Goal: Task Accomplishment & Management: Complete application form

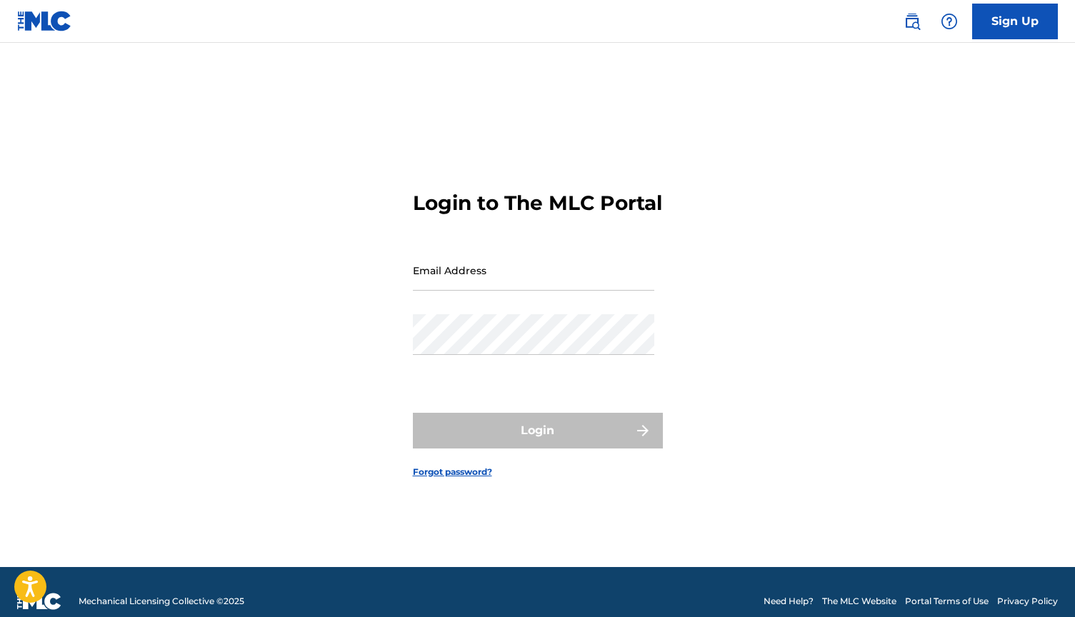
click at [577, 291] on input "Email Address" at bounding box center [533, 270] width 241 height 41
type input "[EMAIL_ADDRESS][DOMAIN_NAME]"
click at [537, 443] on button "Login" at bounding box center [538, 431] width 250 height 36
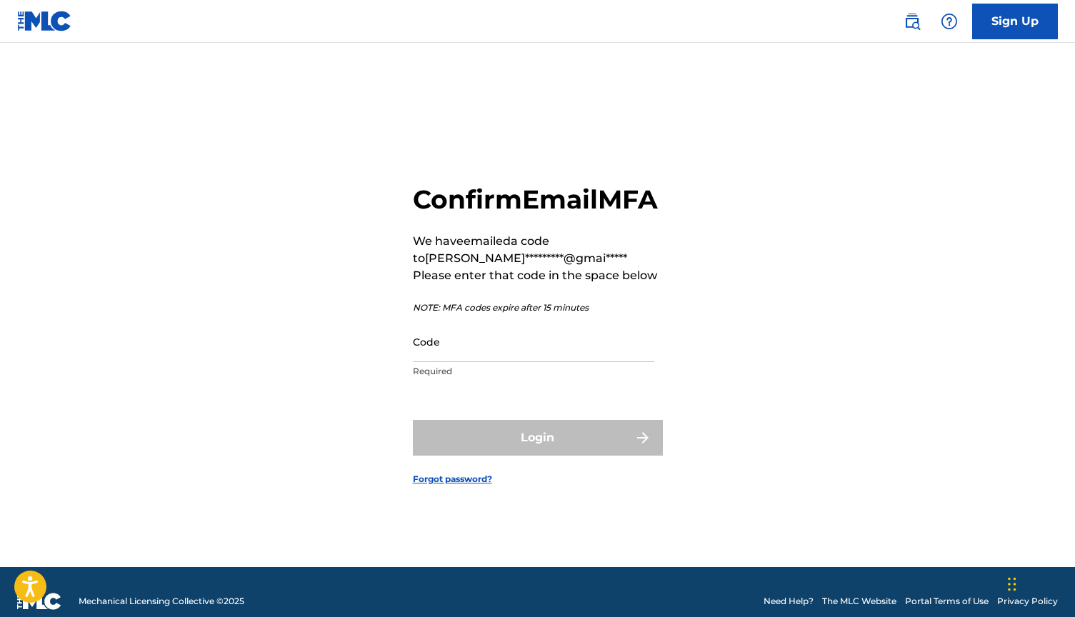
click at [476, 362] on input "Code" at bounding box center [533, 341] width 241 height 41
paste input "264793"
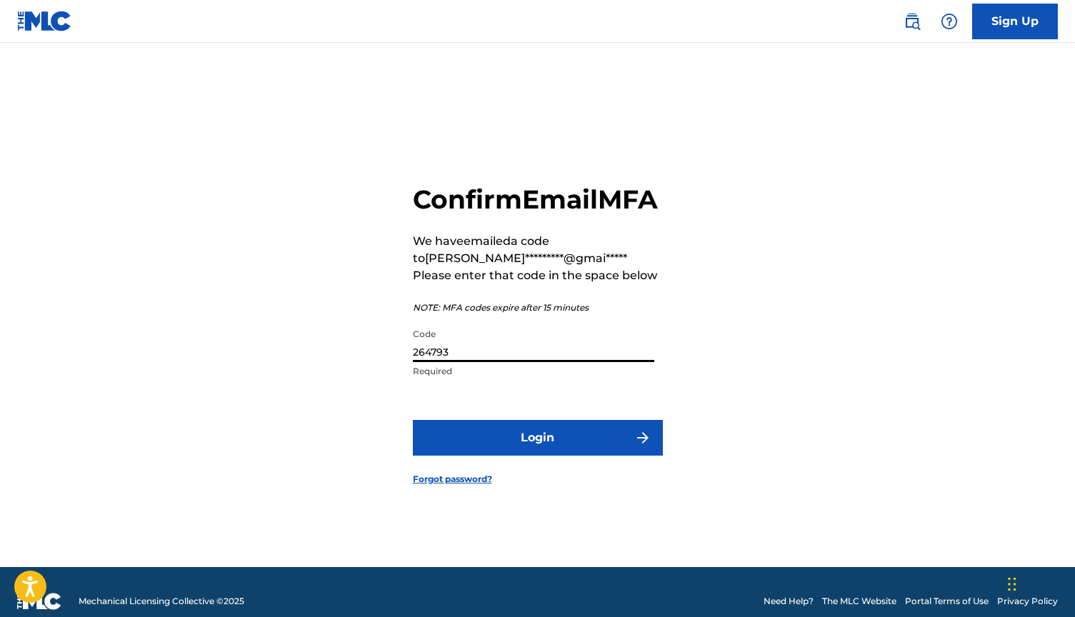
type input "264793"
click at [520, 435] on form "Confirm Email MFA We have emailed a code to [PERSON_NAME]*********@gmai***** Pl…" at bounding box center [538, 323] width 250 height 488
click at [522, 445] on button "Login" at bounding box center [538, 438] width 250 height 36
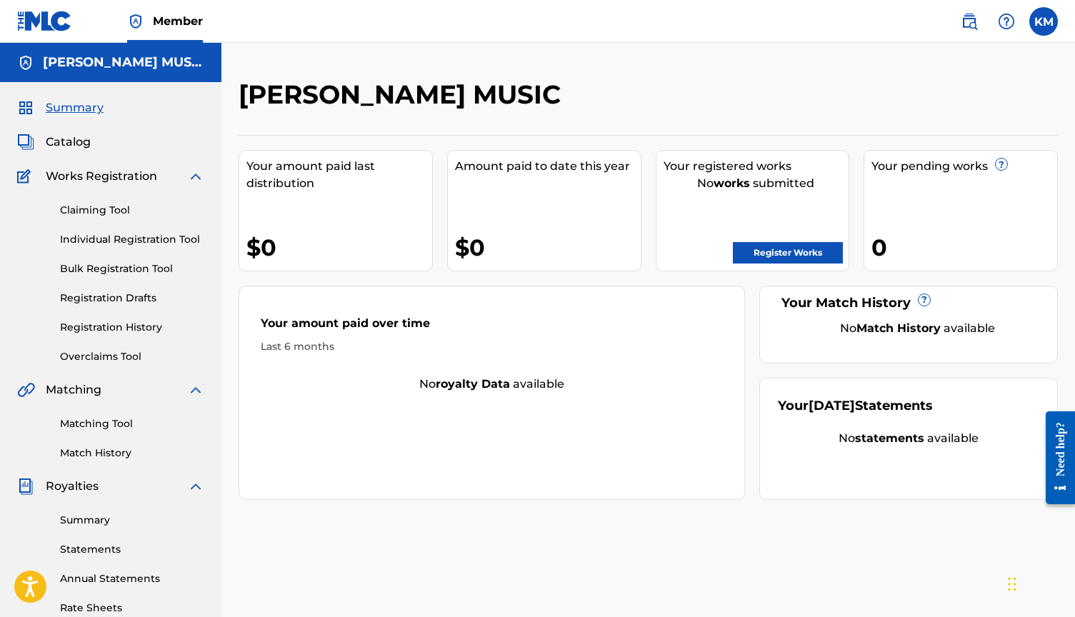
click at [107, 211] on link "Claiming Tool" at bounding box center [132, 210] width 144 height 15
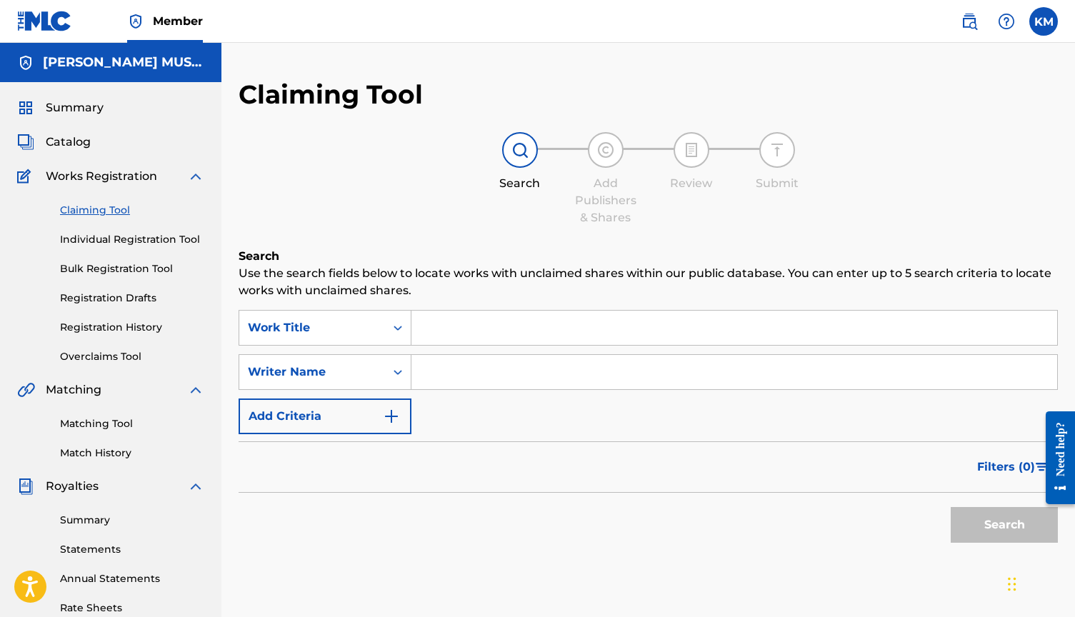
click at [559, 335] on input "Search Form" at bounding box center [734, 328] width 646 height 34
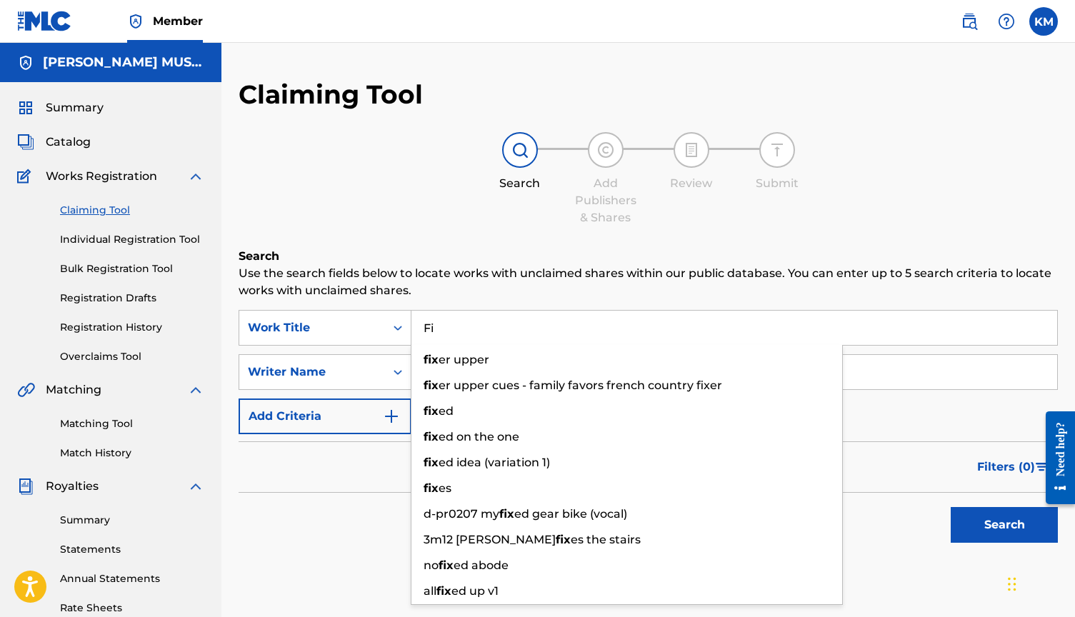
type input "F"
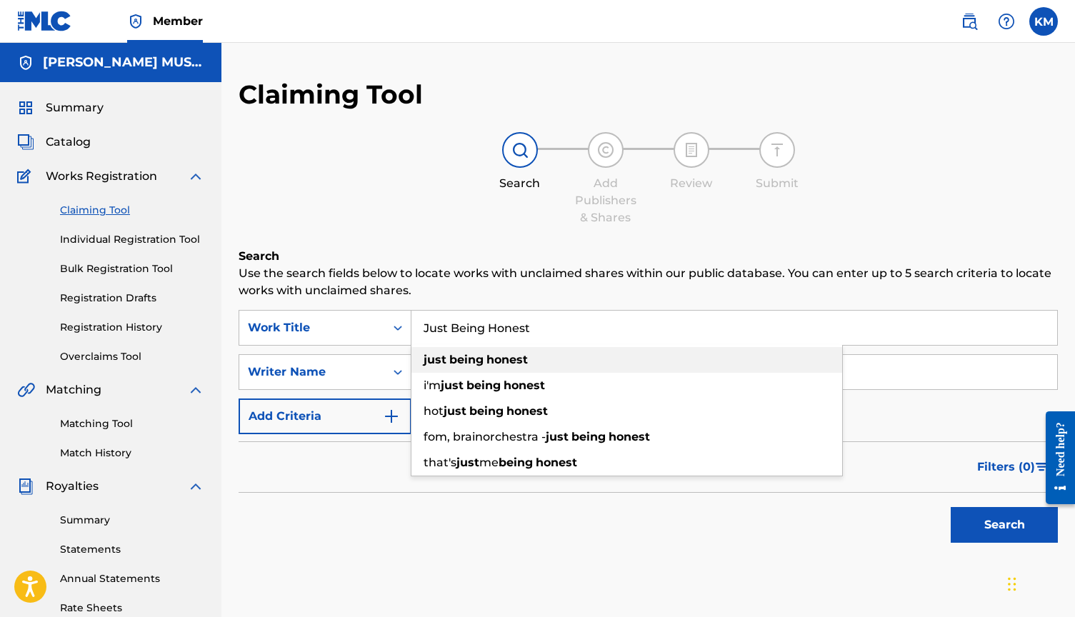
click at [551, 366] on div "just being honest" at bounding box center [626, 360] width 431 height 26
type input "just being honest"
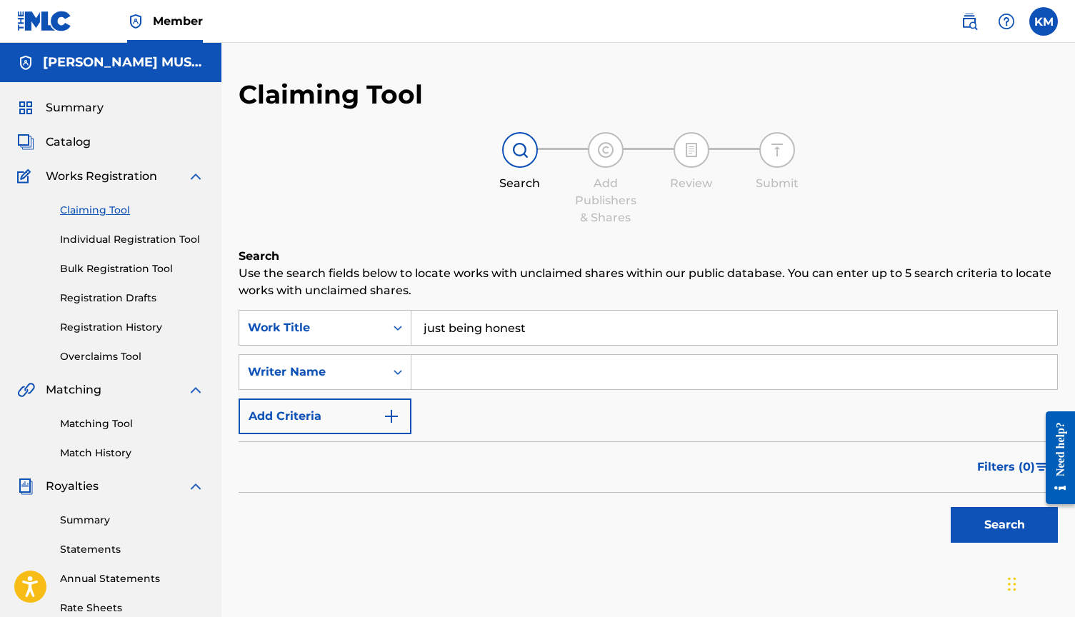
click at [513, 375] on input "Search Form" at bounding box center [734, 372] width 646 height 34
type input "[PERSON_NAME]"
click at [979, 517] on button "Search" at bounding box center [1004, 525] width 107 height 36
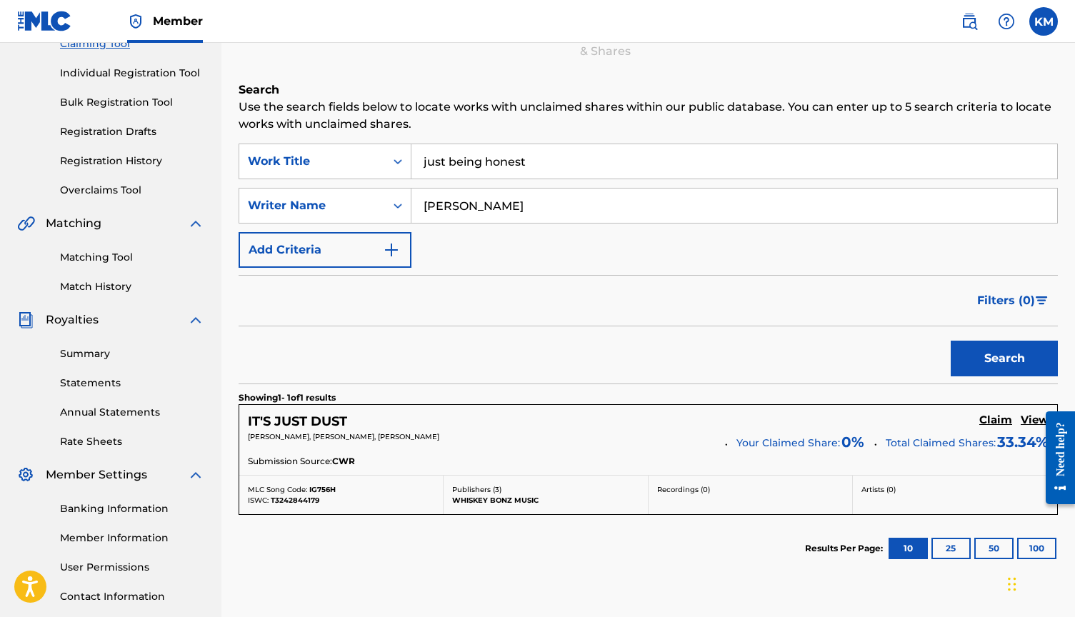
scroll to position [187, 0]
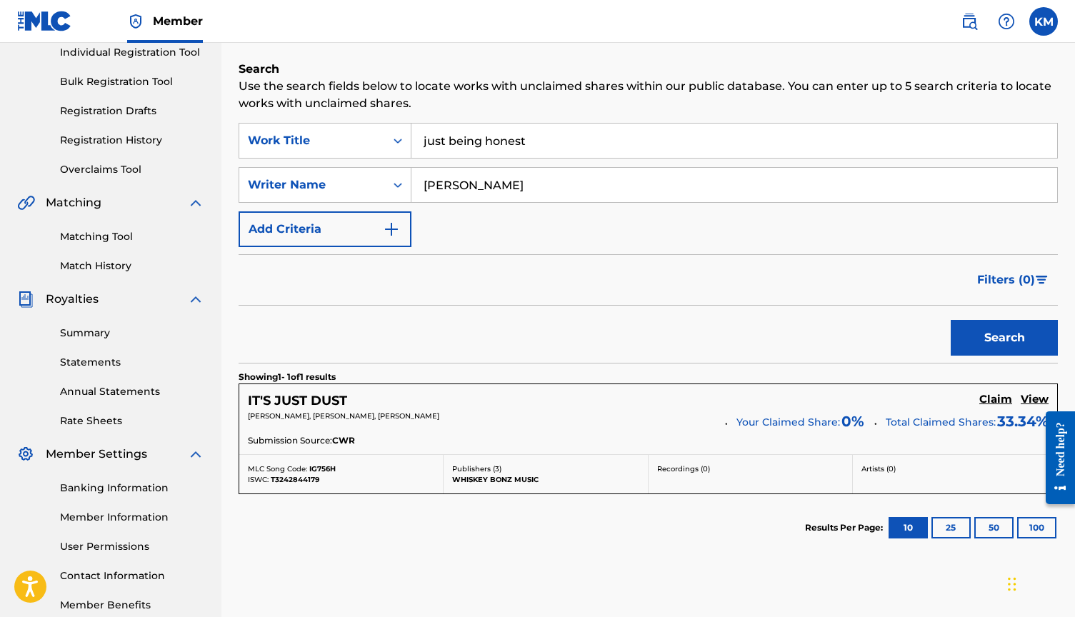
click at [994, 401] on h5 "Claim" at bounding box center [995, 400] width 33 height 14
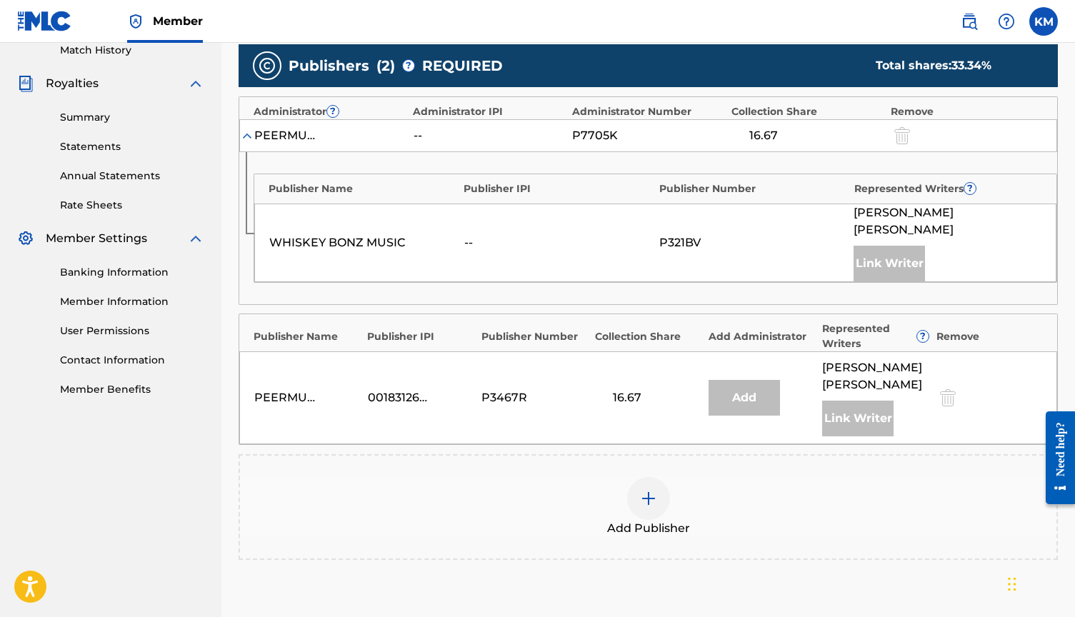
scroll to position [420, 0]
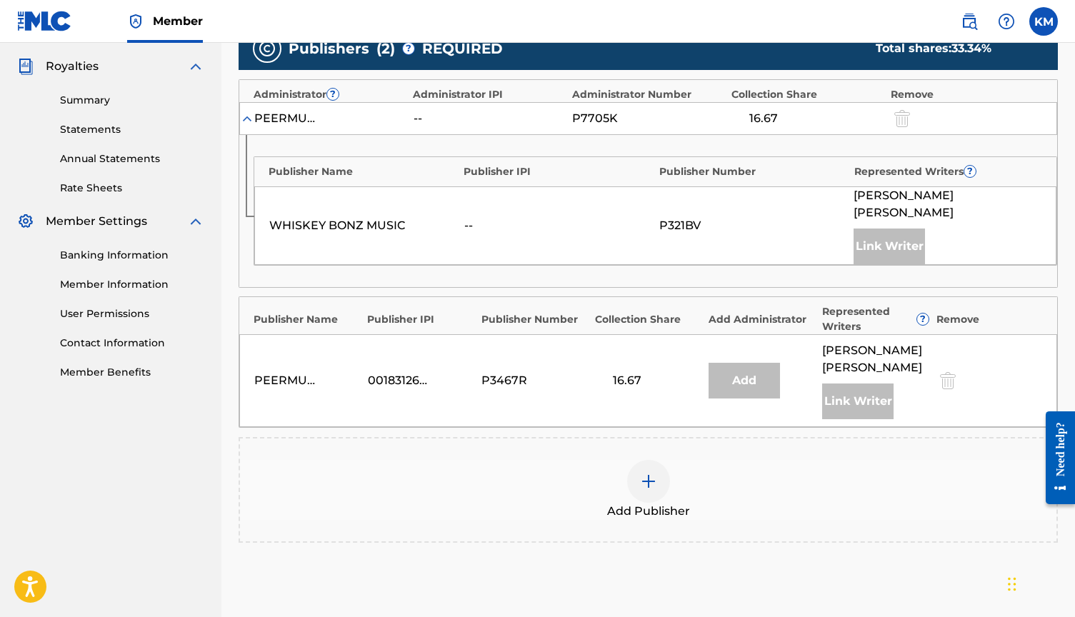
click at [646, 473] on img at bounding box center [648, 481] width 17 height 17
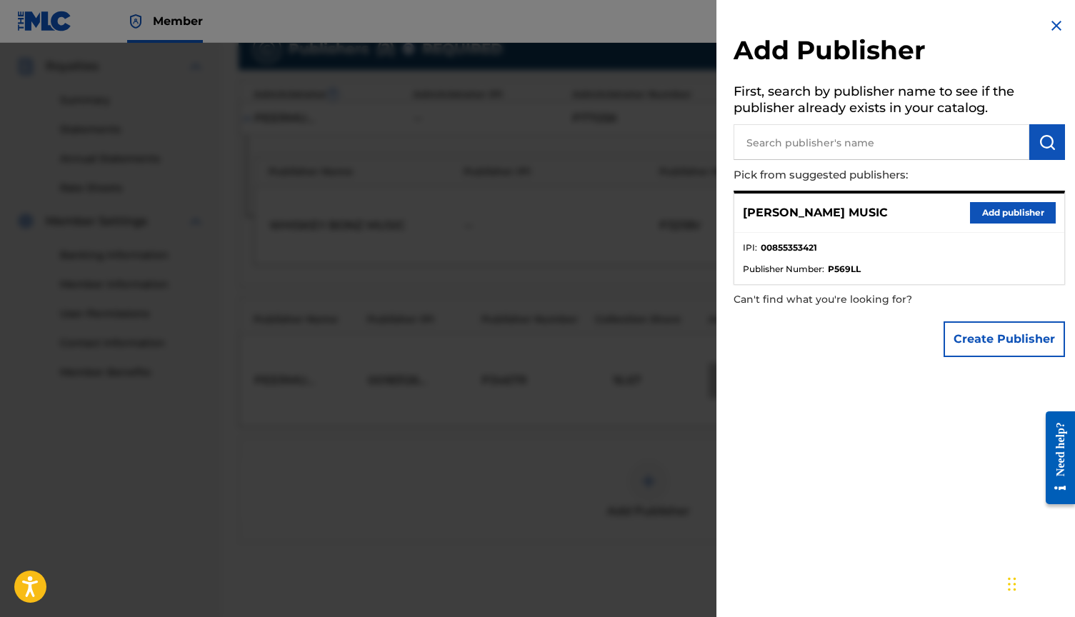
click at [1006, 209] on button "Add publisher" at bounding box center [1013, 212] width 86 height 21
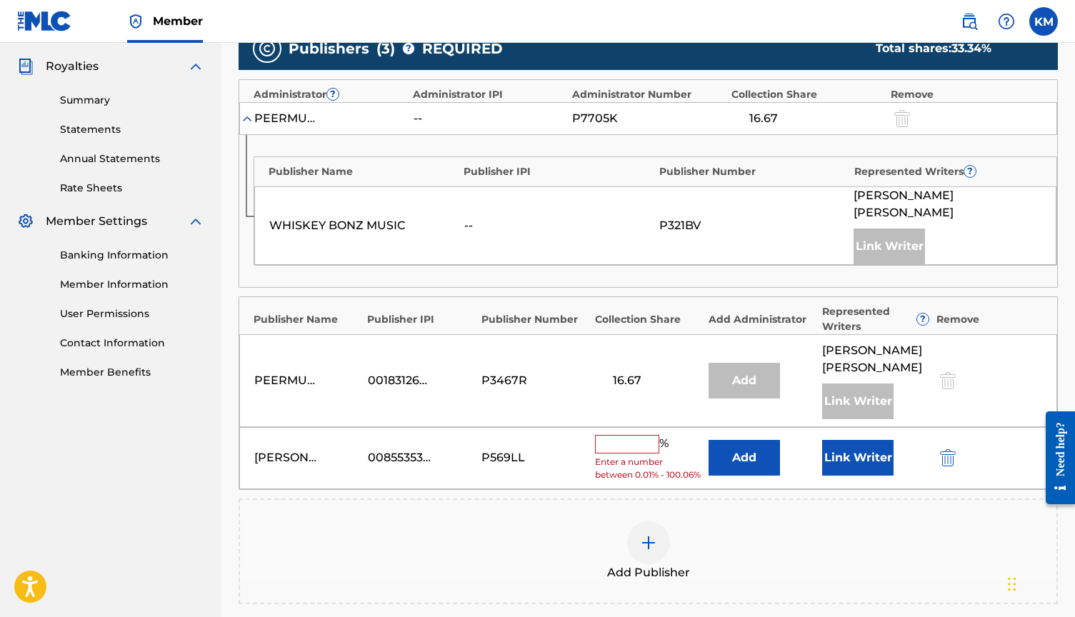
click at [632, 435] on input "text" at bounding box center [627, 444] width 64 height 19
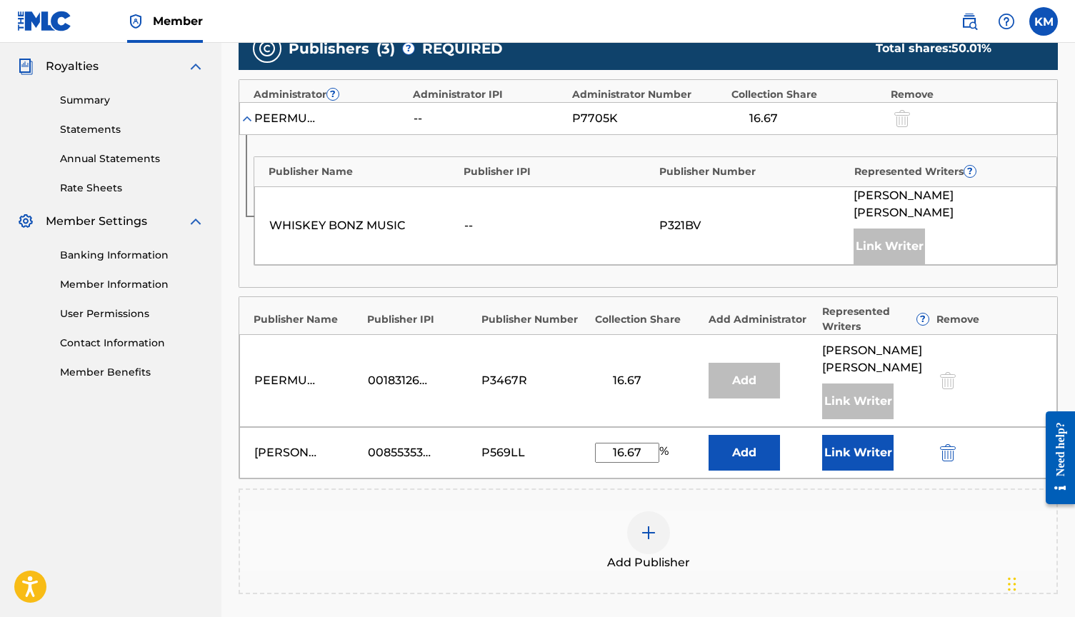
type input "16.67"
click at [831, 435] on button "Link Writer" at bounding box center [857, 453] width 71 height 36
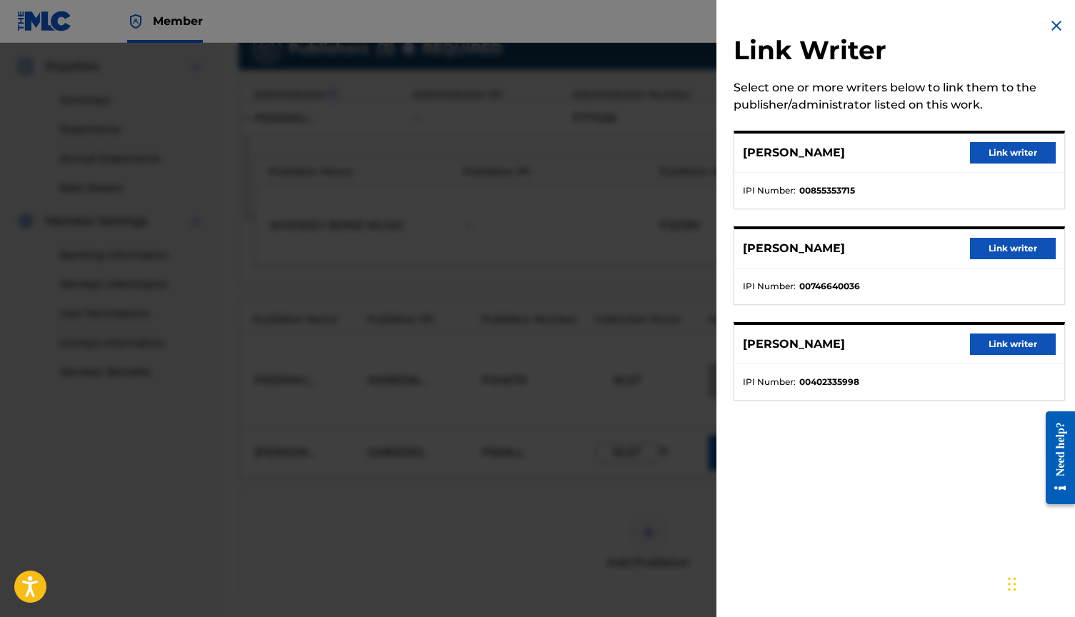
click at [983, 159] on button "Link writer" at bounding box center [1013, 152] width 86 height 21
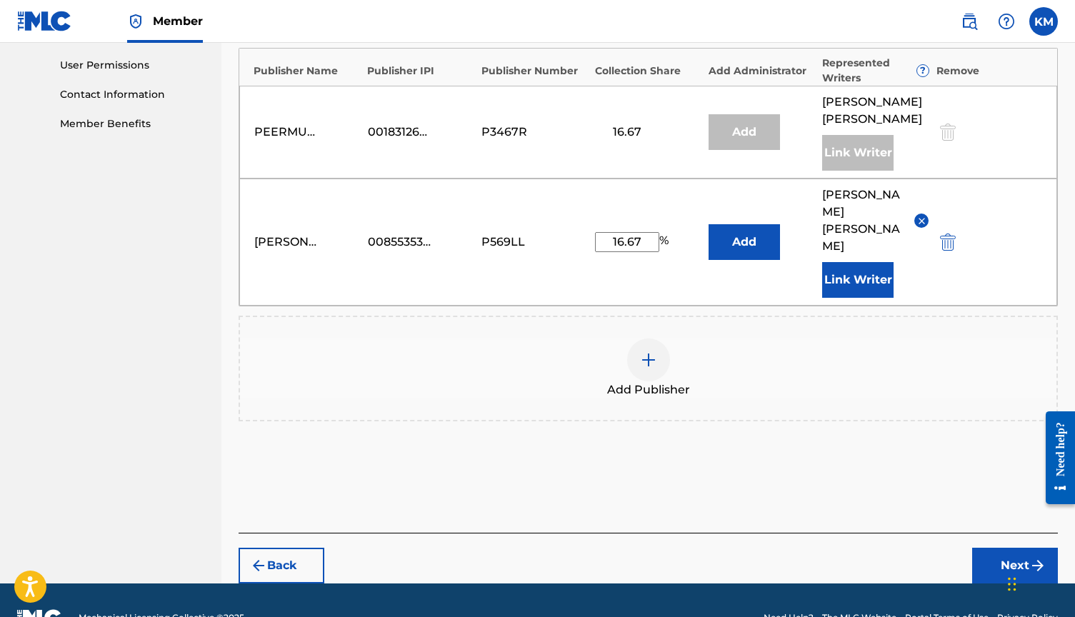
click at [1016, 548] on button "Next" at bounding box center [1015, 566] width 86 height 36
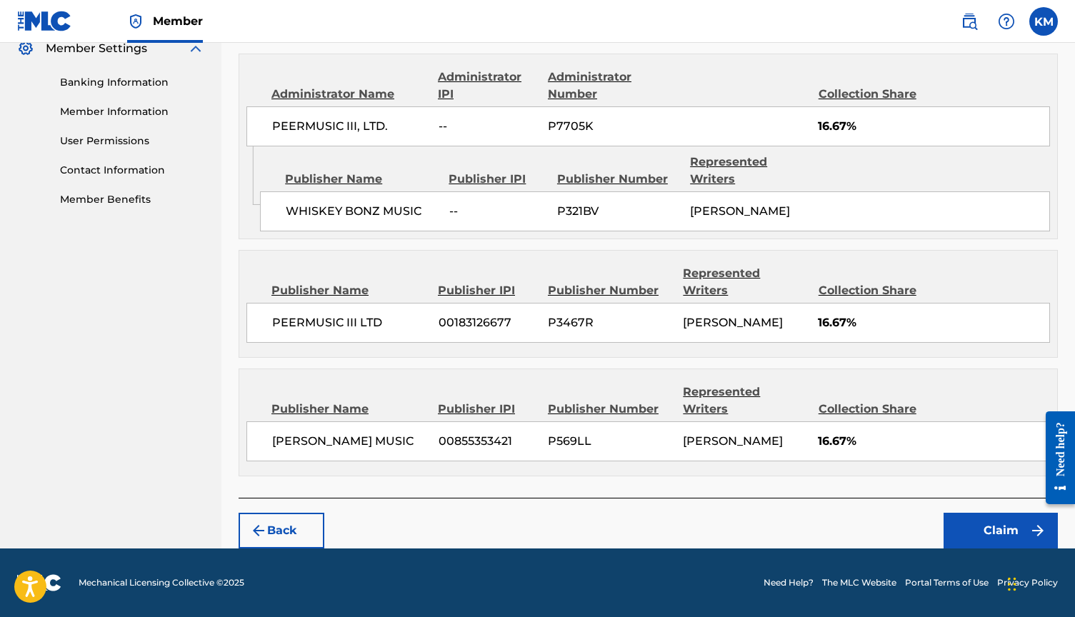
scroll to position [606, 0]
click at [1019, 529] on button "Claim" at bounding box center [1000, 531] width 114 height 36
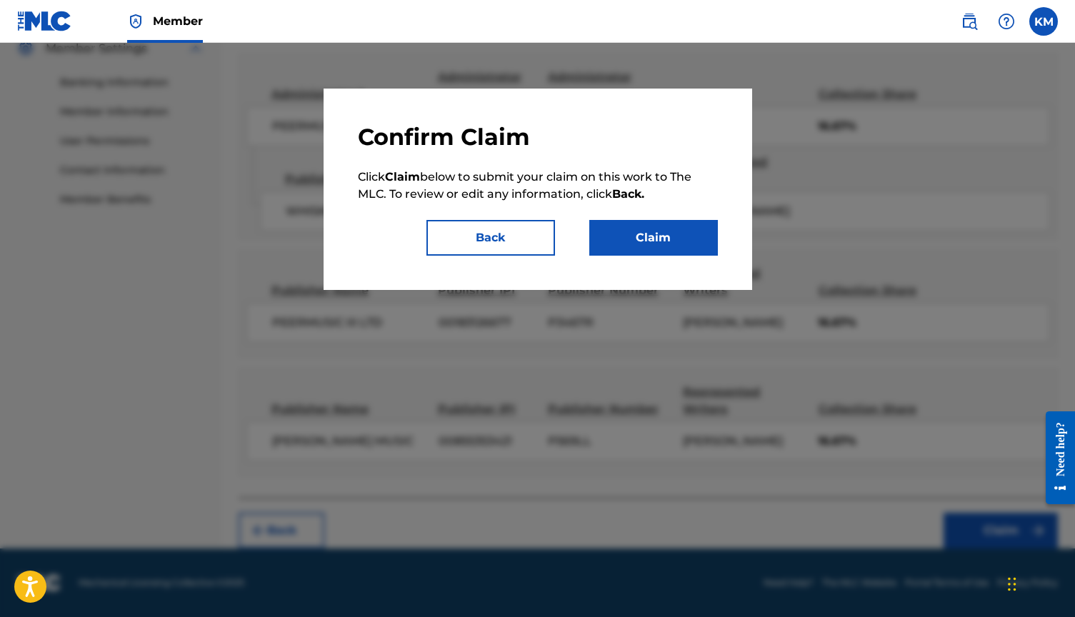
click at [685, 240] on button "Claim" at bounding box center [653, 238] width 129 height 36
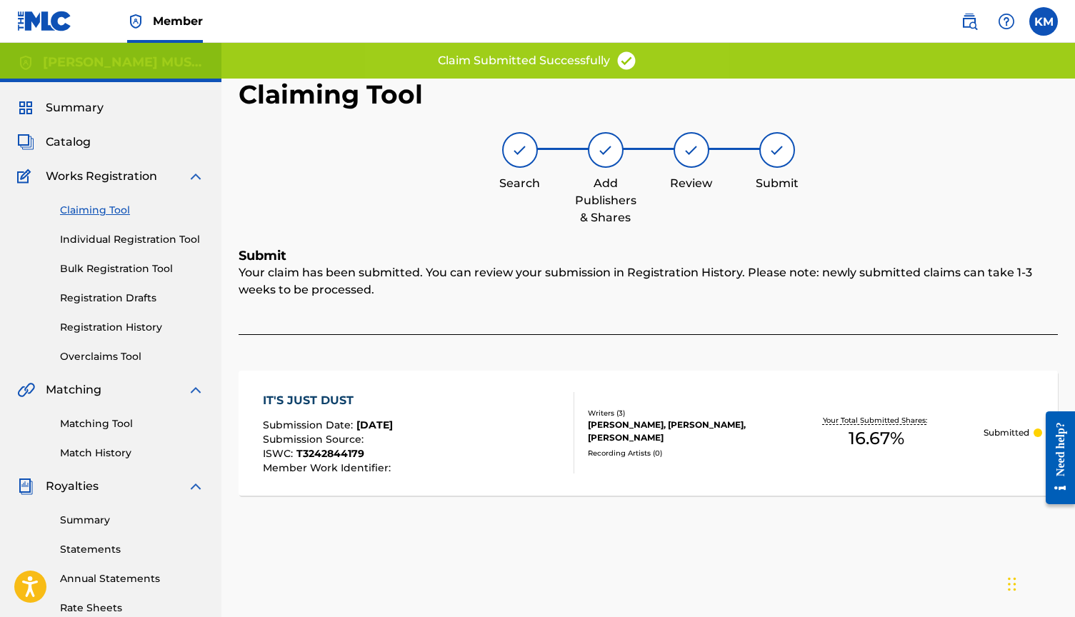
scroll to position [0, 0]
click at [116, 209] on link "Claiming Tool" at bounding box center [132, 210] width 144 height 15
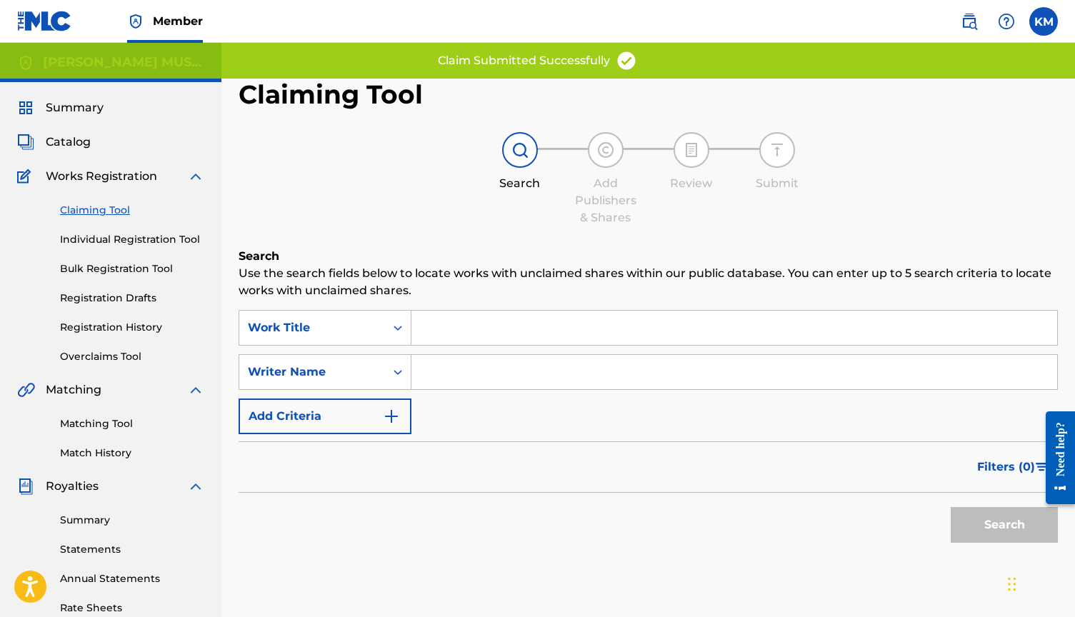
click at [480, 331] on input "Search Form" at bounding box center [734, 328] width 646 height 34
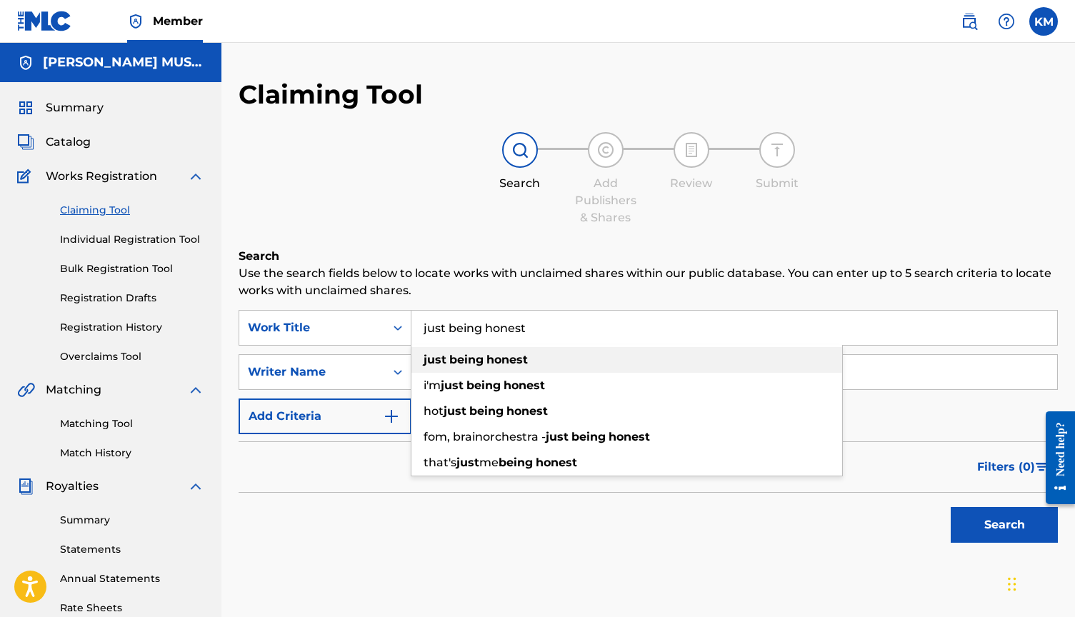
type input "just being honest"
click at [476, 367] on div "just being honest" at bounding box center [626, 360] width 431 height 26
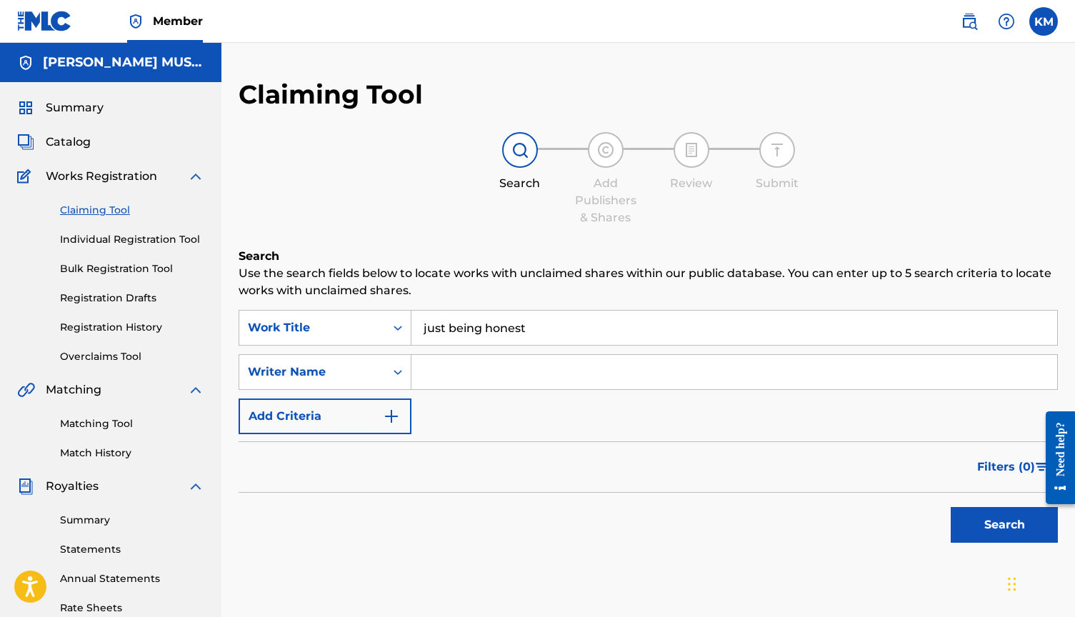
click at [476, 367] on input "Search Form" at bounding box center [734, 372] width 646 height 34
type input "a"
type input "[PERSON_NAME]"
click at [975, 531] on button "Search" at bounding box center [1004, 525] width 107 height 36
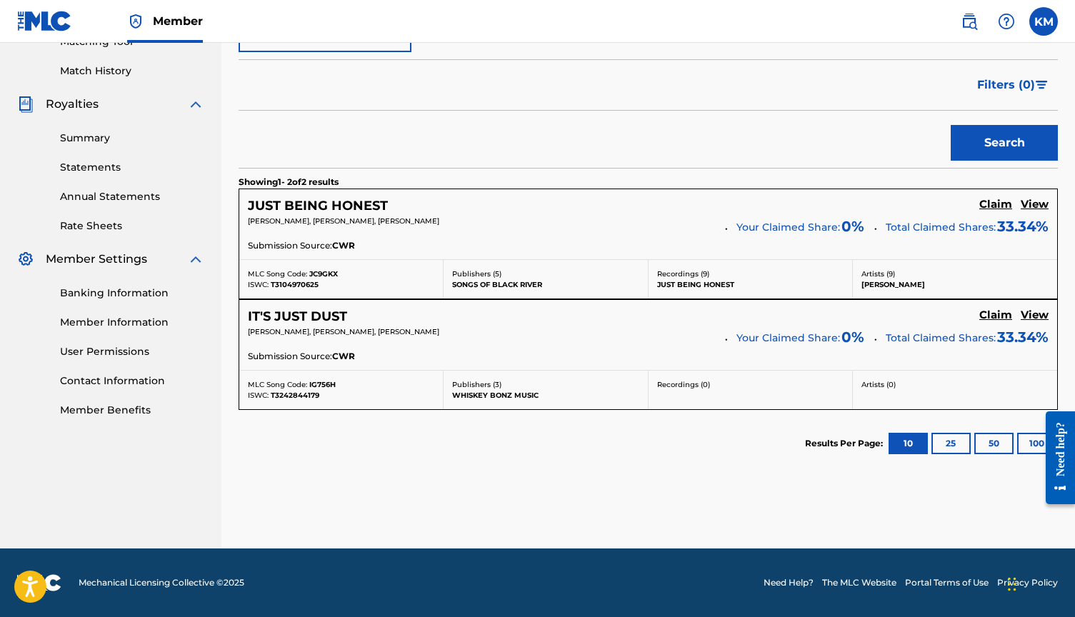
scroll to position [381, 0]
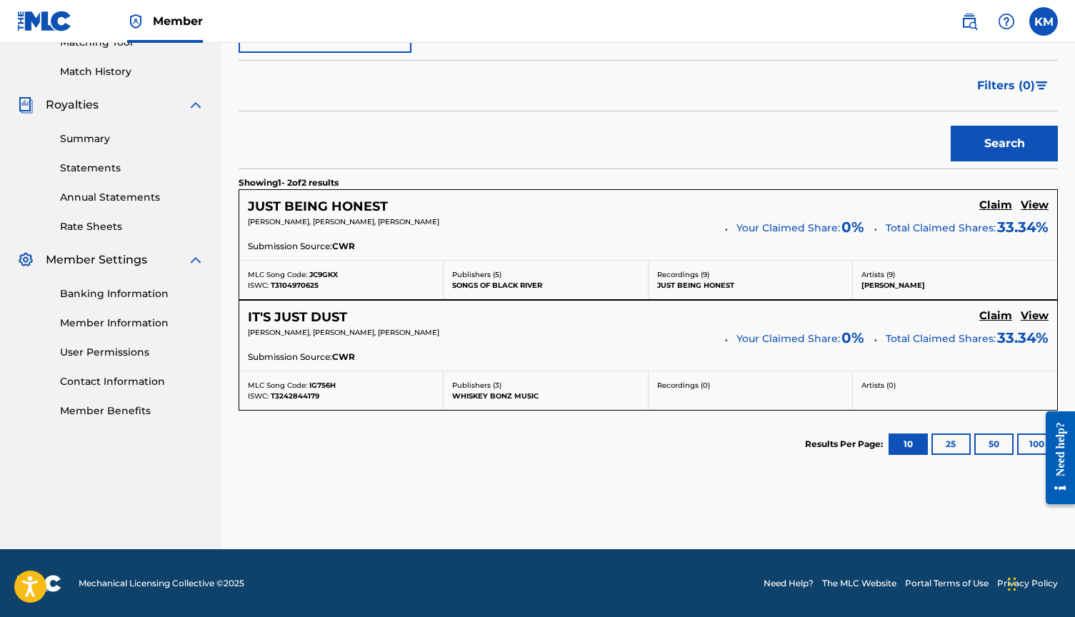
click at [993, 208] on h5 "Claim" at bounding box center [995, 206] width 33 height 14
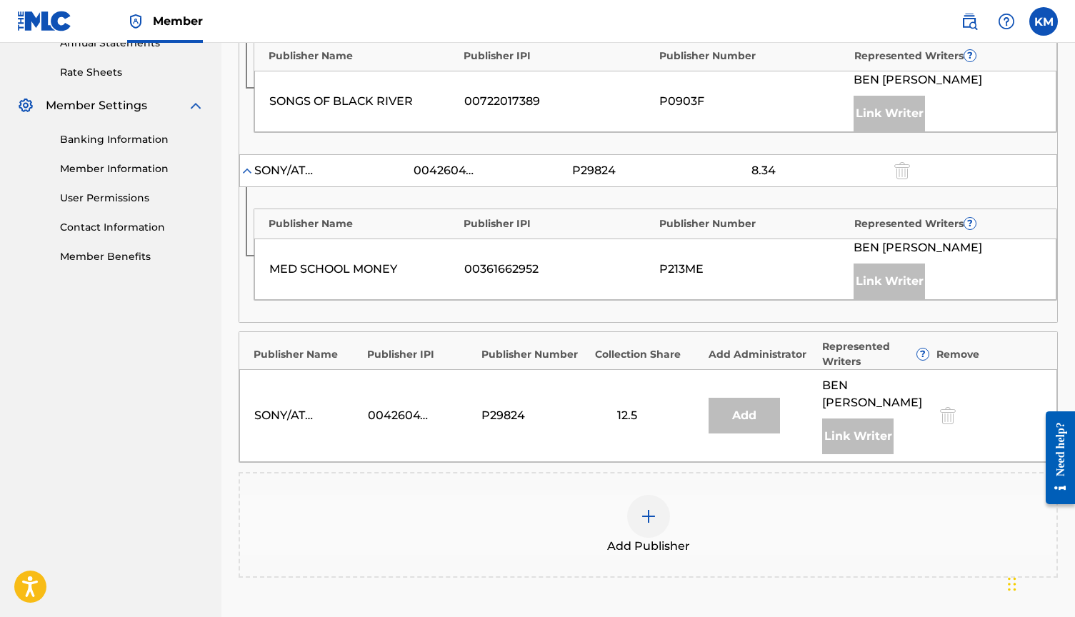
scroll to position [536, 0]
click at [653, 508] on img at bounding box center [648, 516] width 17 height 17
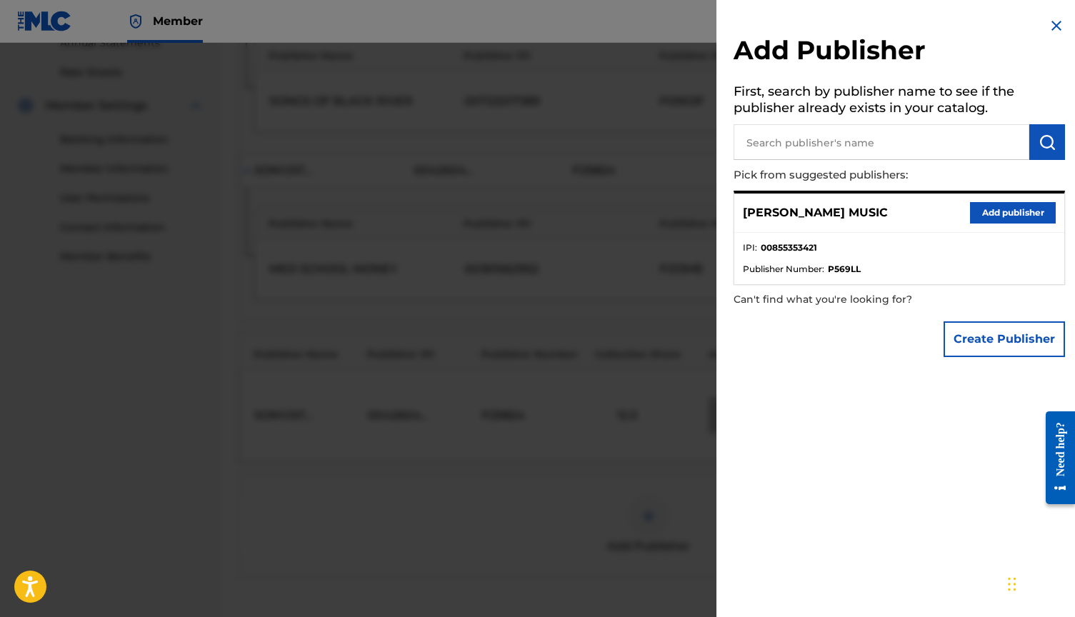
click at [997, 210] on button "Add publisher" at bounding box center [1013, 212] width 86 height 21
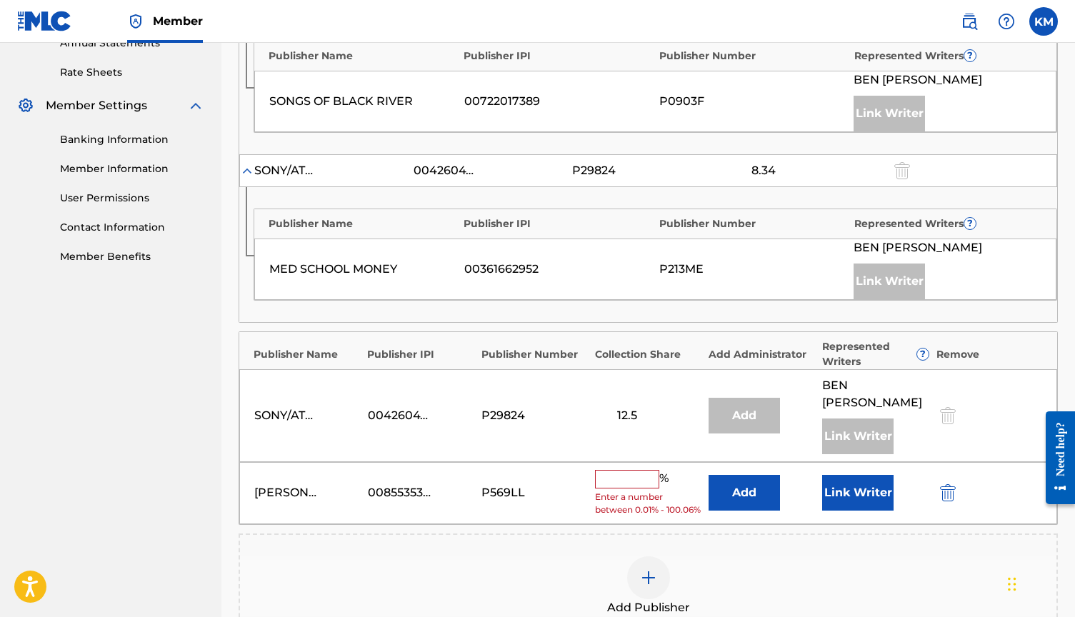
click at [648, 470] on input "text" at bounding box center [627, 479] width 64 height 19
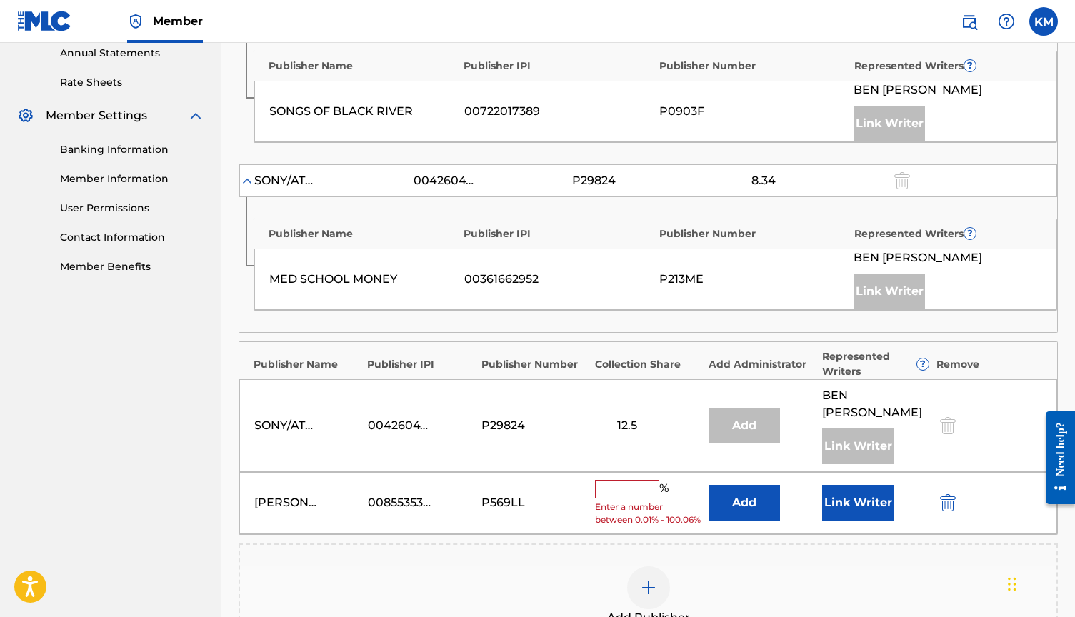
scroll to position [533, 0]
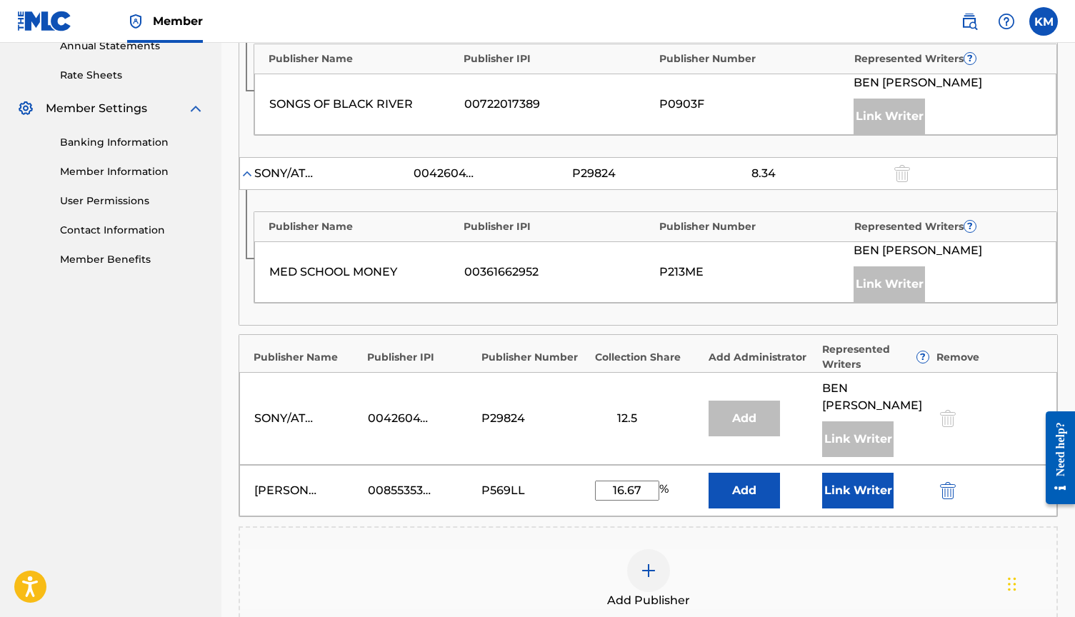
type input "16.67"
click at [888, 473] on button "Link Writer" at bounding box center [857, 491] width 71 height 36
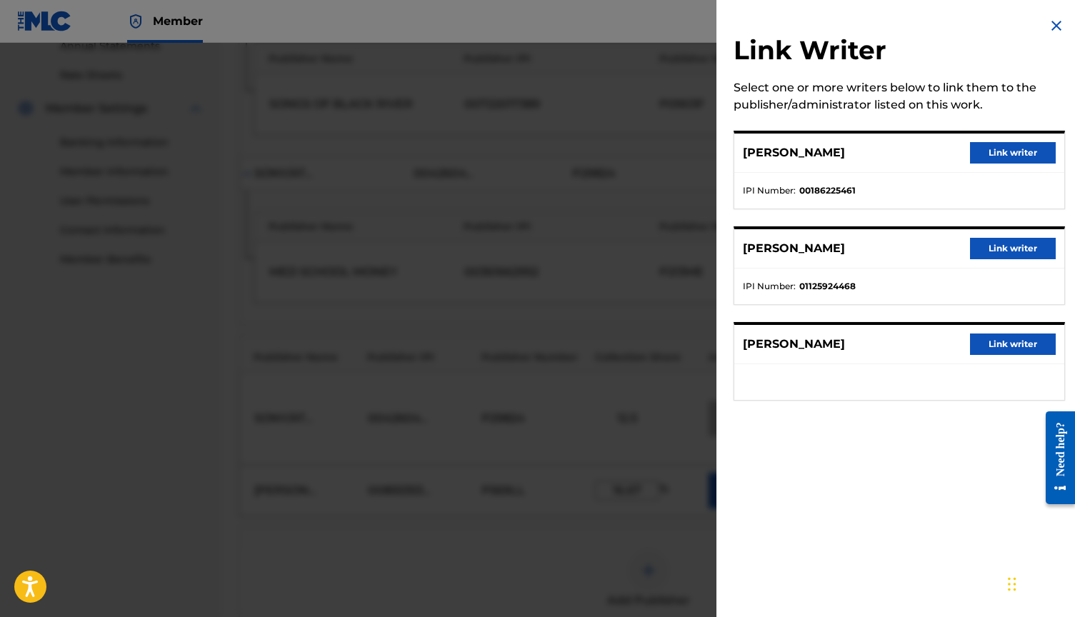
click at [998, 344] on button "Link writer" at bounding box center [1013, 344] width 86 height 21
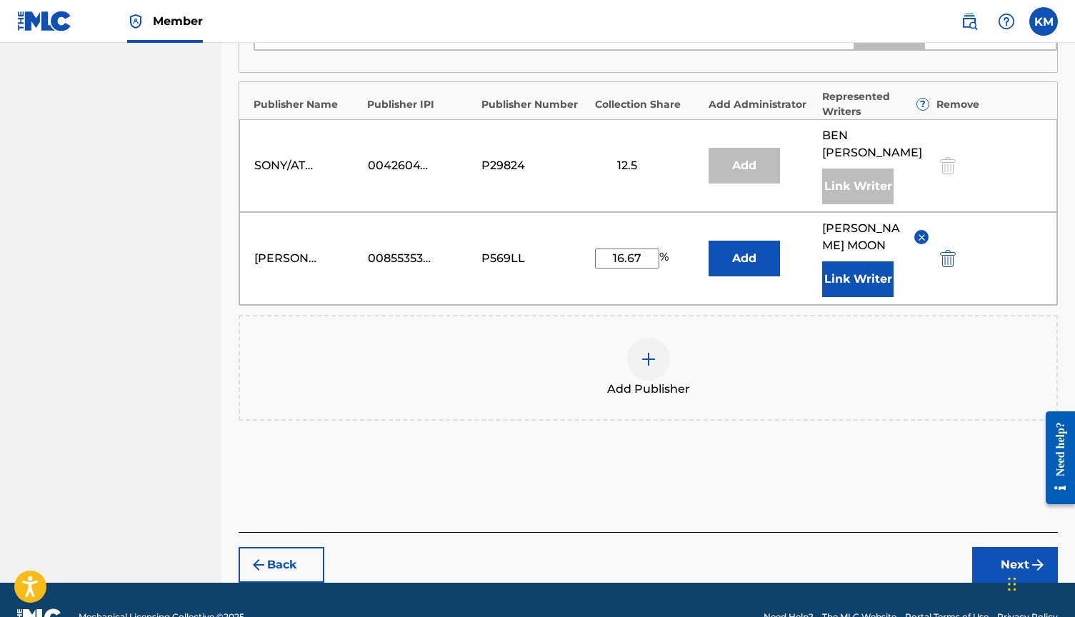
click at [1020, 547] on button "Next" at bounding box center [1015, 565] width 86 height 36
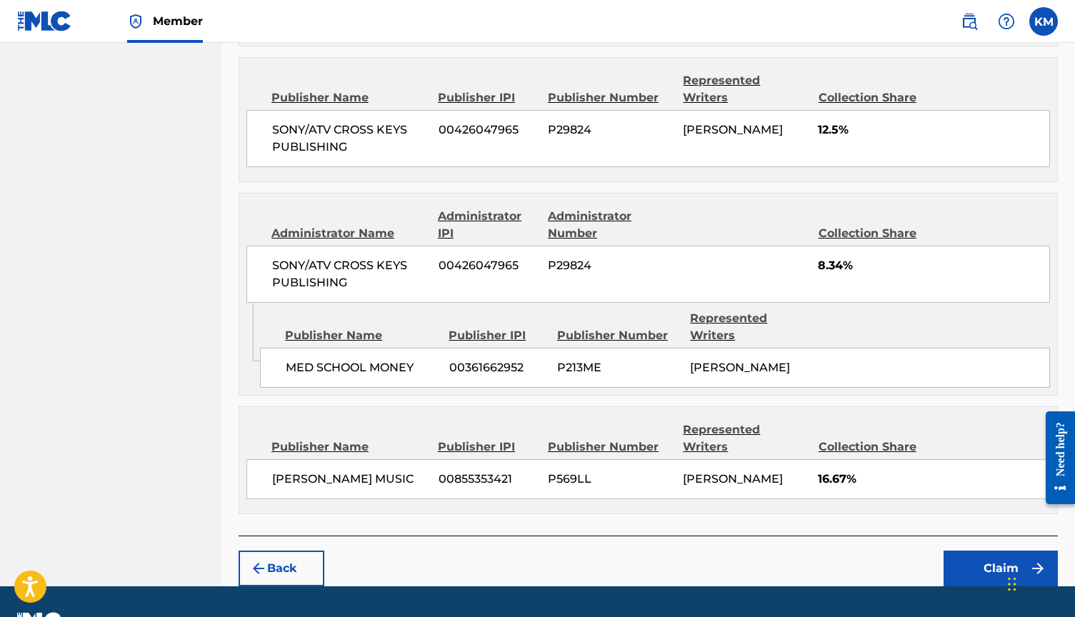
scroll to position [801, 0]
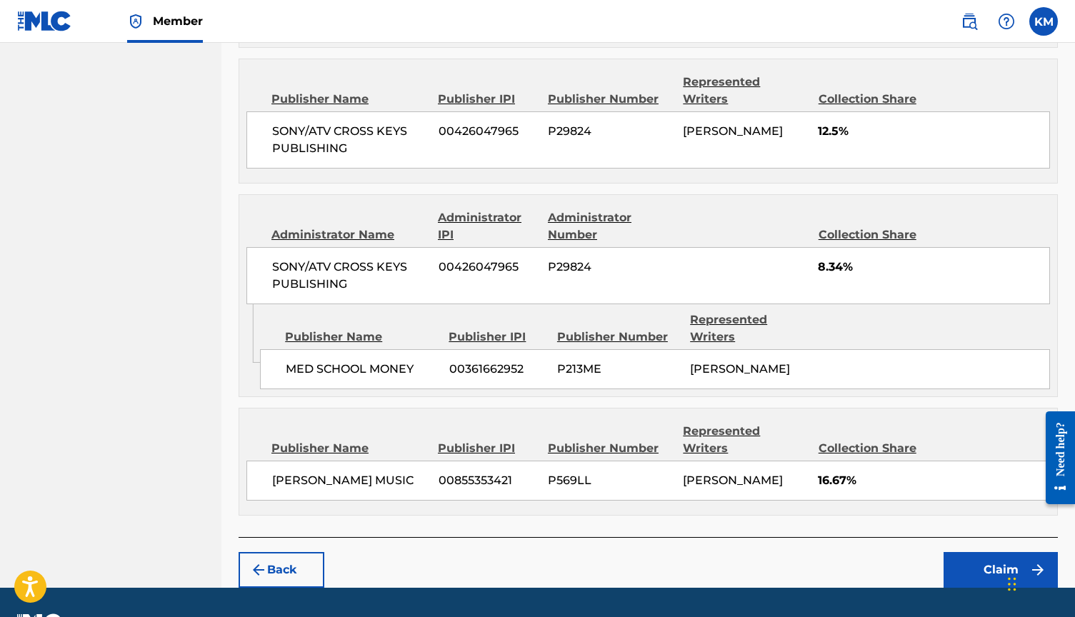
click at [998, 552] on button "Claim" at bounding box center [1000, 570] width 114 height 36
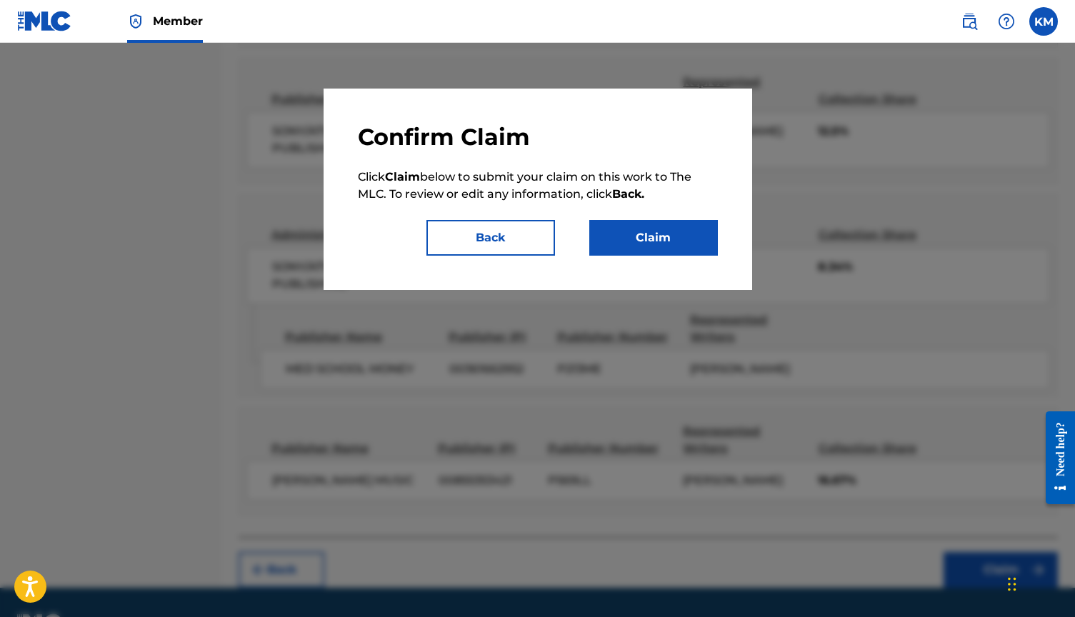
click at [663, 242] on button "Claim" at bounding box center [653, 238] width 129 height 36
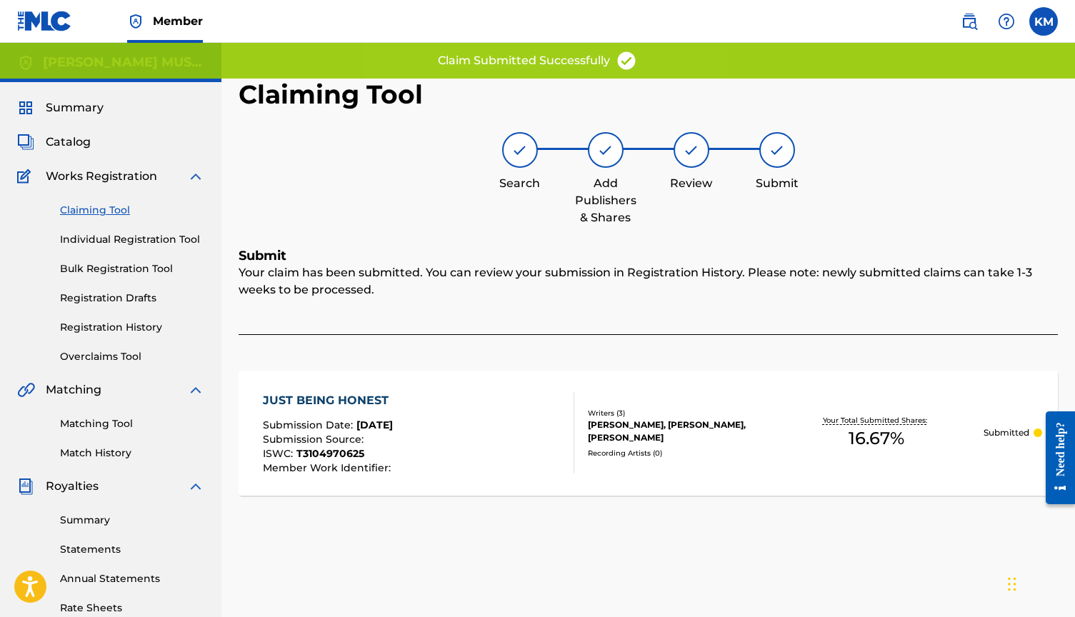
scroll to position [0, 0]
click at [85, 209] on link "Claiming Tool" at bounding box center [132, 210] width 144 height 15
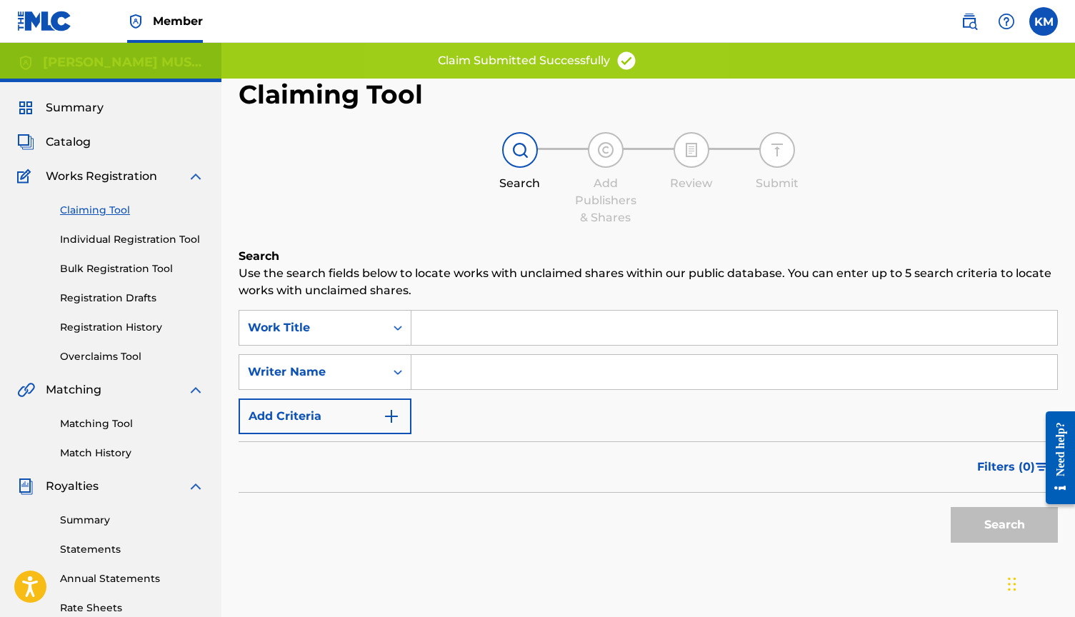
click at [467, 324] on input "Search Form" at bounding box center [734, 328] width 646 height 34
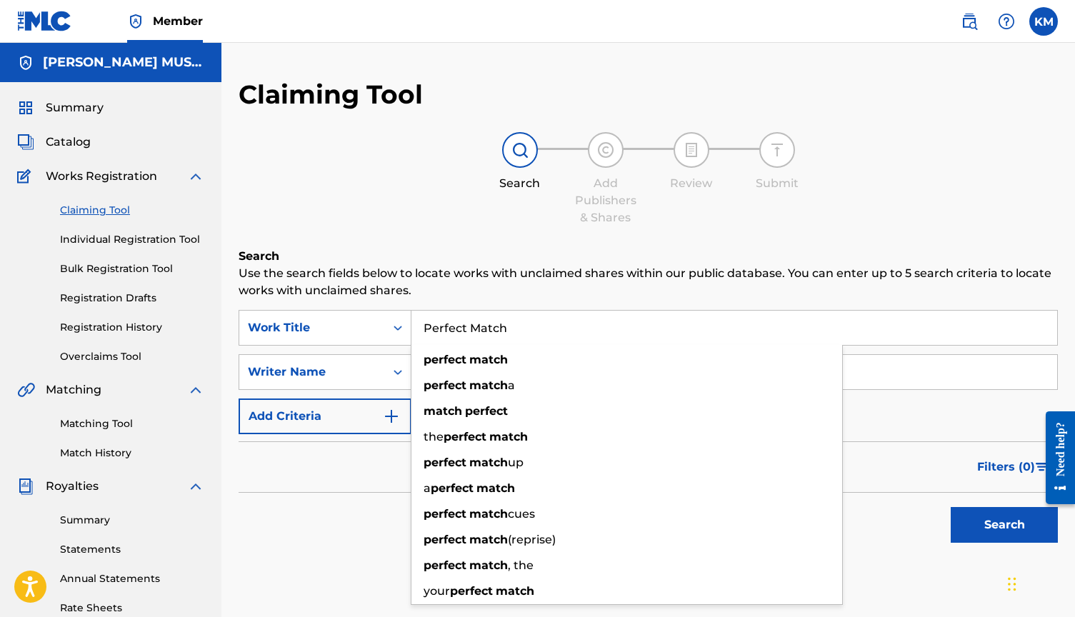
type input "Perfect Match"
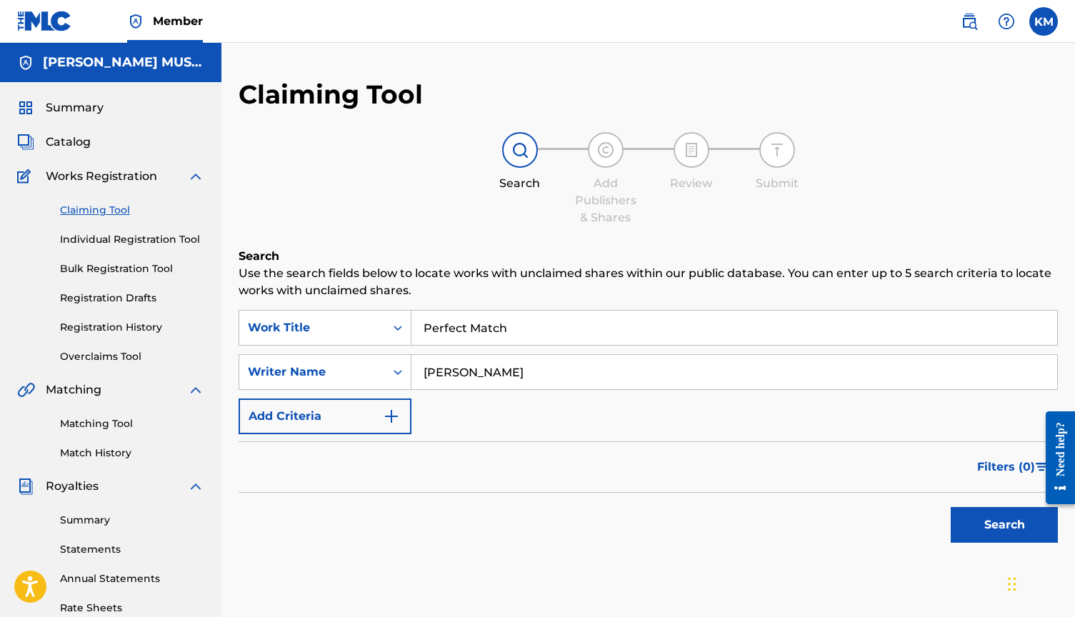
type input "[PERSON_NAME]"
click at [1040, 536] on button "Search" at bounding box center [1004, 525] width 107 height 36
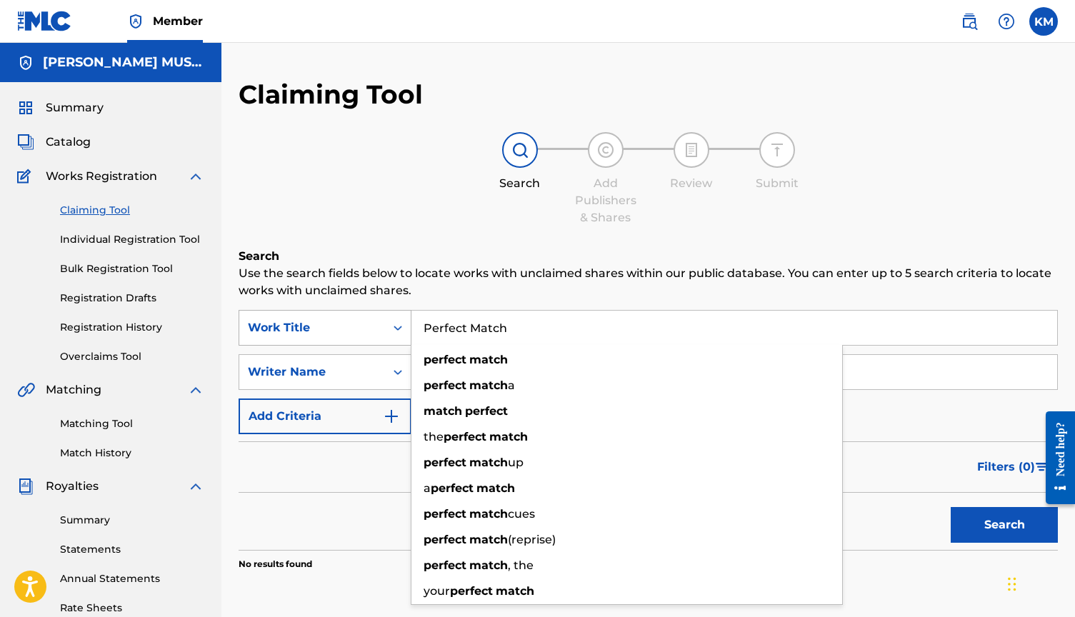
drag, startPoint x: 528, startPoint y: 329, endPoint x: 385, endPoint y: 319, distance: 143.1
click at [385, 319] on div "SearchWithCriteria7182f12d-12d2-4f27-93c3-bdecd678b226 Work Title Perfect Match…" at bounding box center [648, 328] width 819 height 36
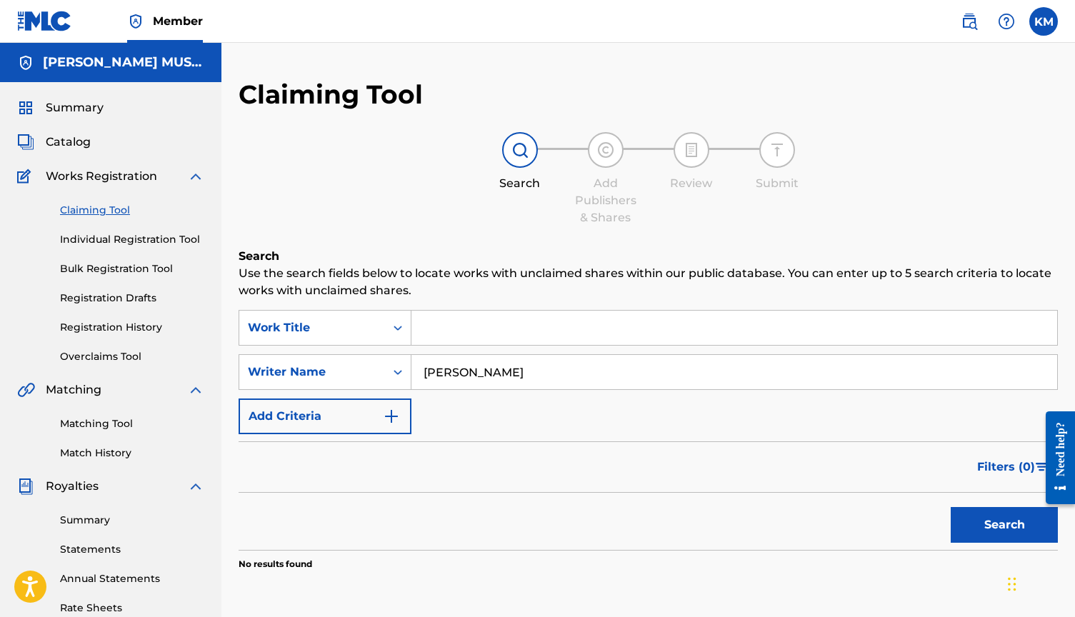
click at [1028, 529] on button "Search" at bounding box center [1004, 525] width 107 height 36
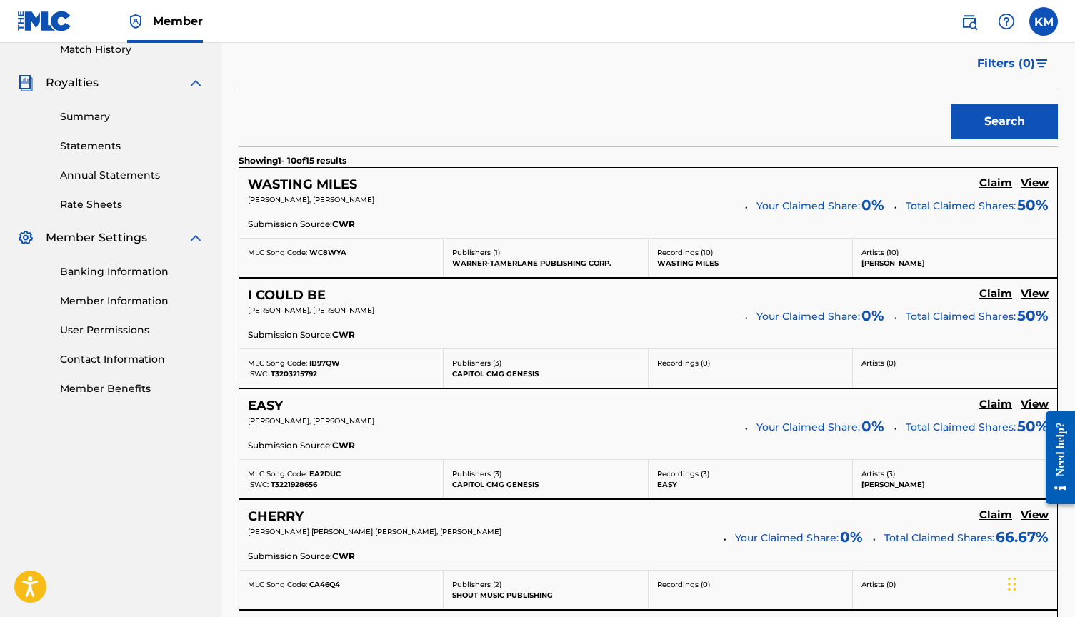
scroll to position [402, 0]
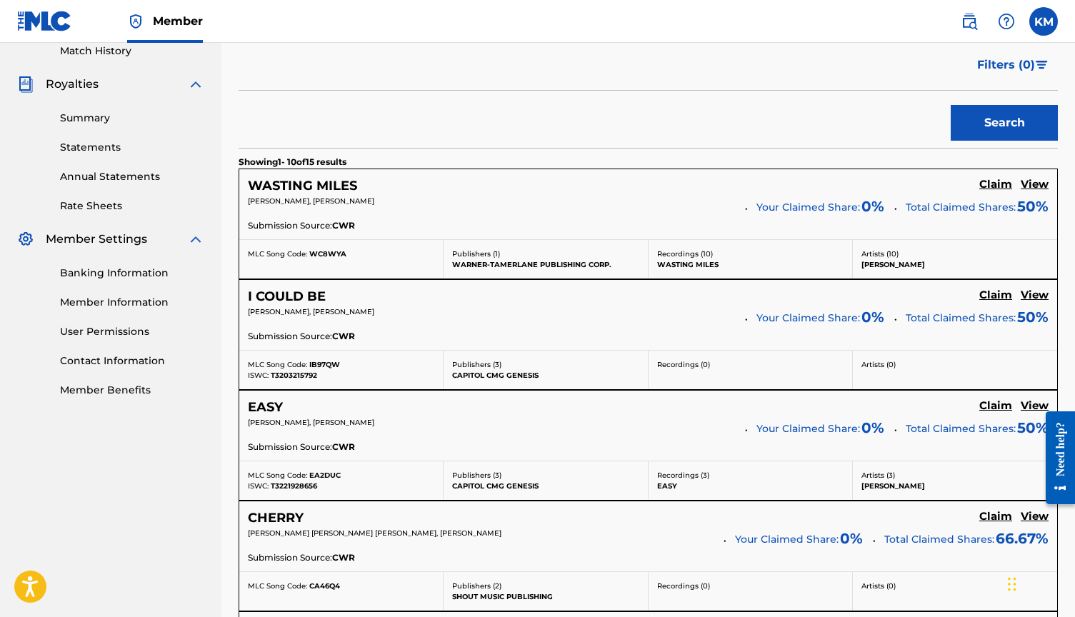
click at [1005, 186] on h5 "Claim" at bounding box center [995, 185] width 33 height 14
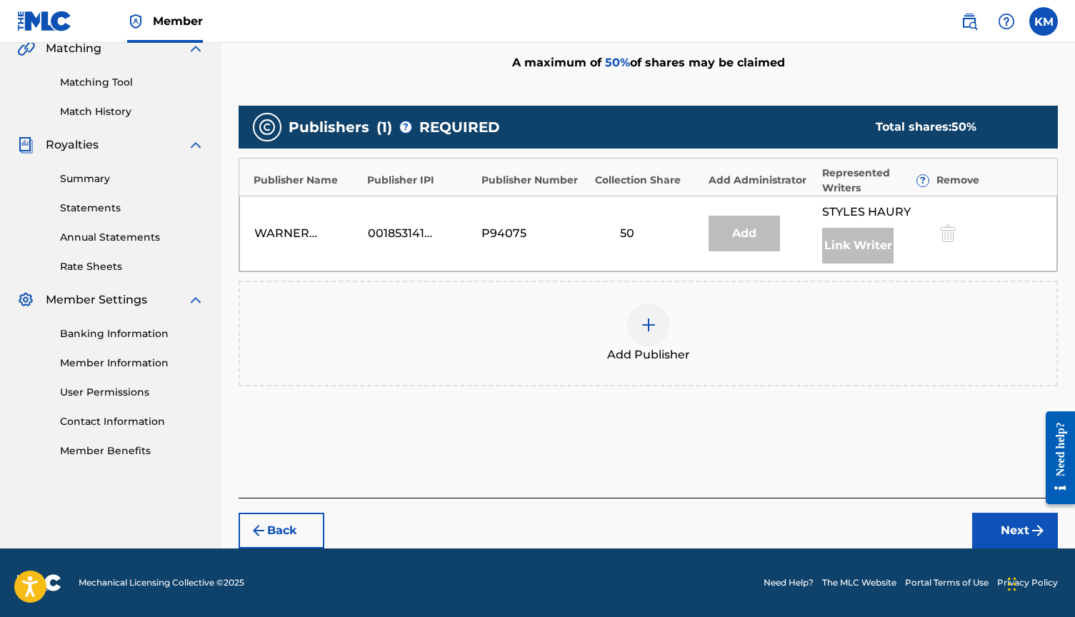
click at [644, 321] on img at bounding box center [648, 324] width 17 height 17
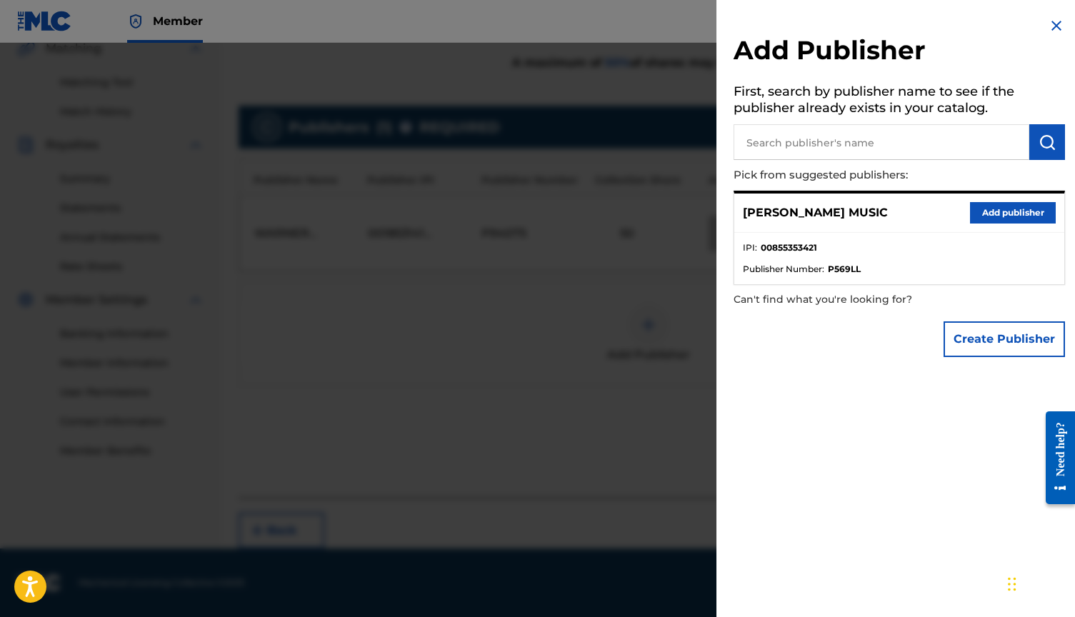
click at [991, 213] on button "Add publisher" at bounding box center [1013, 212] width 86 height 21
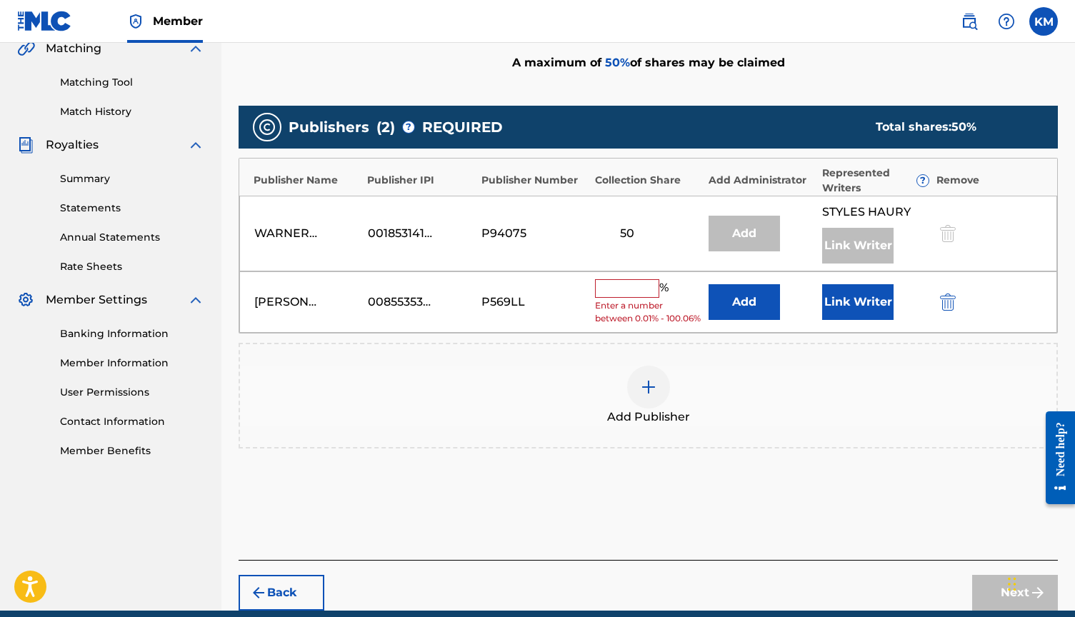
click at [641, 290] on input "text" at bounding box center [627, 288] width 64 height 19
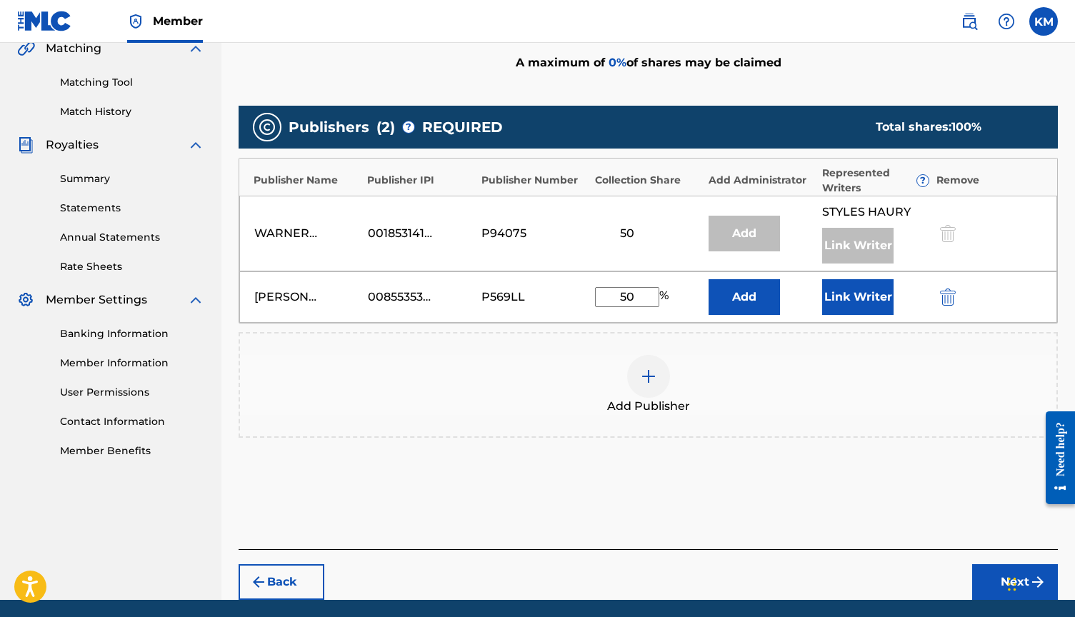
type input "50"
click at [838, 301] on button "Link Writer" at bounding box center [857, 297] width 71 height 36
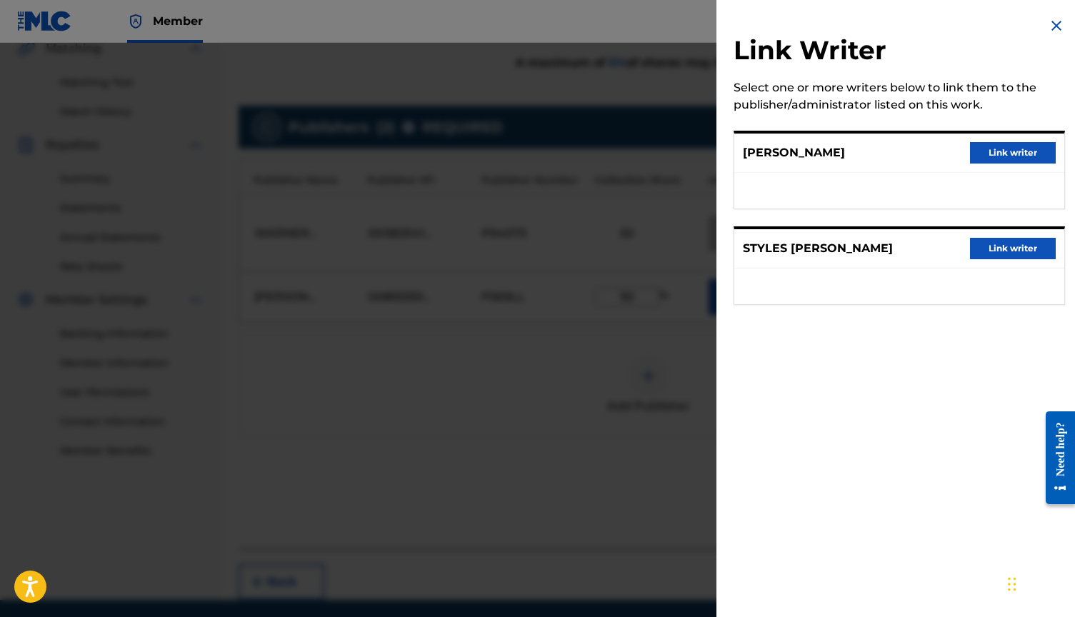
click at [1015, 149] on button "Link writer" at bounding box center [1013, 152] width 86 height 21
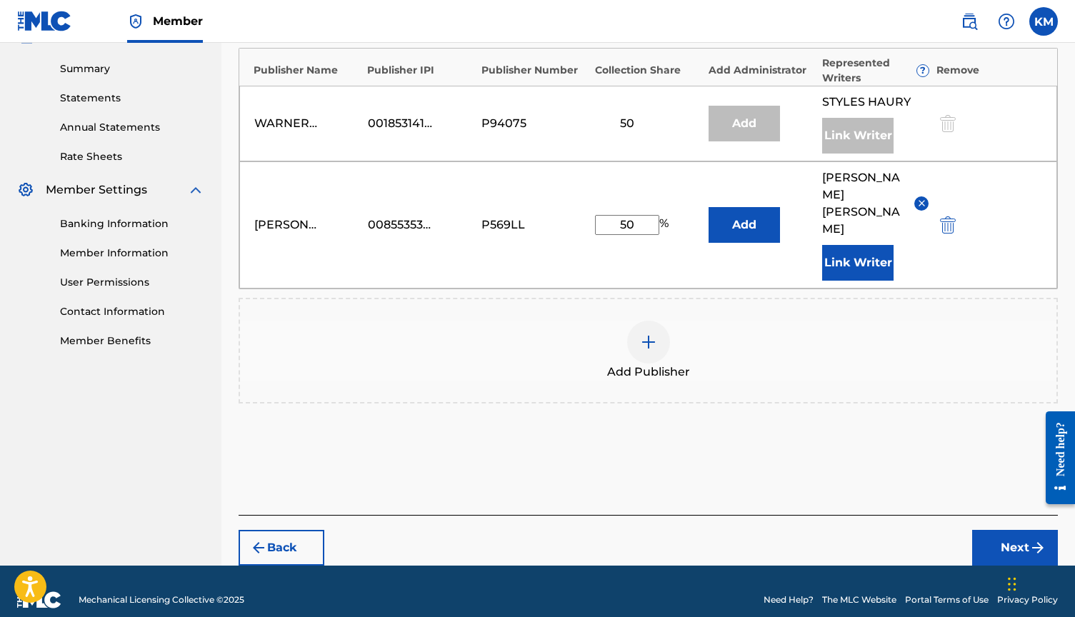
click at [1008, 530] on button "Next" at bounding box center [1015, 548] width 86 height 36
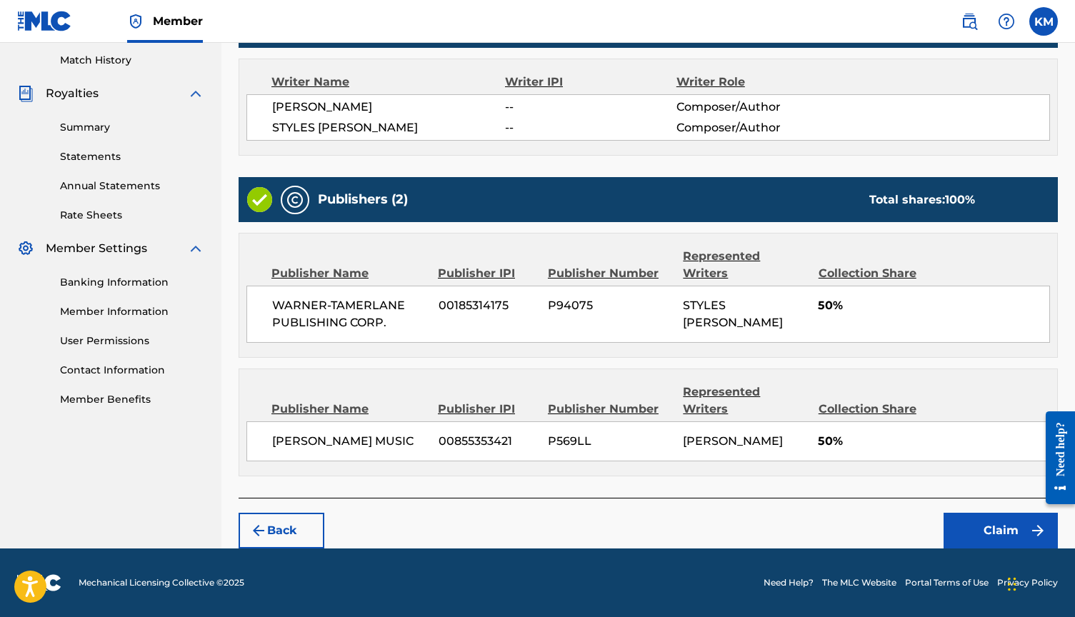
scroll to position [356, 0]
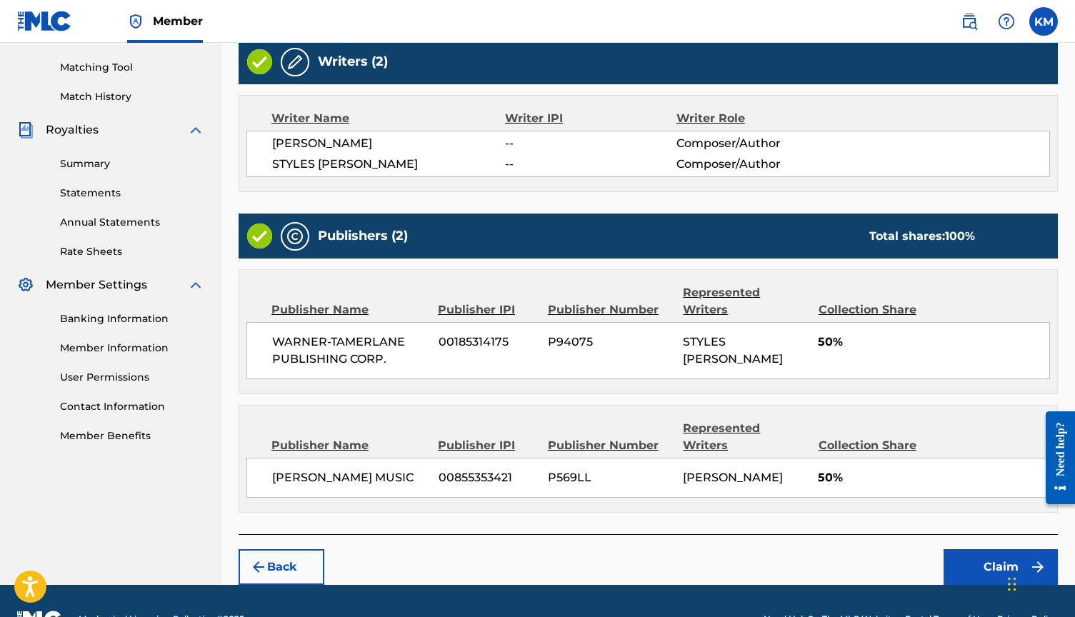
click at [983, 549] on button "Claim" at bounding box center [1000, 567] width 114 height 36
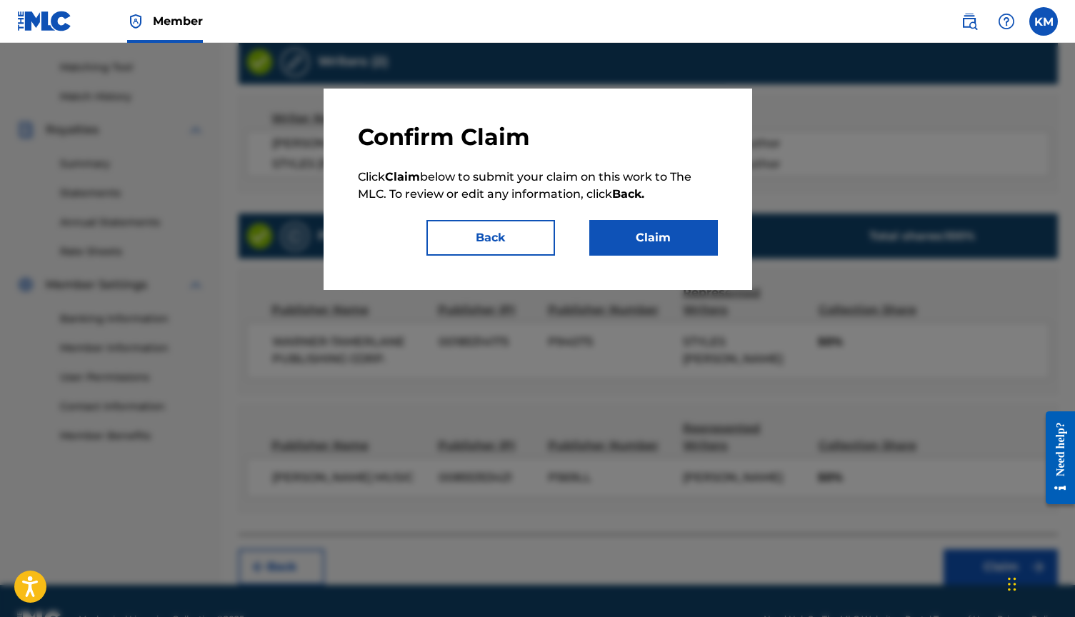
click at [692, 255] on button "Claim" at bounding box center [653, 238] width 129 height 36
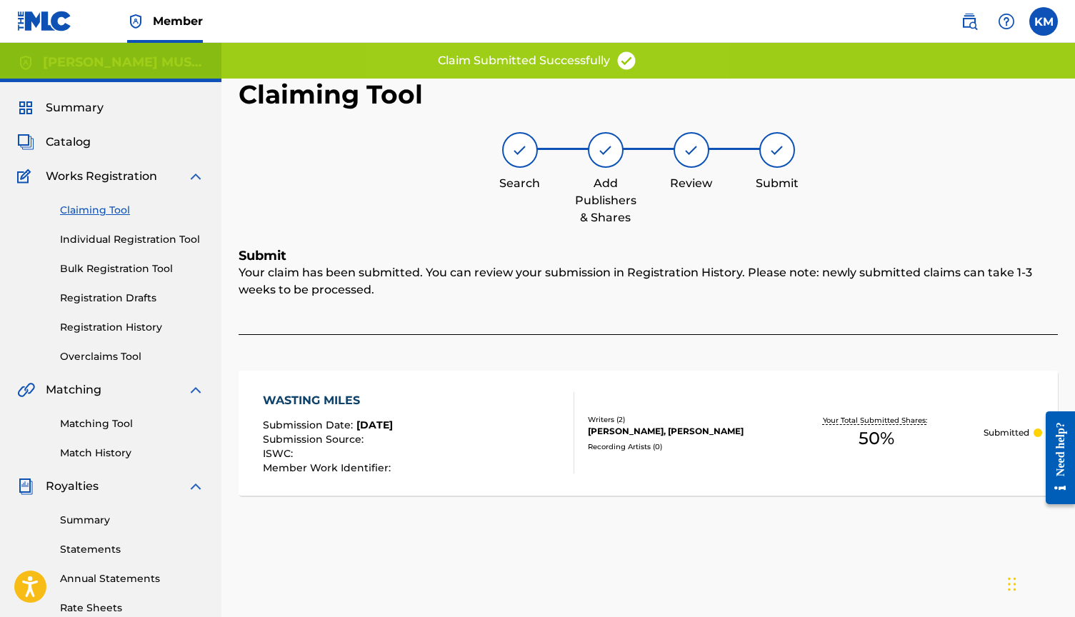
scroll to position [0, 0]
click at [102, 211] on link "Claiming Tool" at bounding box center [132, 210] width 144 height 15
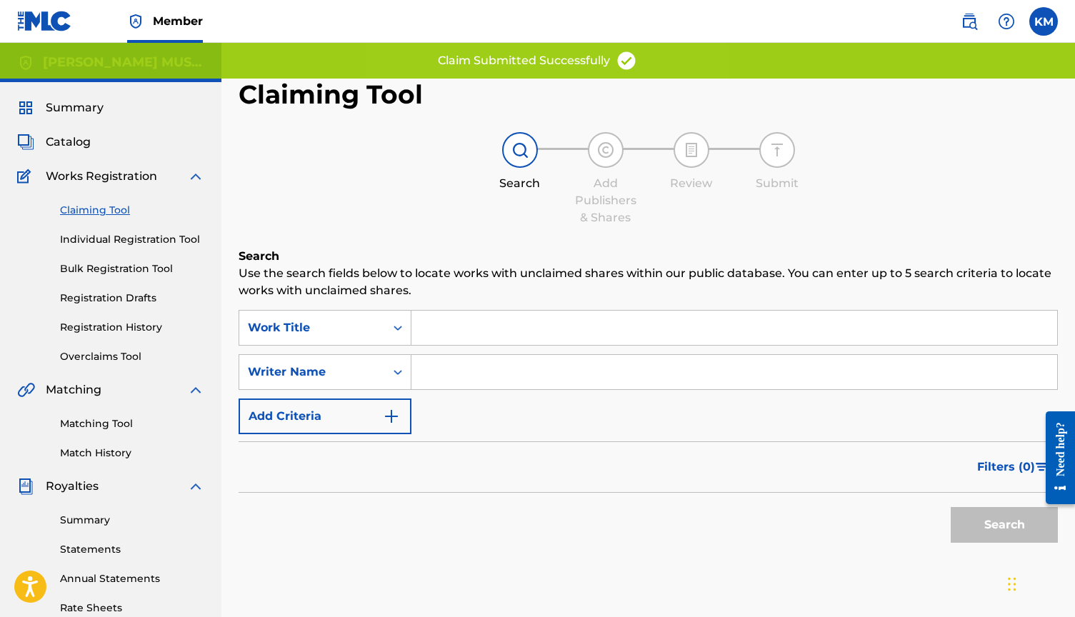
click at [463, 361] on input "Search Form" at bounding box center [734, 372] width 646 height 34
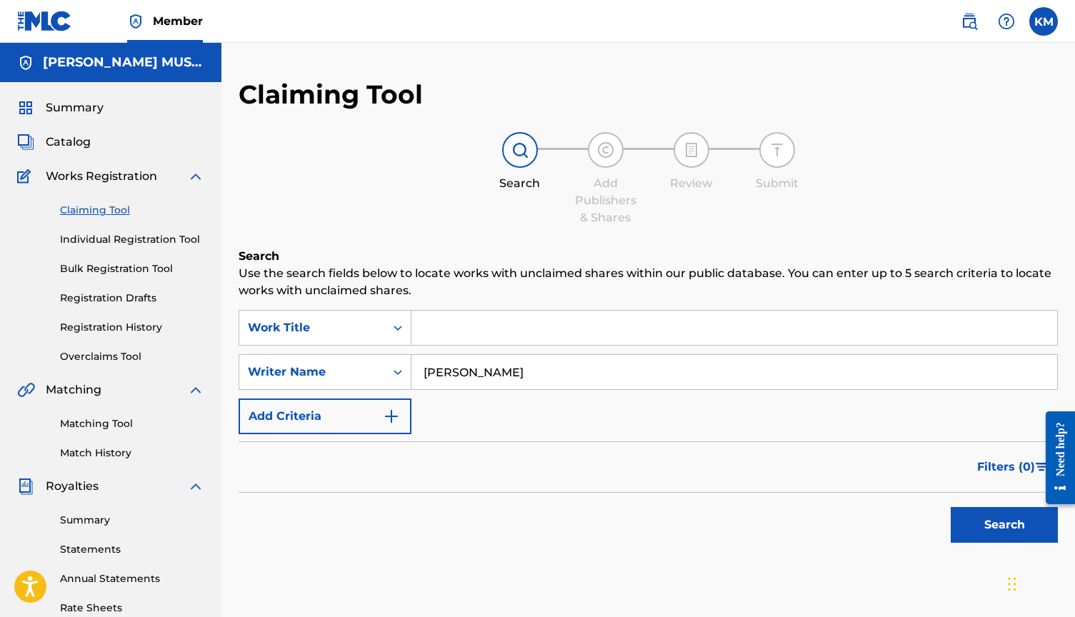
type input "[PERSON_NAME]"
drag, startPoint x: 463, startPoint y: 361, endPoint x: 1033, endPoint y: 521, distance: 591.0
click at [1033, 521] on button "Search" at bounding box center [1004, 525] width 107 height 36
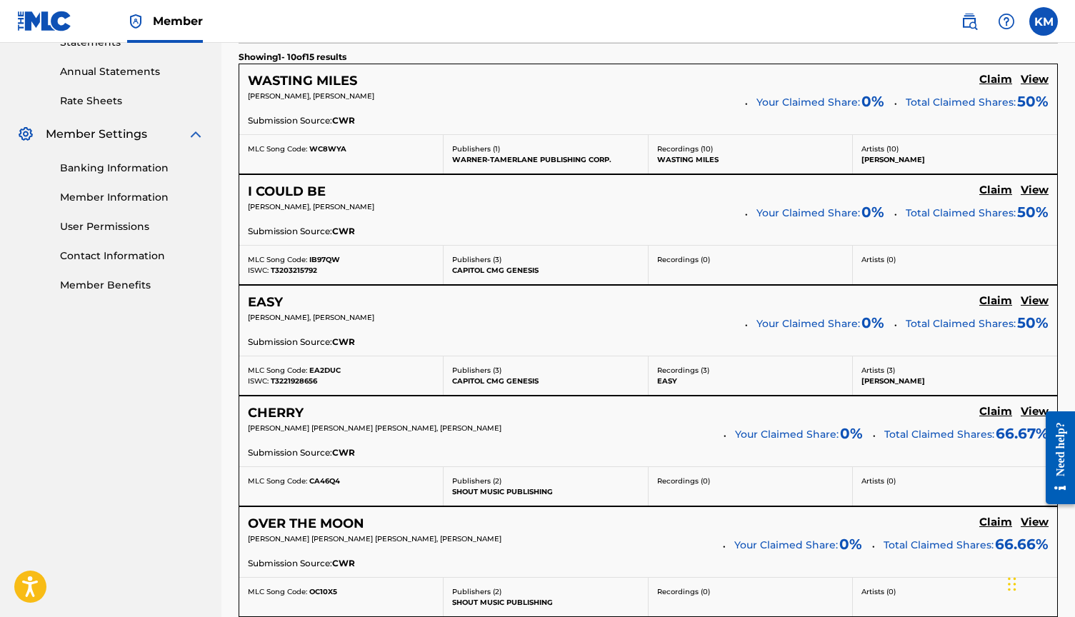
scroll to position [538, 0]
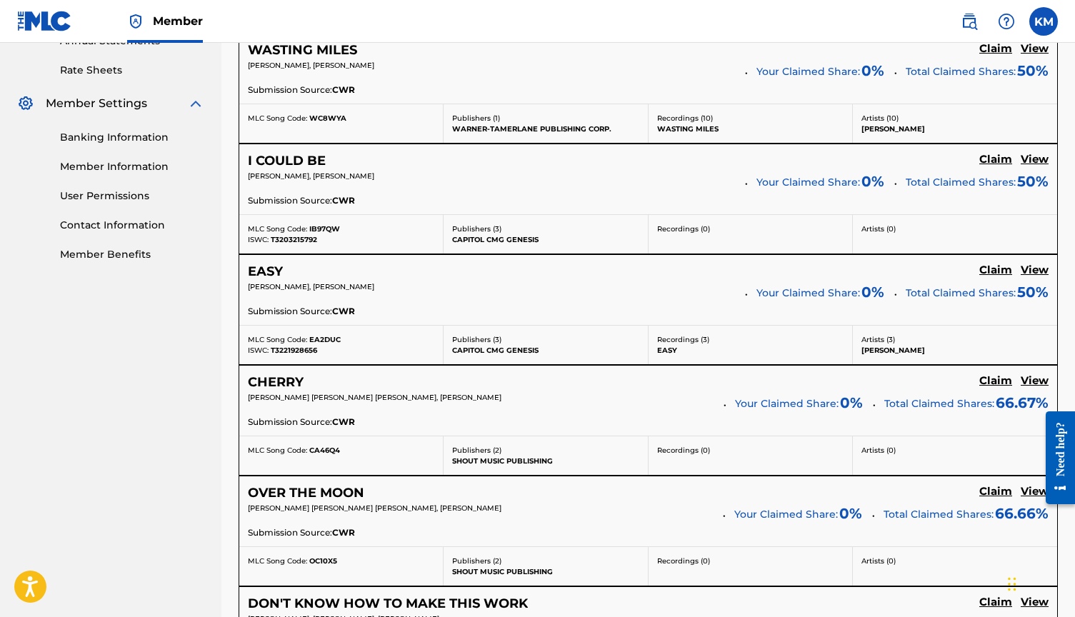
click at [986, 56] on h5 "Claim" at bounding box center [995, 49] width 33 height 14
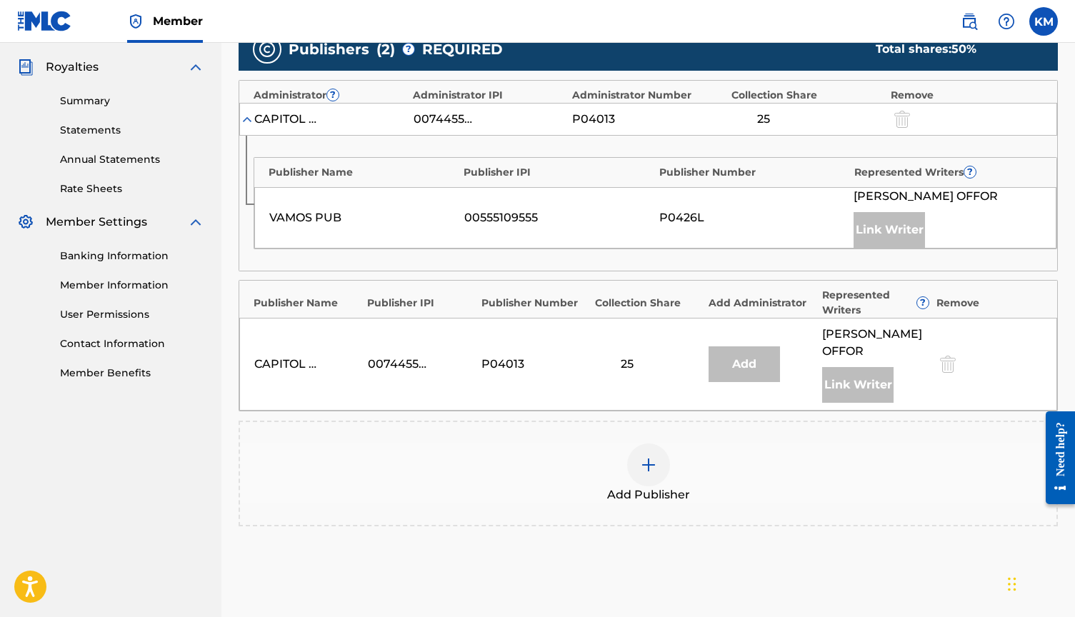
scroll to position [455, 0]
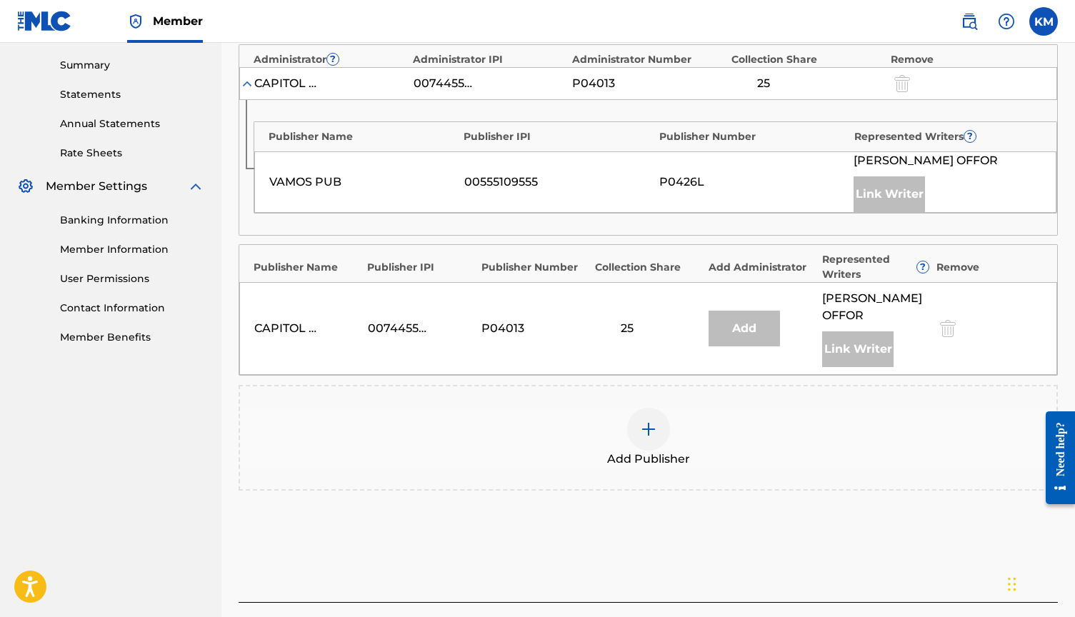
click at [643, 438] on img at bounding box center [648, 429] width 17 height 17
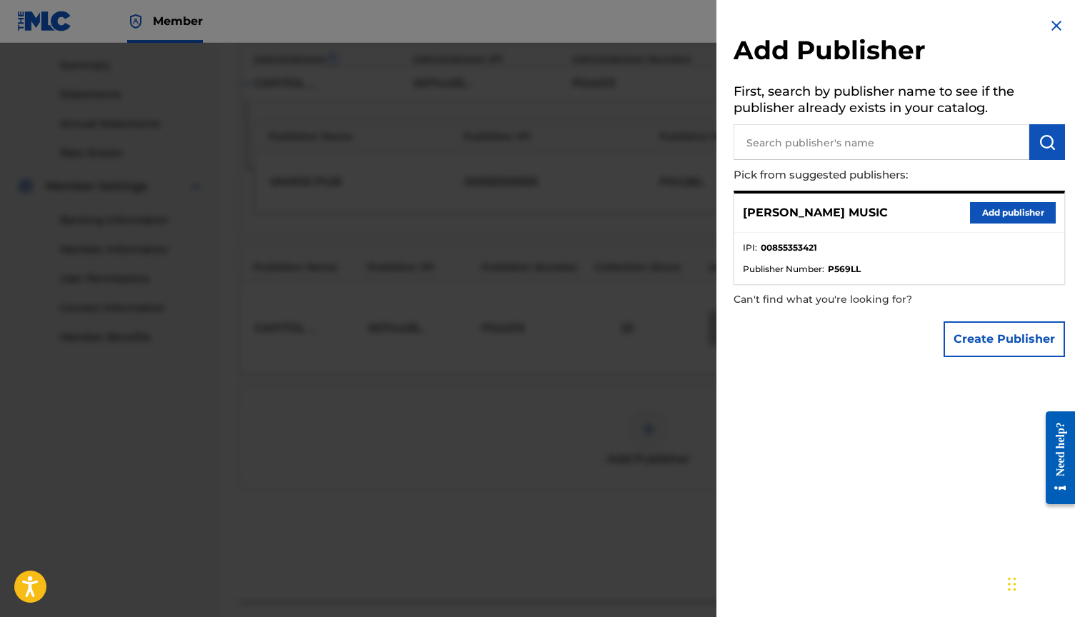
click at [970, 213] on button "Add publisher" at bounding box center [1013, 212] width 86 height 21
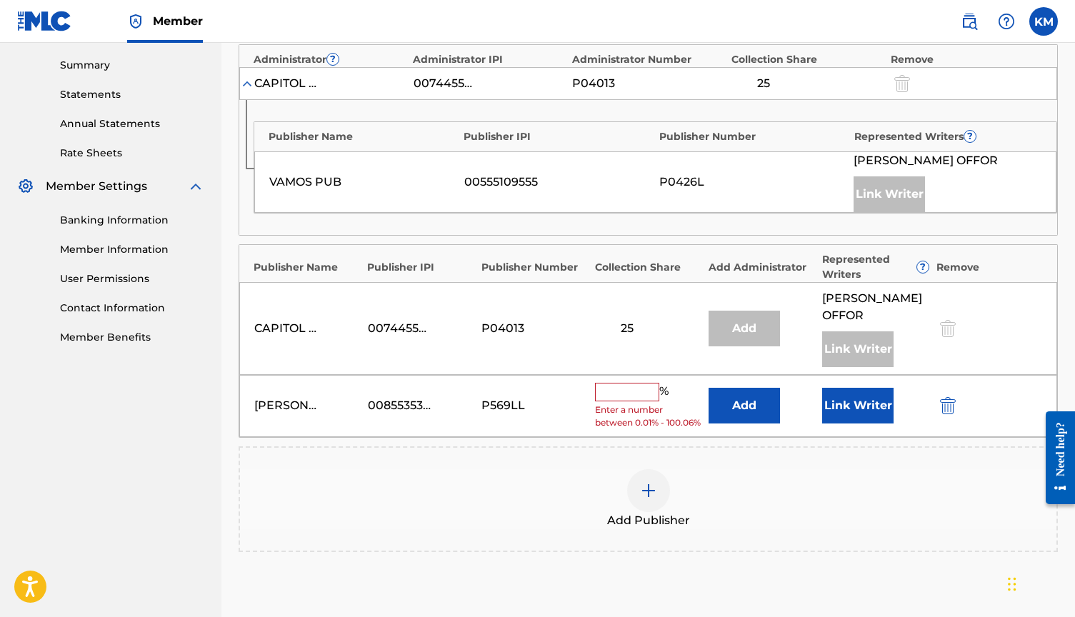
click at [628, 401] on input "text" at bounding box center [627, 392] width 64 height 19
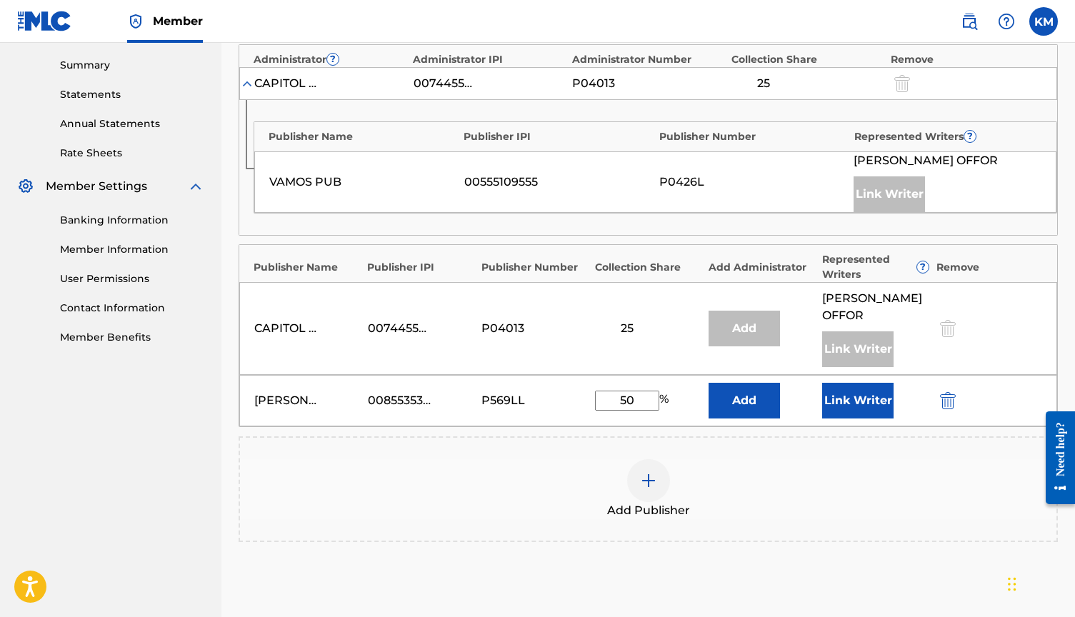
type input "50"
click at [878, 413] on button "Link Writer" at bounding box center [857, 401] width 71 height 36
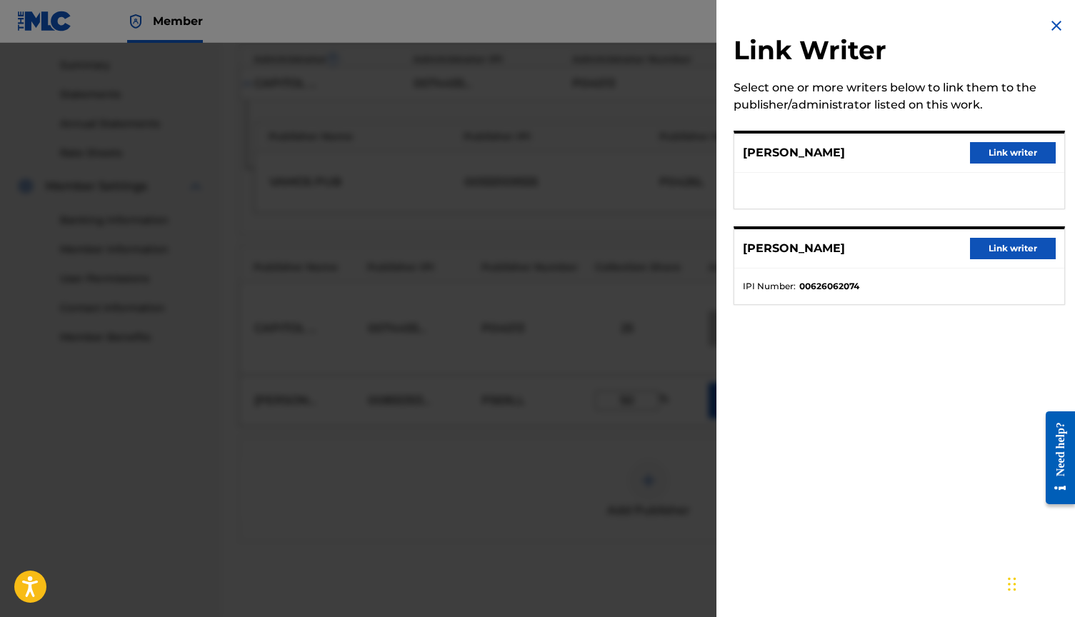
click at [1018, 146] on button "Link writer" at bounding box center [1013, 152] width 86 height 21
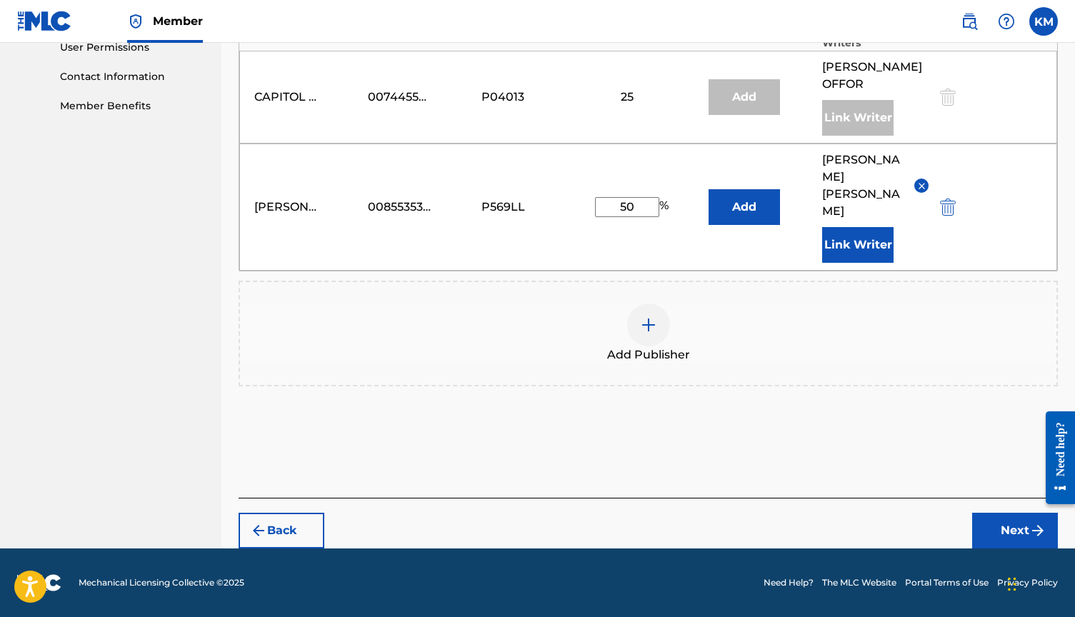
click at [996, 528] on button "Next" at bounding box center [1015, 531] width 86 height 36
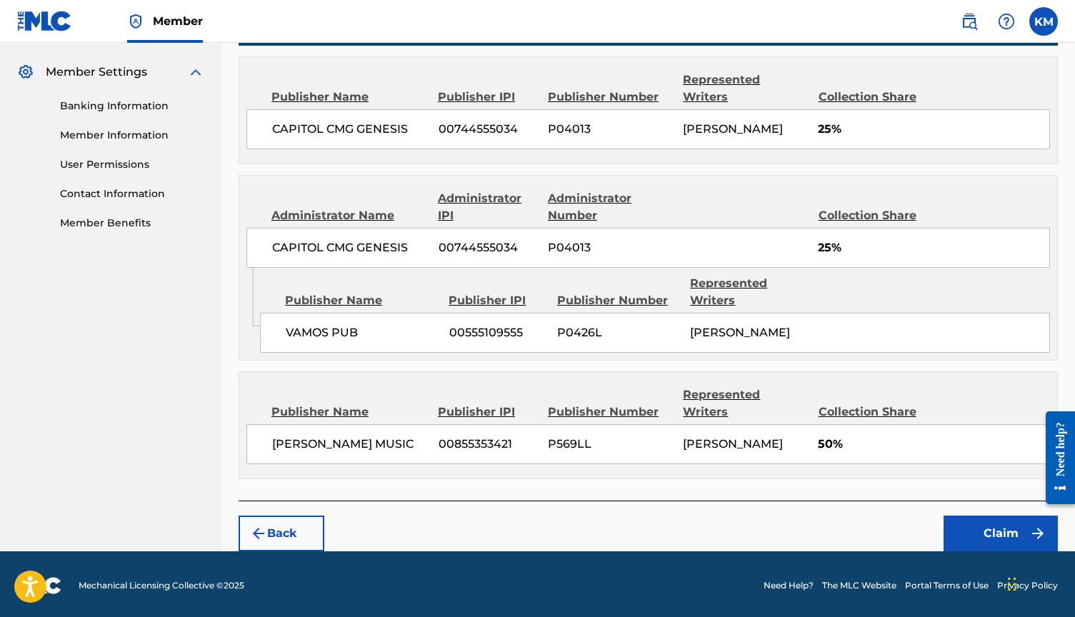
scroll to position [568, 0]
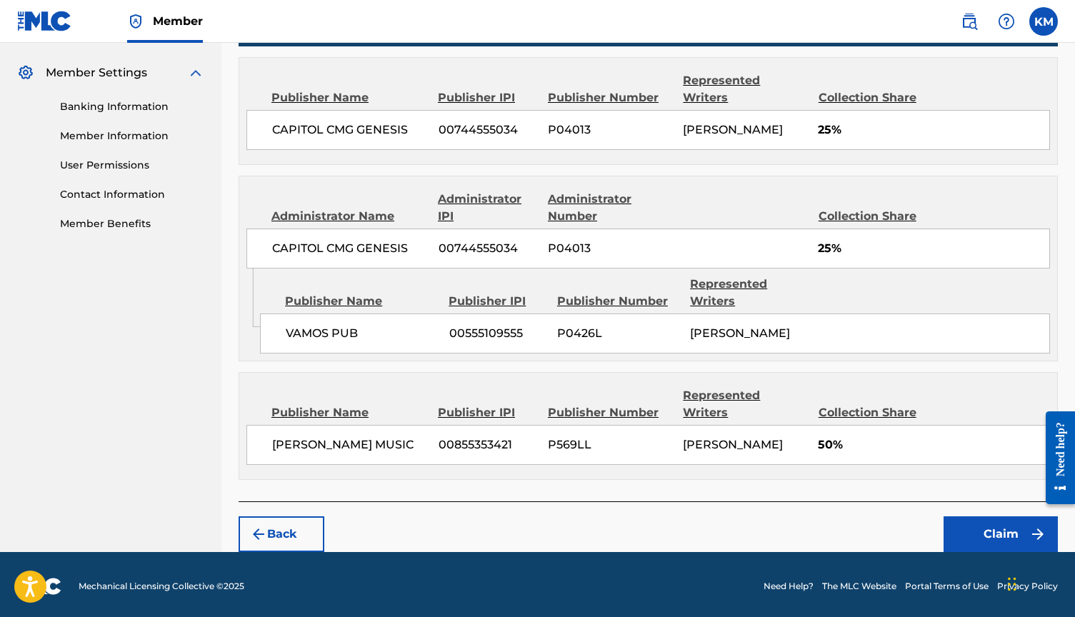
click at [1002, 536] on button "Claim" at bounding box center [1000, 534] width 114 height 36
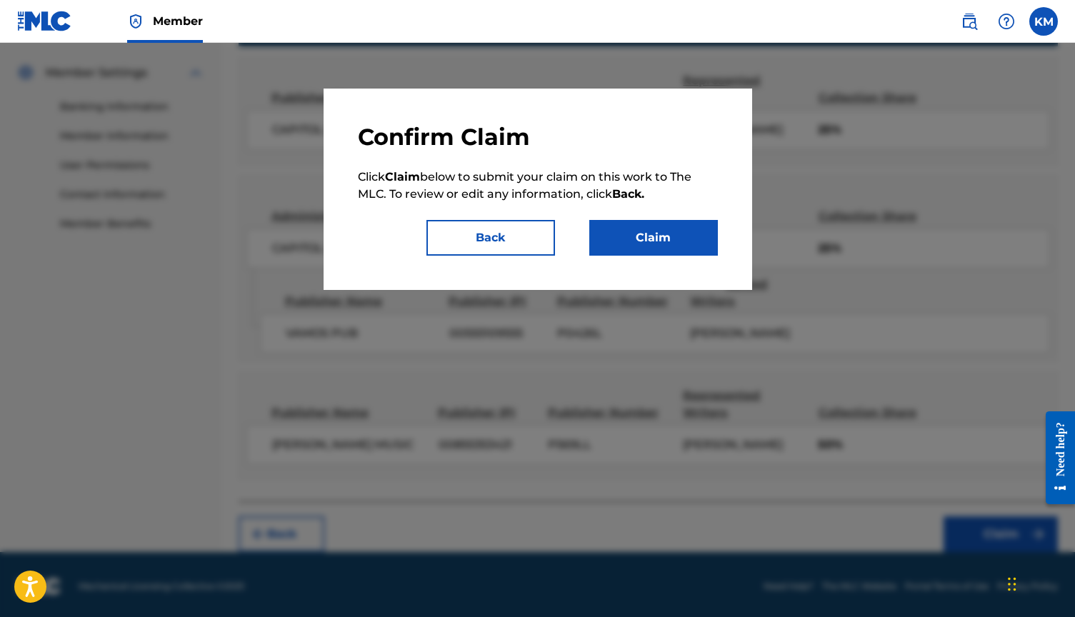
click at [653, 243] on button "Claim" at bounding box center [653, 238] width 129 height 36
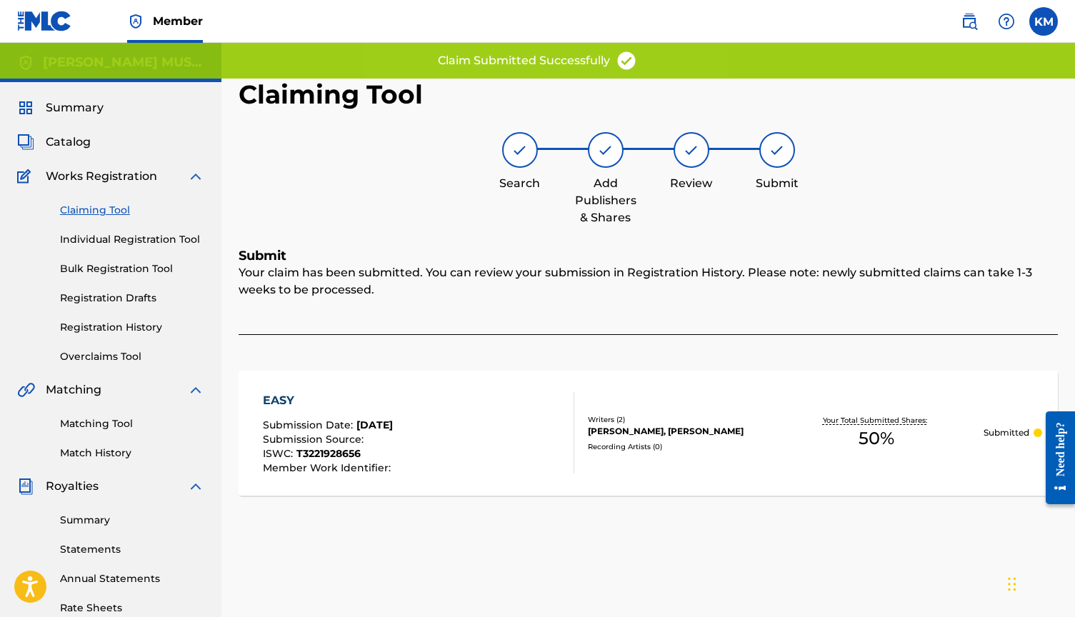
scroll to position [-1, 0]
click at [114, 221] on div "Claiming Tool Individual Registration Tool Bulk Registration Tool Registration …" at bounding box center [110, 274] width 187 height 179
click at [114, 216] on link "Claiming Tool" at bounding box center [132, 210] width 144 height 15
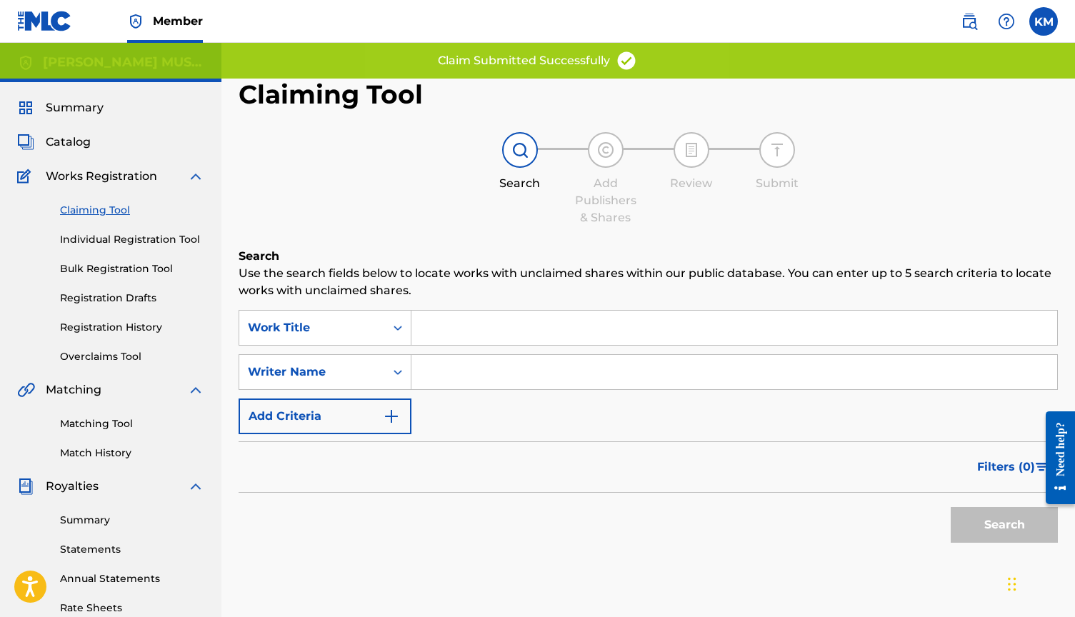
click at [461, 376] on input "Search Form" at bounding box center [734, 372] width 646 height 34
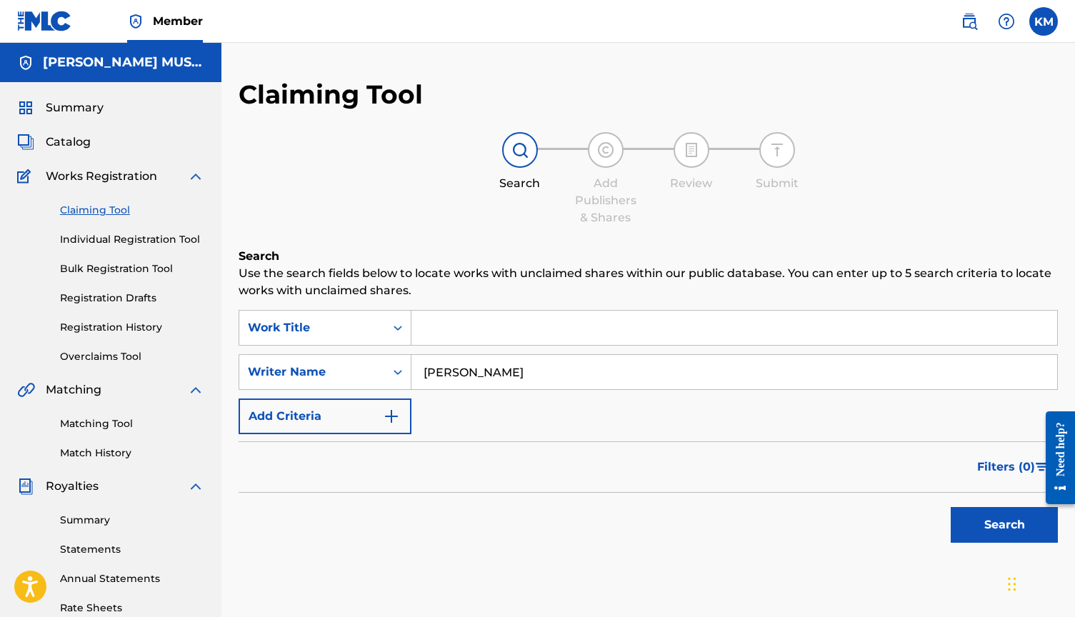
drag, startPoint x: 513, startPoint y: 401, endPoint x: 1001, endPoint y: 530, distance: 504.6
click at [1001, 530] on button "Search" at bounding box center [1004, 525] width 107 height 36
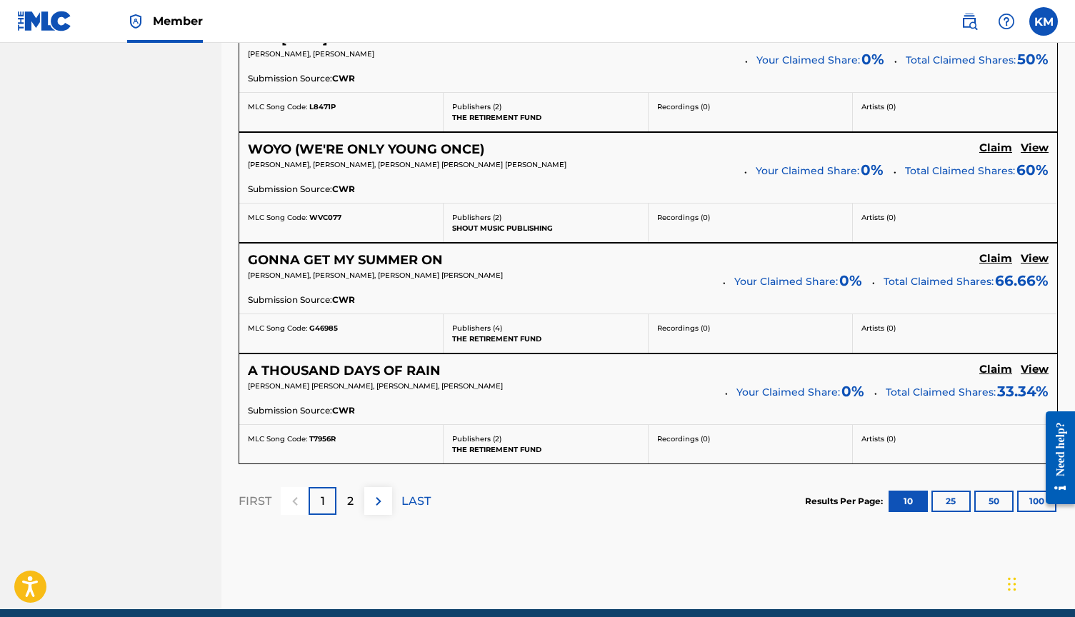
click at [376, 496] on img at bounding box center [378, 501] width 17 height 17
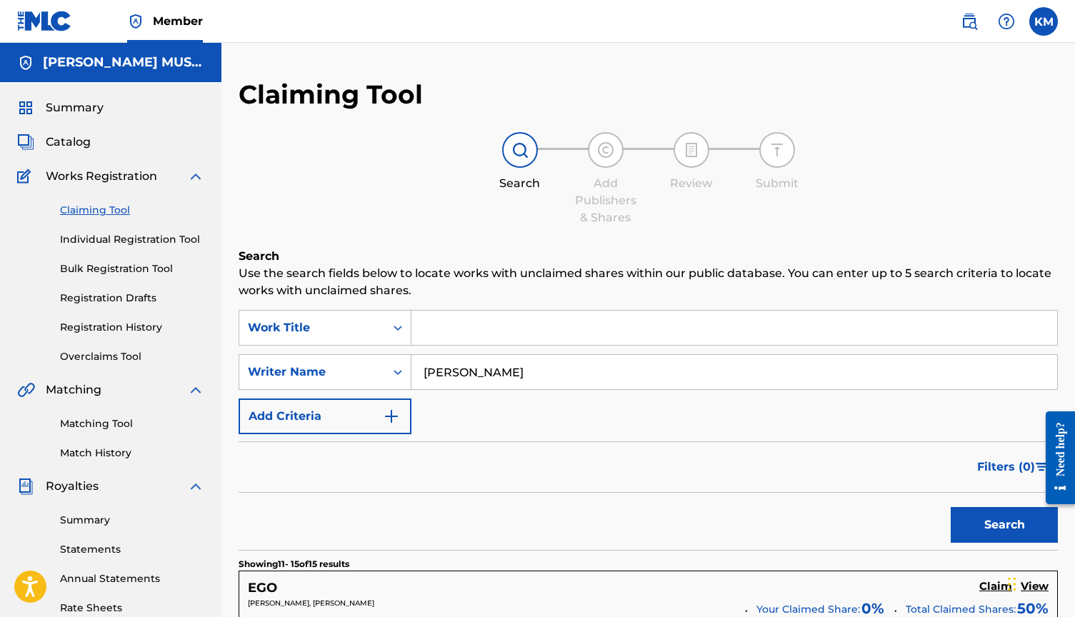
drag, startPoint x: 538, startPoint y: 371, endPoint x: 481, endPoint y: 370, distance: 57.1
click at [481, 370] on input "[PERSON_NAME]" at bounding box center [734, 372] width 646 height 34
type input "[PERSON_NAME]"
click at [1004, 525] on button "Search" at bounding box center [1004, 525] width 107 height 36
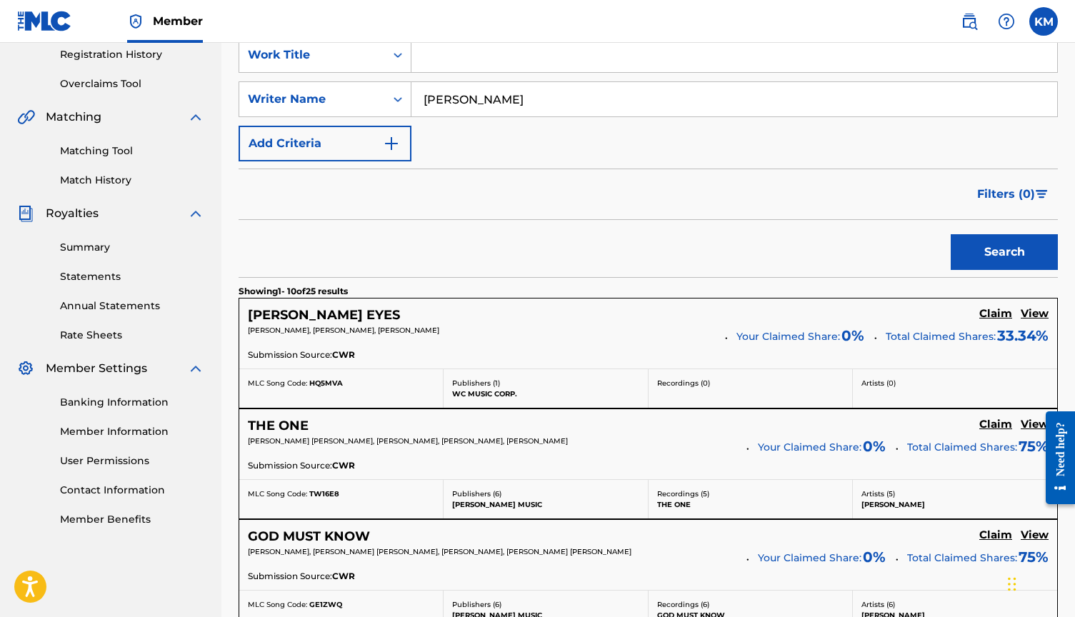
scroll to position [274, 0]
click at [1002, 314] on h5 "Claim" at bounding box center [995, 313] width 33 height 14
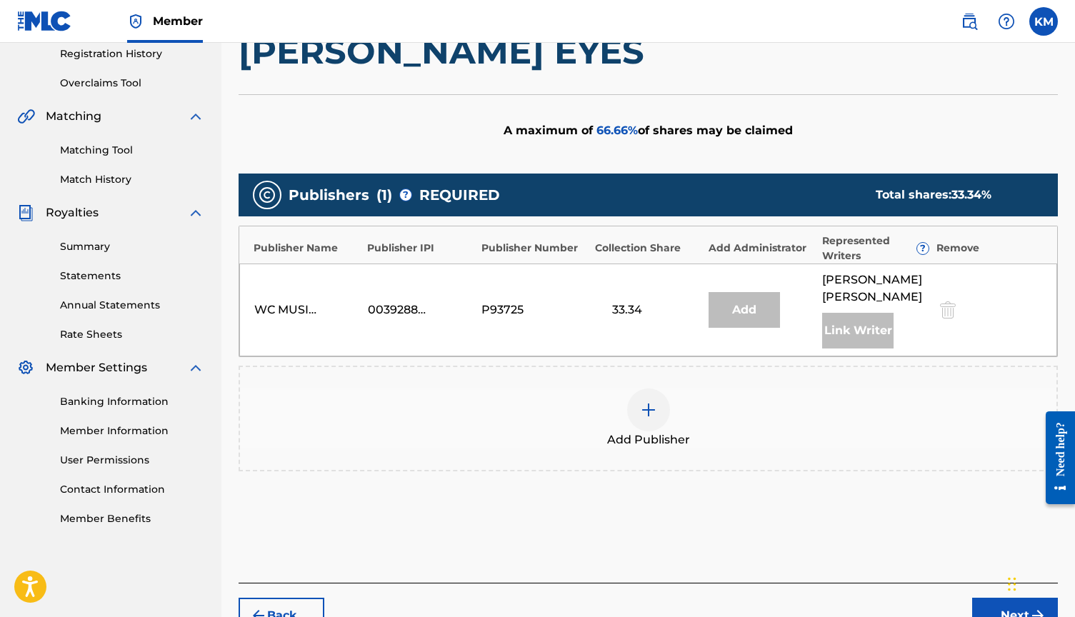
click at [642, 401] on img at bounding box center [648, 409] width 17 height 17
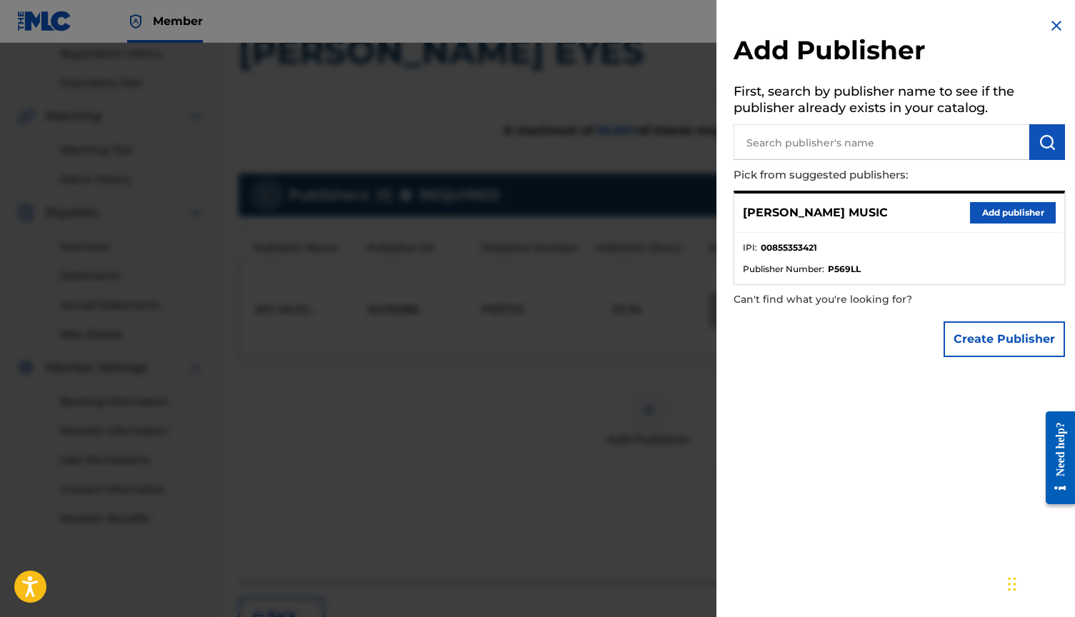
click at [989, 221] on button "Add publisher" at bounding box center [1013, 212] width 86 height 21
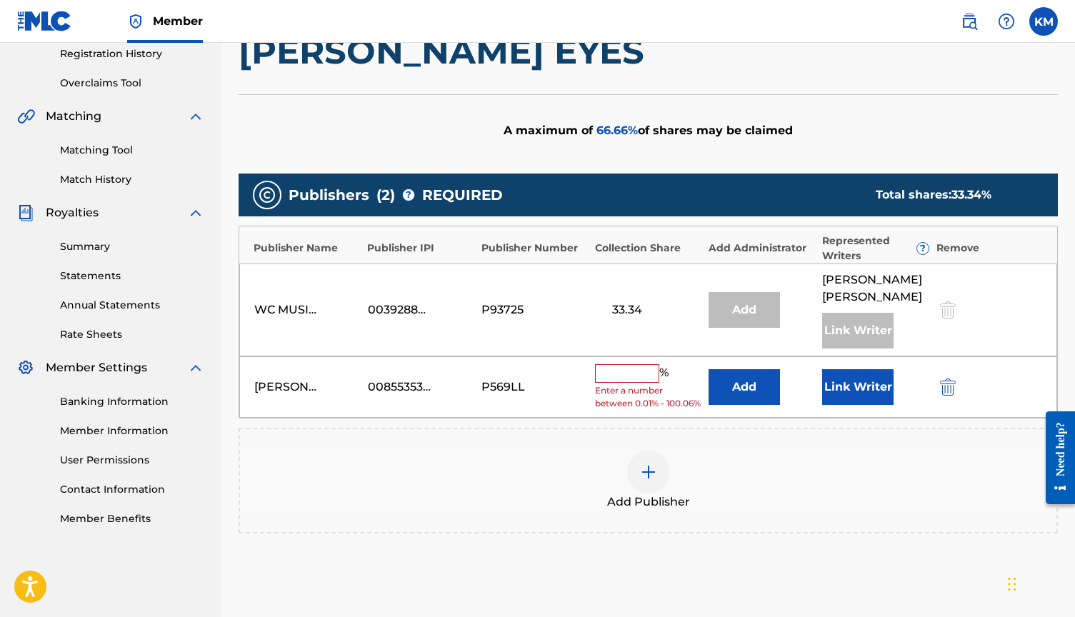
click at [646, 364] on input "text" at bounding box center [627, 373] width 64 height 19
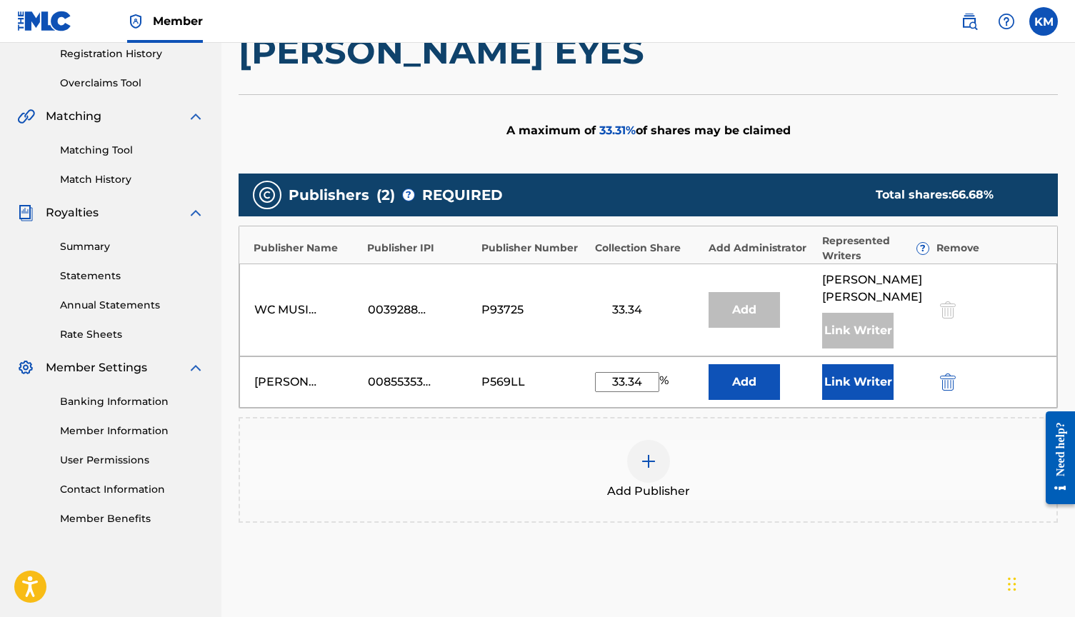
type input "33.34"
click at [871, 374] on button "Link Writer" at bounding box center [857, 382] width 71 height 36
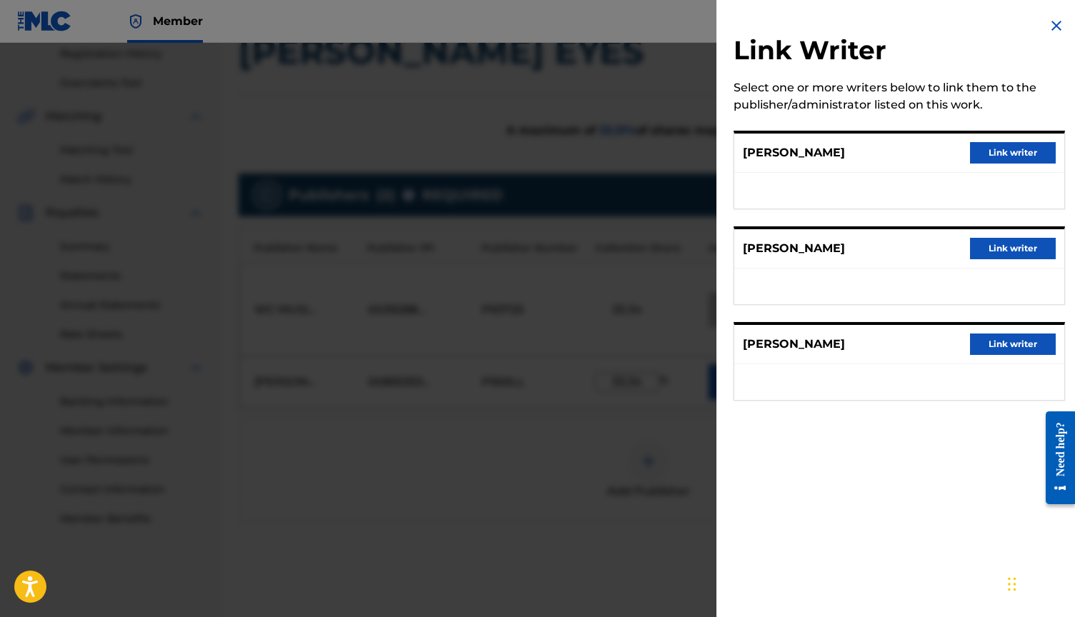
click at [1009, 151] on button "Link writer" at bounding box center [1013, 152] width 86 height 21
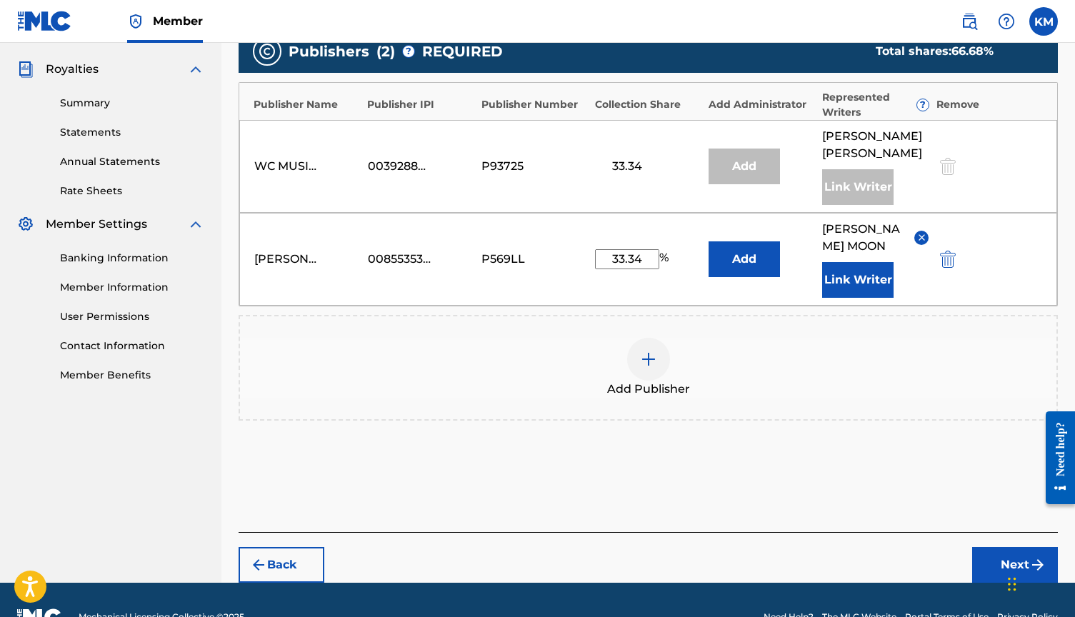
click at [968, 532] on div "Back Next" at bounding box center [648, 557] width 819 height 51
click at [1007, 547] on button "Next" at bounding box center [1015, 565] width 86 height 36
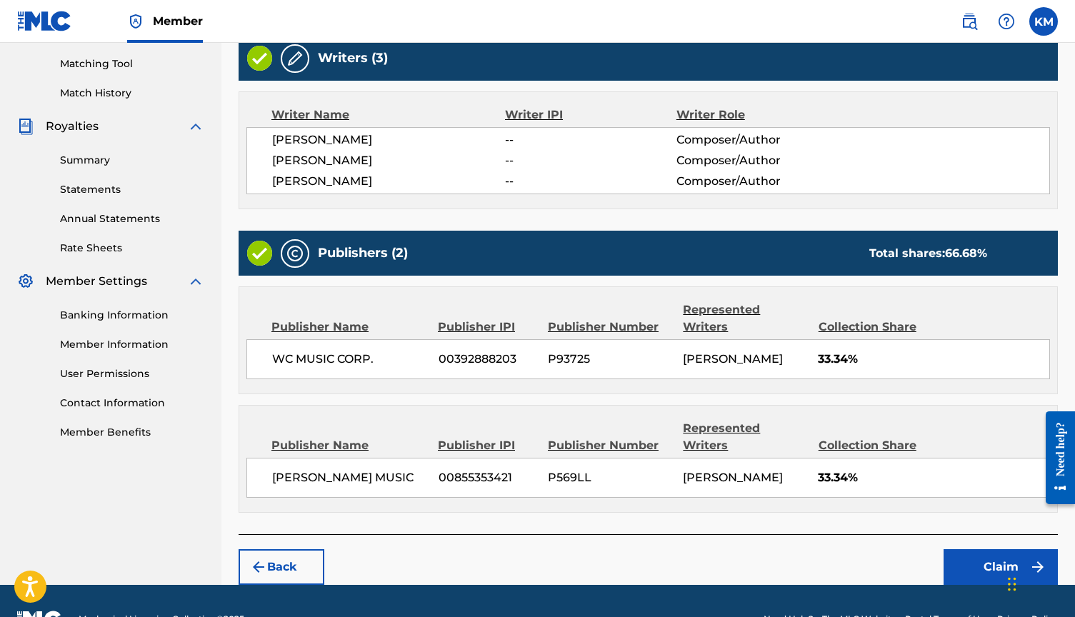
click at [1011, 549] on button "Claim" at bounding box center [1000, 567] width 114 height 36
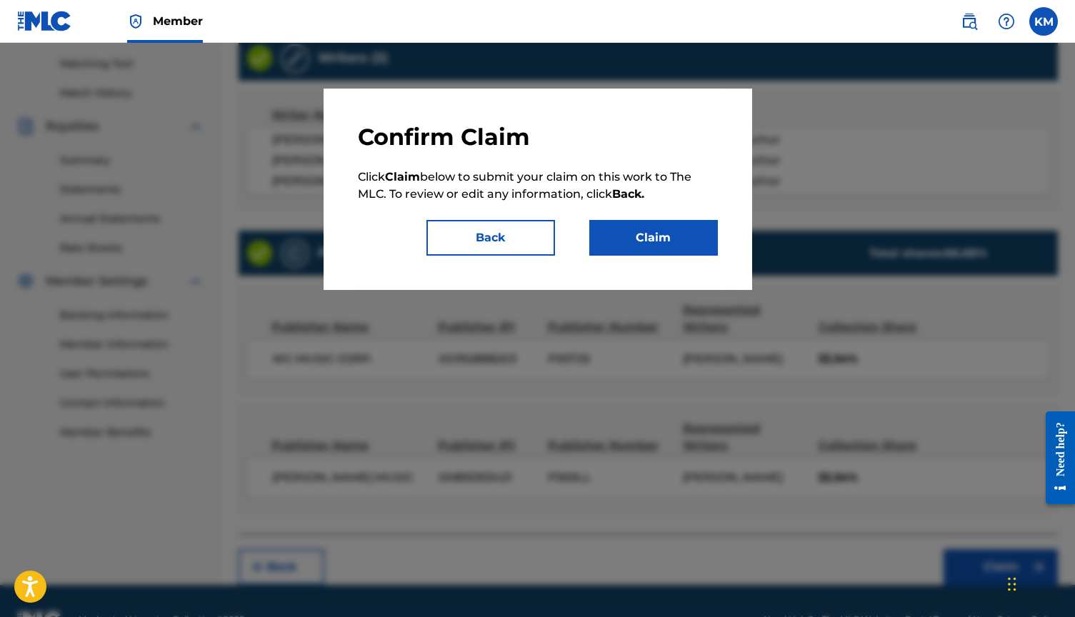
click at [661, 226] on button "Claim" at bounding box center [653, 238] width 129 height 36
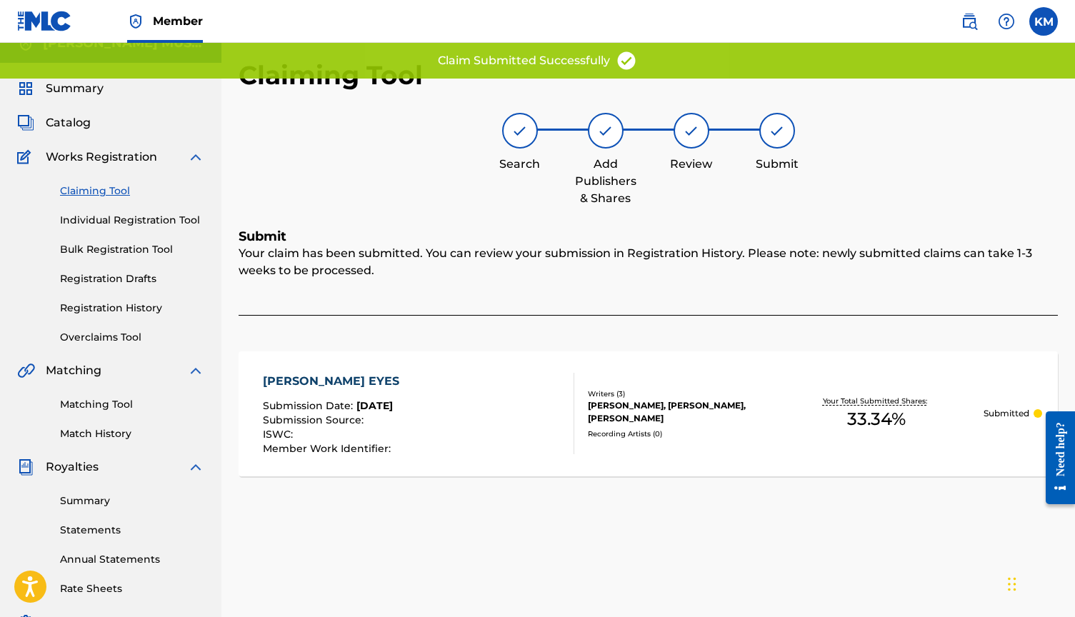
scroll to position [0, 0]
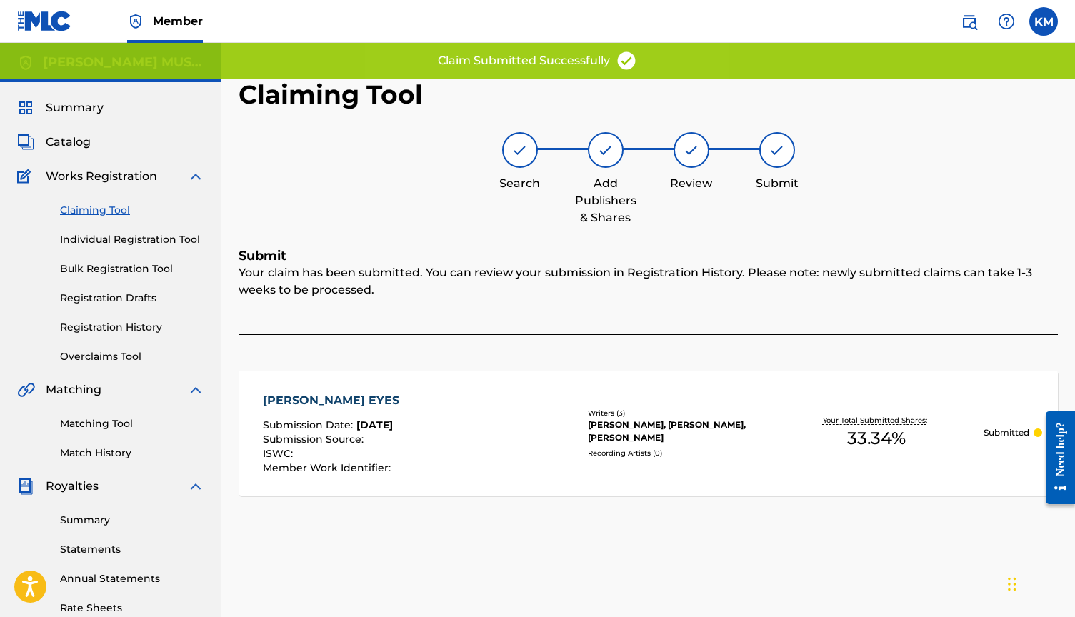
click at [111, 211] on link "Claiming Tool" at bounding box center [132, 210] width 144 height 15
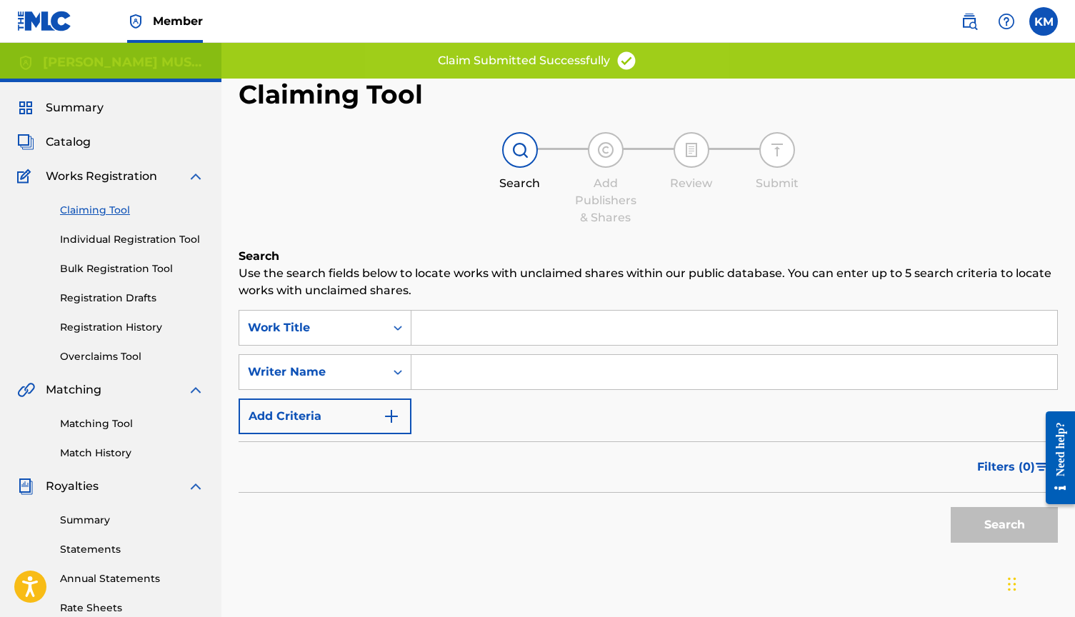
click at [460, 346] on div "SearchWithCriteria7182f12d-12d2-4f27-93c3-bdecd678b226 Work Title SearchWithCri…" at bounding box center [648, 372] width 819 height 124
click at [459, 376] on input "Search Form" at bounding box center [734, 372] width 646 height 34
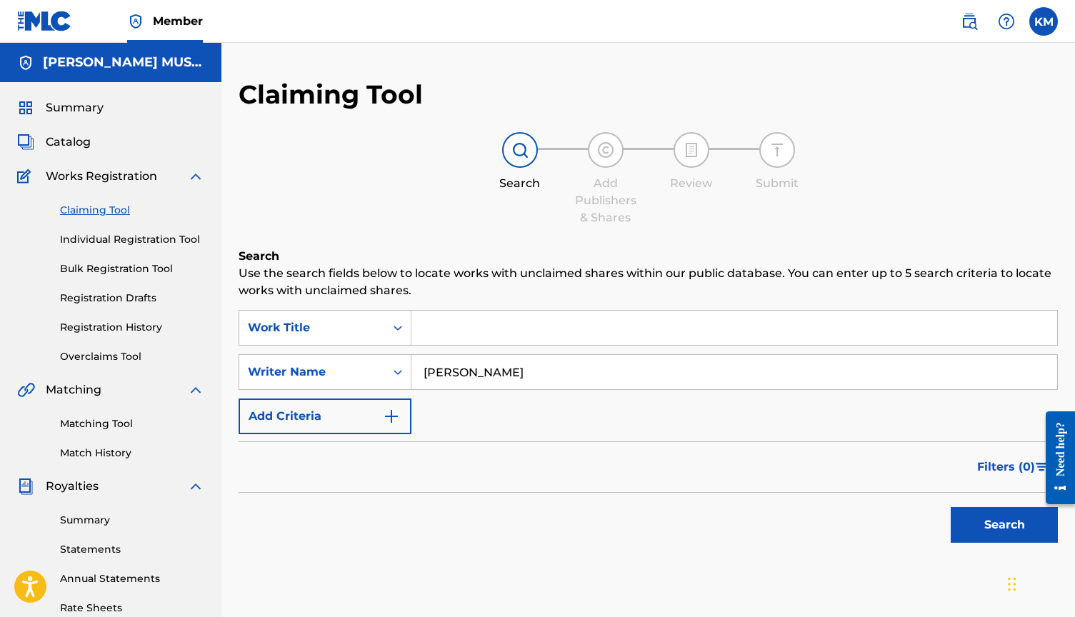
type input "[PERSON_NAME]"
click at [1003, 528] on button "Search" at bounding box center [1004, 525] width 107 height 36
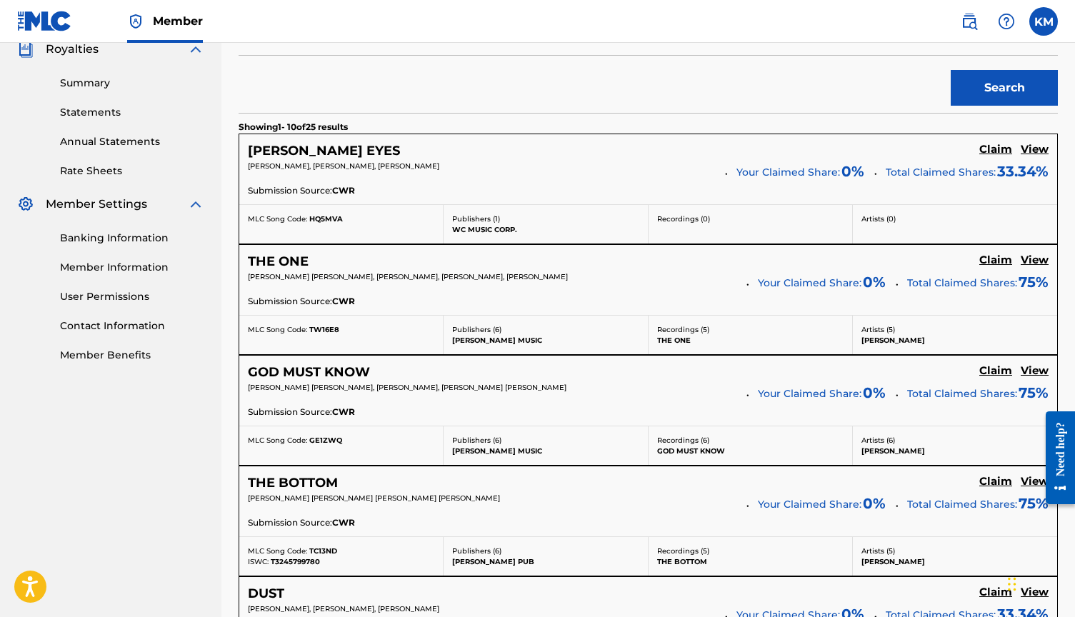
scroll to position [500, 0]
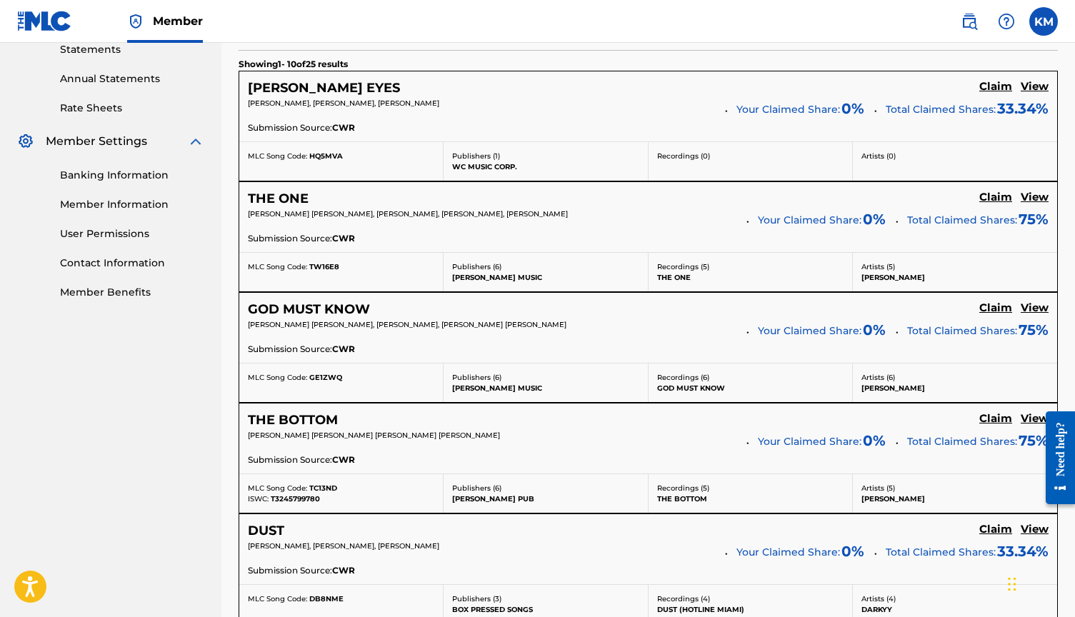
click at [1003, 94] on h5 "Claim" at bounding box center [995, 87] width 33 height 14
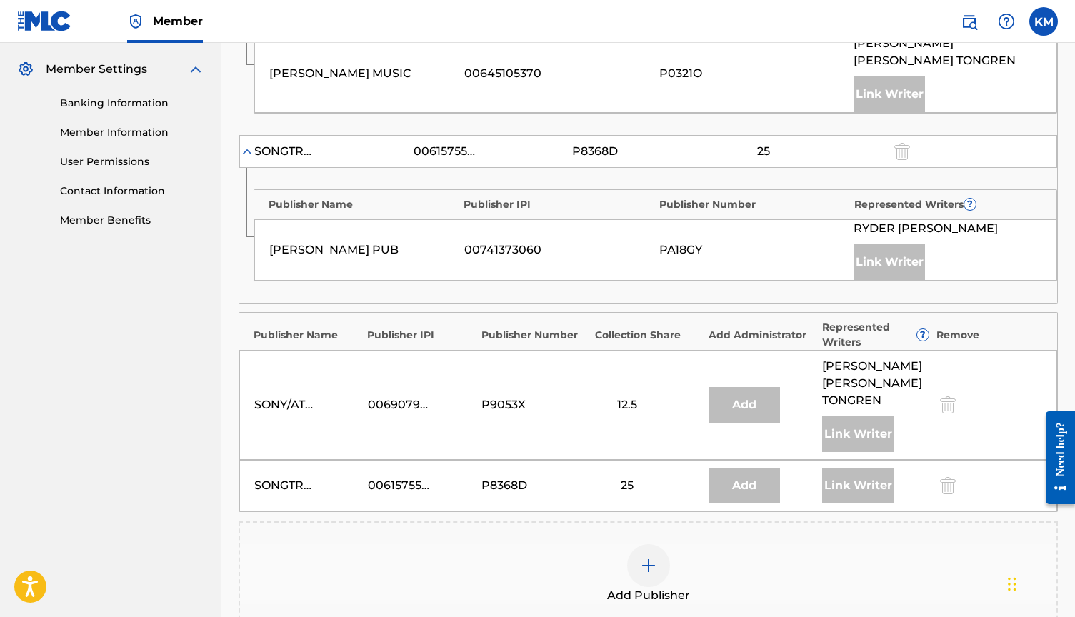
scroll to position [563, 0]
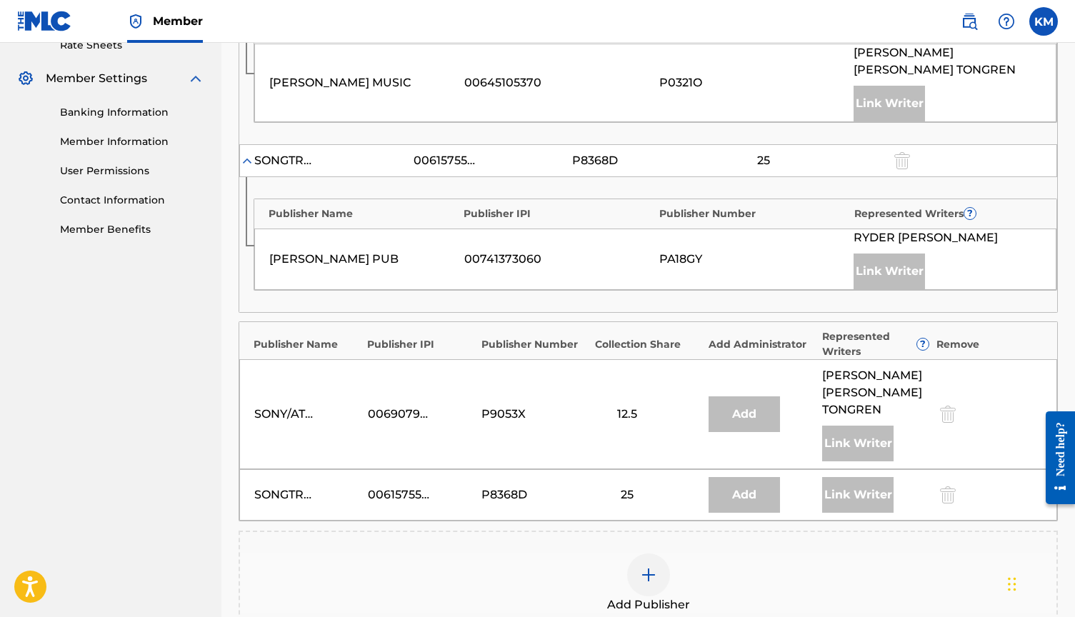
click at [646, 553] on div at bounding box center [648, 574] width 43 height 43
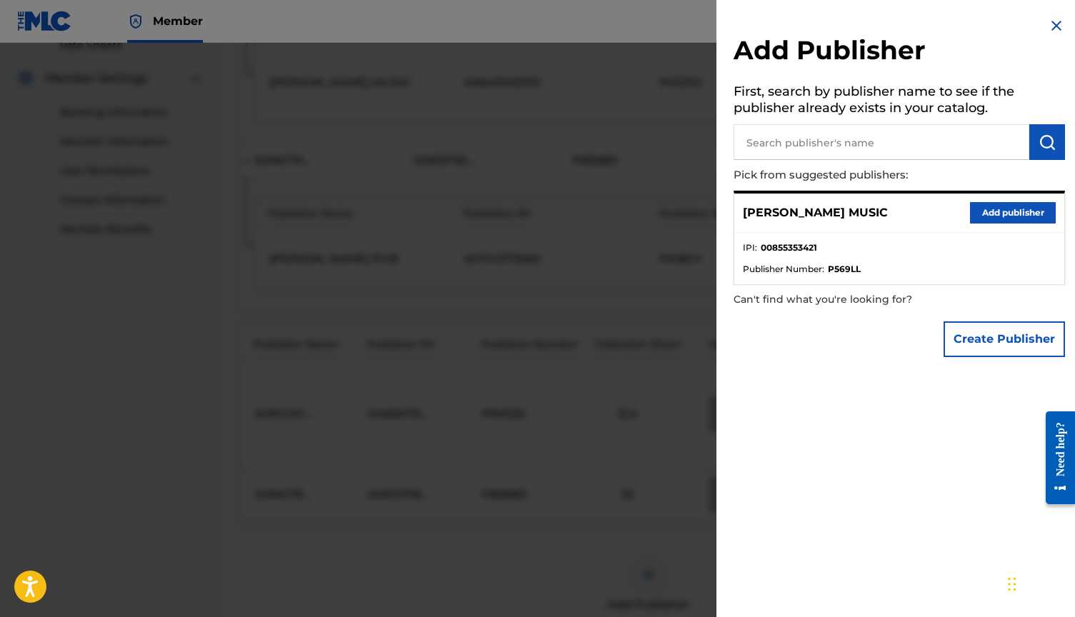
click at [1035, 216] on button "Add publisher" at bounding box center [1013, 212] width 86 height 21
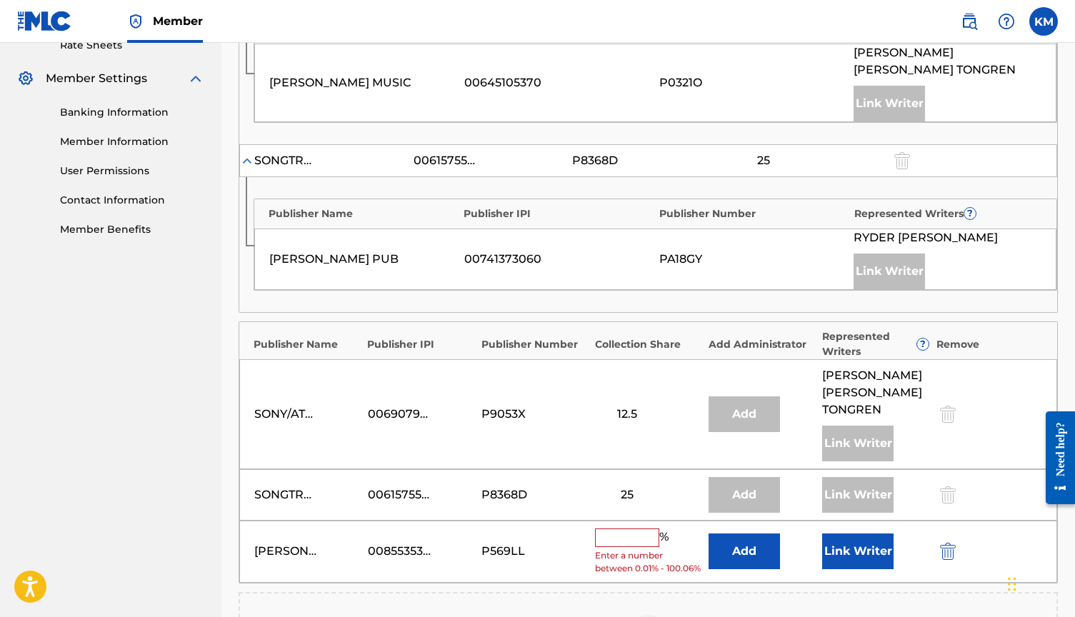
click at [630, 528] on input "text" at bounding box center [627, 537] width 64 height 19
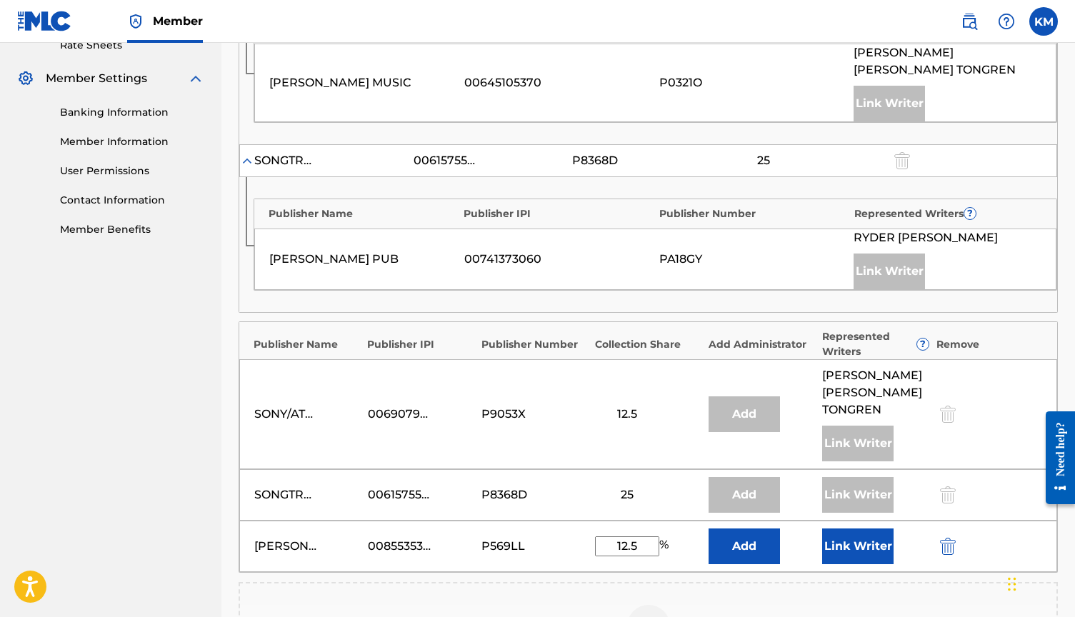
type input "12.5"
click at [832, 528] on button "Link Writer" at bounding box center [857, 546] width 71 height 36
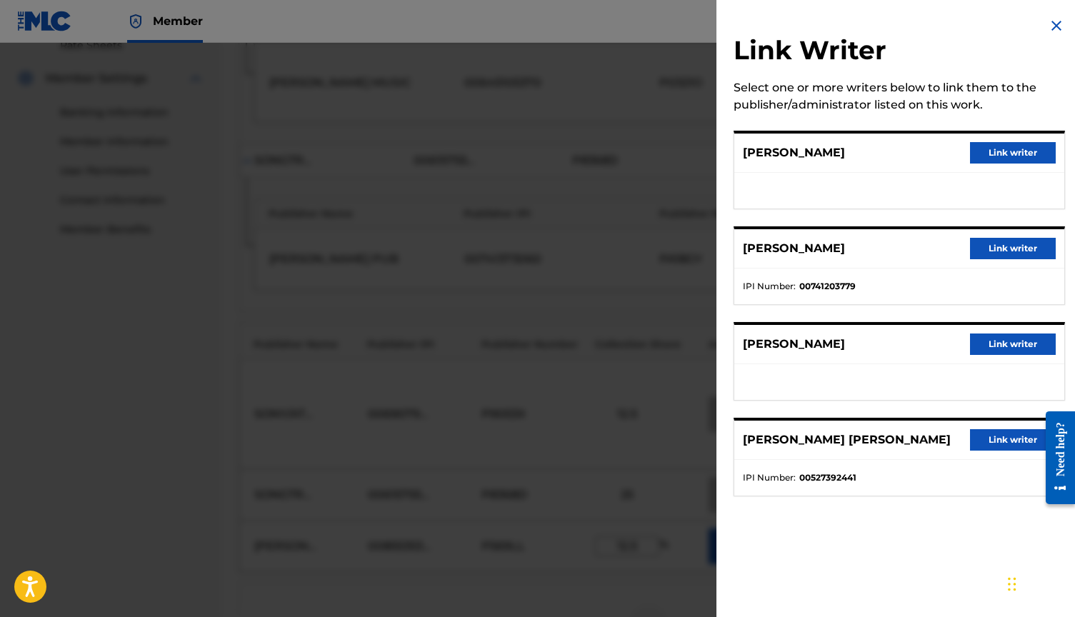
click at [991, 151] on button "Link writer" at bounding box center [1013, 152] width 86 height 21
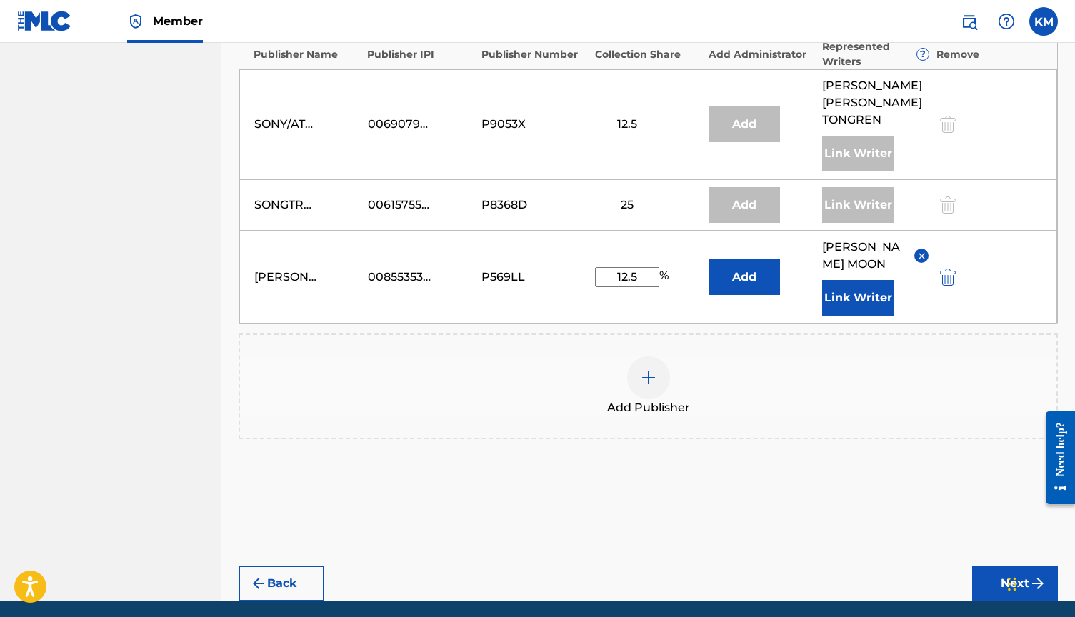
click at [1009, 566] on button "Next" at bounding box center [1015, 584] width 86 height 36
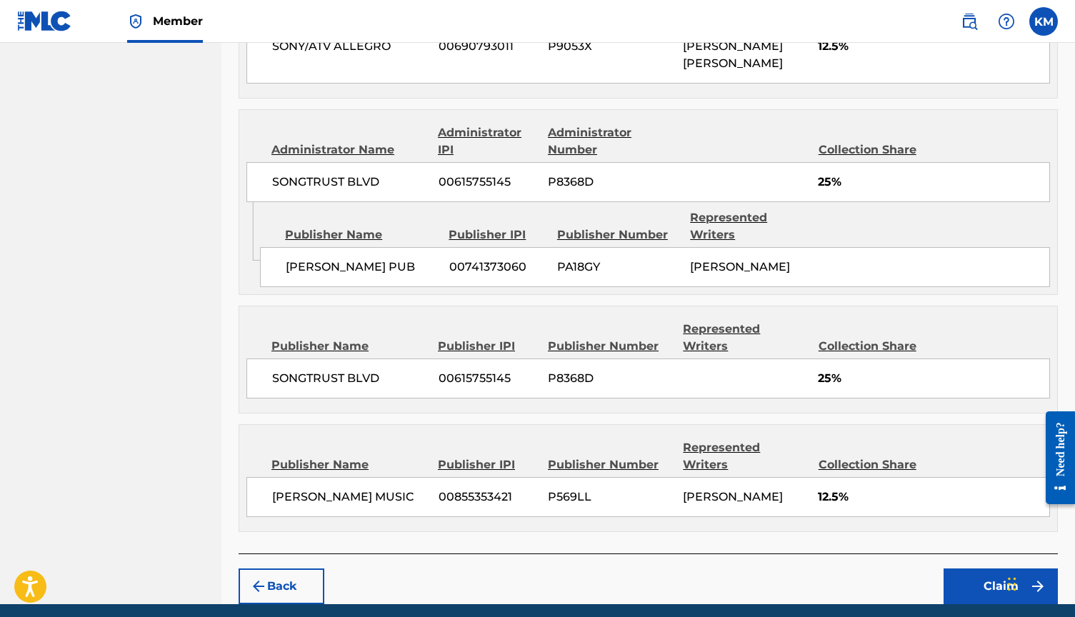
scroll to position [906, 0]
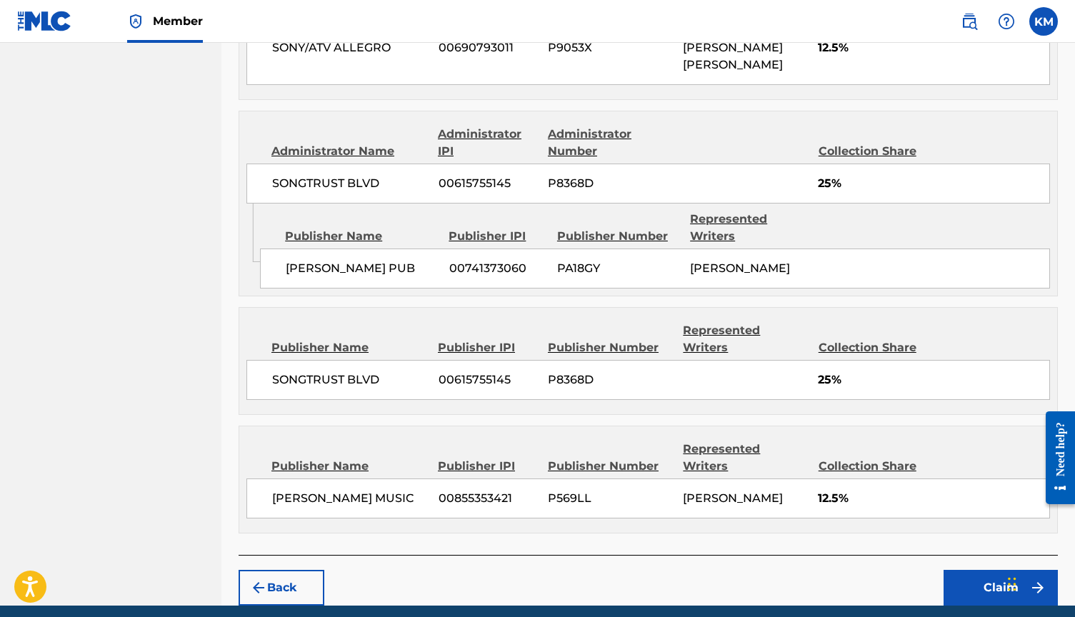
click at [1008, 570] on button "Claim" at bounding box center [1000, 588] width 114 height 36
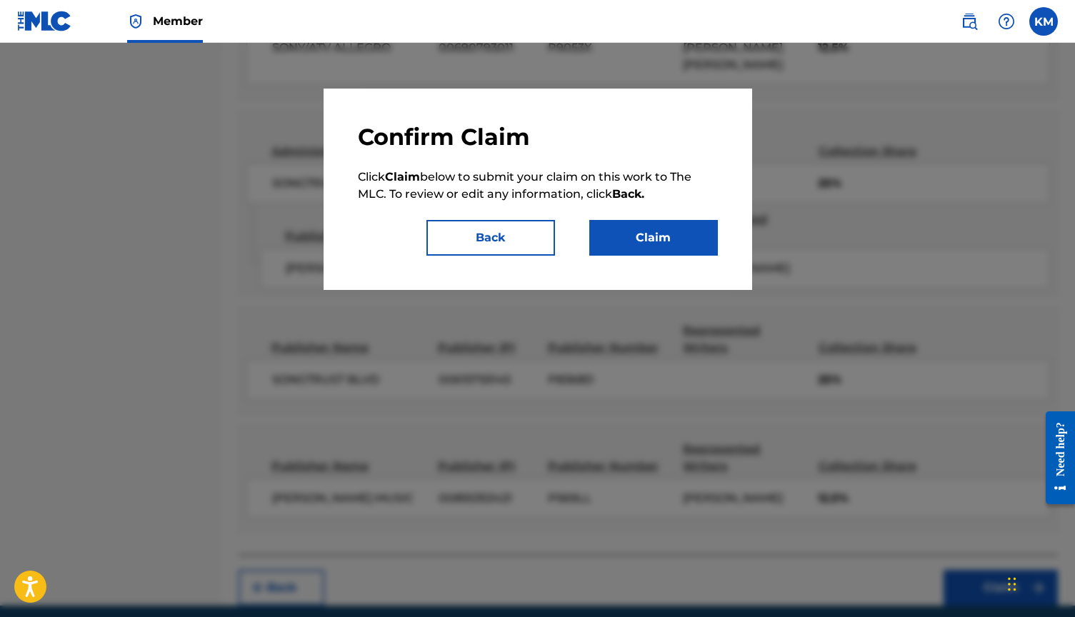
click at [697, 244] on button "Claim" at bounding box center [653, 238] width 129 height 36
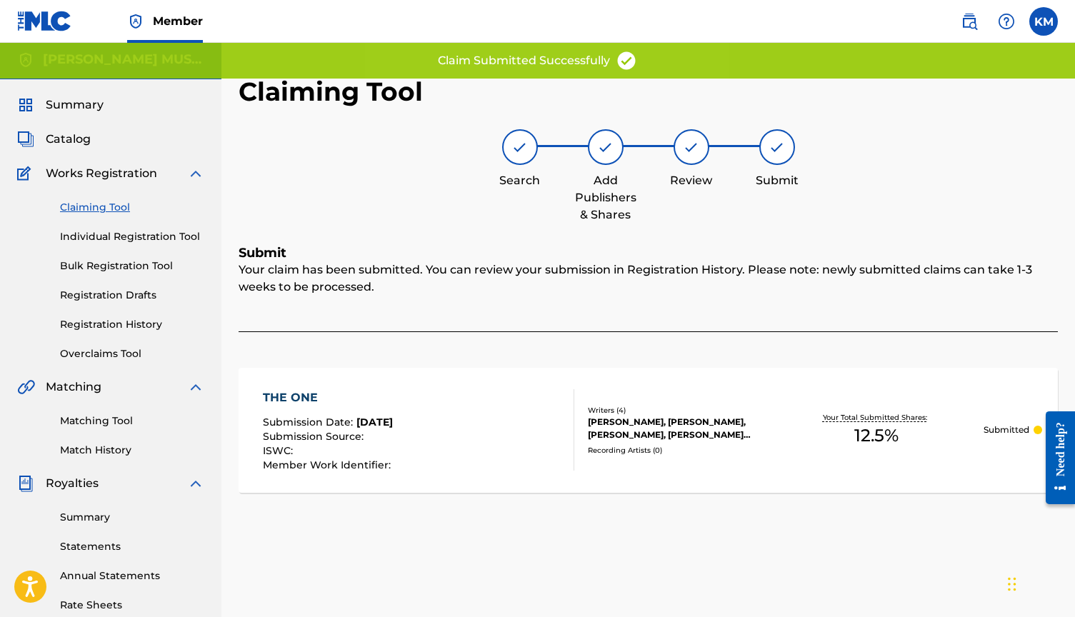
scroll to position [3, 0]
click at [100, 214] on link "Claiming Tool" at bounding box center [132, 207] width 144 height 15
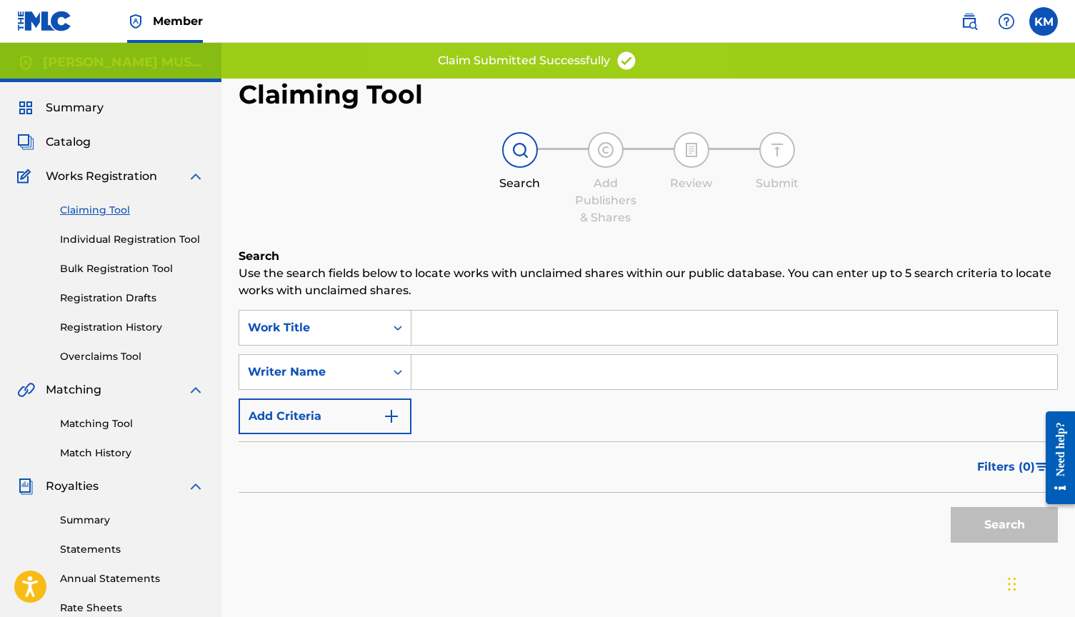
click at [468, 375] on input "Search Form" at bounding box center [734, 372] width 646 height 34
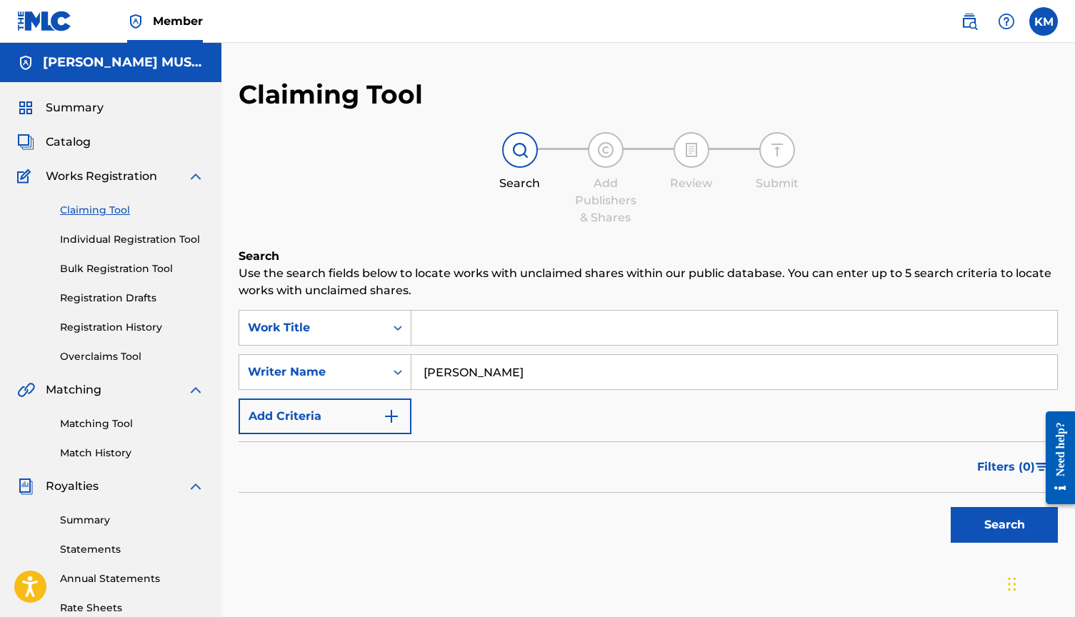
type input "[PERSON_NAME]"
click at [964, 527] on button "Search" at bounding box center [1004, 525] width 107 height 36
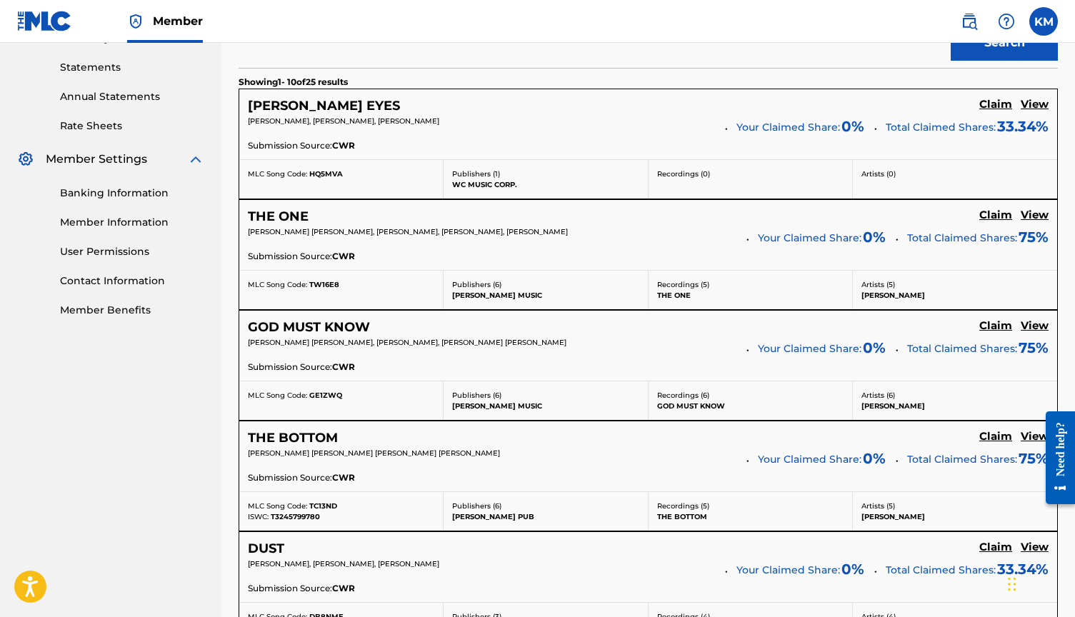
scroll to position [486, 0]
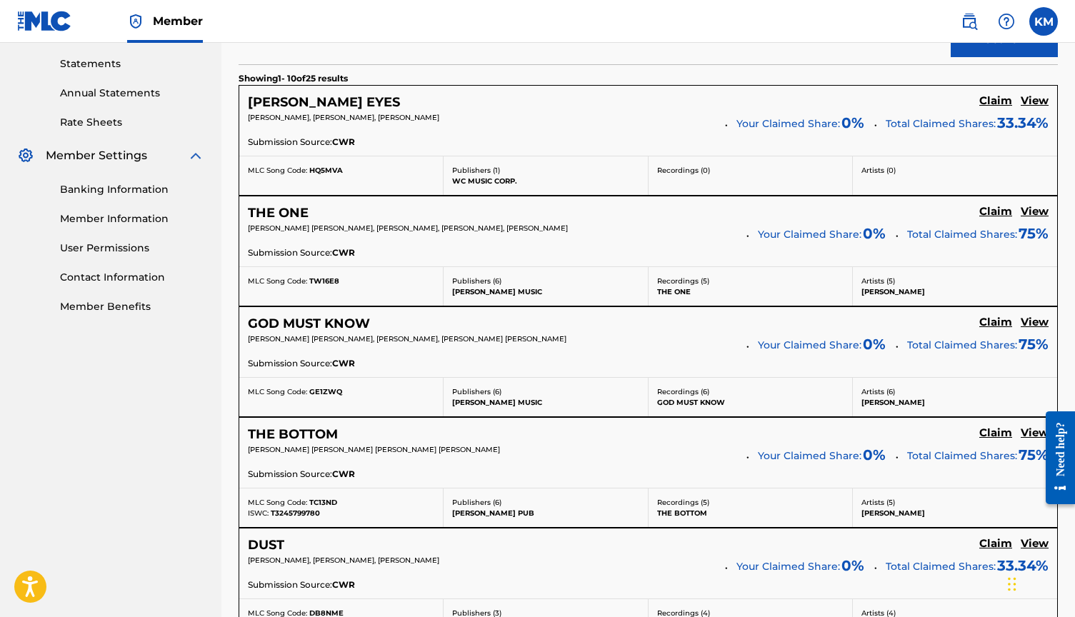
click at [993, 108] on h5 "Claim" at bounding box center [995, 101] width 33 height 14
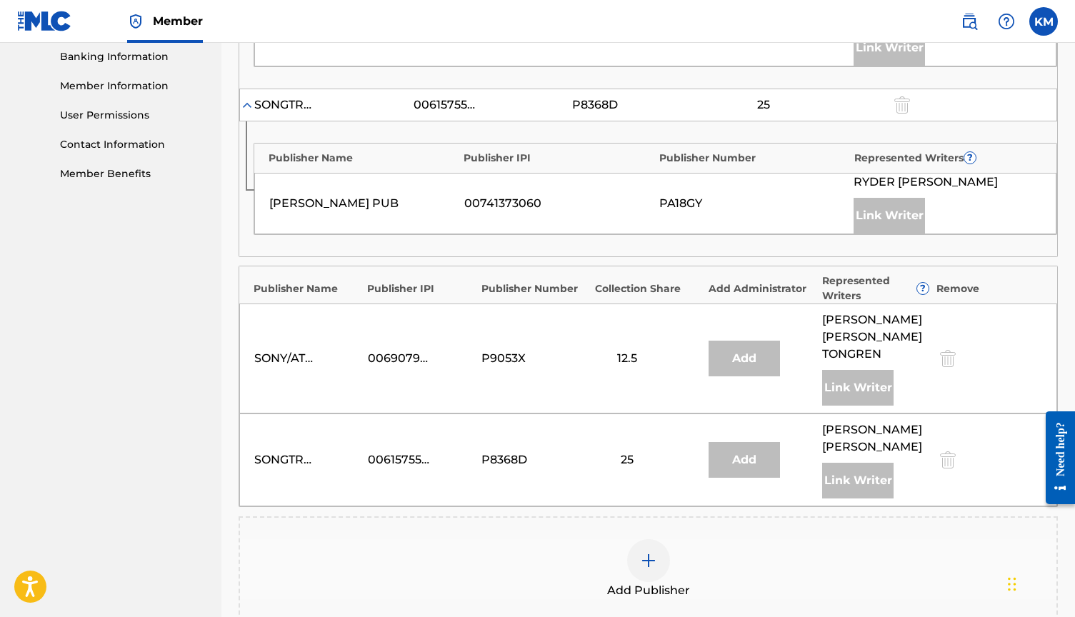
scroll to position [621, 0]
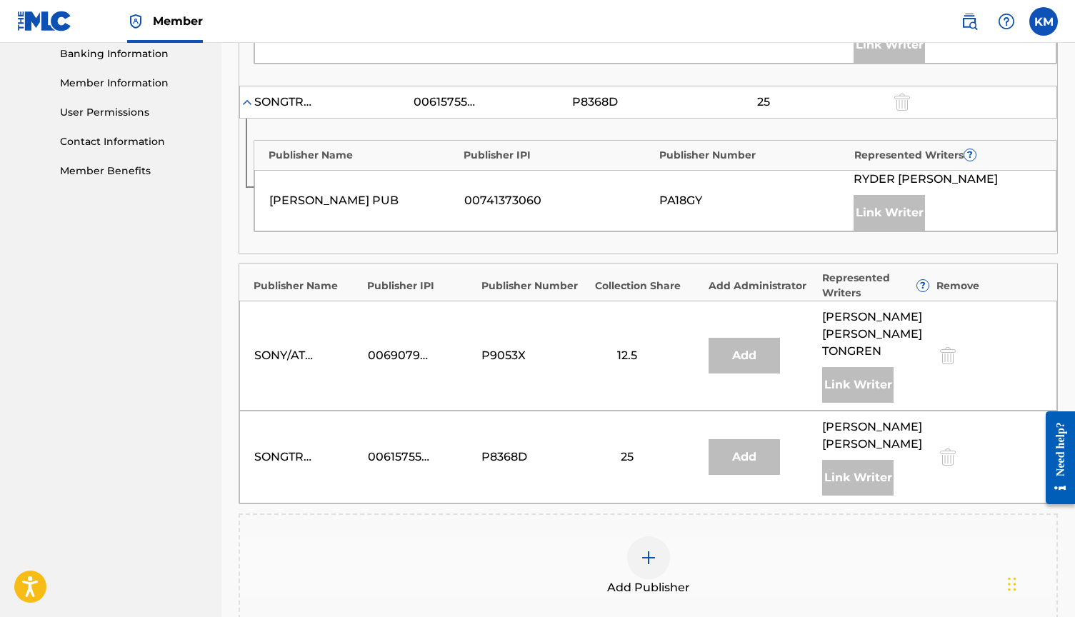
click at [643, 549] on img at bounding box center [648, 557] width 17 height 17
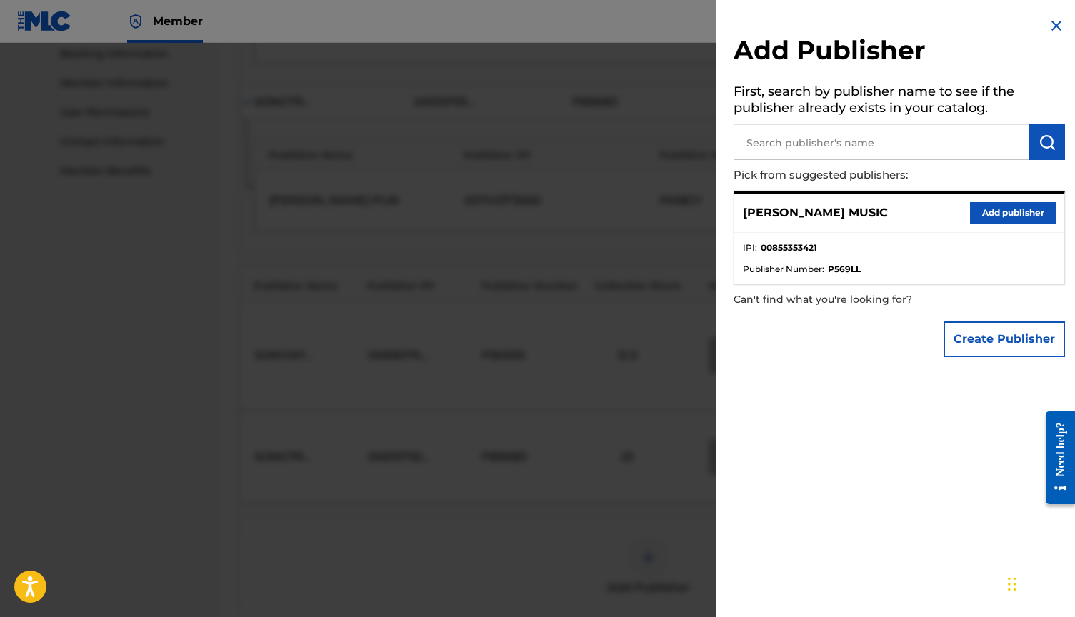
click at [987, 211] on button "Add publisher" at bounding box center [1013, 212] width 86 height 21
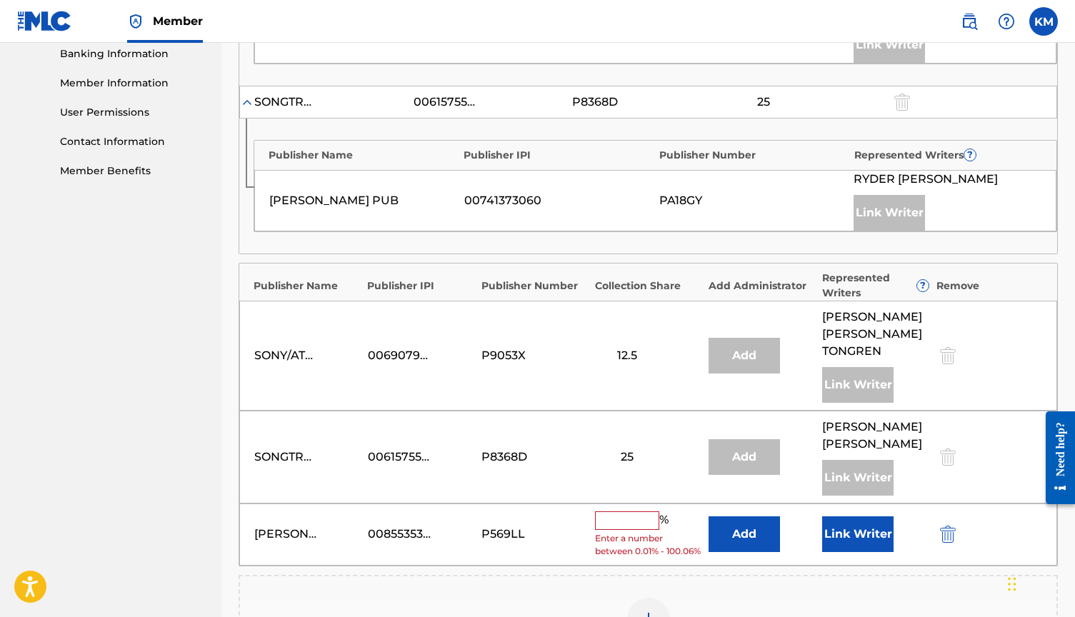
click at [632, 511] on input "text" at bounding box center [627, 520] width 64 height 19
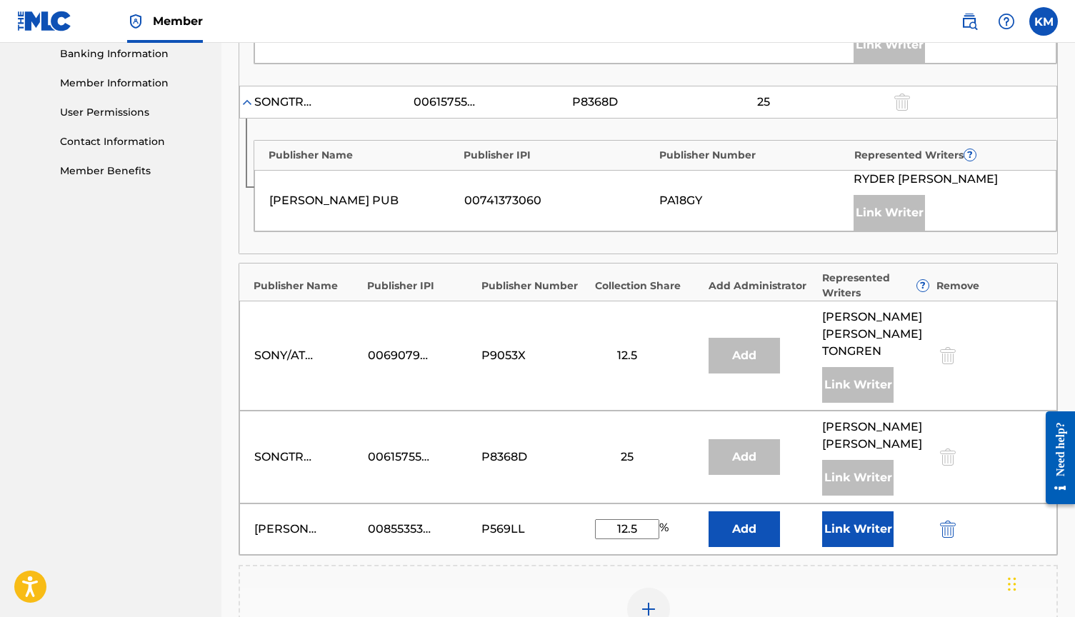
type input "12.5"
click at [854, 511] on button "Link Writer" at bounding box center [857, 529] width 71 height 36
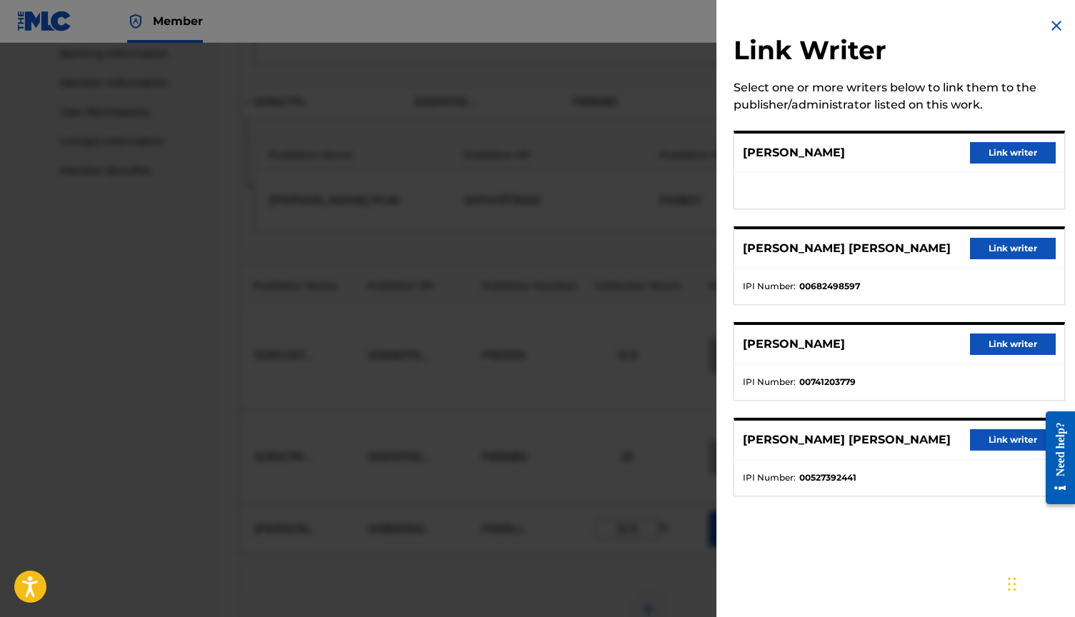
click at [1028, 172] on div "[PERSON_NAME] Link writer" at bounding box center [899, 153] width 330 height 39
click at [1028, 154] on button "Link writer" at bounding box center [1013, 152] width 86 height 21
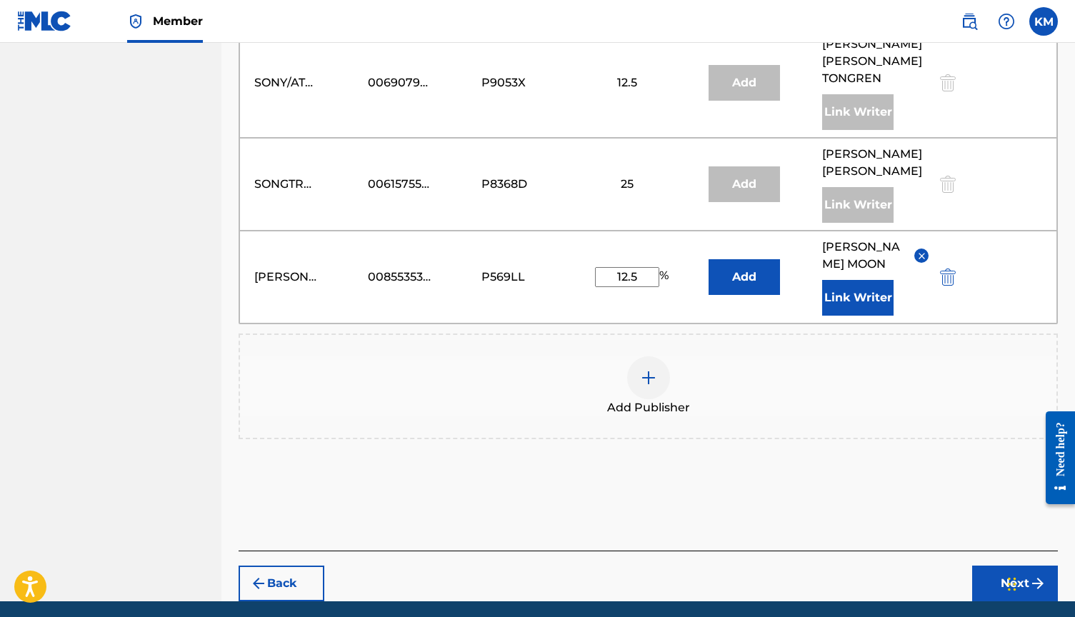
click at [996, 566] on button "Next" at bounding box center [1015, 584] width 86 height 36
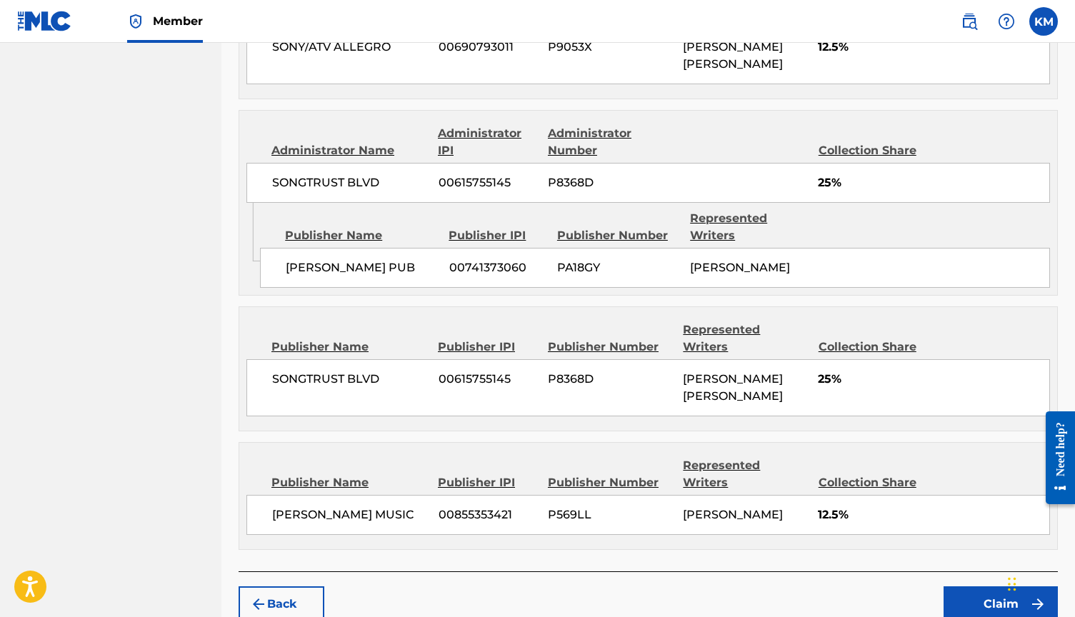
scroll to position [906, 0]
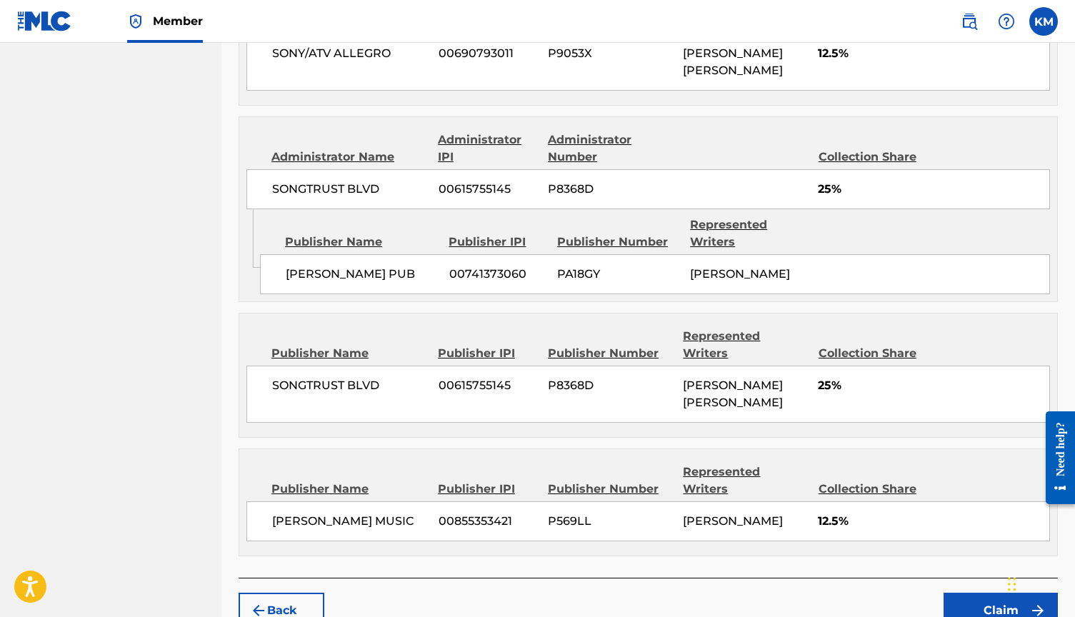
click at [275, 593] on button "Back" at bounding box center [282, 611] width 86 height 36
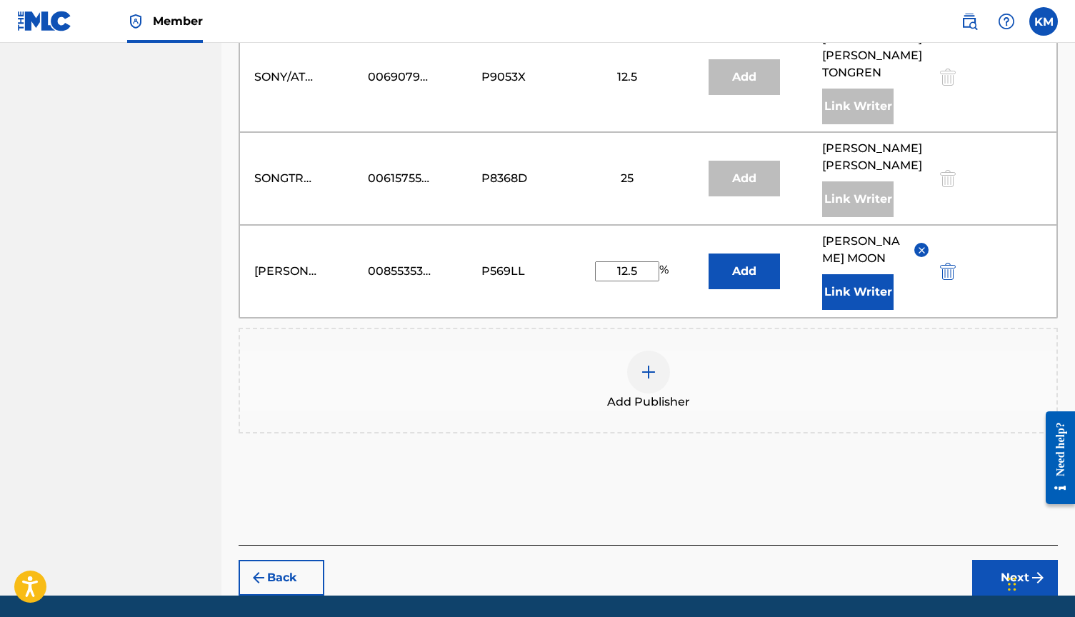
scroll to position [894, 0]
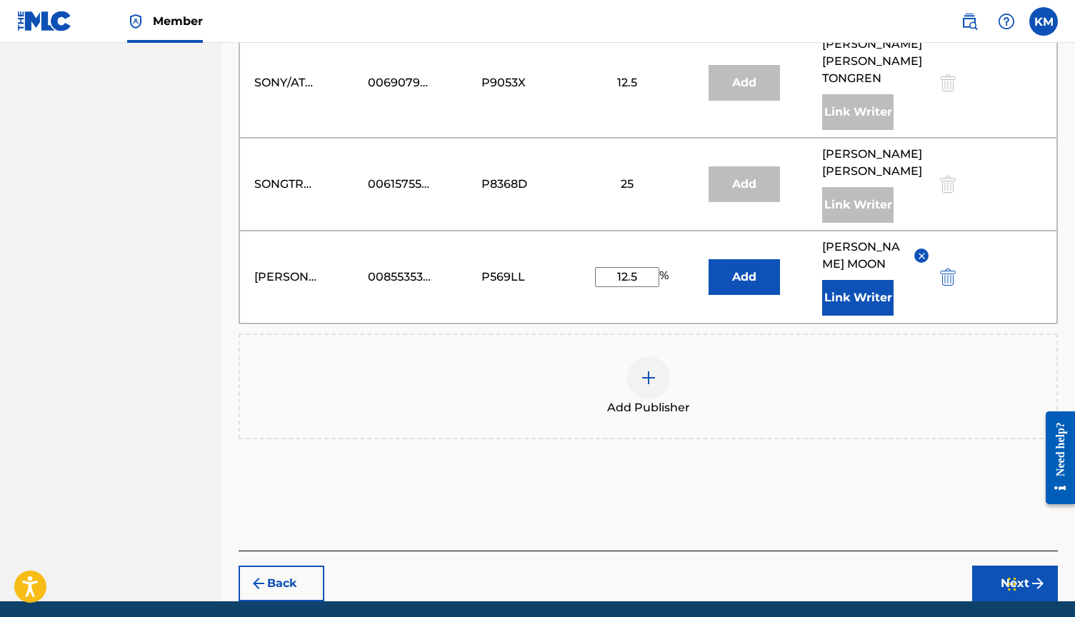
click at [640, 267] on input "12.5" at bounding box center [627, 277] width 64 height 20
type input "1"
type input "25"
click at [826, 334] on div "Add Publisher" at bounding box center [648, 387] width 819 height 106
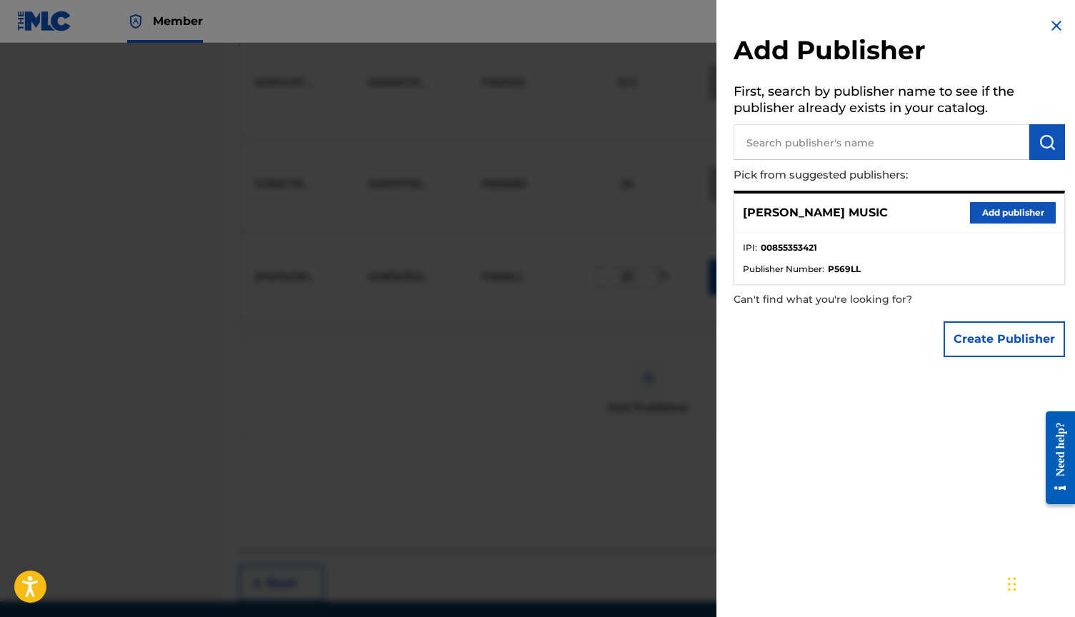
click at [988, 207] on button "Add publisher" at bounding box center [1013, 212] width 86 height 21
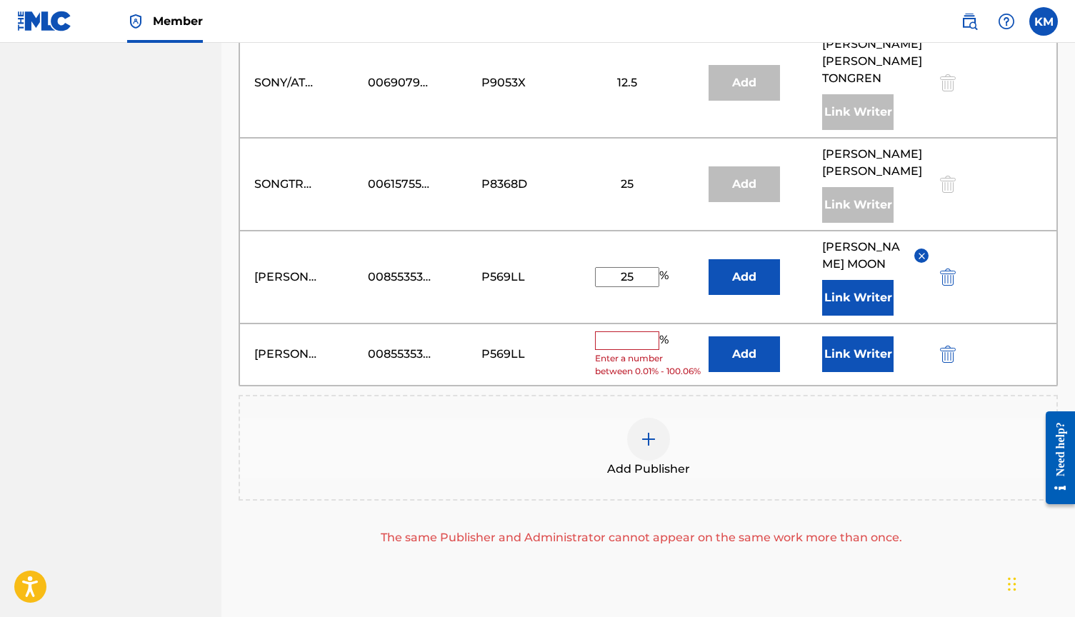
click at [951, 346] on img "submit" at bounding box center [948, 354] width 16 height 17
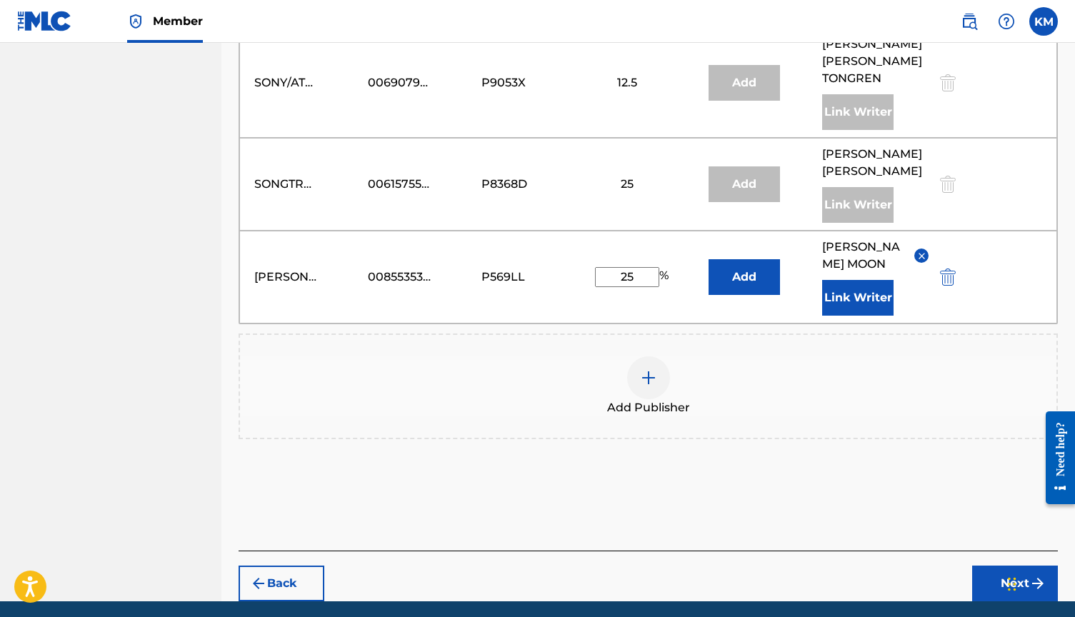
click at [1016, 566] on button "Next" at bounding box center [1015, 584] width 86 height 36
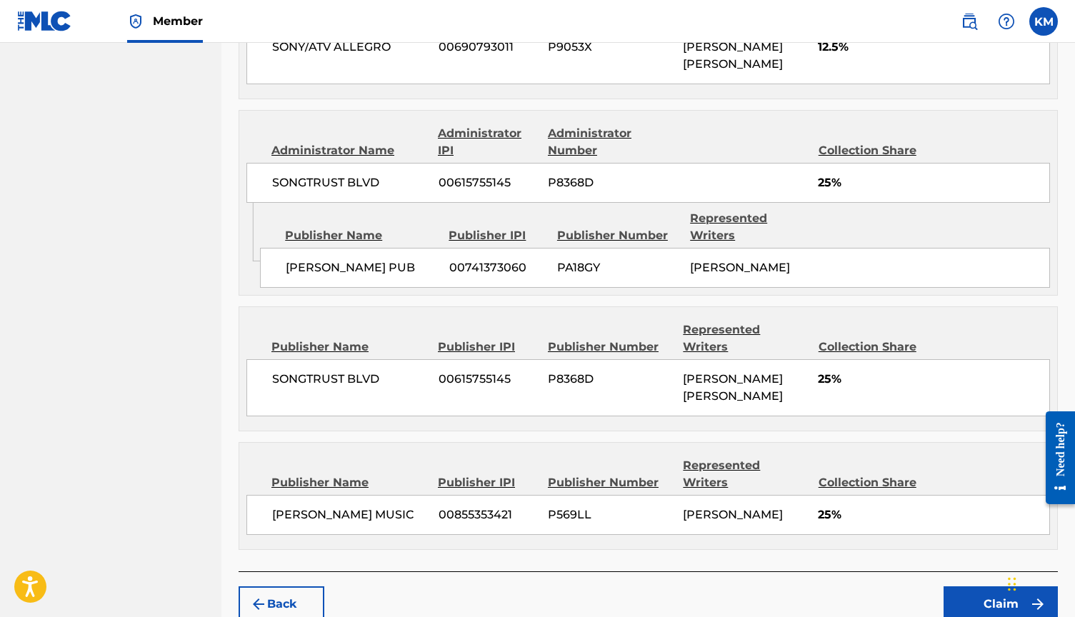
scroll to position [906, 0]
click at [991, 587] on button "Claim" at bounding box center [1000, 605] width 114 height 36
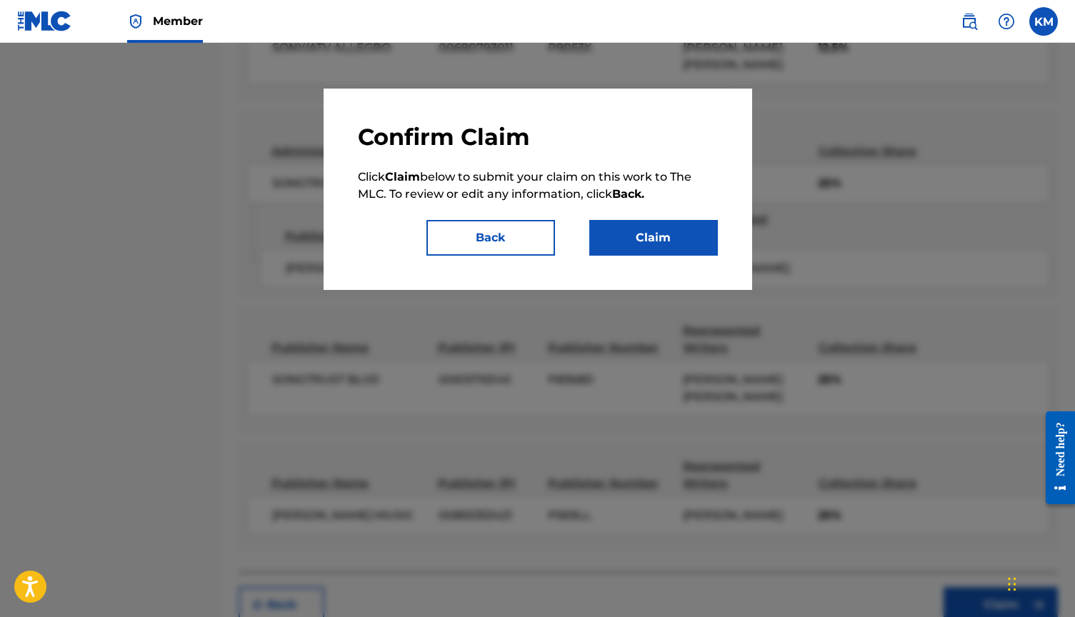
click at [671, 228] on button "Claim" at bounding box center [653, 238] width 129 height 36
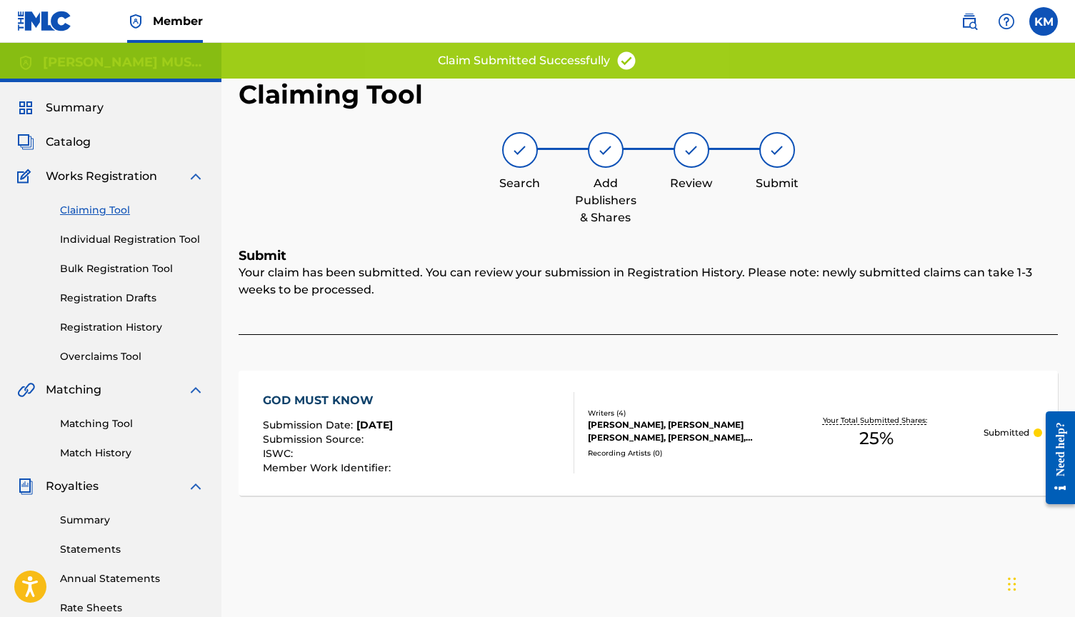
scroll to position [0, 0]
click at [99, 205] on link "Claiming Tool" at bounding box center [132, 210] width 144 height 15
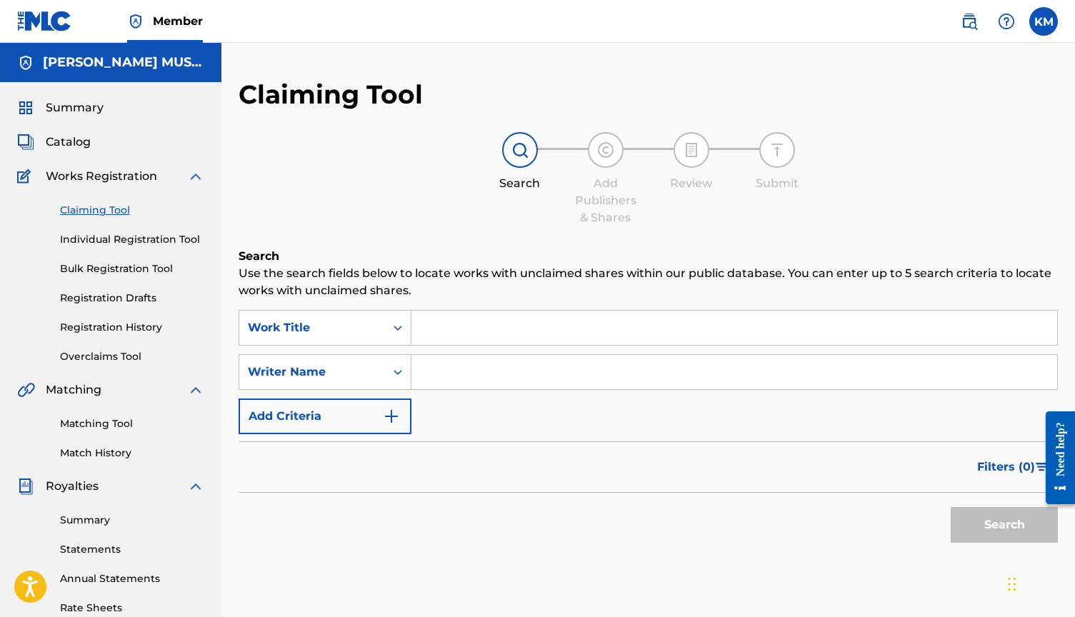
click at [474, 369] on input "Search Form" at bounding box center [734, 372] width 646 height 34
type input "l"
type input "[PERSON_NAME]"
click at [1004, 525] on button "Search" at bounding box center [1004, 525] width 107 height 36
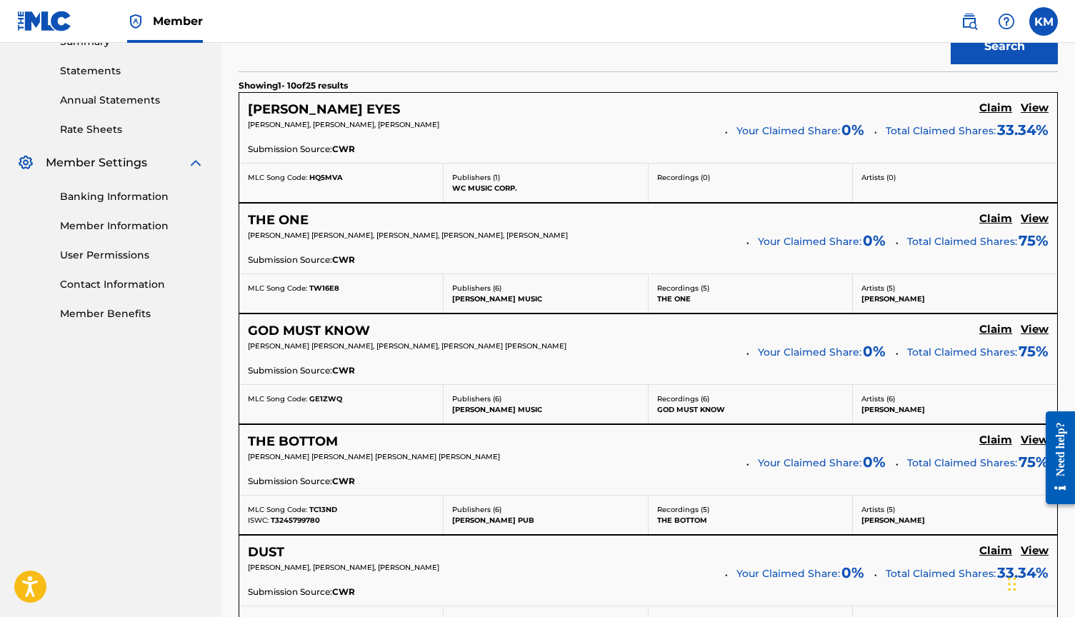
scroll to position [480, 0]
click at [998, 107] on h5 "Claim" at bounding box center [995, 107] width 33 height 14
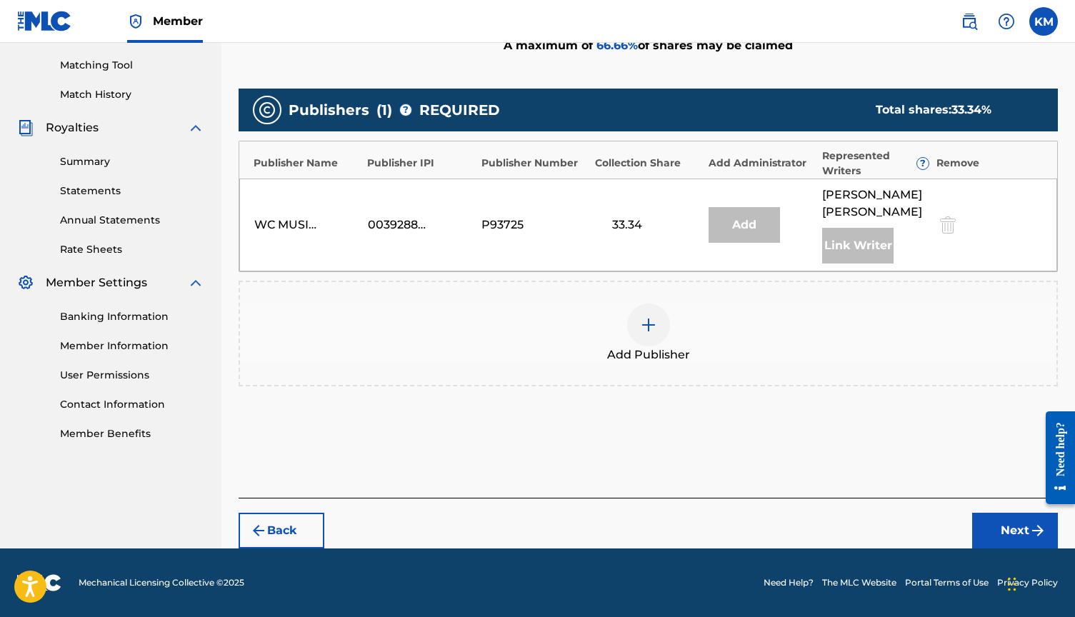
scroll to position [341, 0]
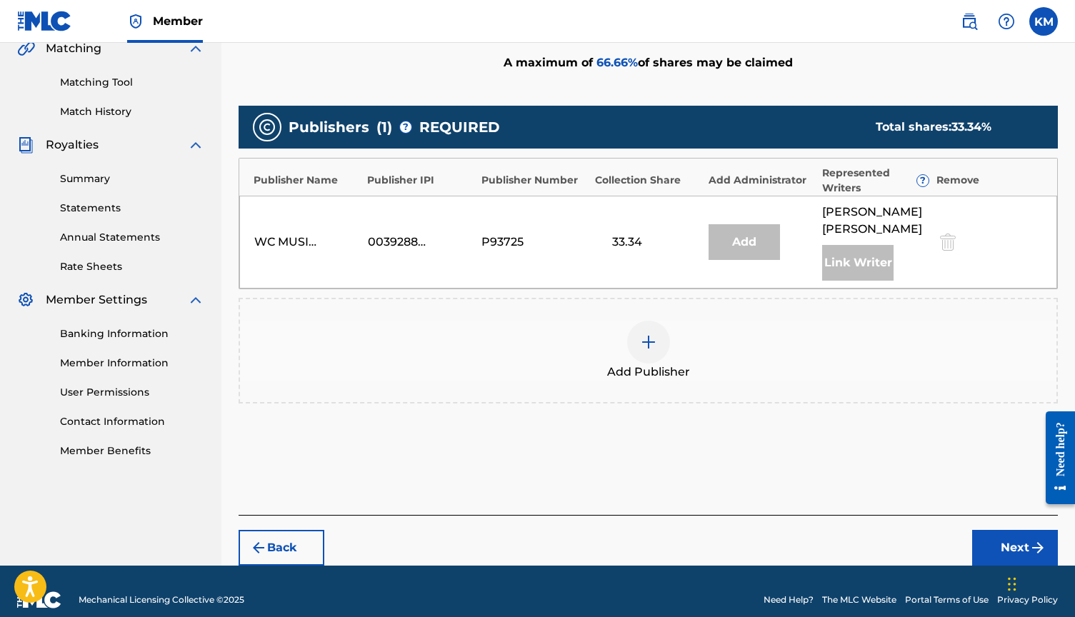
click at [662, 326] on div at bounding box center [648, 342] width 43 height 43
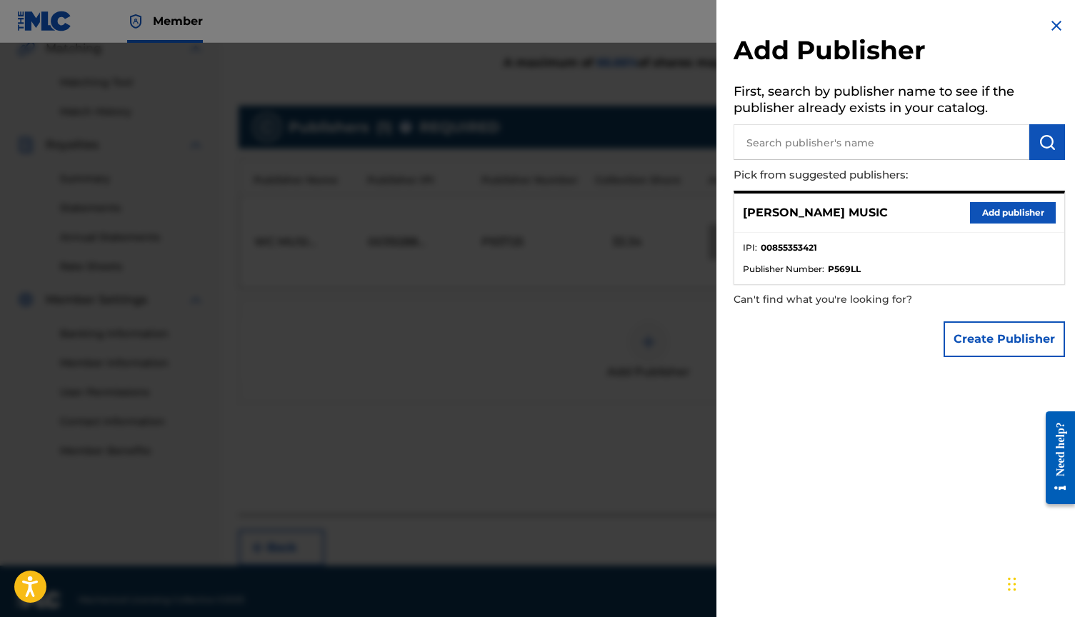
click at [488, 408] on div at bounding box center [537, 351] width 1075 height 617
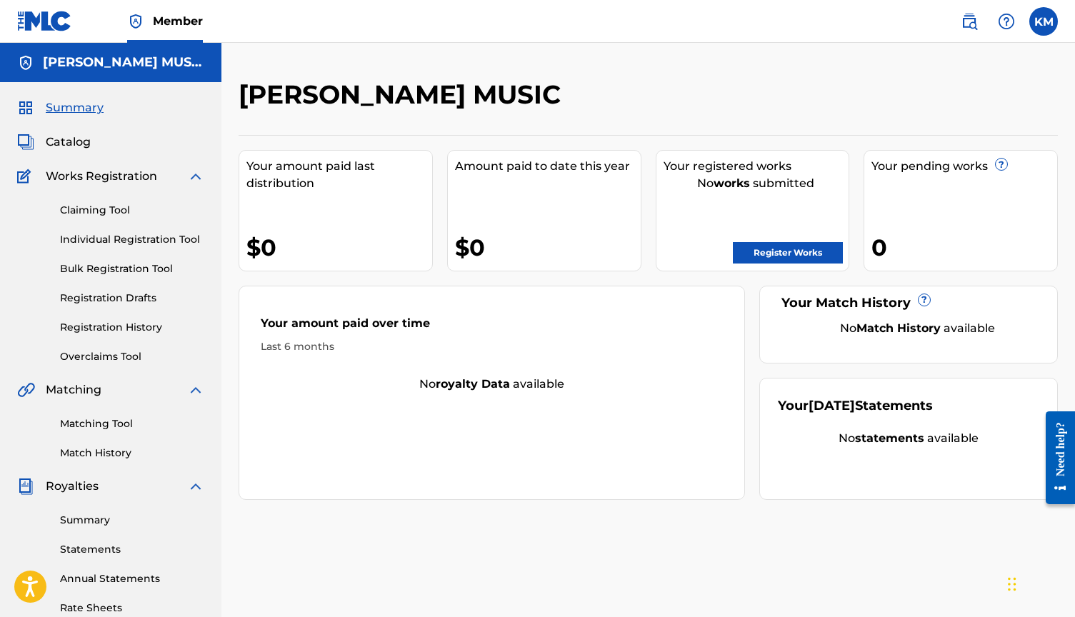
click at [113, 216] on link "Claiming Tool" at bounding box center [132, 210] width 144 height 15
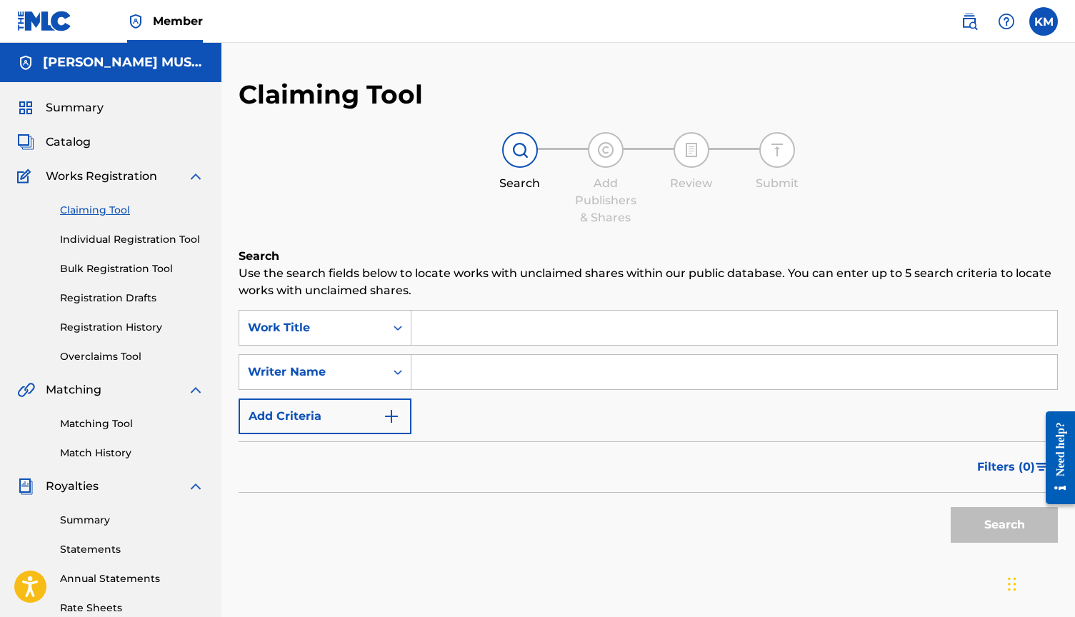
click at [473, 364] on input "Search Form" at bounding box center [734, 372] width 646 height 34
type input "[PERSON_NAME]"
click at [1017, 516] on button "Search" at bounding box center [1004, 525] width 107 height 36
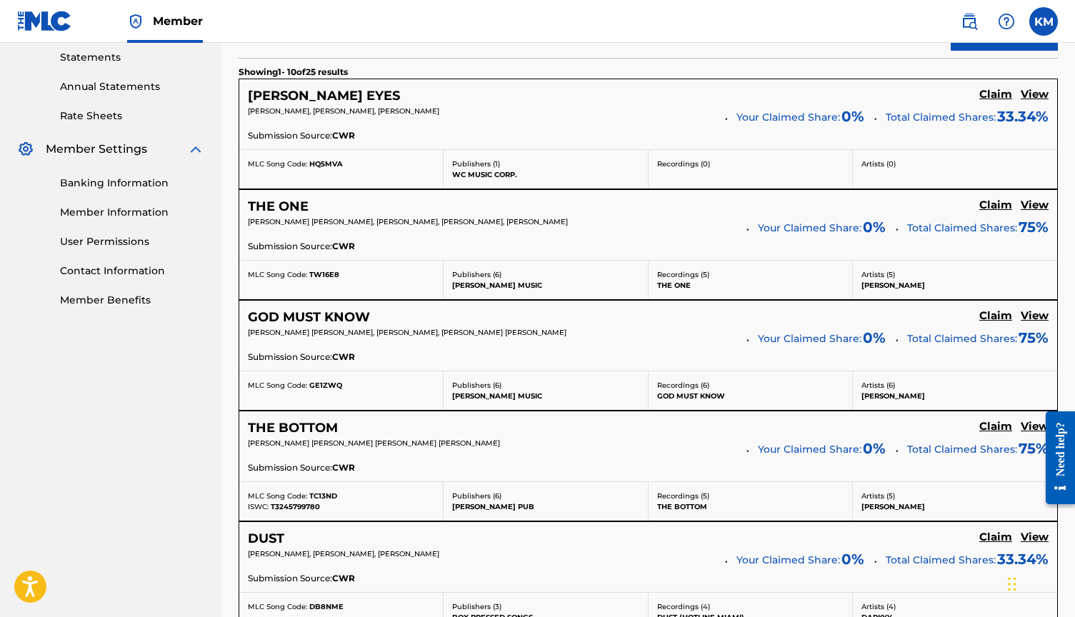
scroll to position [521, 0]
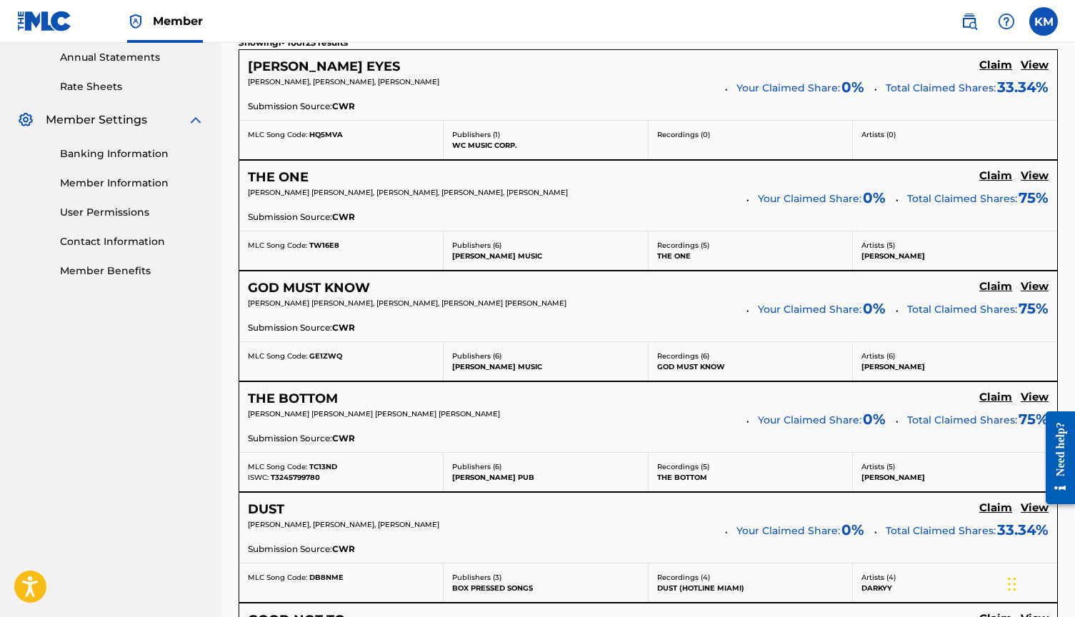
click at [1003, 72] on h5 "Claim" at bounding box center [995, 66] width 33 height 14
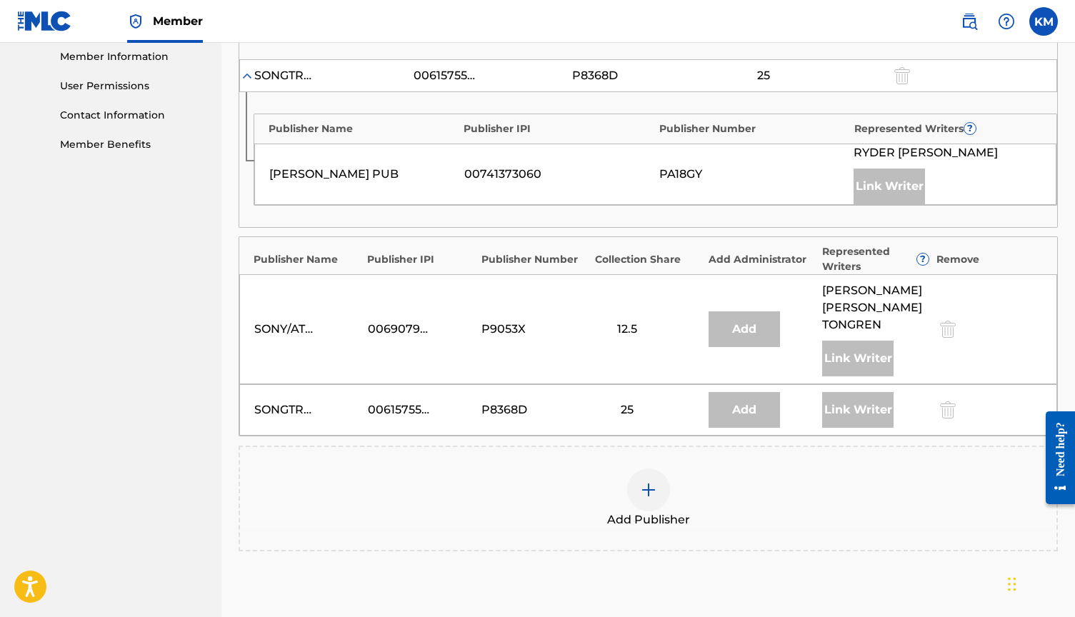
scroll to position [653, 0]
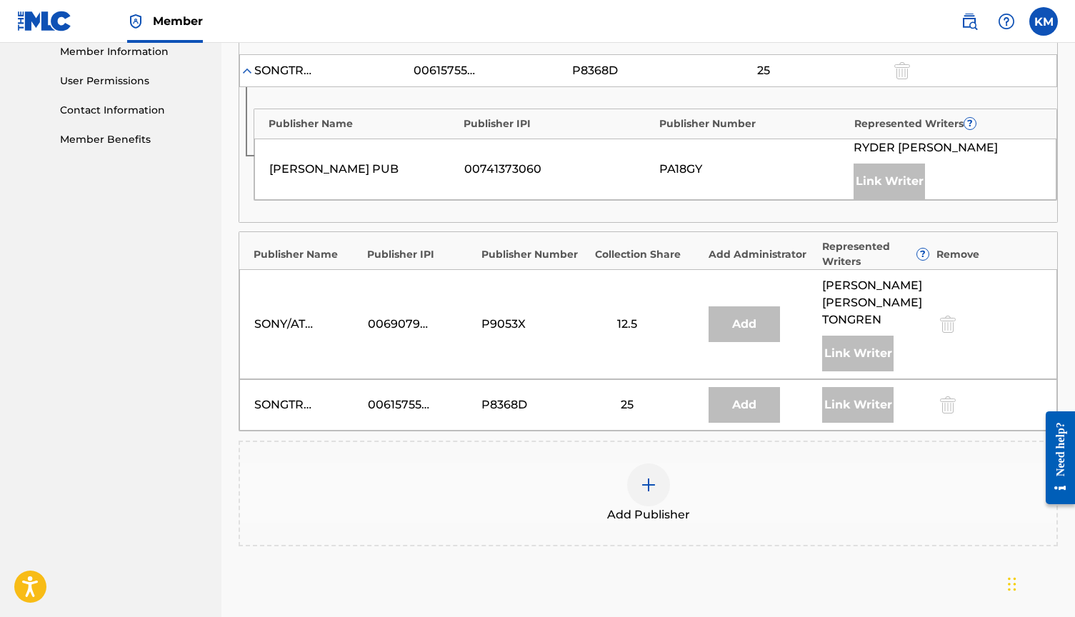
click at [653, 476] on img at bounding box center [648, 484] width 17 height 17
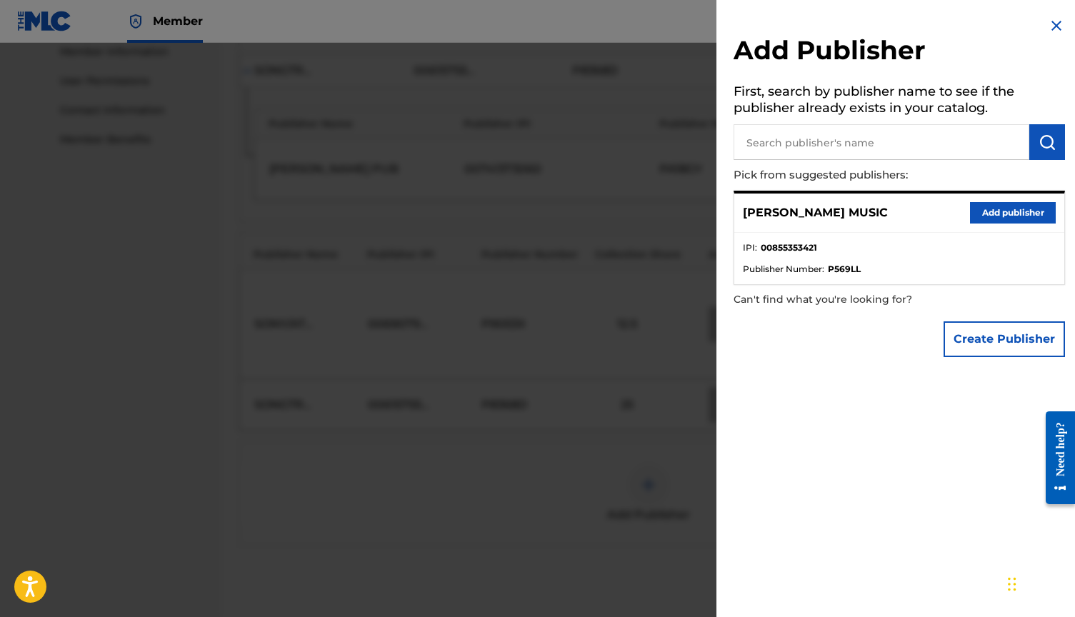
click at [1004, 207] on button "Add publisher" at bounding box center [1013, 212] width 86 height 21
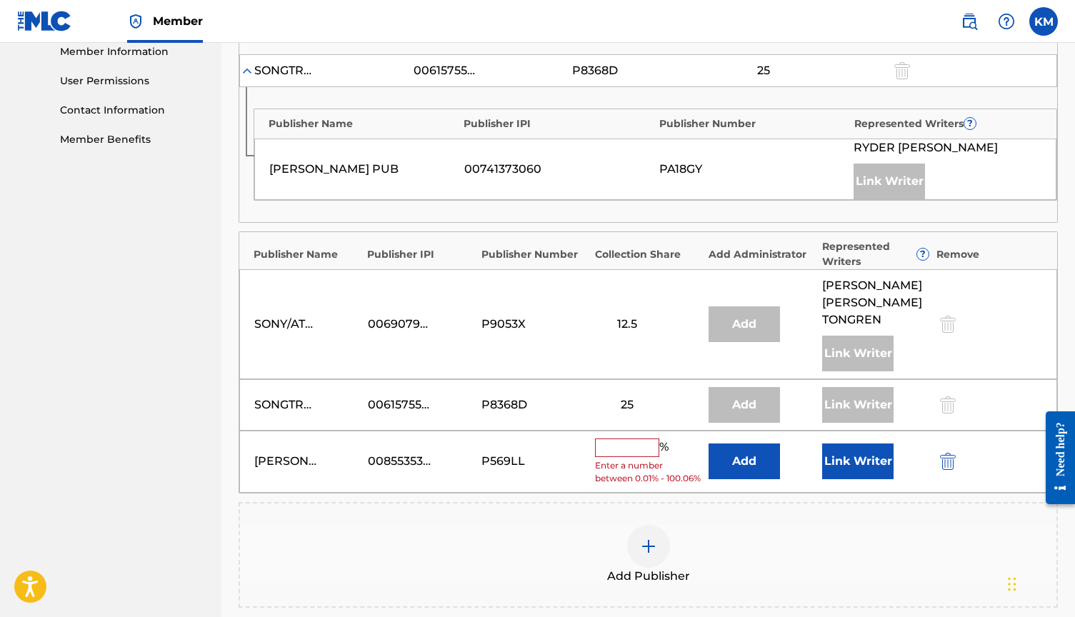
click at [618, 438] on input "text" at bounding box center [627, 447] width 64 height 19
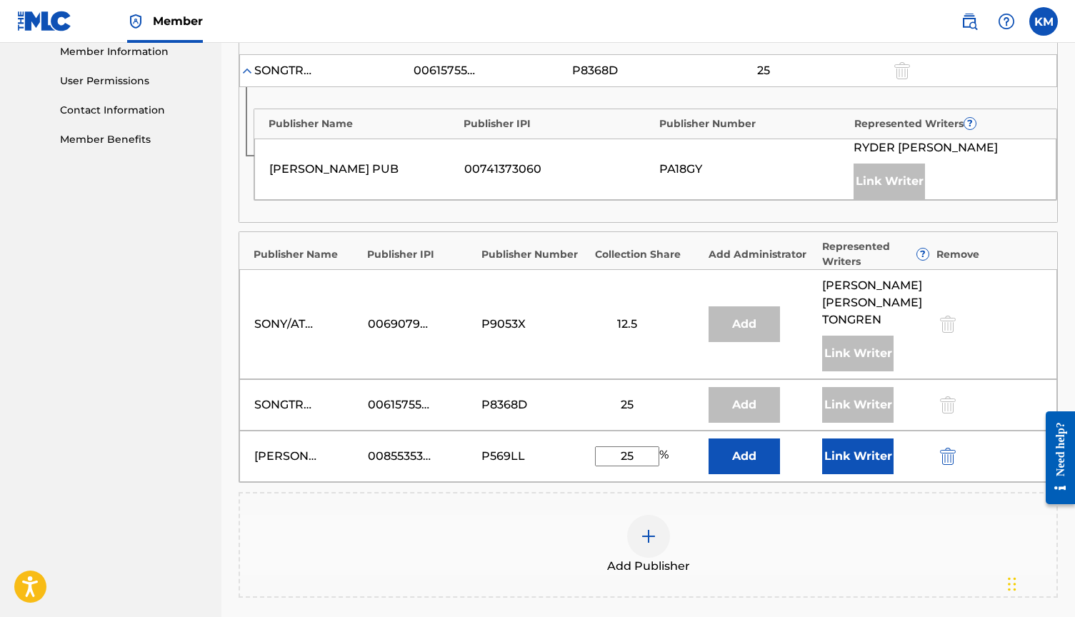
type input "25"
click at [858, 438] on button "Link Writer" at bounding box center [857, 456] width 71 height 36
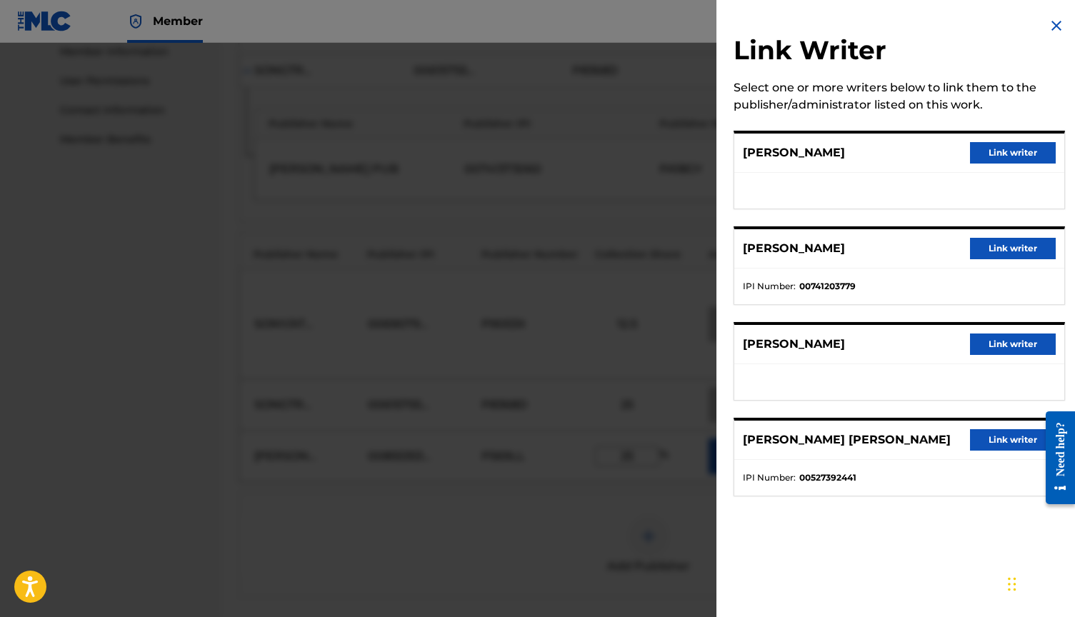
click at [1001, 160] on button "Link writer" at bounding box center [1013, 152] width 86 height 21
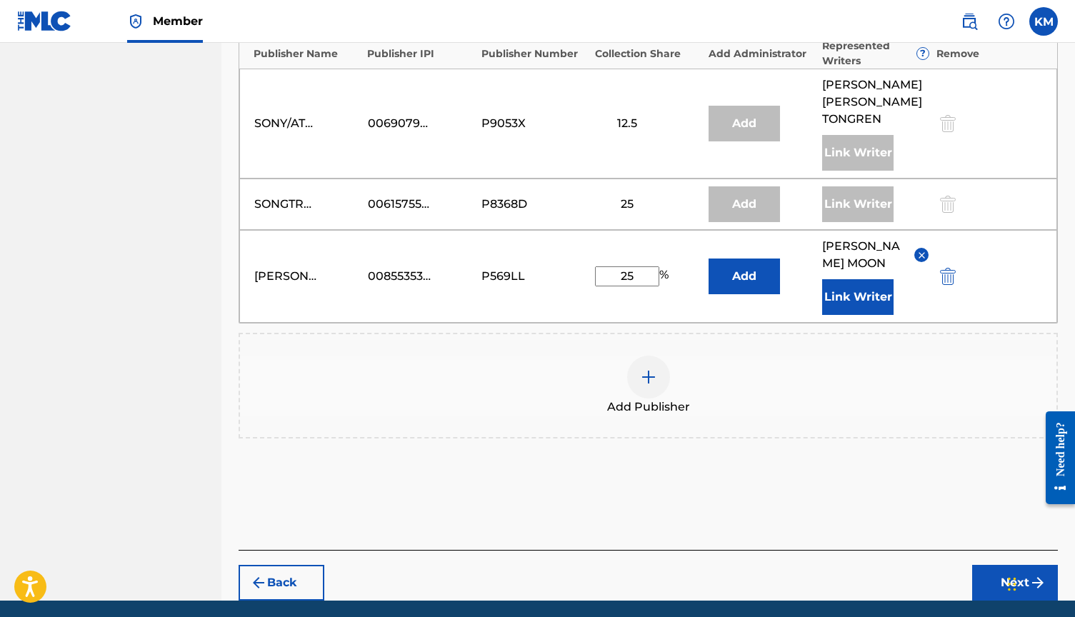
scroll to position [853, 0]
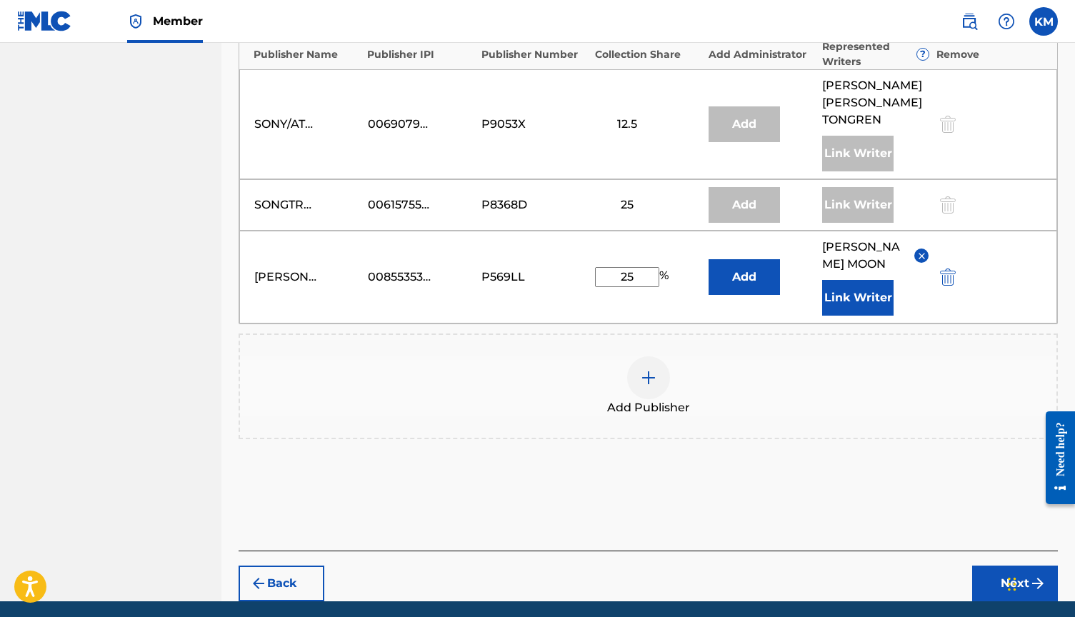
click at [1015, 566] on button "Next" at bounding box center [1015, 584] width 86 height 36
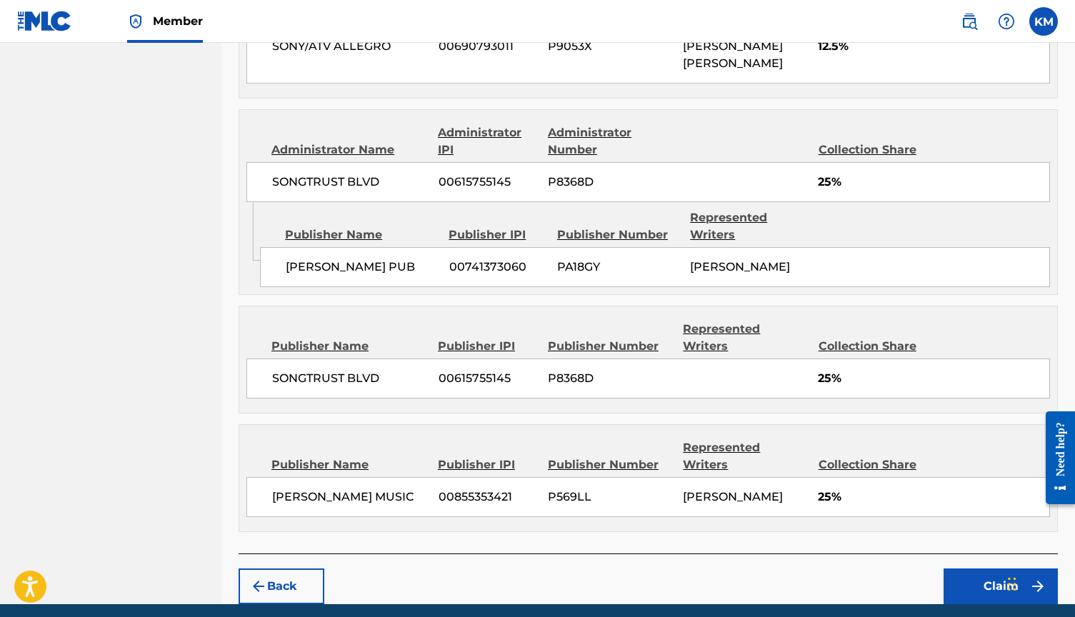
scroll to position [906, 0]
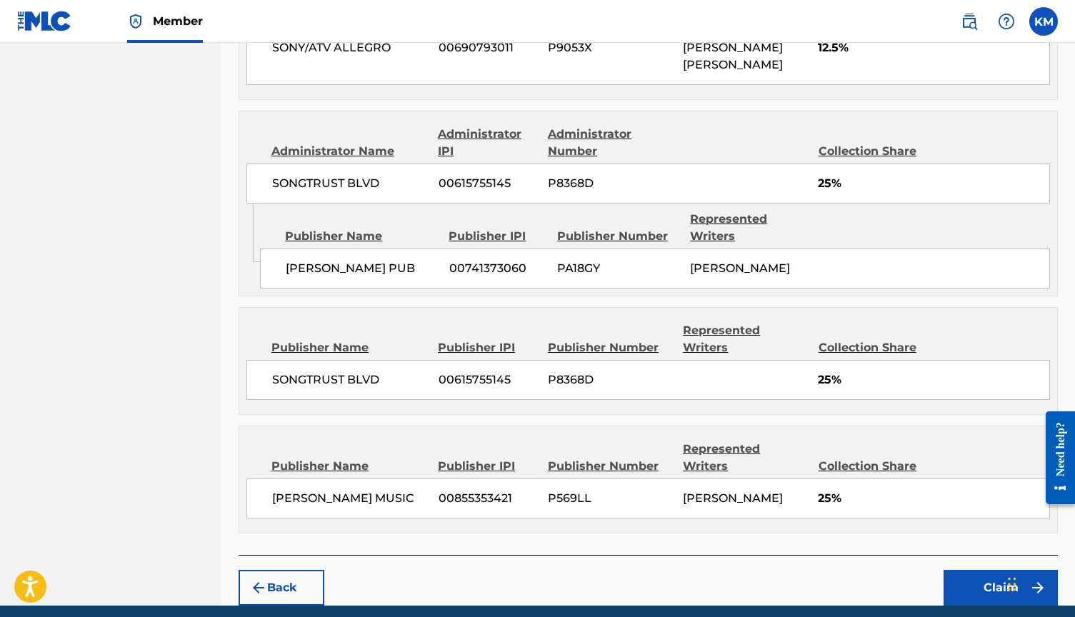
click at [1002, 570] on button "Claim" at bounding box center [1000, 588] width 114 height 36
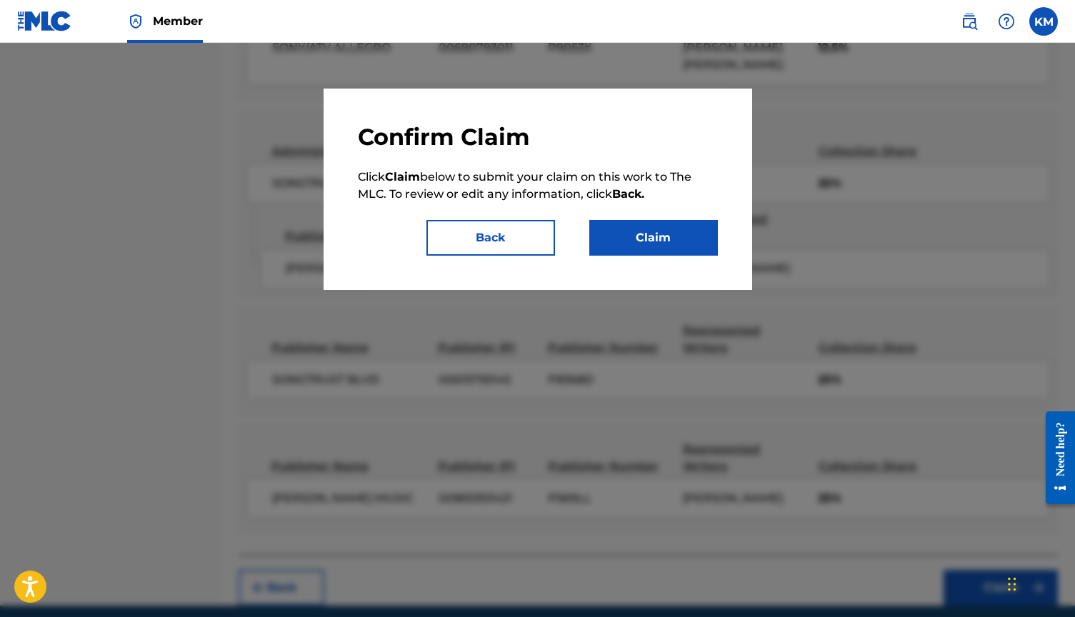
click at [694, 260] on div "Confirm Claim Click Claim below to submit your claim on this work to The MLC. T…" at bounding box center [538, 189] width 428 height 201
click at [683, 234] on button "Claim" at bounding box center [653, 238] width 129 height 36
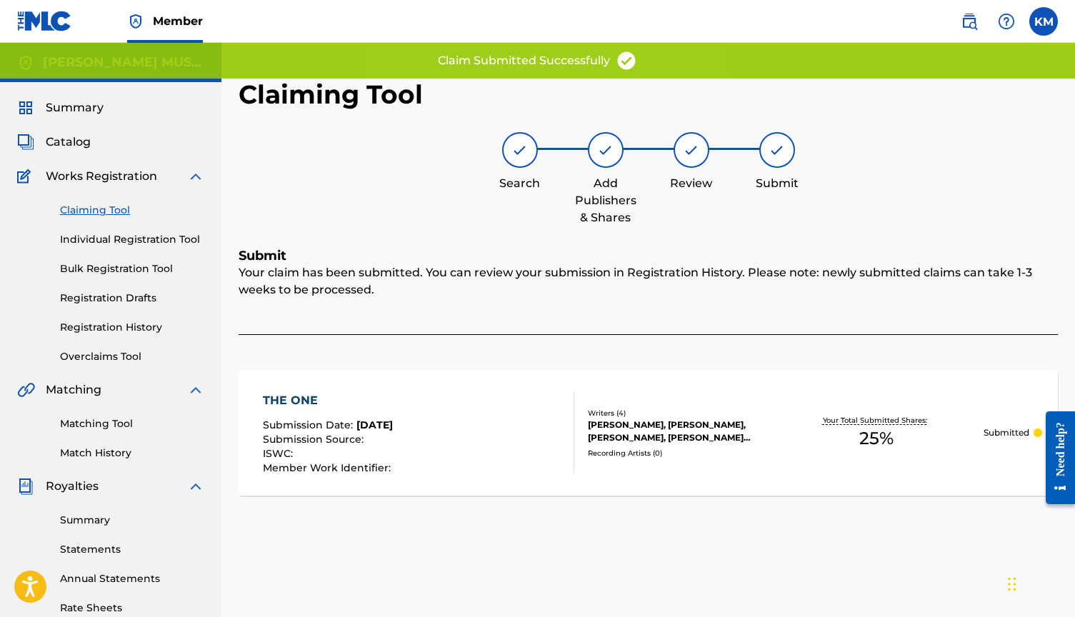
scroll to position [0, 0]
click at [96, 211] on link "Claiming Tool" at bounding box center [132, 210] width 144 height 15
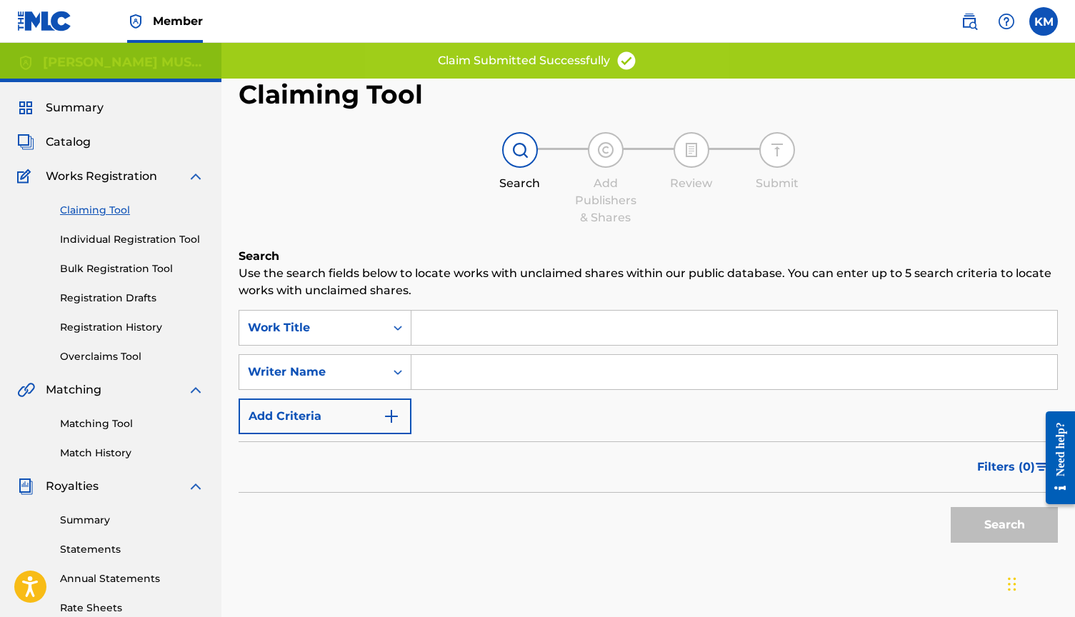
click at [430, 363] on input "Search Form" at bounding box center [734, 372] width 646 height 34
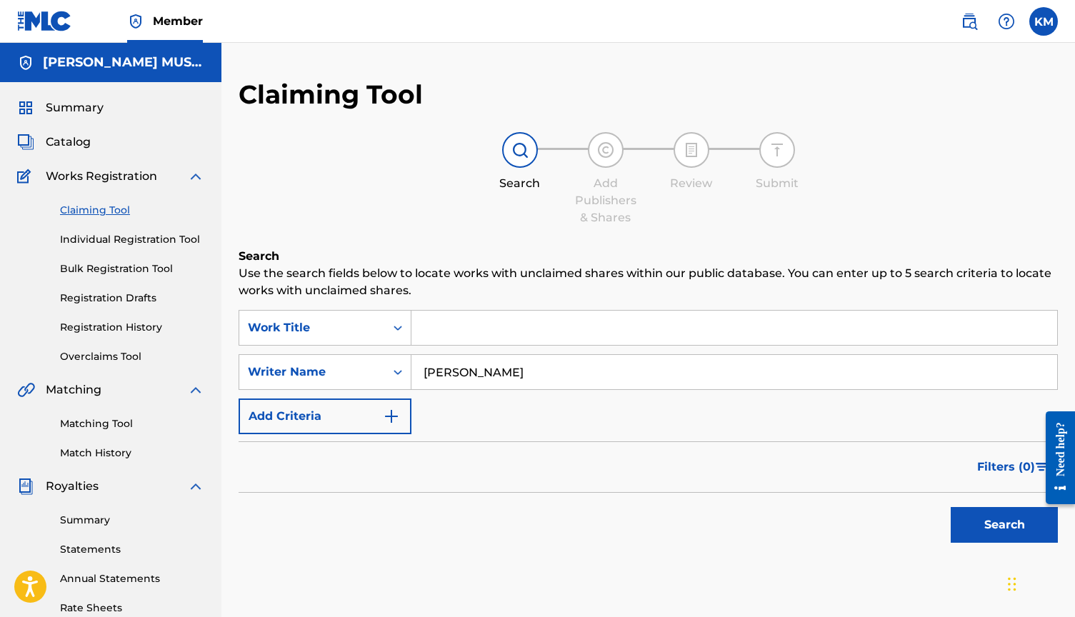
type input "[PERSON_NAME]"
click at [1019, 520] on button "Search" at bounding box center [1004, 525] width 107 height 36
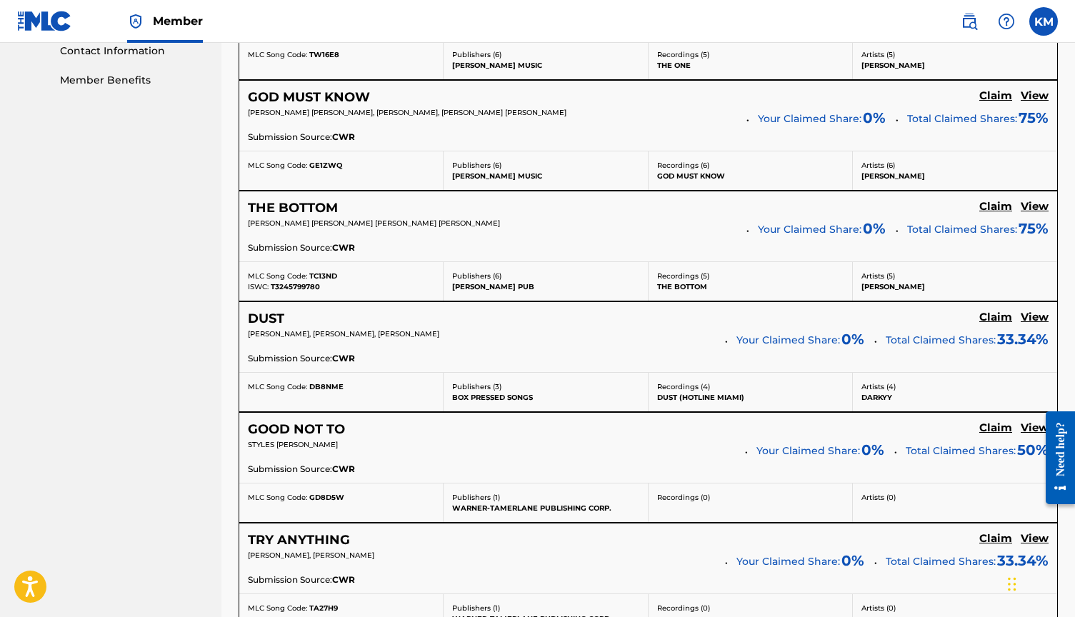
scroll to position [847, 0]
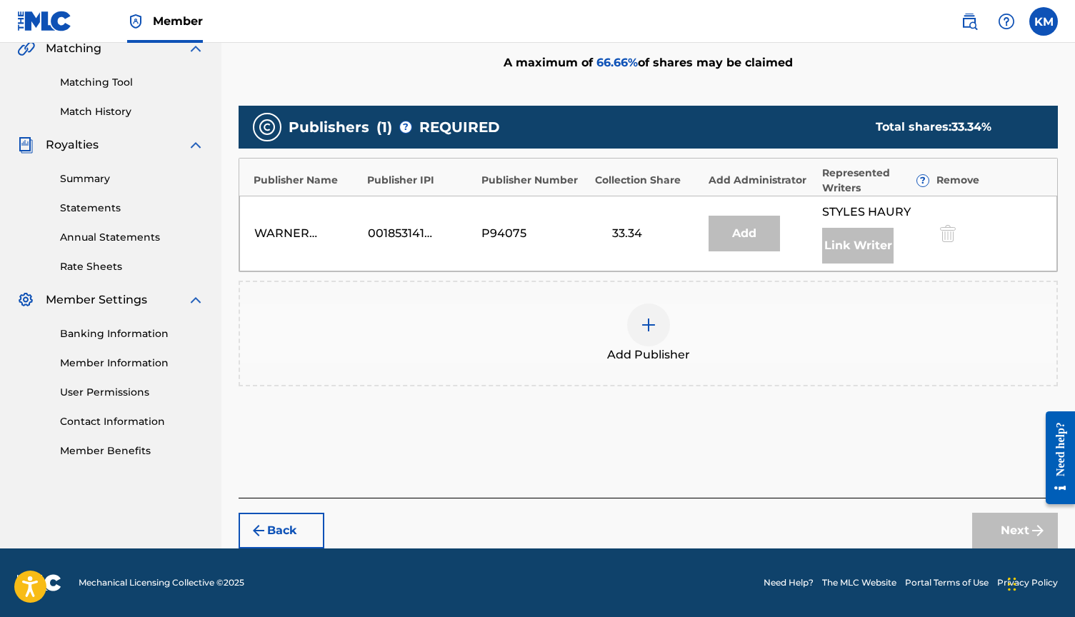
scroll to position [341, 0]
click at [646, 312] on div at bounding box center [648, 325] width 43 height 43
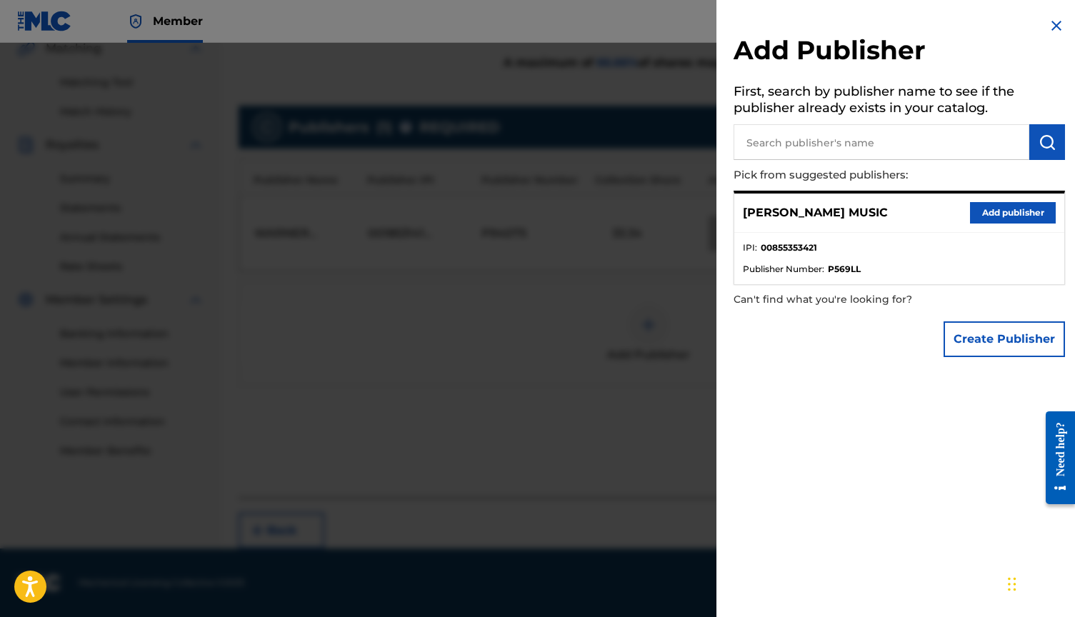
click at [970, 211] on button "Add publisher" at bounding box center [1013, 212] width 86 height 21
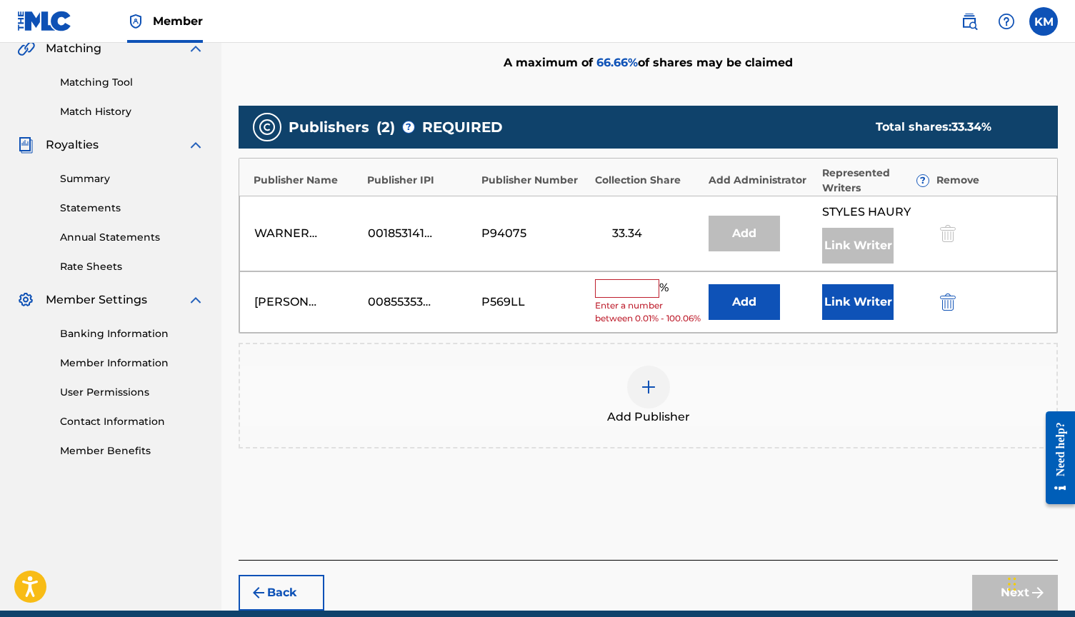
click at [636, 284] on input "text" at bounding box center [627, 288] width 64 height 19
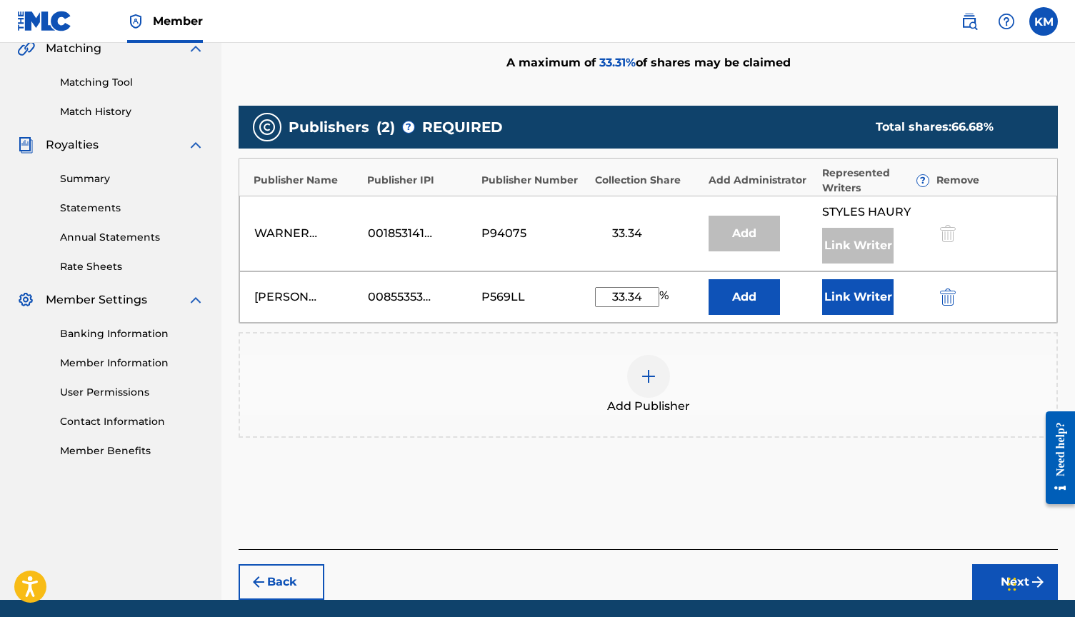
type input "33.34"
click at [870, 288] on button "Link Writer" at bounding box center [857, 297] width 71 height 36
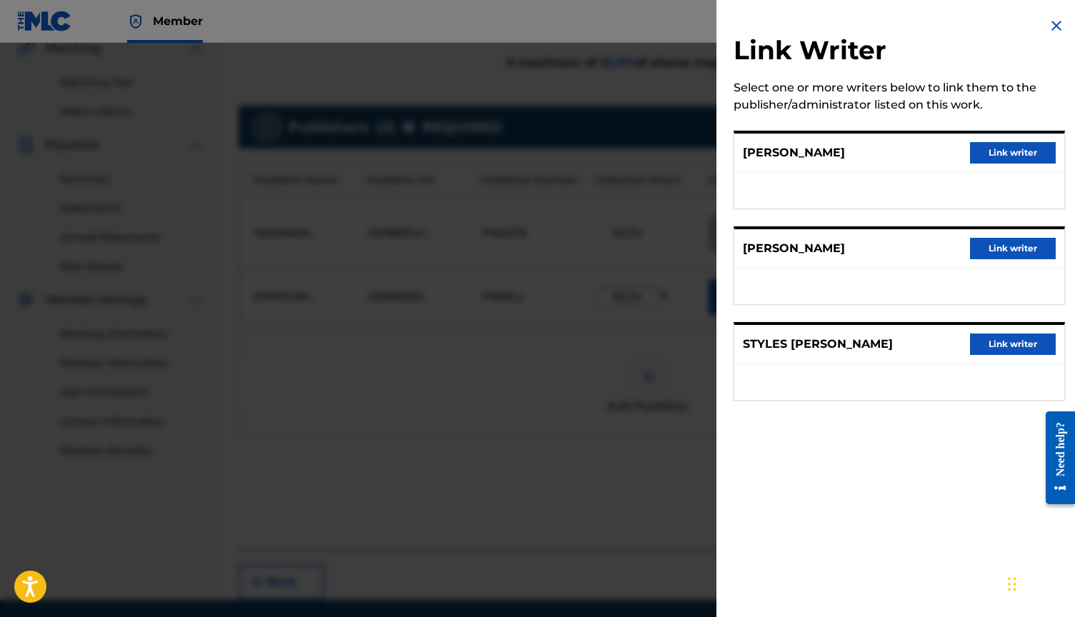
click at [1025, 245] on button "Link writer" at bounding box center [1013, 248] width 86 height 21
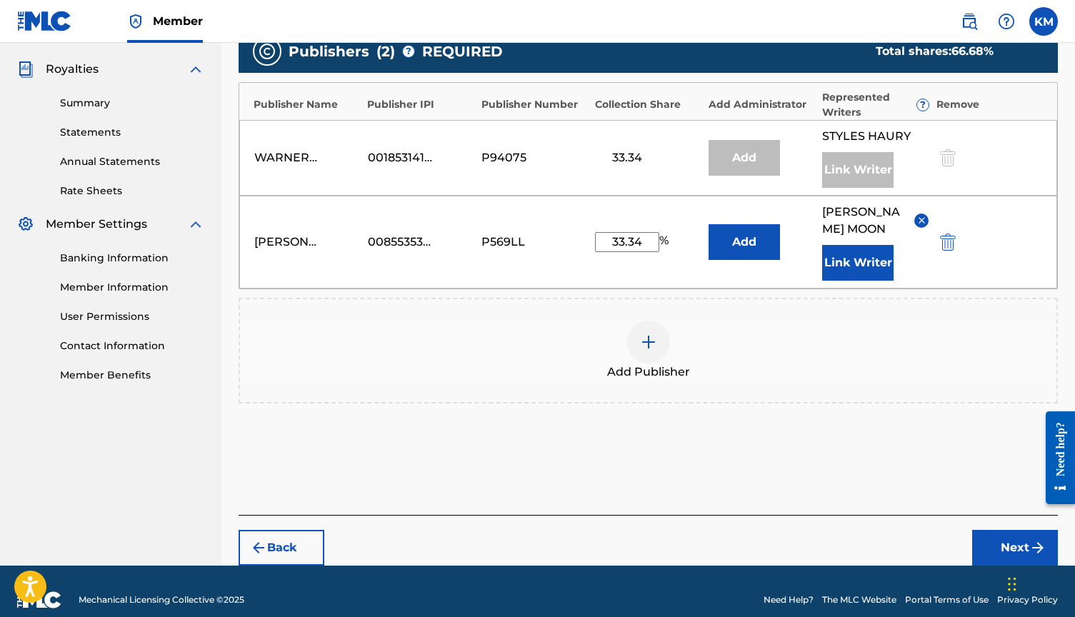
click at [1006, 530] on button "Next" at bounding box center [1015, 548] width 86 height 36
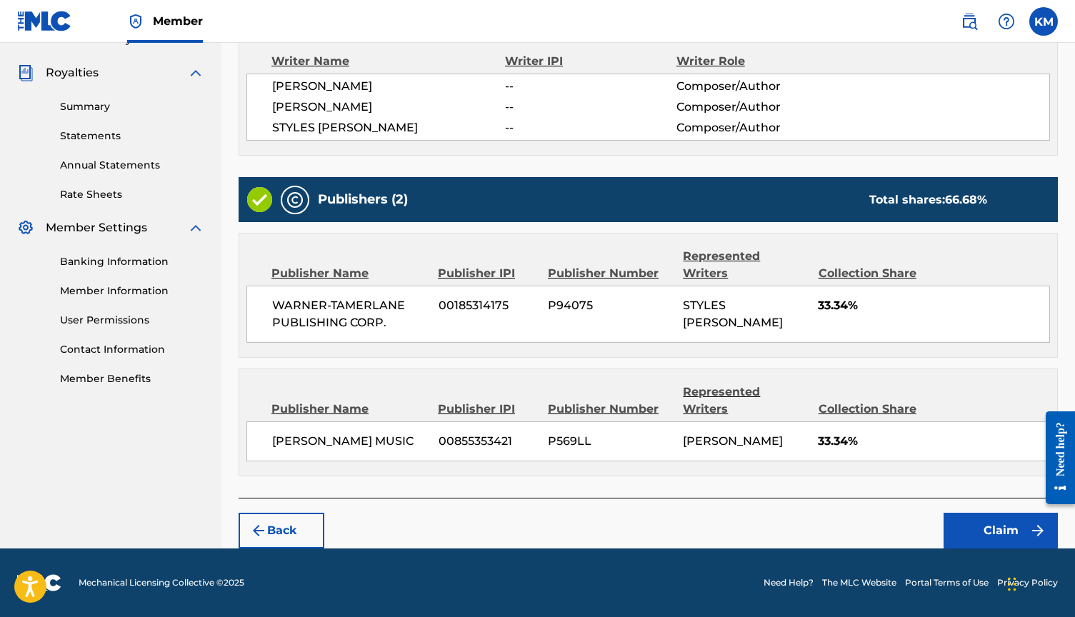
scroll to position [377, 0]
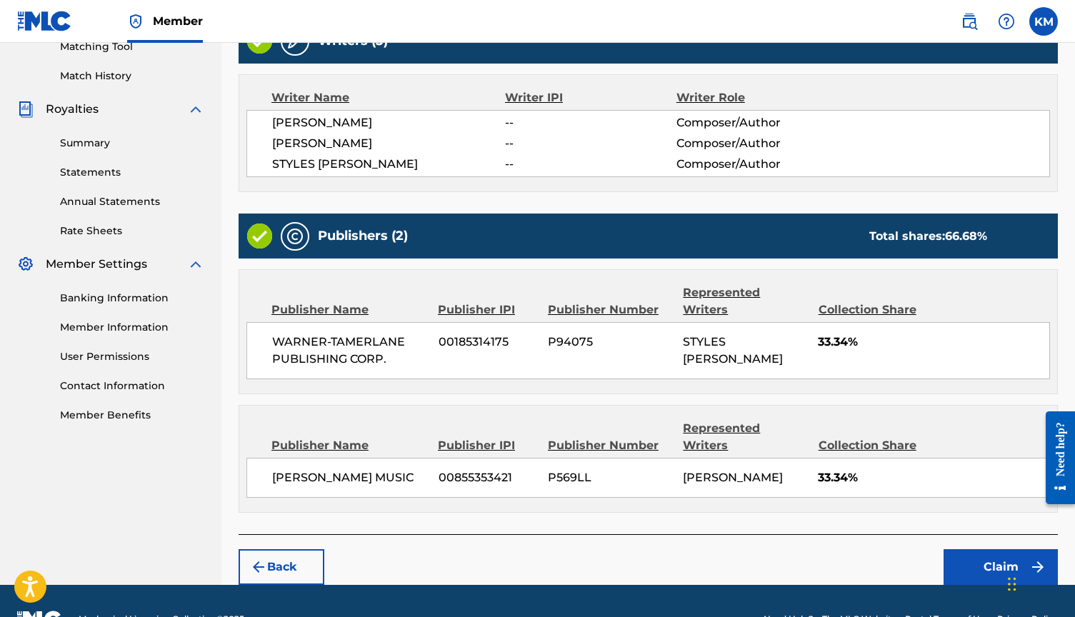
click at [1006, 549] on button "Claim" at bounding box center [1000, 567] width 114 height 36
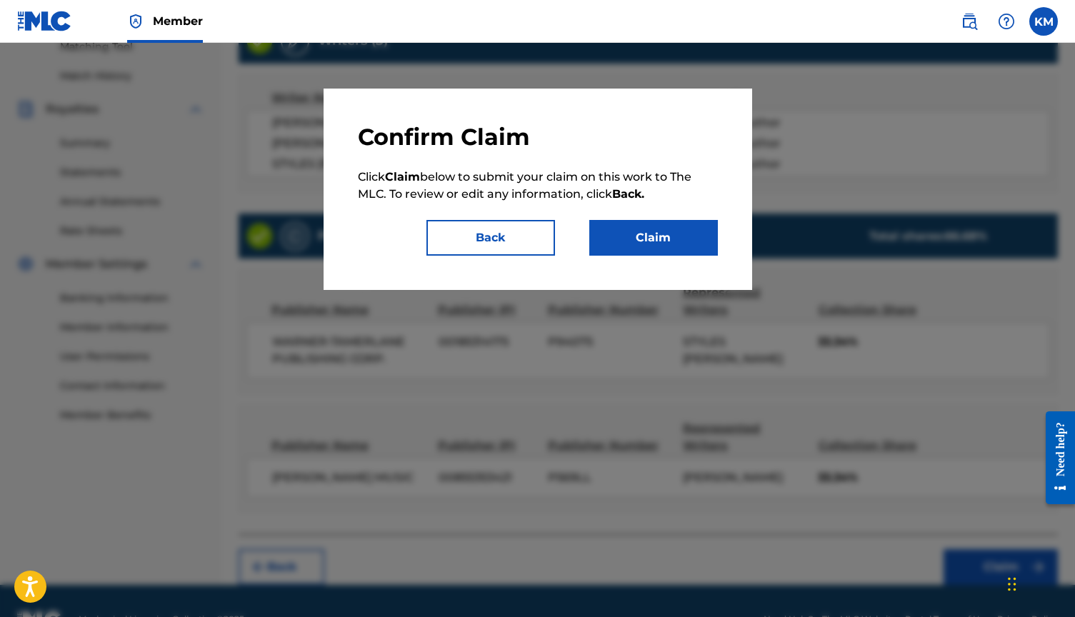
click at [668, 244] on button "Claim" at bounding box center [653, 238] width 129 height 36
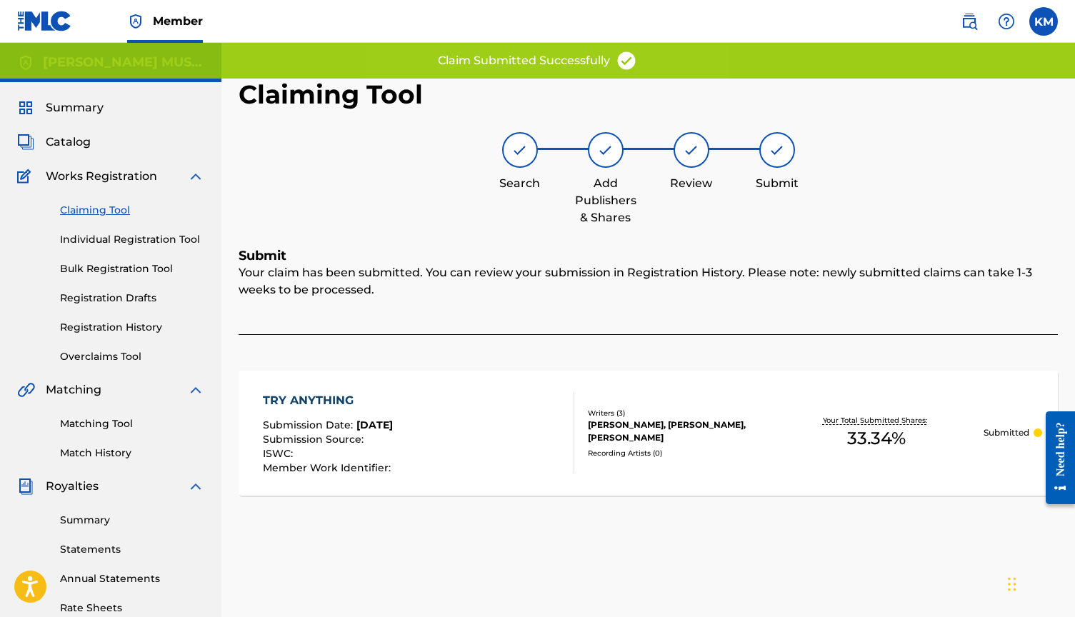
scroll to position [0, 0]
click at [114, 206] on link "Claiming Tool" at bounding box center [132, 210] width 144 height 15
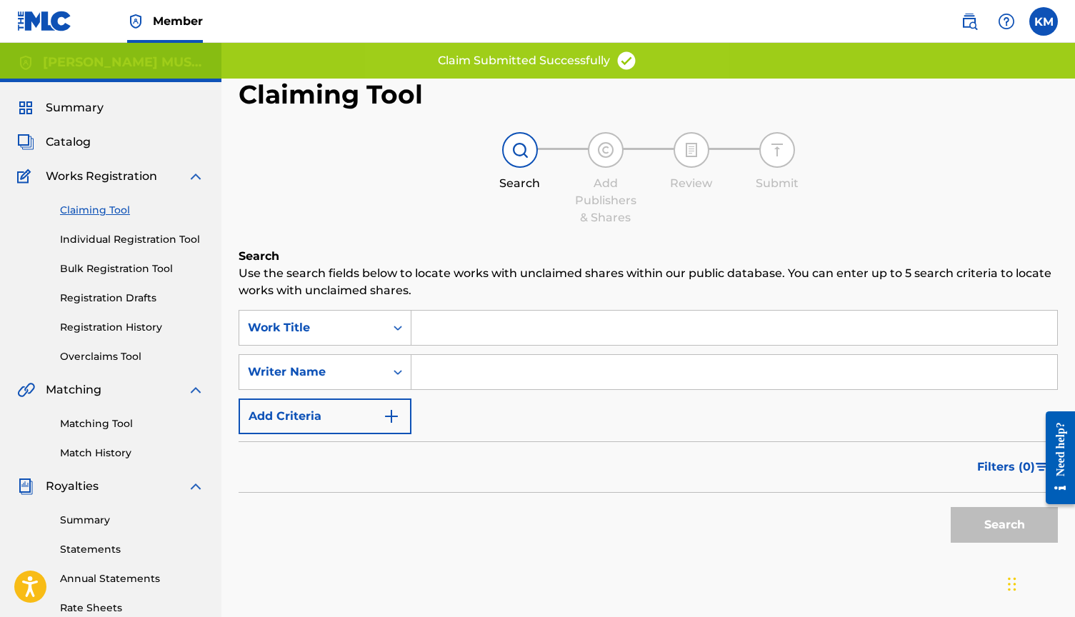
click at [448, 373] on input "Search Form" at bounding box center [734, 372] width 646 height 34
type input "[PERSON_NAME]"
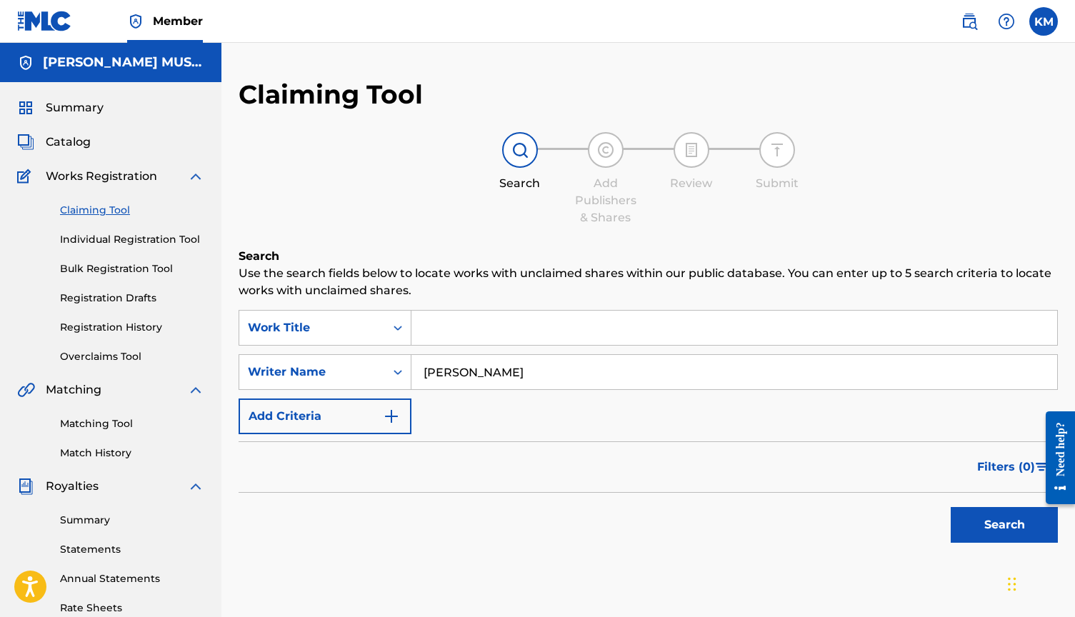
click at [993, 530] on button "Search" at bounding box center [1004, 525] width 107 height 36
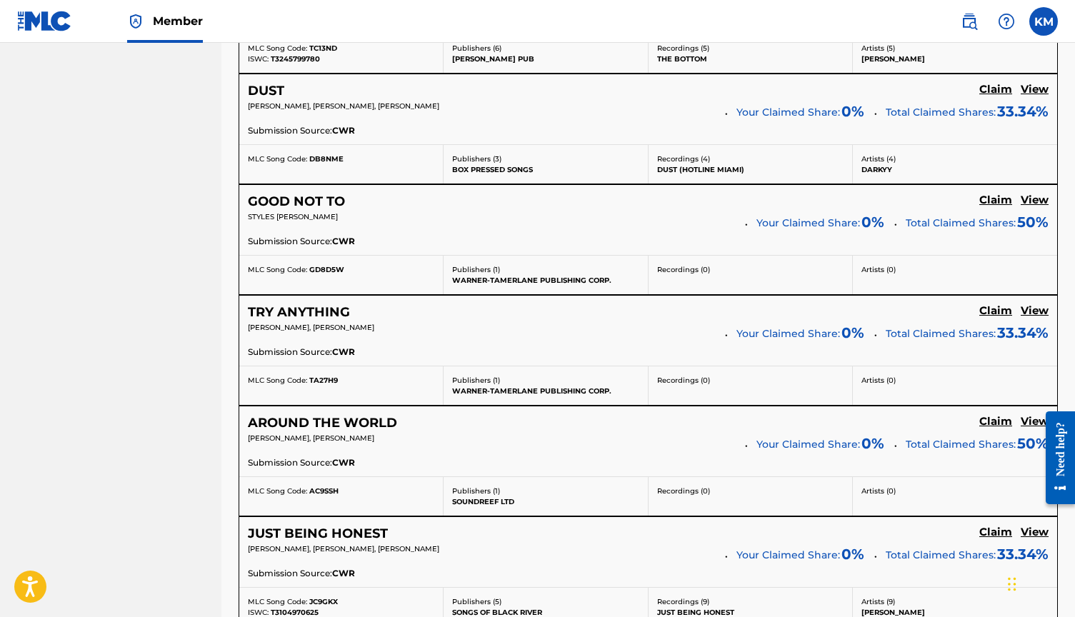
scroll to position [941, 0]
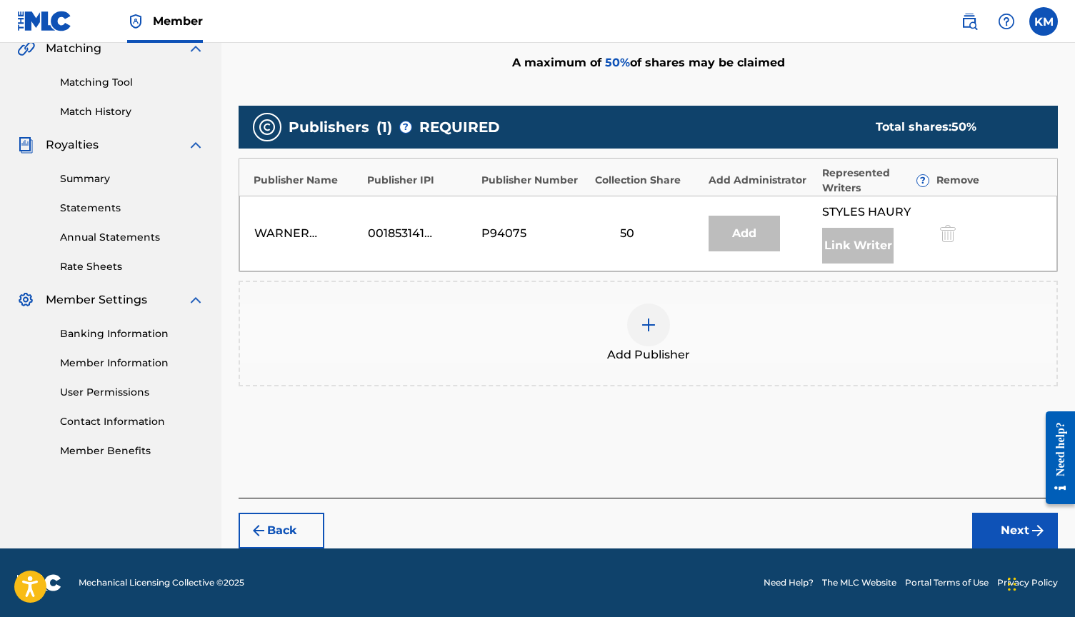
scroll to position [341, 0]
click at [653, 339] on div at bounding box center [648, 325] width 43 height 43
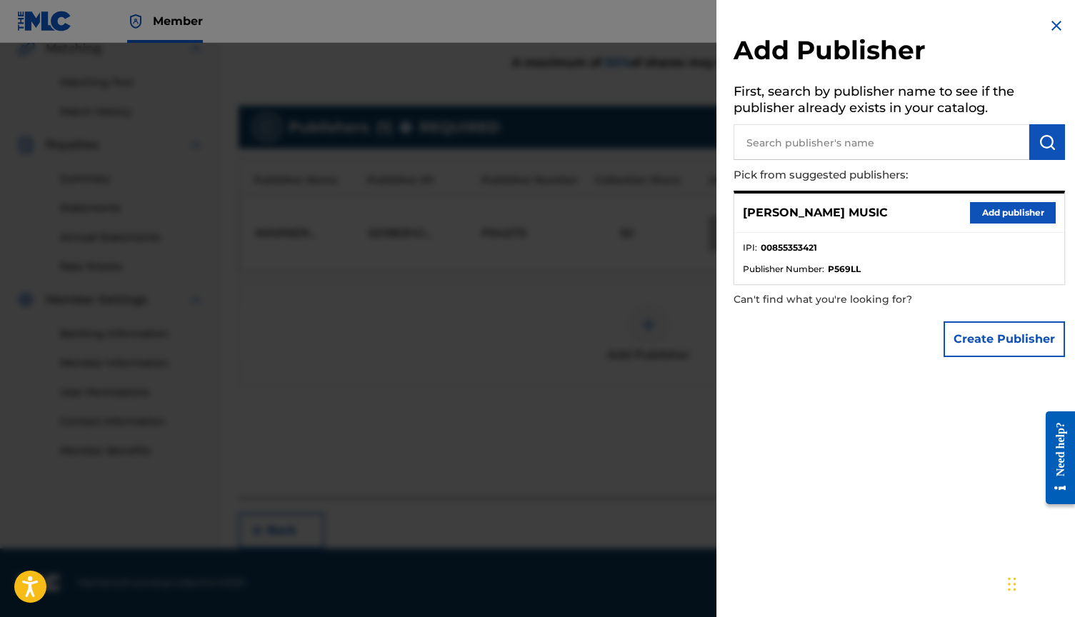
click at [970, 214] on button "Add publisher" at bounding box center [1013, 212] width 86 height 21
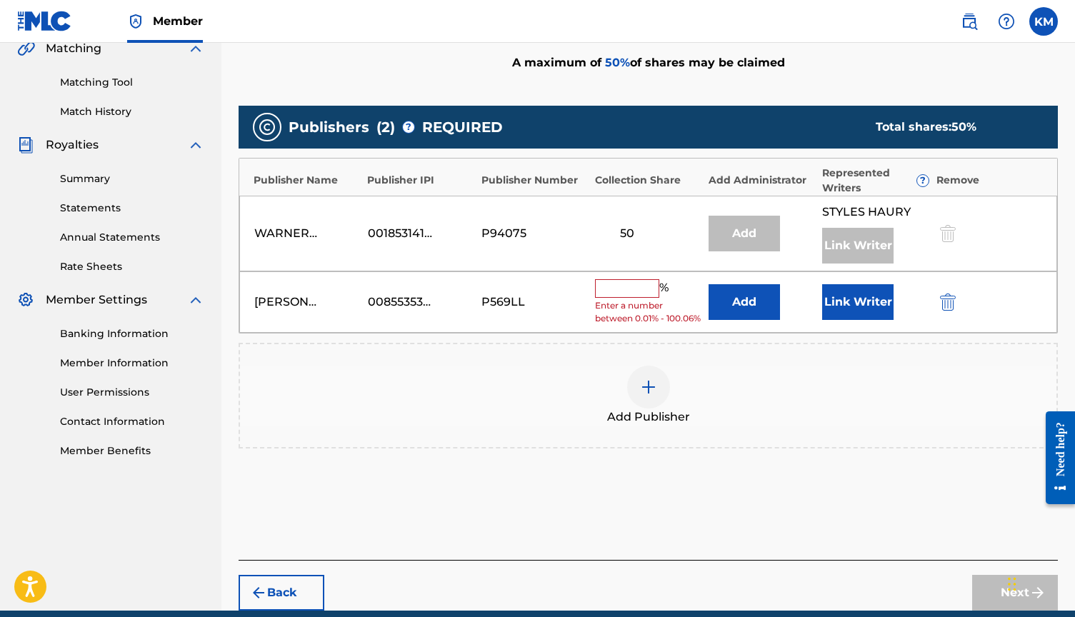
click at [653, 286] on input "text" at bounding box center [627, 288] width 64 height 19
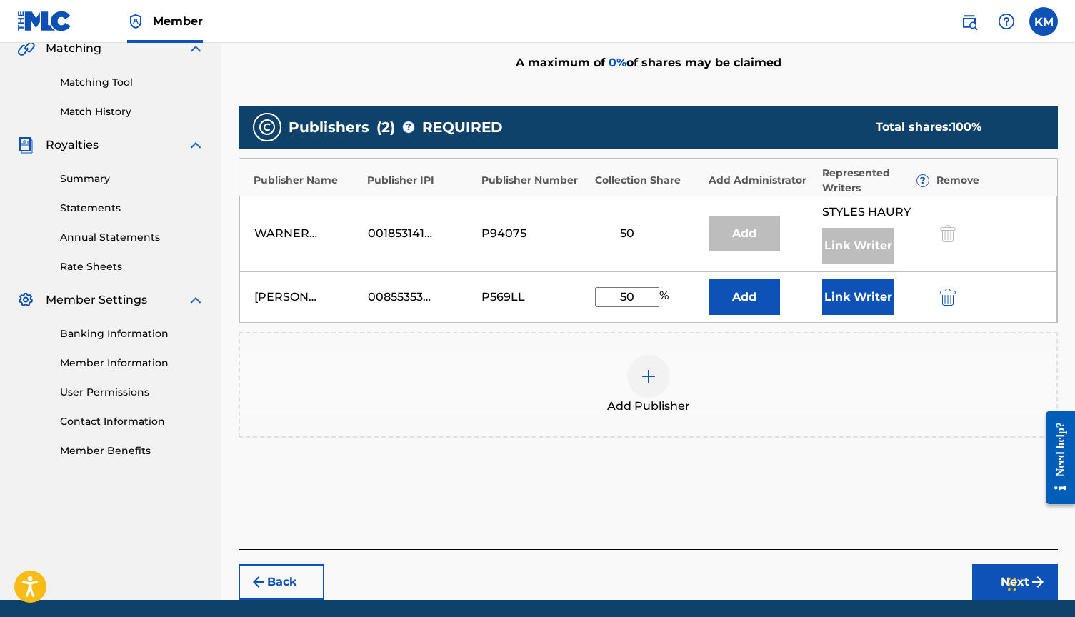
type input "50"
click at [878, 291] on button "Link Writer" at bounding box center [857, 297] width 71 height 36
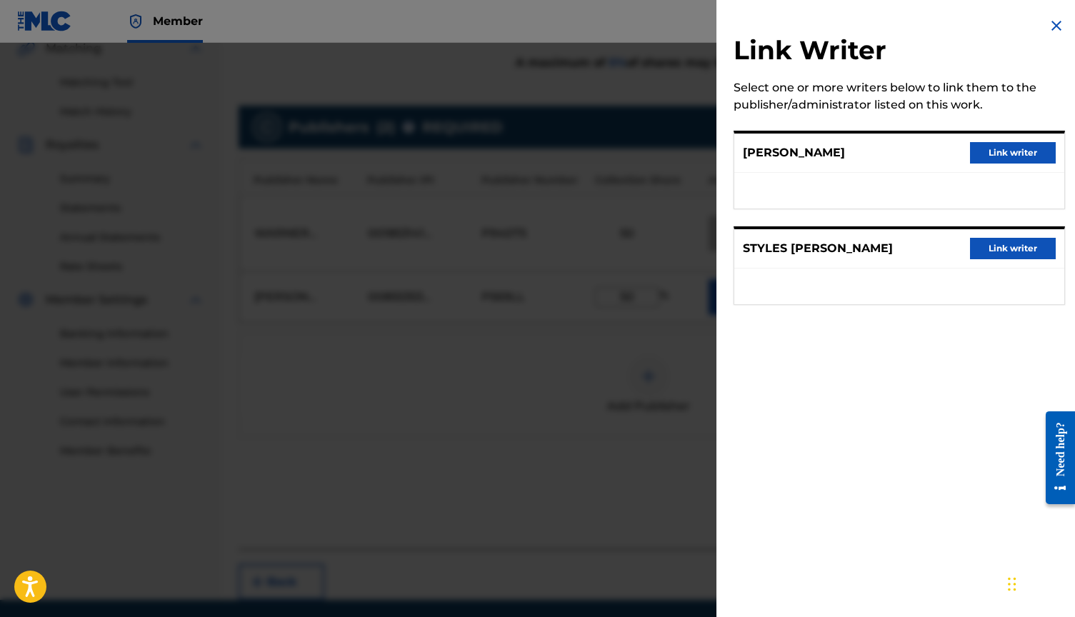
click at [983, 156] on button "Link writer" at bounding box center [1013, 152] width 86 height 21
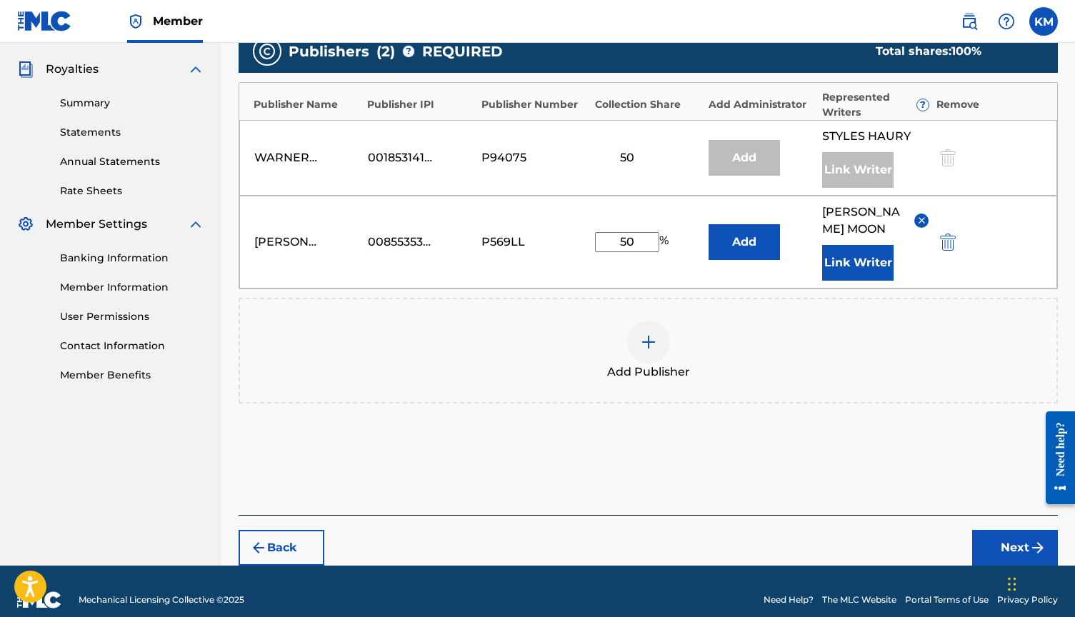
click at [991, 541] on button "Next" at bounding box center [1015, 548] width 86 height 36
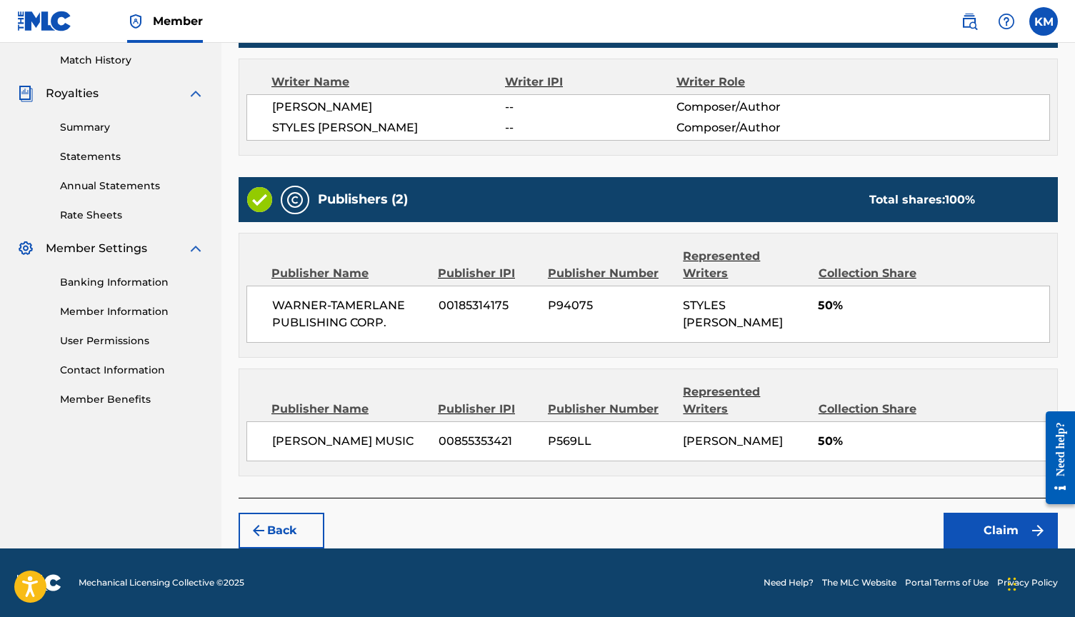
scroll to position [356, 0]
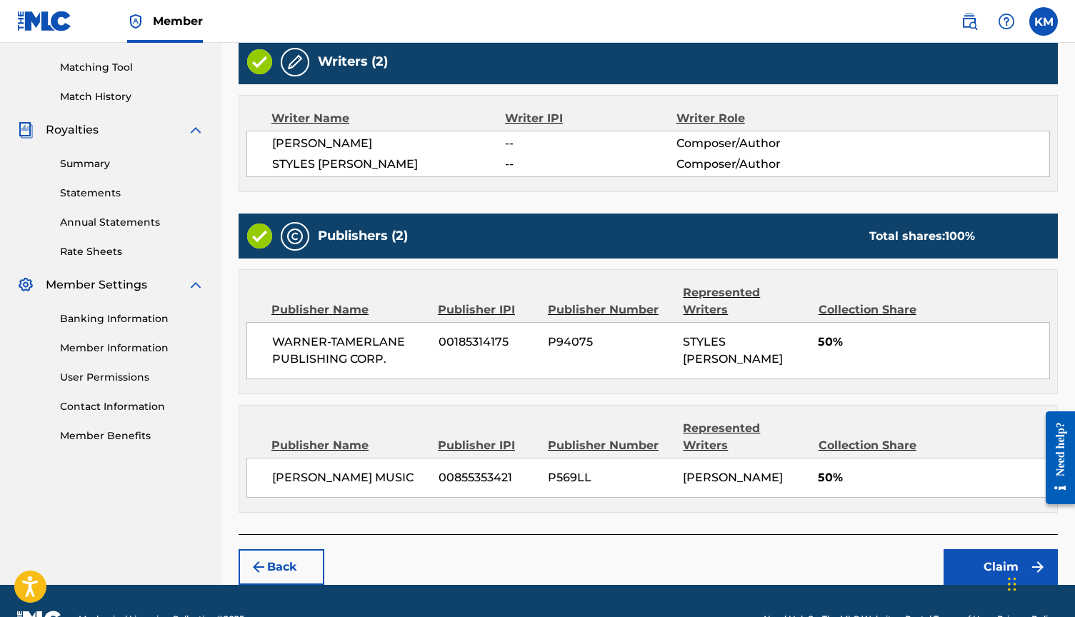
click at [991, 549] on button "Claim" at bounding box center [1000, 567] width 114 height 36
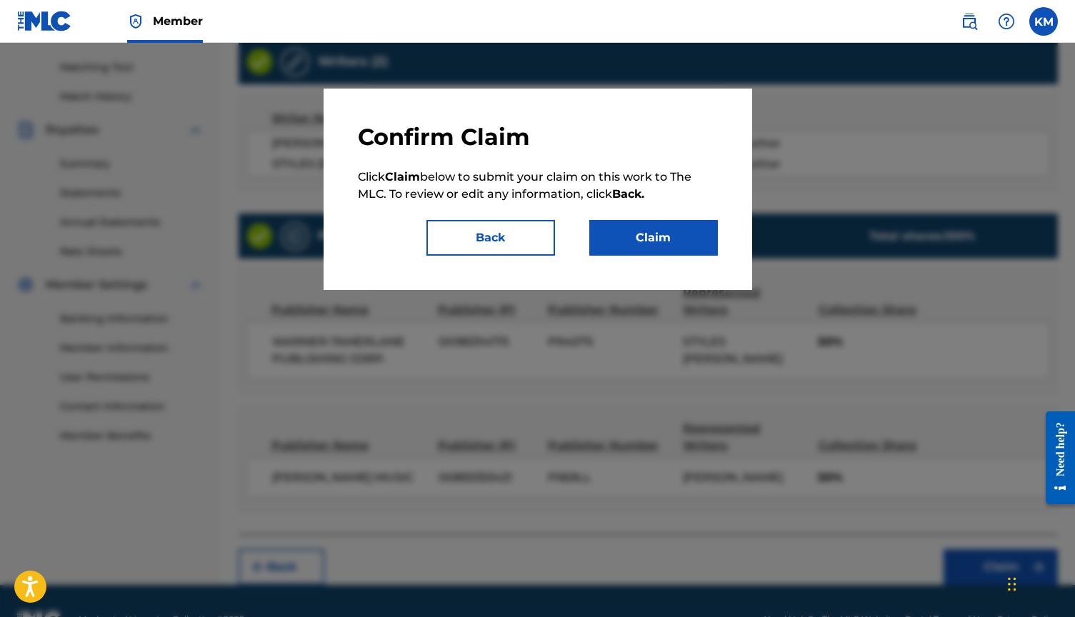
click at [636, 240] on button "Claim" at bounding box center [653, 238] width 129 height 36
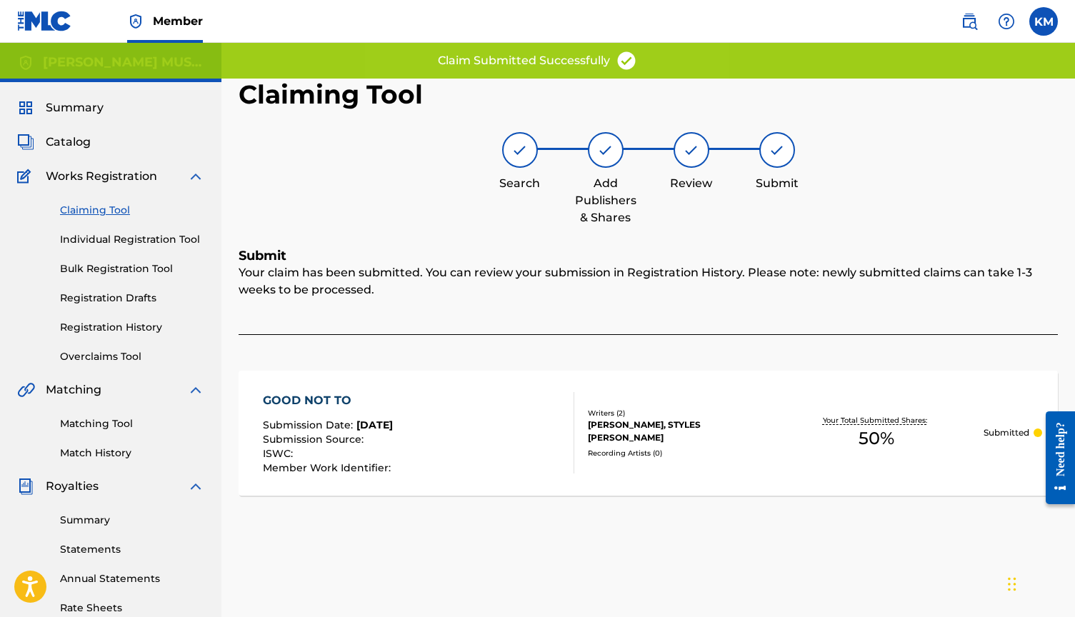
scroll to position [-1, 0]
click at [101, 214] on link "Claiming Tool" at bounding box center [132, 210] width 144 height 15
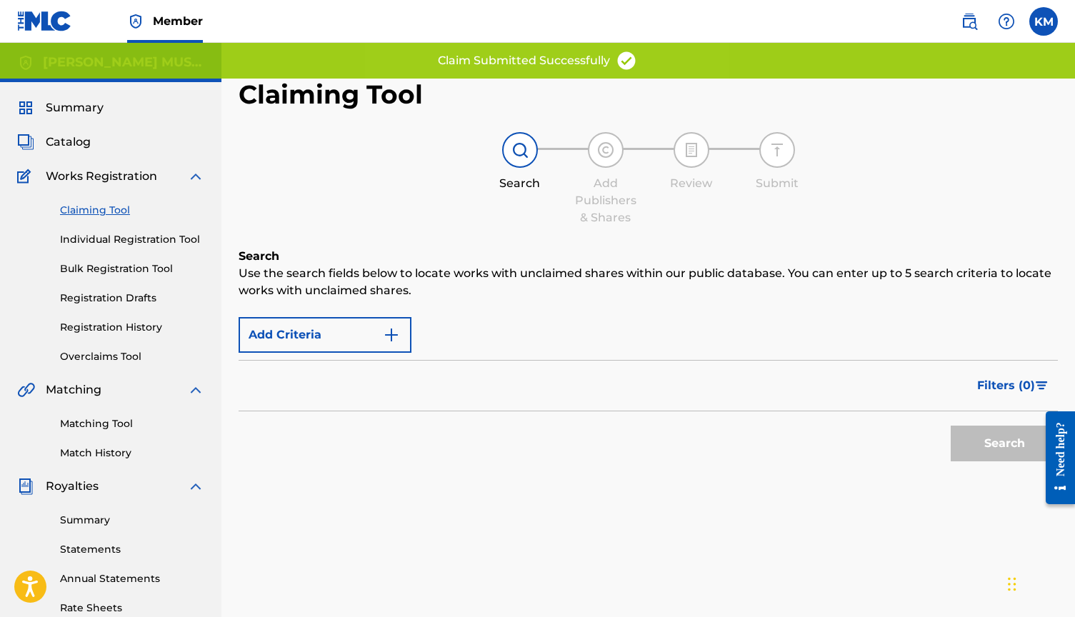
scroll to position [0, 0]
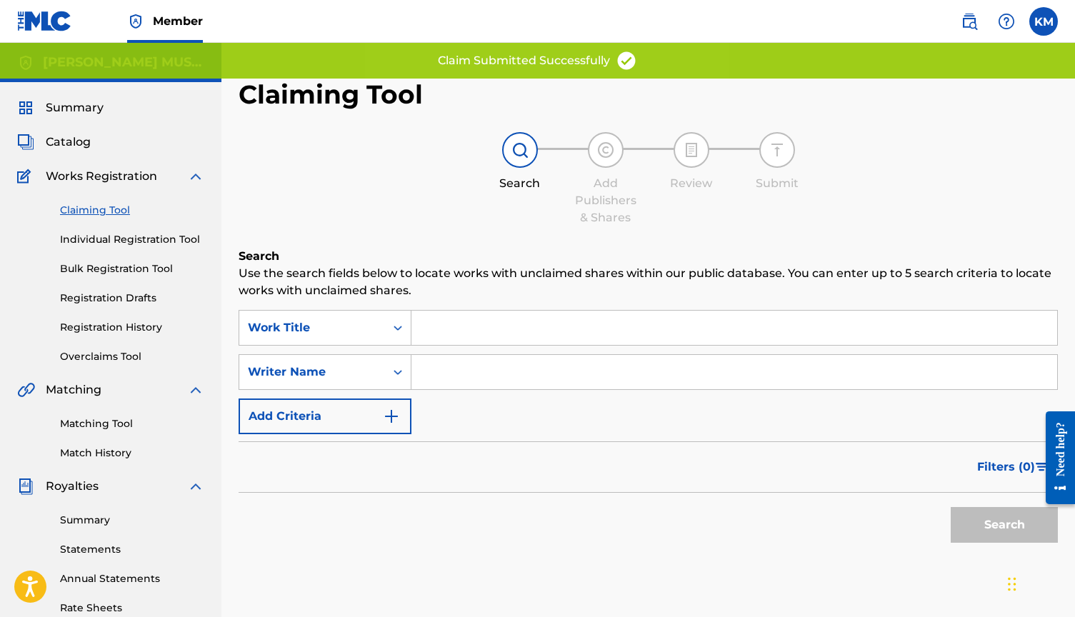
click at [511, 379] on input "Search Form" at bounding box center [734, 372] width 646 height 34
type input "[PERSON_NAME]"
click at [1009, 531] on button "Search" at bounding box center [1004, 525] width 107 height 36
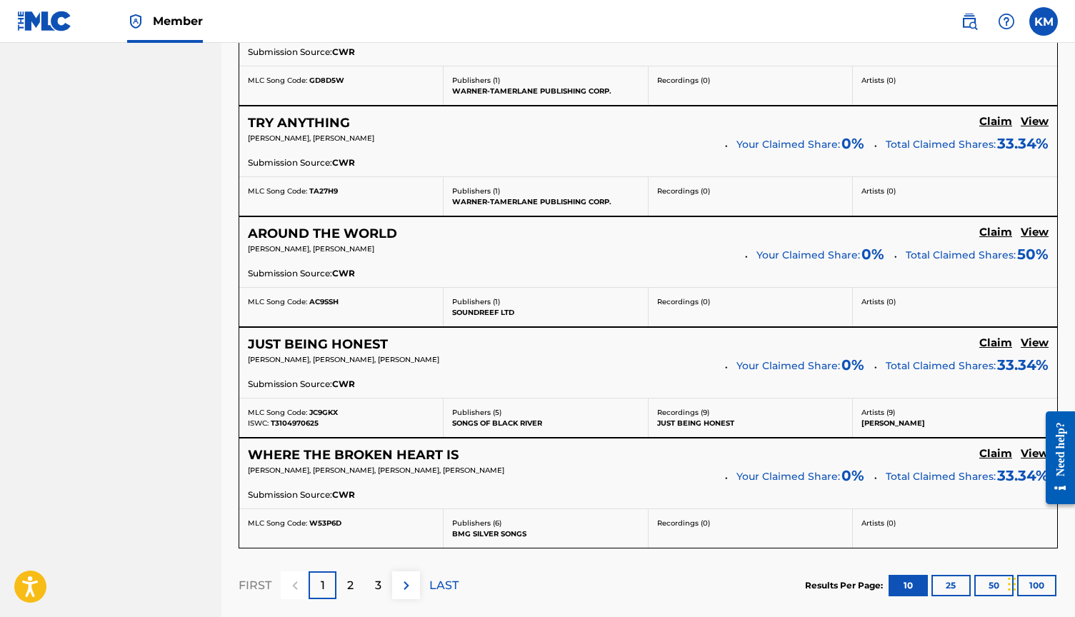
scroll to position [1138, 0]
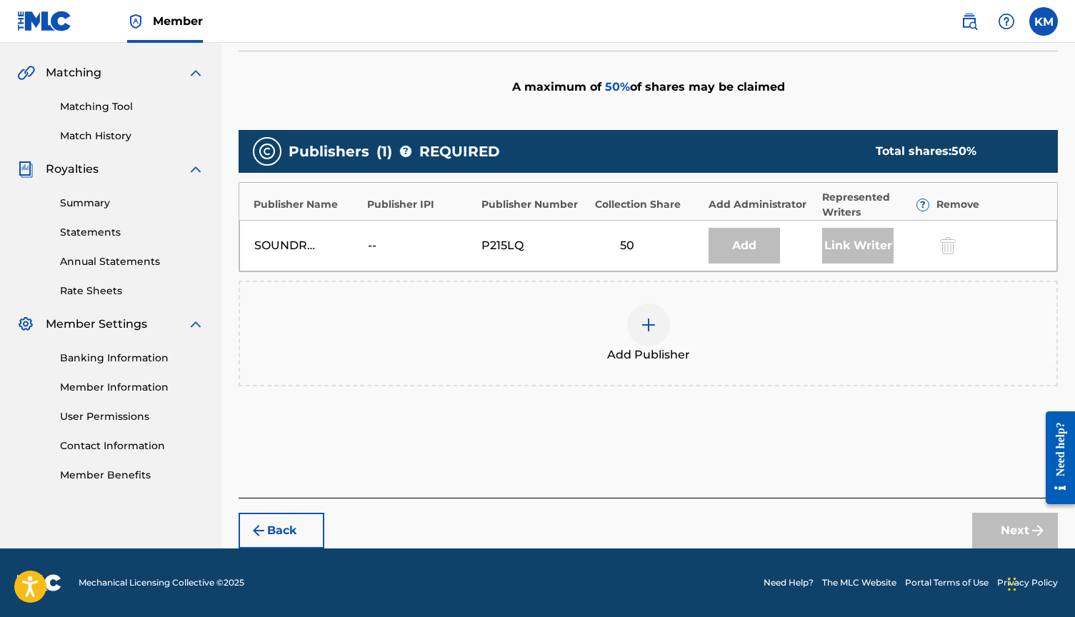
scroll to position [317, 0]
click at [659, 326] on div at bounding box center [648, 325] width 43 height 43
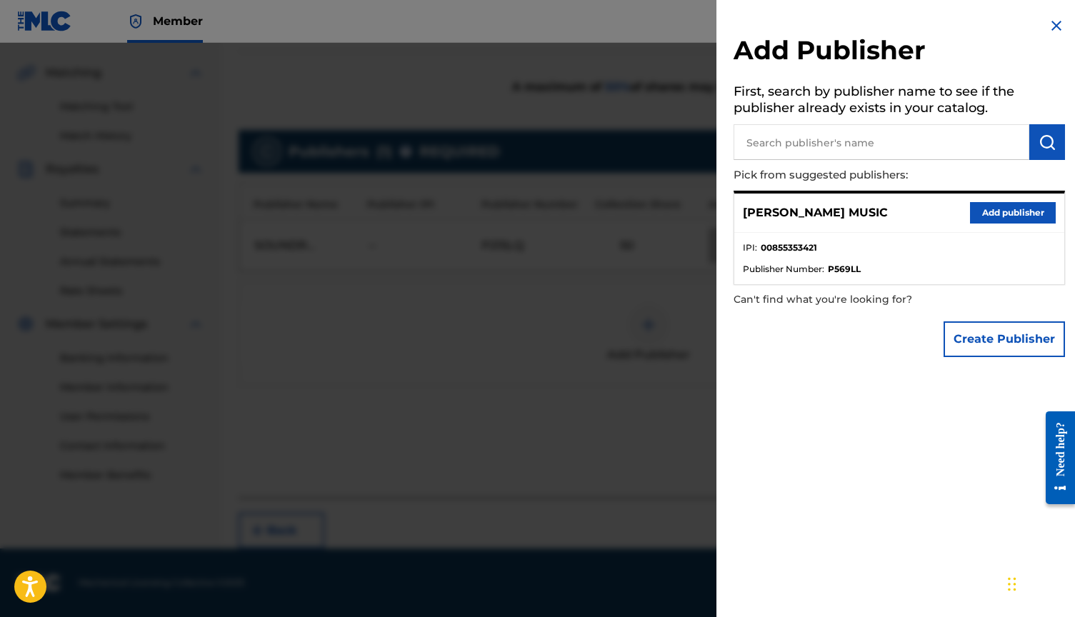
click at [976, 205] on button "Add publisher" at bounding box center [1013, 212] width 86 height 21
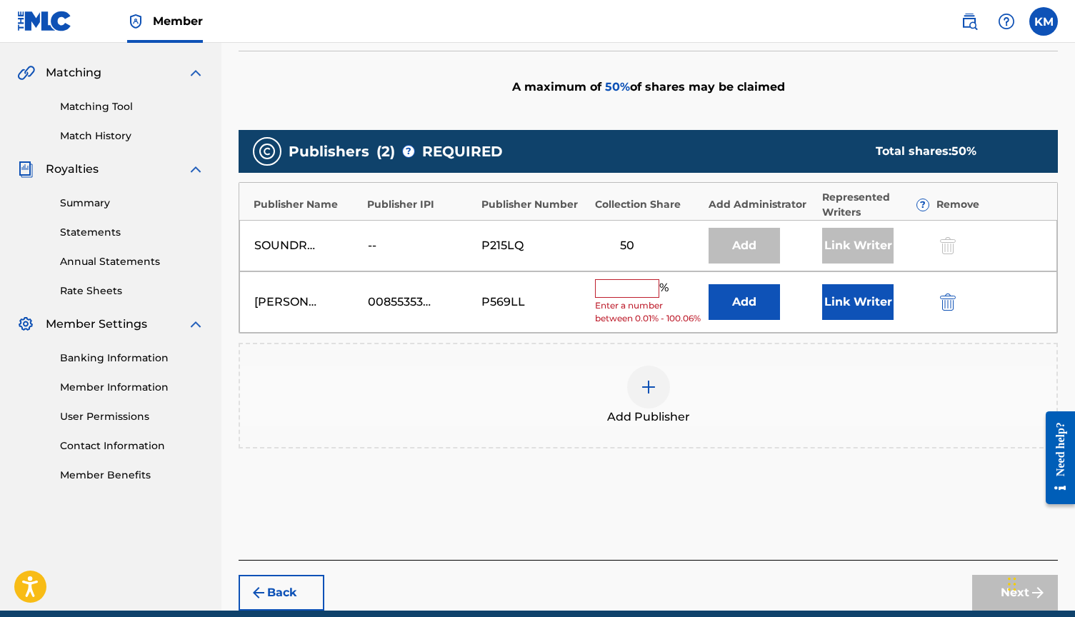
click at [610, 281] on input "text" at bounding box center [627, 288] width 64 height 19
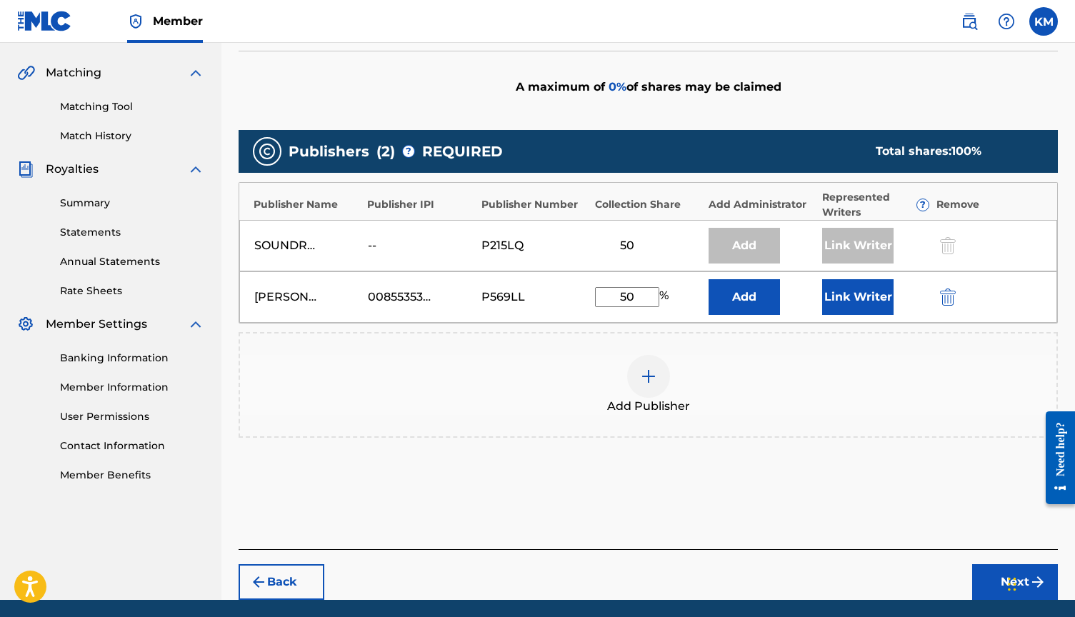
type input "50"
click at [869, 299] on button "Link Writer" at bounding box center [857, 297] width 71 height 36
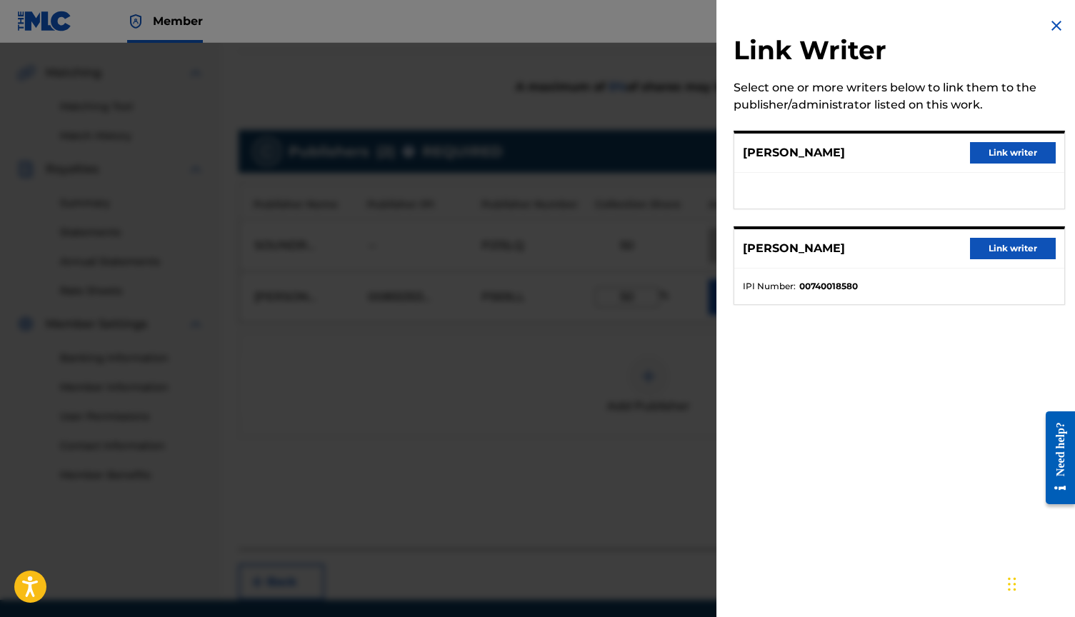
click at [1018, 153] on button "Link writer" at bounding box center [1013, 152] width 86 height 21
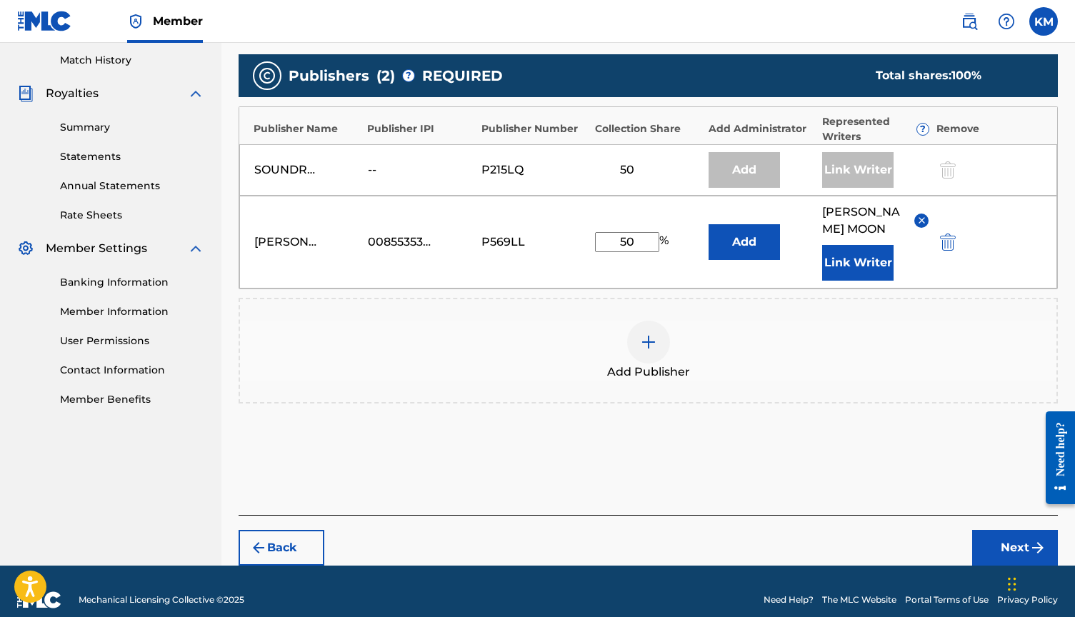
click at [992, 530] on button "Next" at bounding box center [1015, 548] width 86 height 36
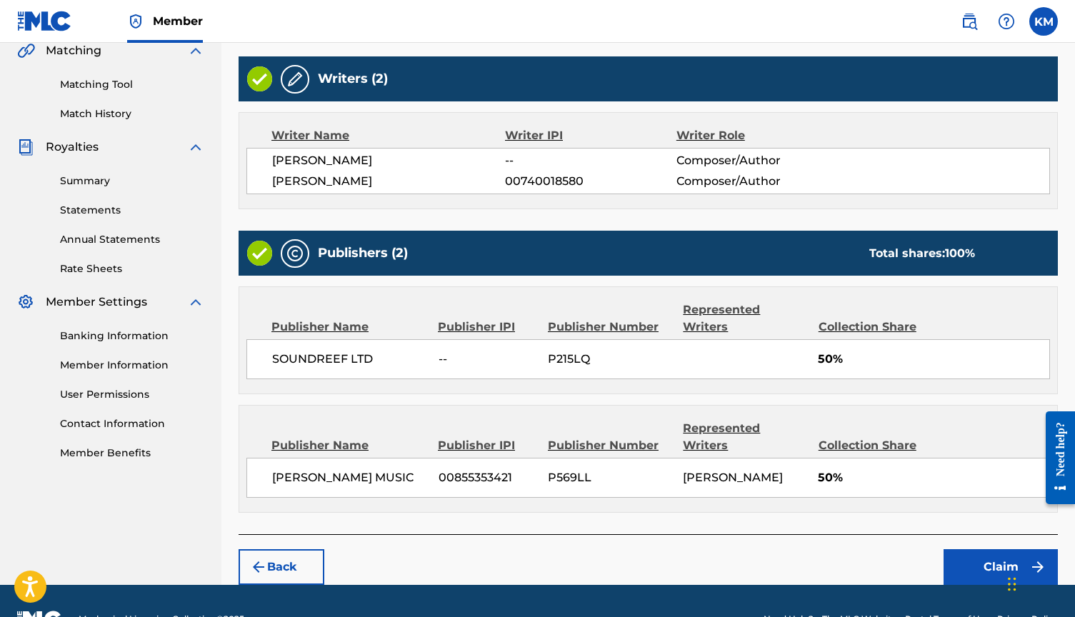
click at [993, 549] on button "Claim" at bounding box center [1000, 567] width 114 height 36
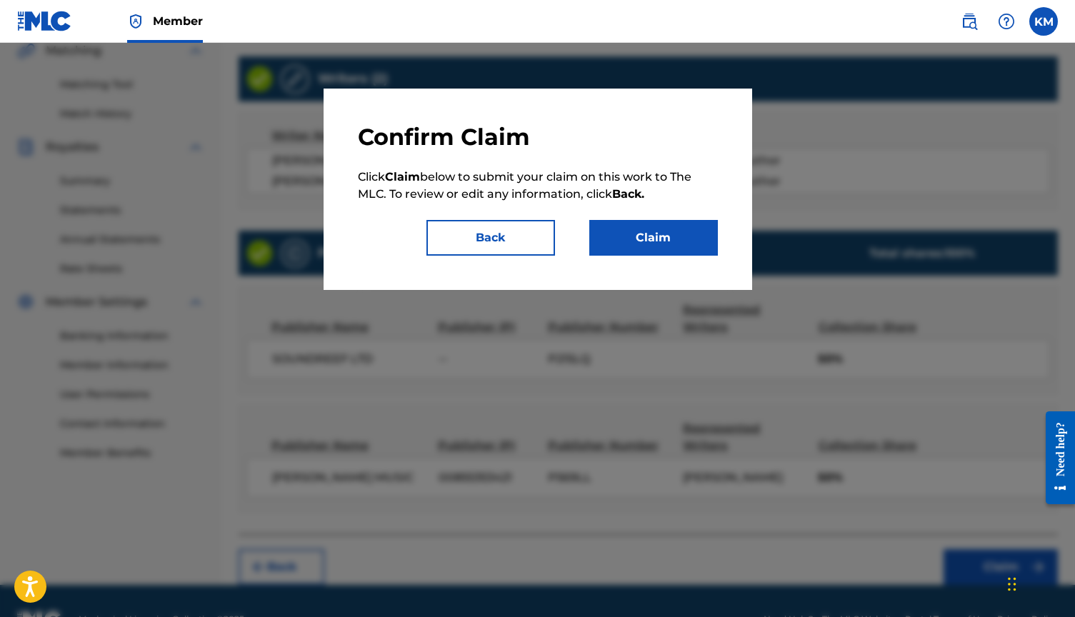
click at [687, 241] on button "Claim" at bounding box center [653, 238] width 129 height 36
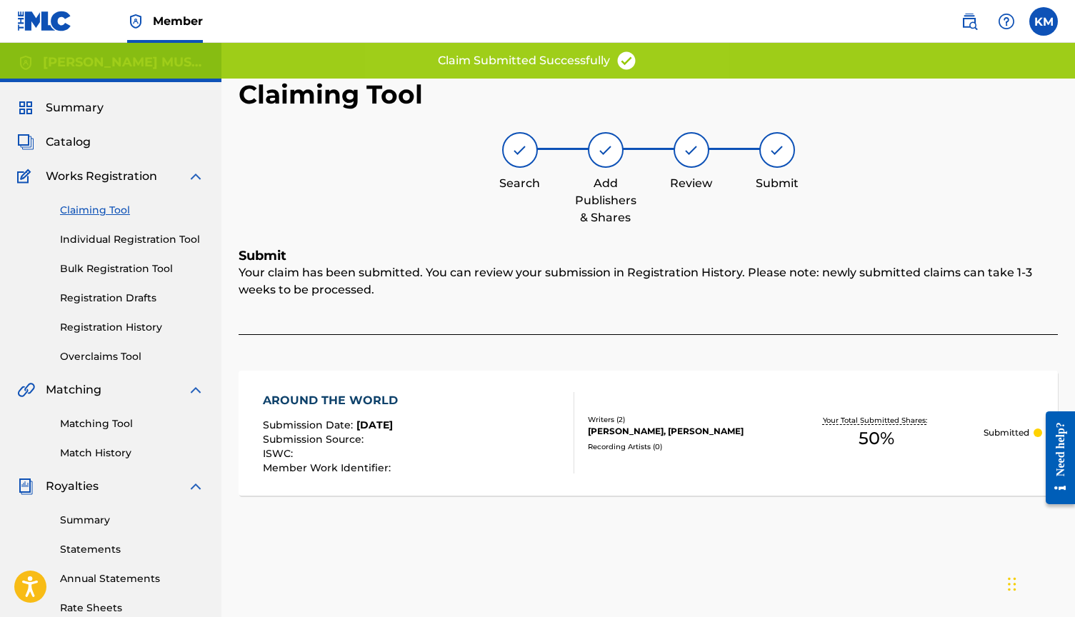
scroll to position [-1, 0]
click at [101, 211] on link "Claiming Tool" at bounding box center [132, 210] width 144 height 15
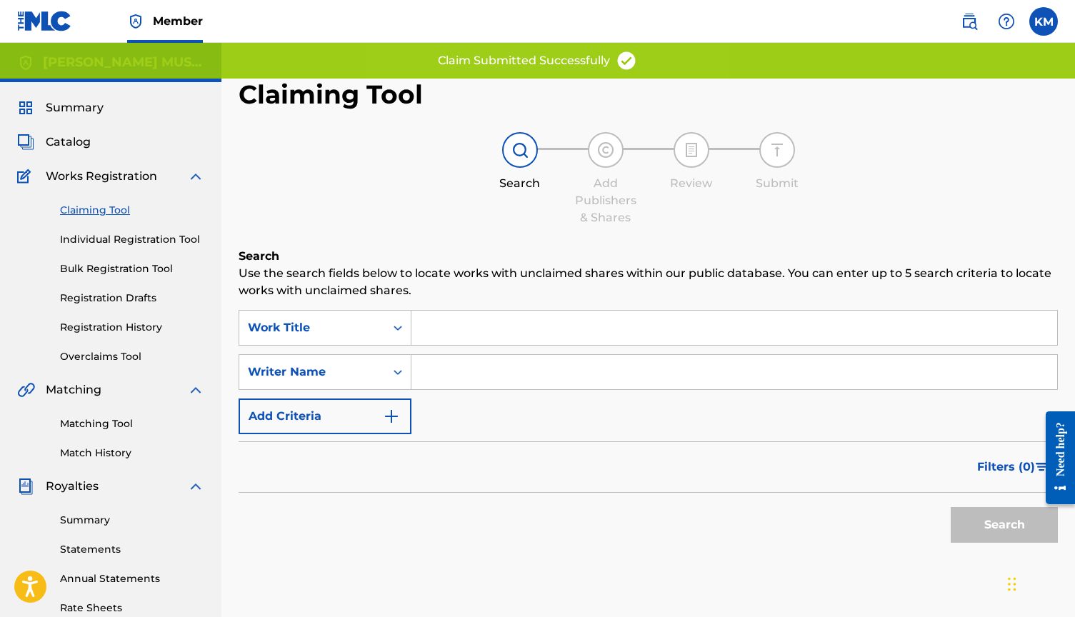
click at [498, 366] on input "Search Form" at bounding box center [734, 372] width 646 height 34
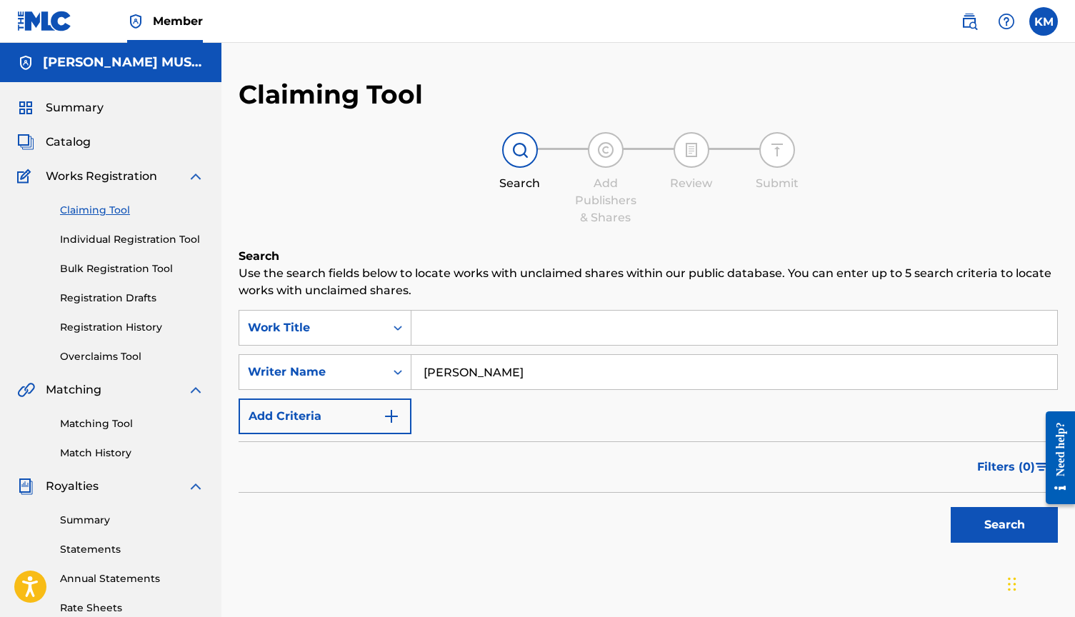
type input "[PERSON_NAME]"
click at [1003, 532] on button "Search" at bounding box center [1004, 525] width 107 height 36
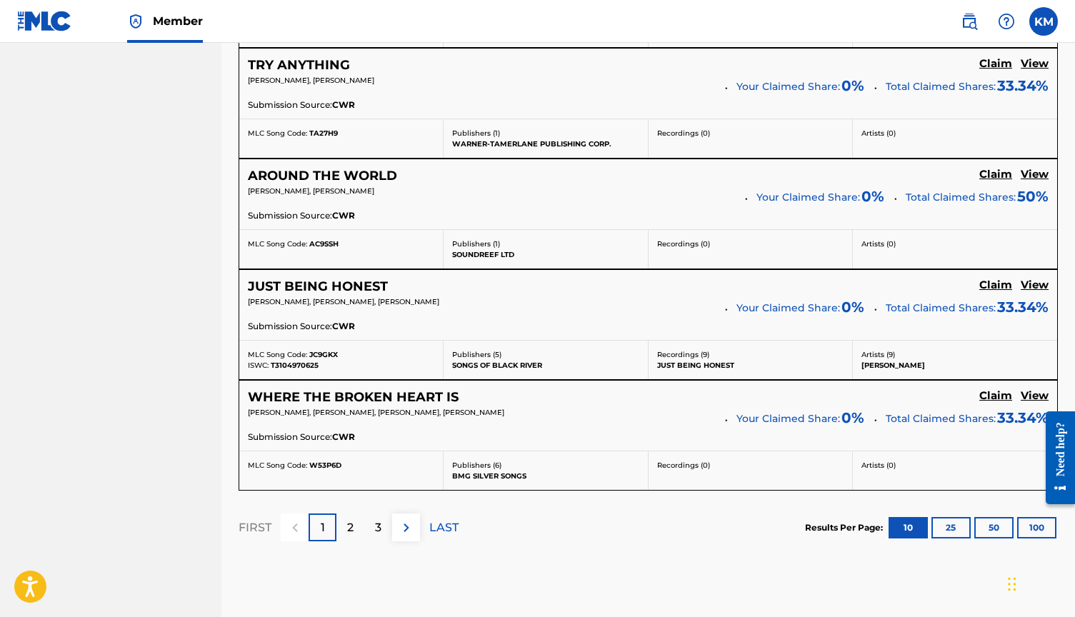
scroll to position [1184, 0]
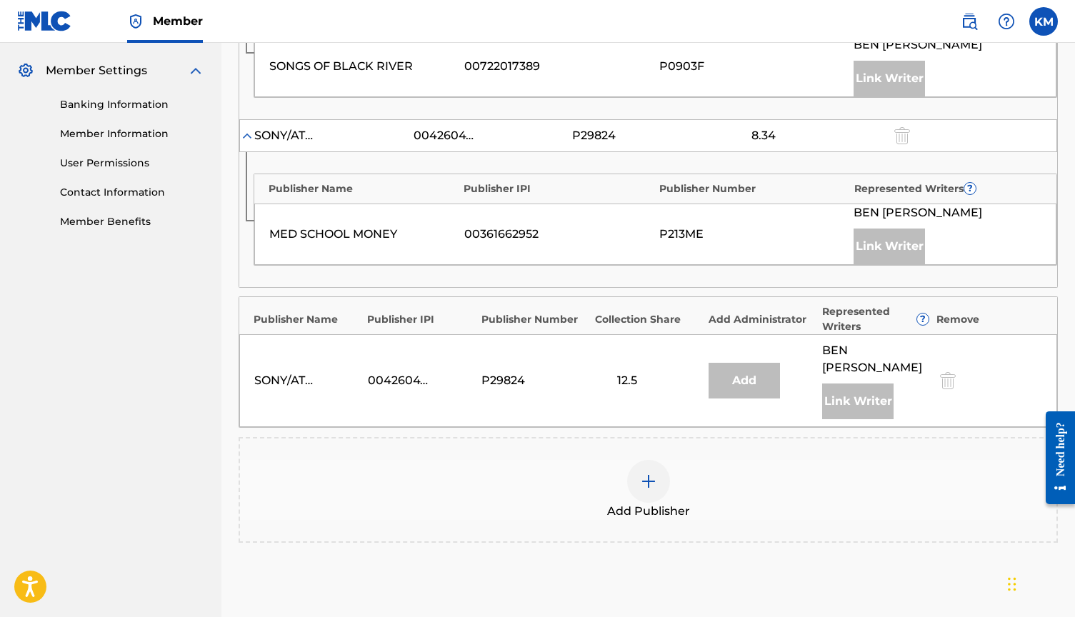
scroll to position [569, 0]
click at [630, 472] on div at bounding box center [648, 482] width 43 height 43
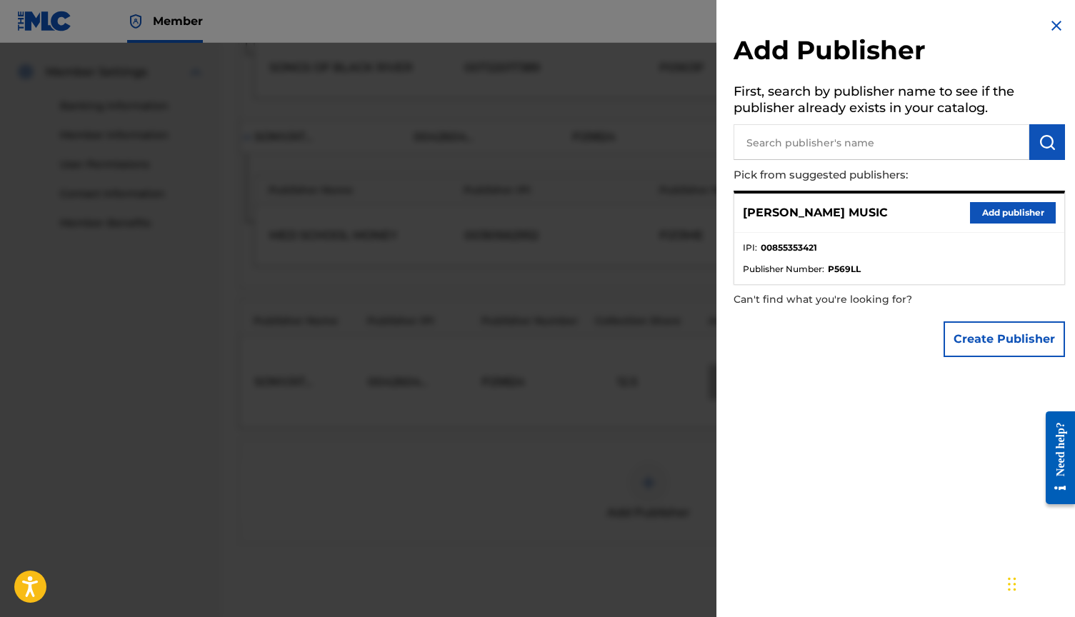
click at [997, 209] on button "Add publisher" at bounding box center [1013, 212] width 86 height 21
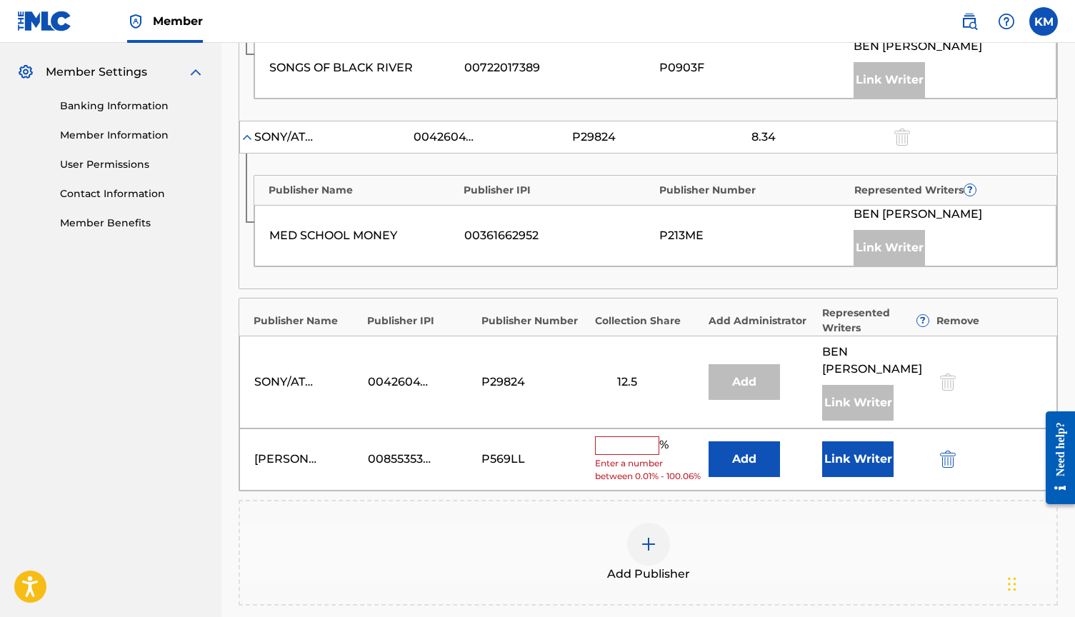
click at [648, 436] on input "text" at bounding box center [627, 445] width 64 height 19
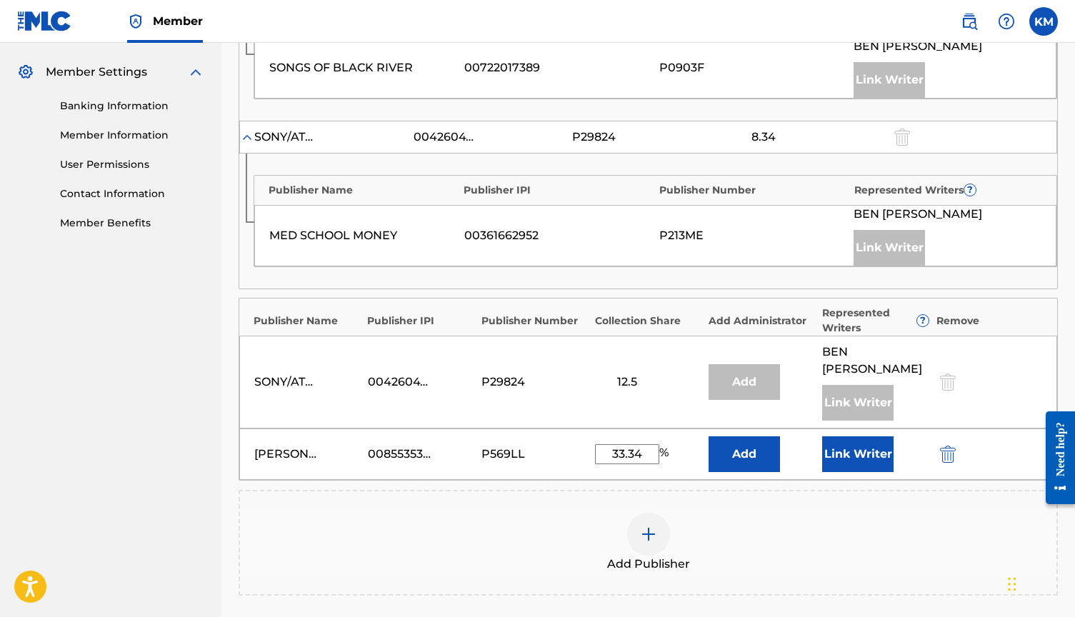
type input "33.34"
click at [877, 442] on button "Link Writer" at bounding box center [857, 454] width 71 height 36
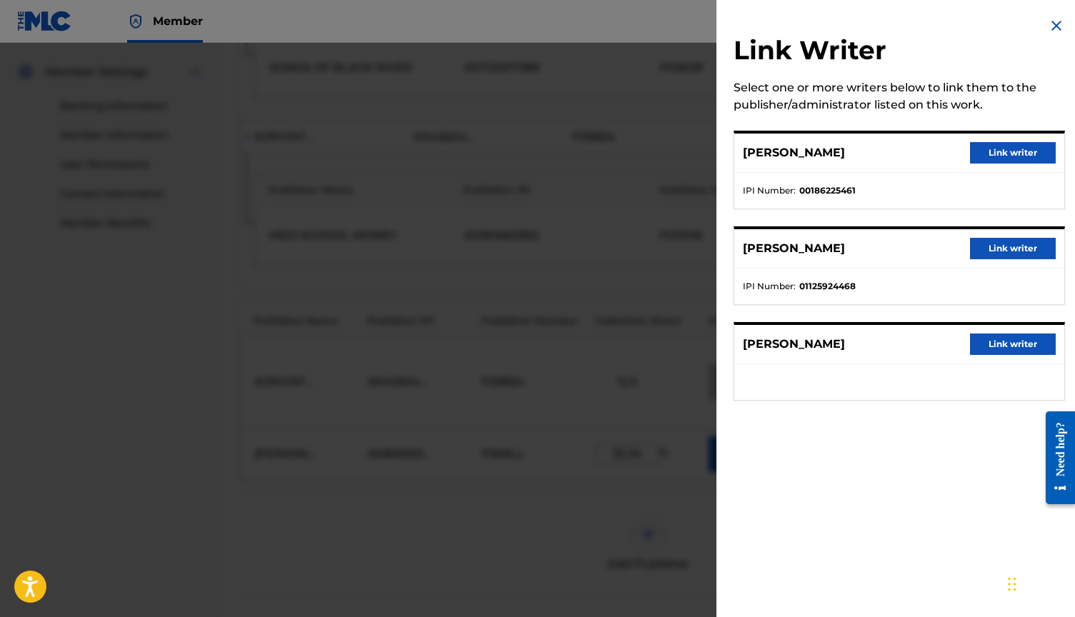
click at [1023, 351] on button "Link writer" at bounding box center [1013, 344] width 86 height 21
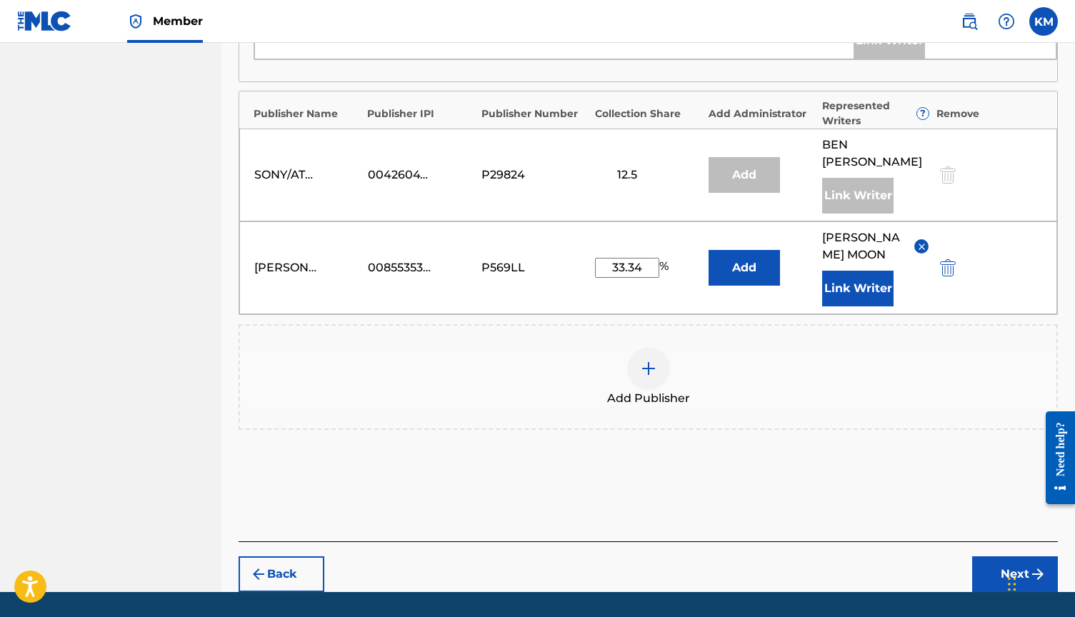
click at [1003, 556] on button "Next" at bounding box center [1015, 574] width 86 height 36
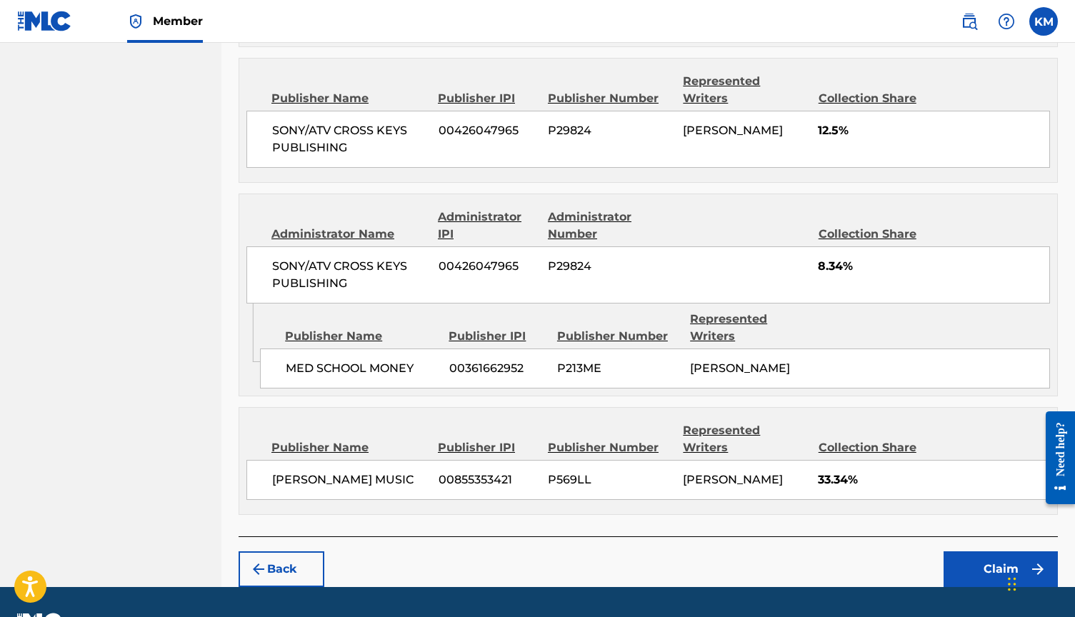
scroll to position [801, 0]
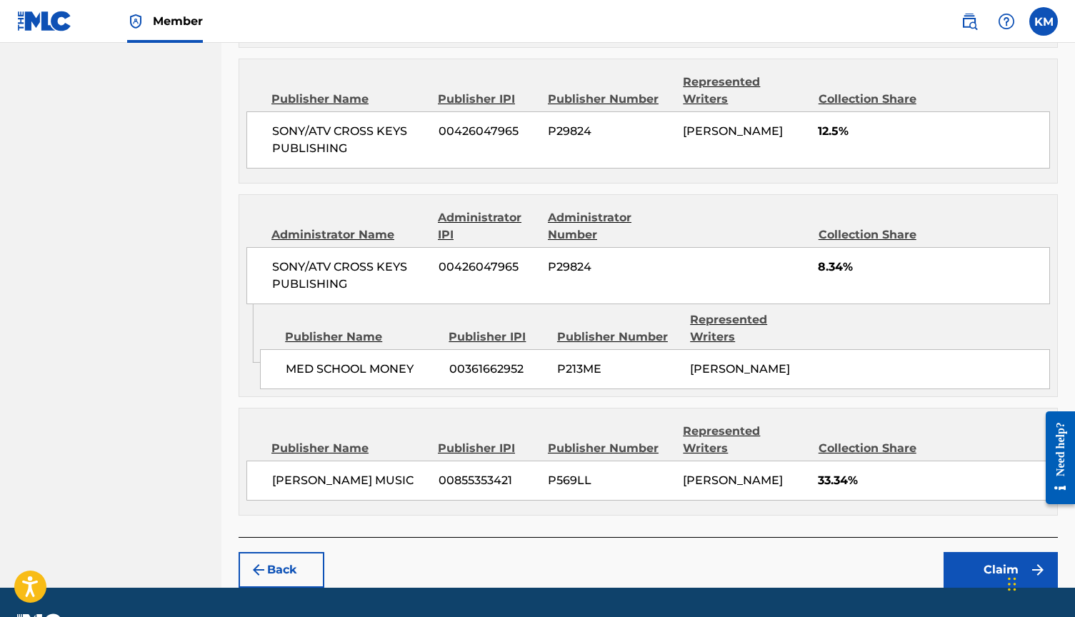
click at [988, 552] on button "Claim" at bounding box center [1000, 570] width 114 height 36
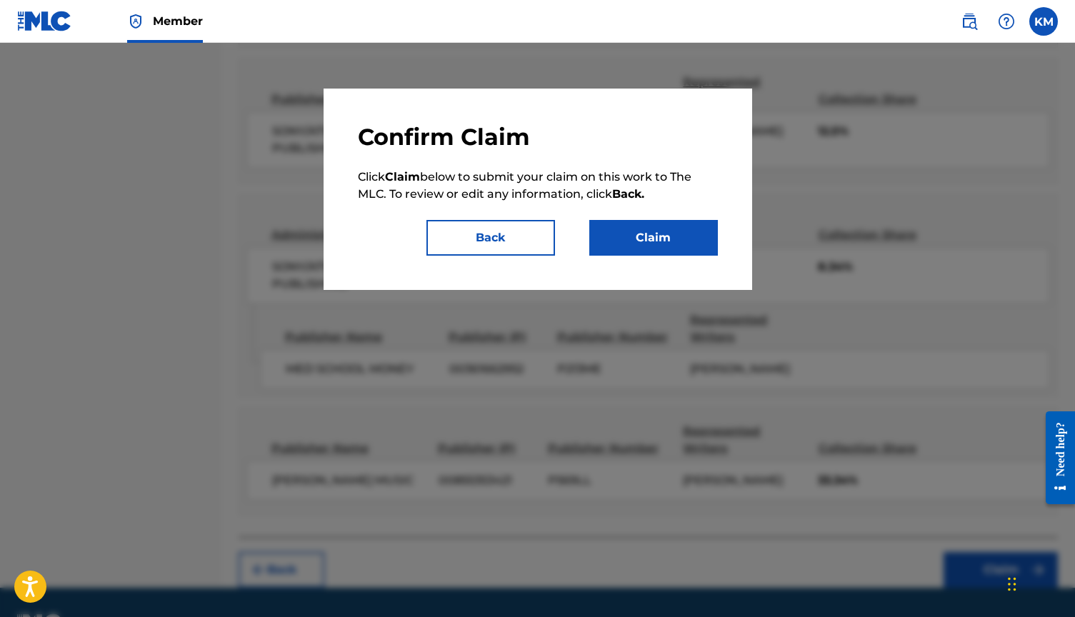
click at [681, 247] on button "Claim" at bounding box center [653, 238] width 129 height 36
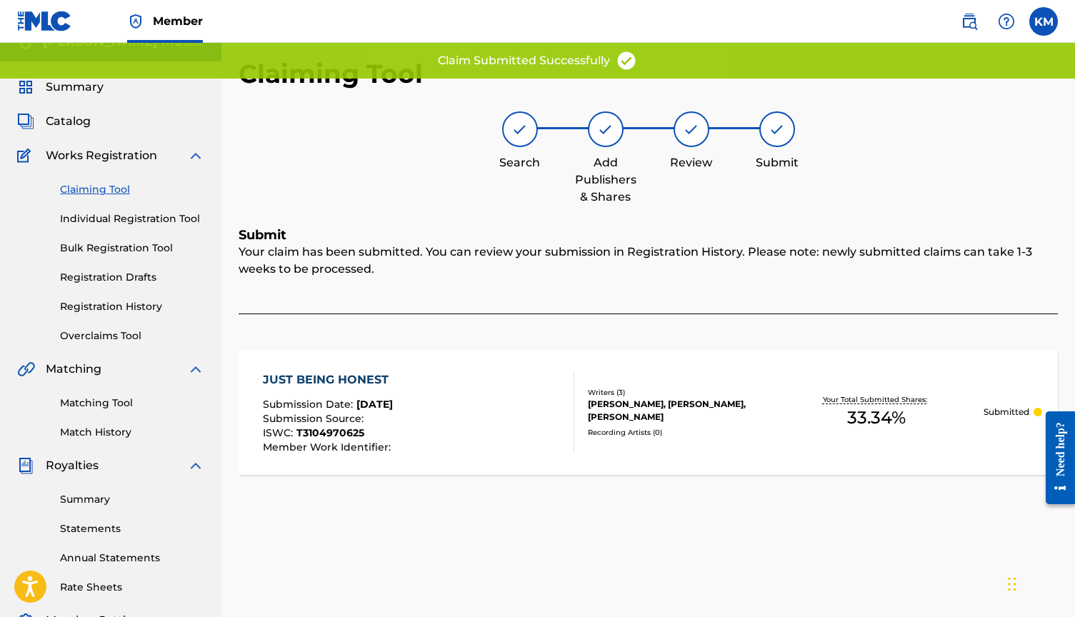
scroll to position [20, 0]
click at [91, 190] on link "Claiming Tool" at bounding box center [132, 190] width 144 height 15
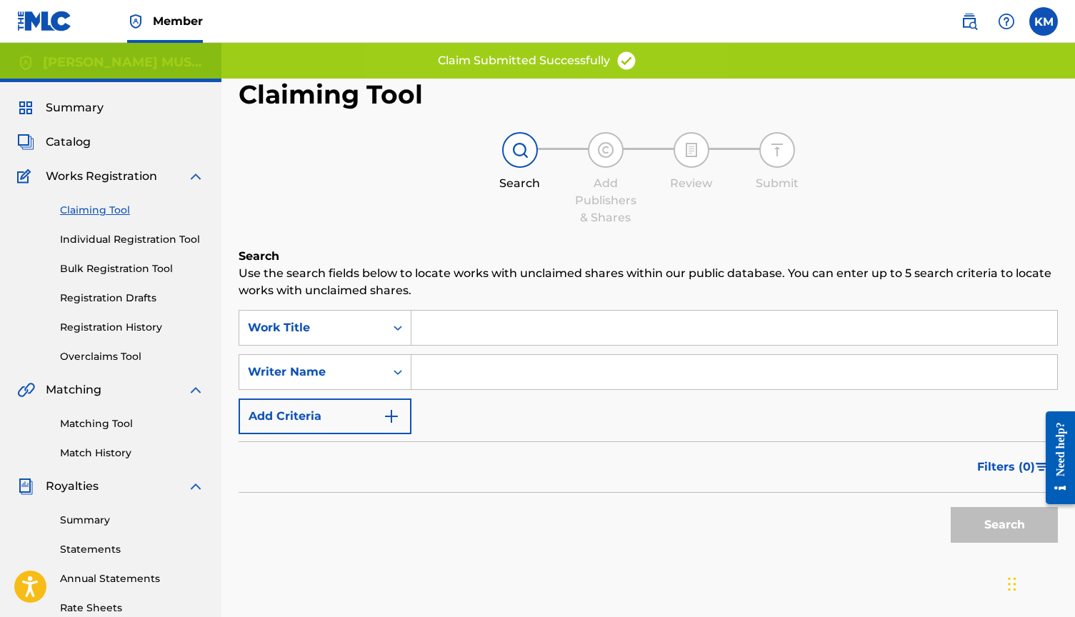
click at [503, 341] on input "Search Form" at bounding box center [734, 328] width 646 height 34
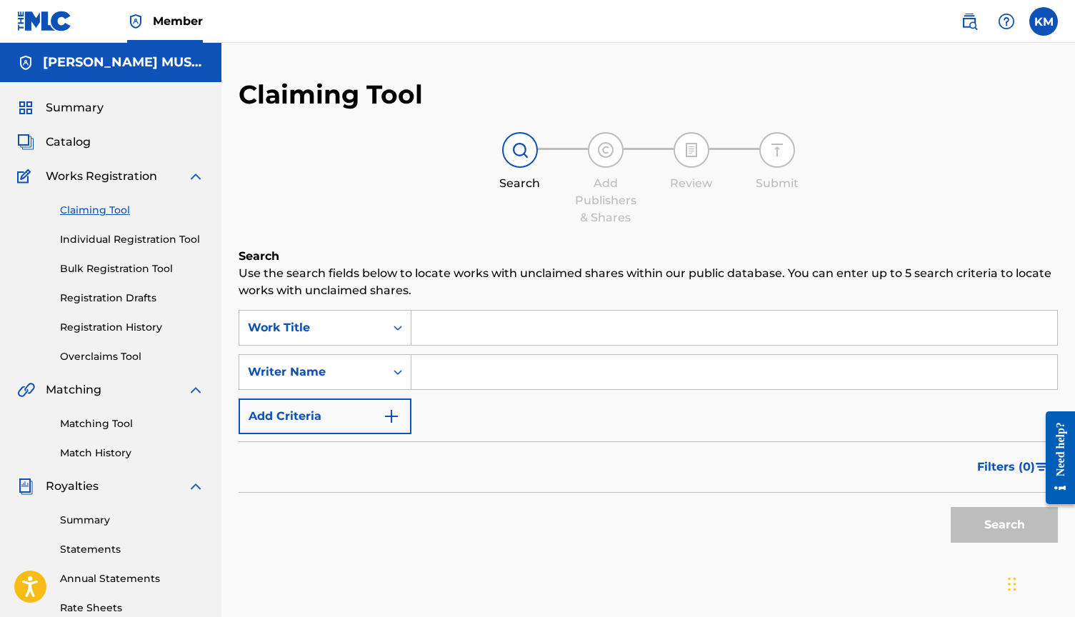
click at [491, 369] on input "Search Form" at bounding box center [734, 372] width 646 height 34
type input "[PERSON_NAME]"
click at [1025, 531] on button "Search" at bounding box center [1004, 525] width 107 height 36
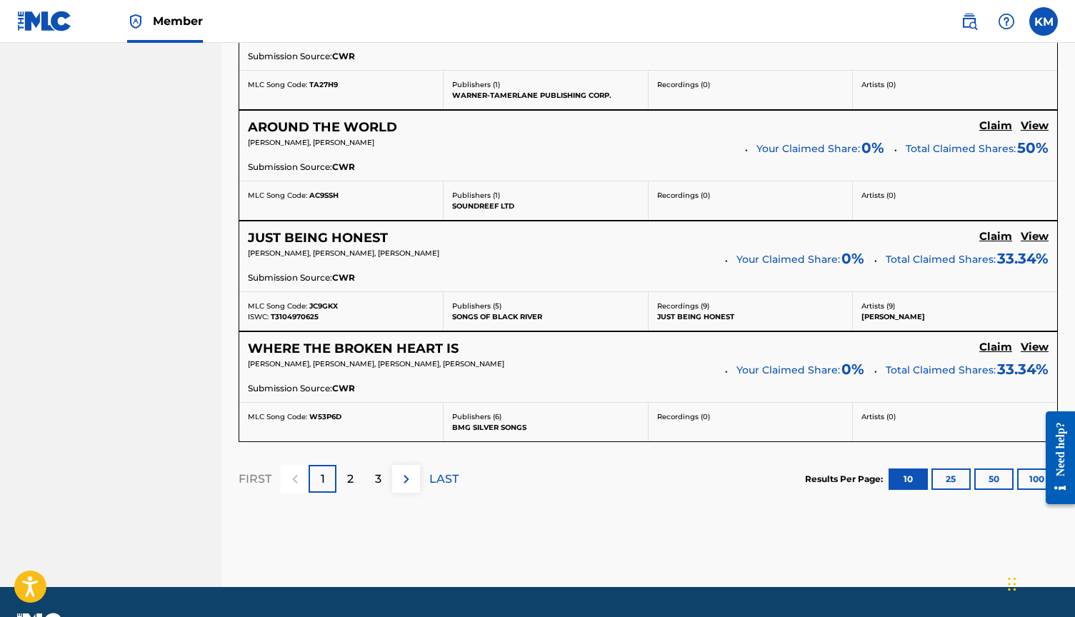
scroll to position [1238, 0]
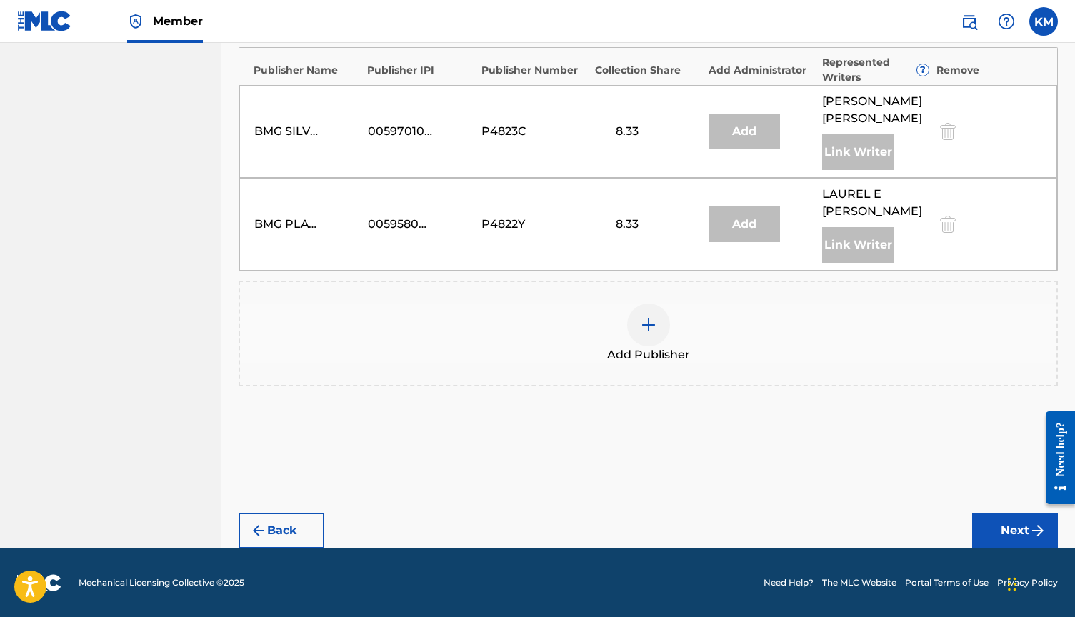
scroll to position [763, 0]
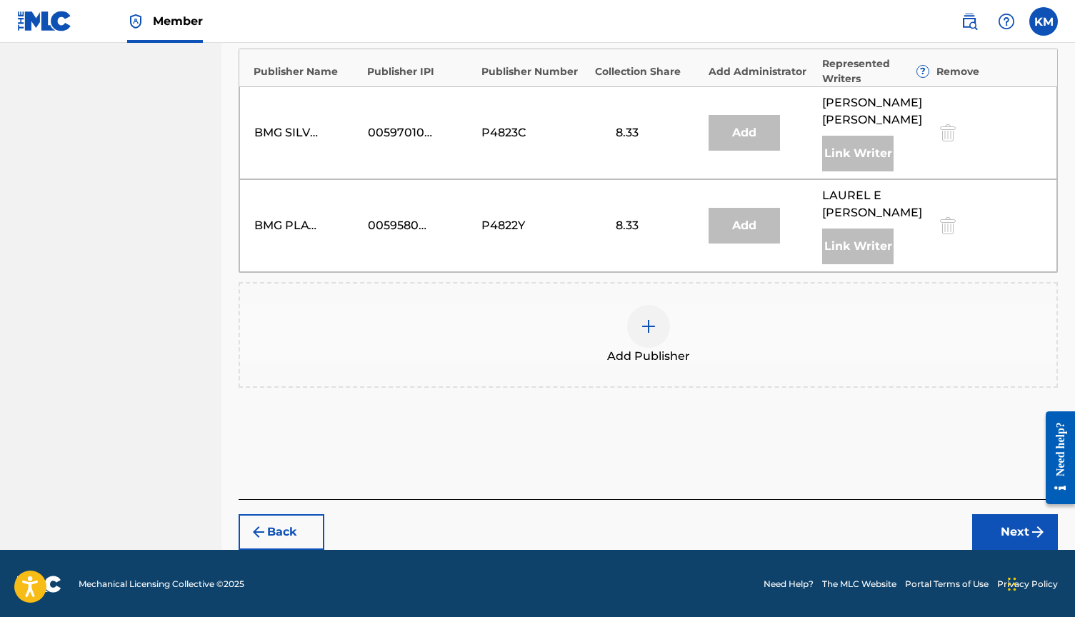
click at [658, 339] on div at bounding box center [648, 326] width 43 height 43
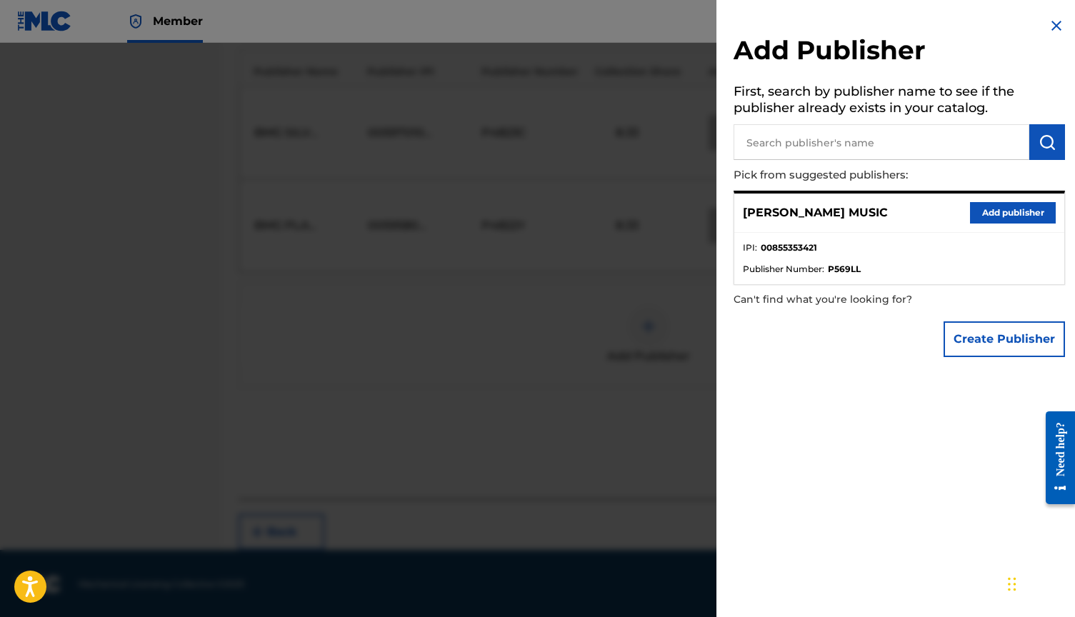
click at [983, 209] on button "Add publisher" at bounding box center [1013, 212] width 86 height 21
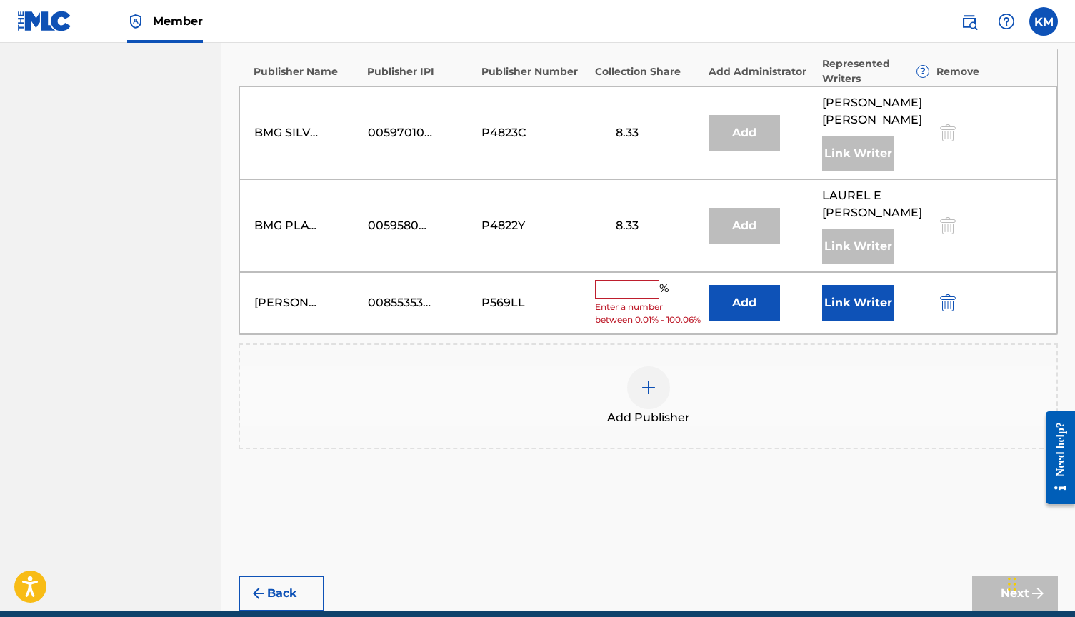
click at [630, 291] on input "text" at bounding box center [627, 289] width 64 height 19
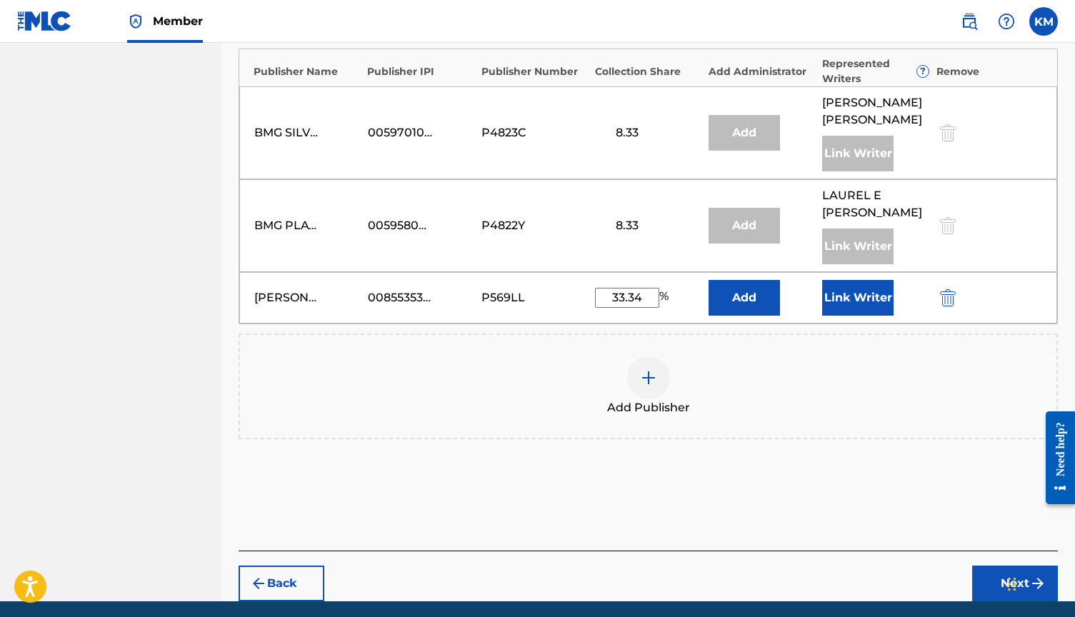
type input "33.34"
click at [854, 294] on button "Link Writer" at bounding box center [857, 298] width 71 height 36
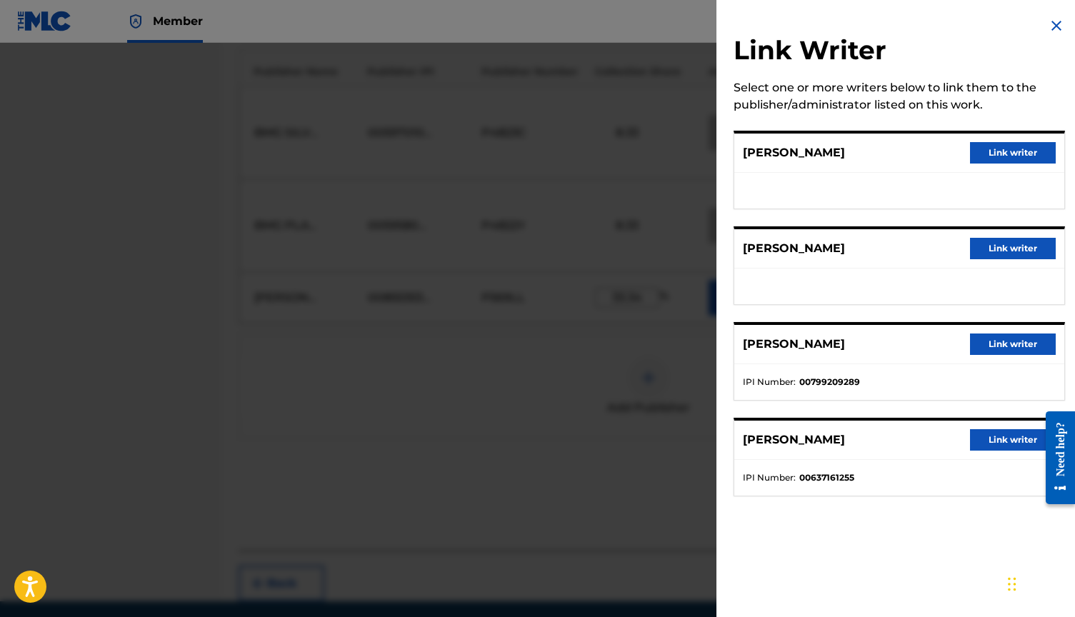
click at [1018, 159] on button "Link writer" at bounding box center [1013, 152] width 86 height 21
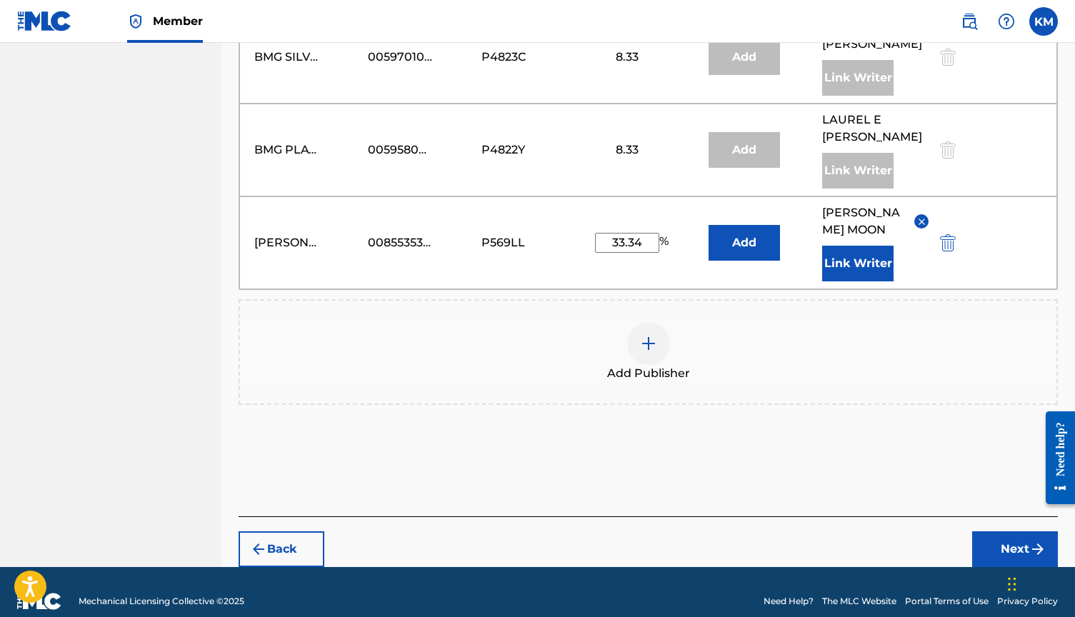
click at [1025, 531] on button "Next" at bounding box center [1015, 549] width 86 height 36
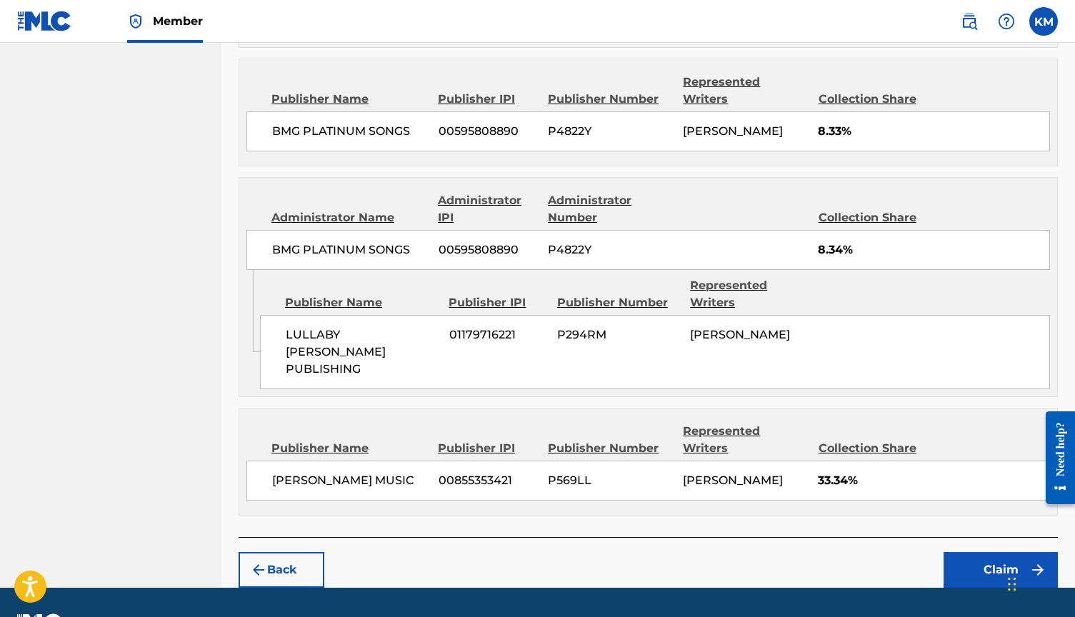
scroll to position [923, 0]
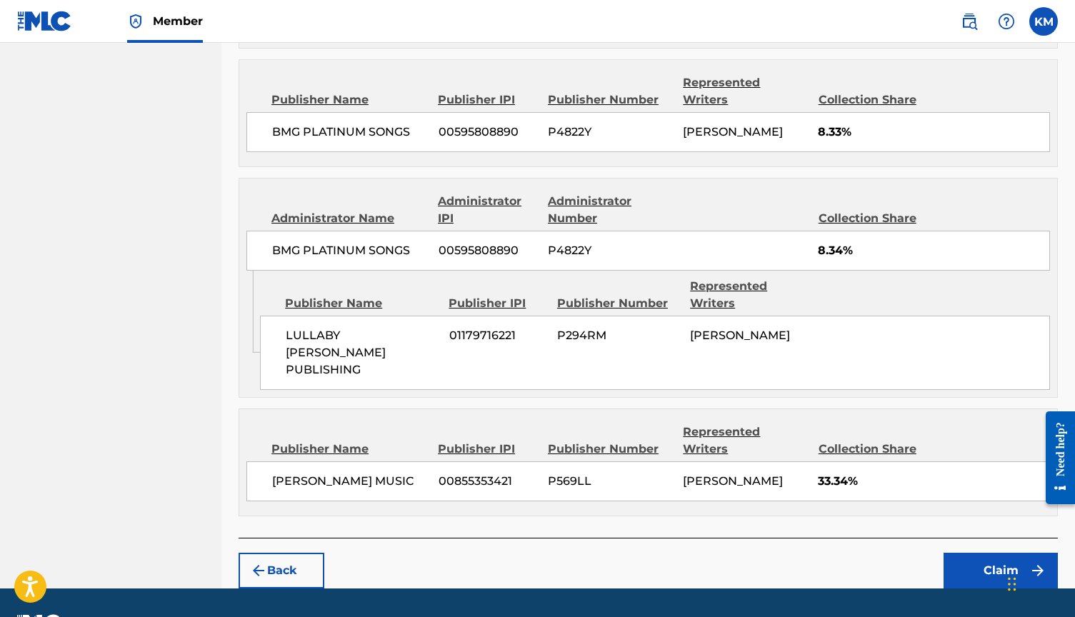
click at [990, 553] on button "Claim" at bounding box center [1000, 571] width 114 height 36
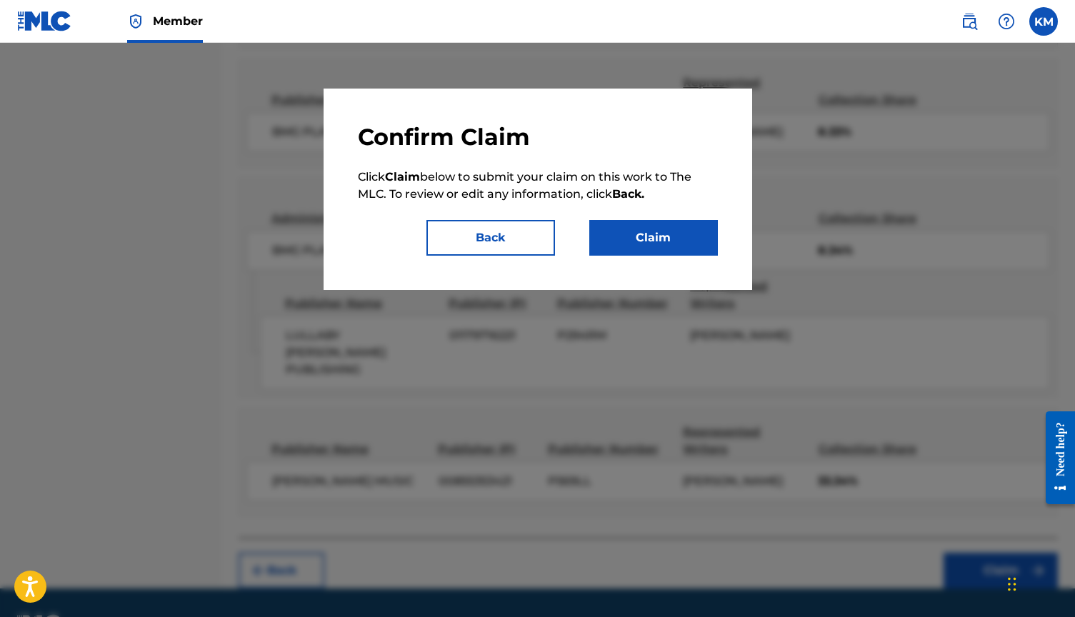
click at [623, 218] on div "Confirm Claim Click Claim below to submit your claim on this work to The MLC. T…" at bounding box center [538, 189] width 360 height 133
click at [623, 229] on button "Claim" at bounding box center [653, 238] width 129 height 36
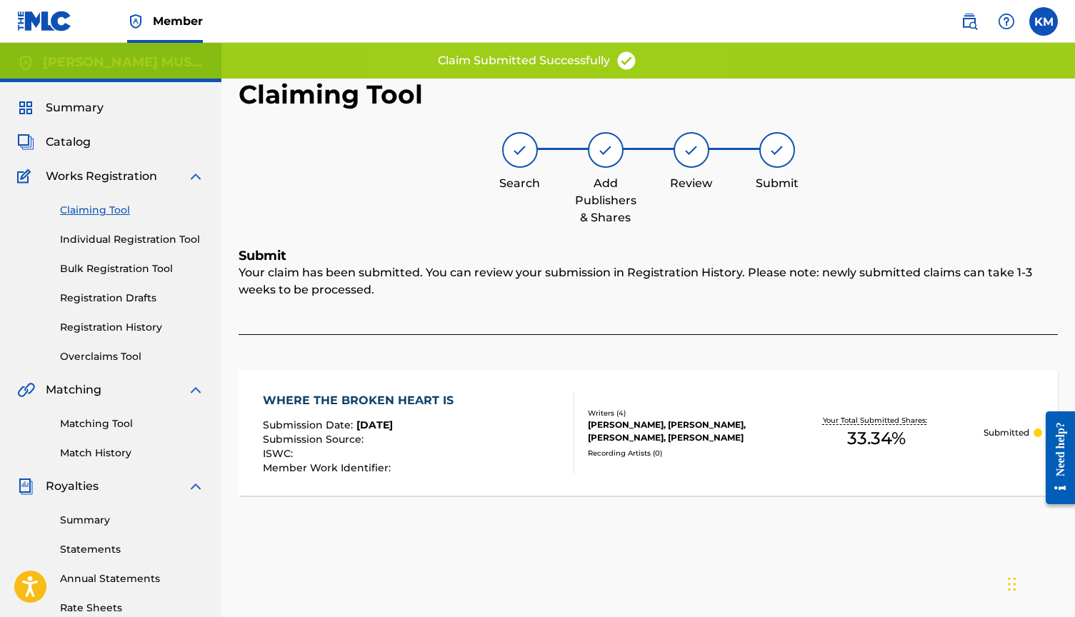
scroll to position [0, 0]
click at [87, 208] on link "Claiming Tool" at bounding box center [132, 210] width 144 height 15
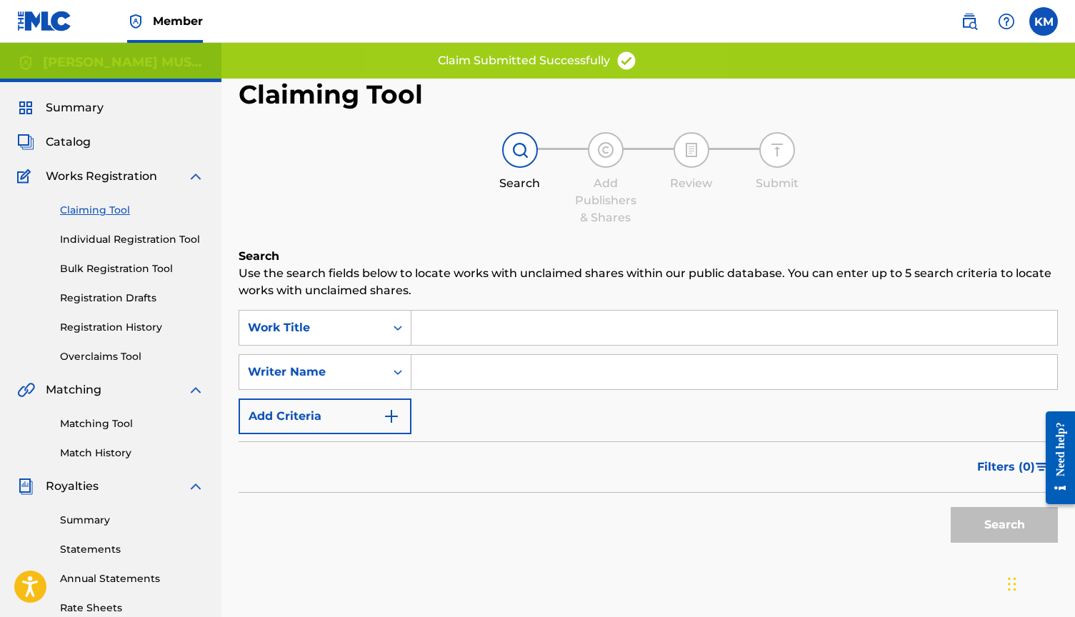
click at [466, 361] on input "Search Form" at bounding box center [734, 372] width 646 height 34
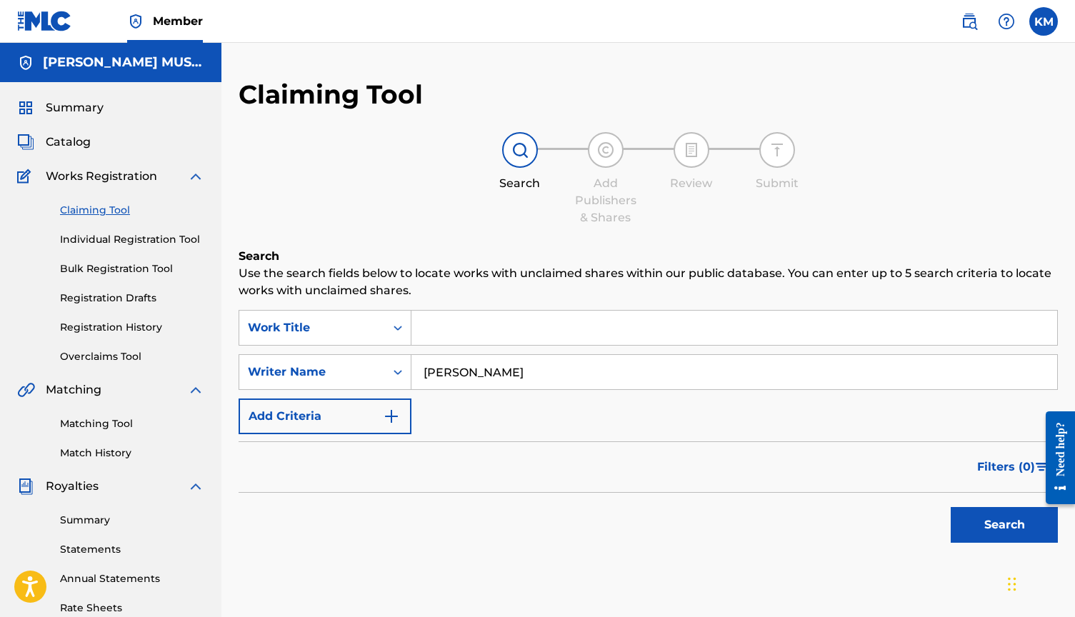
type input "[PERSON_NAME]"
click at [1009, 539] on button "Search" at bounding box center [1004, 525] width 107 height 36
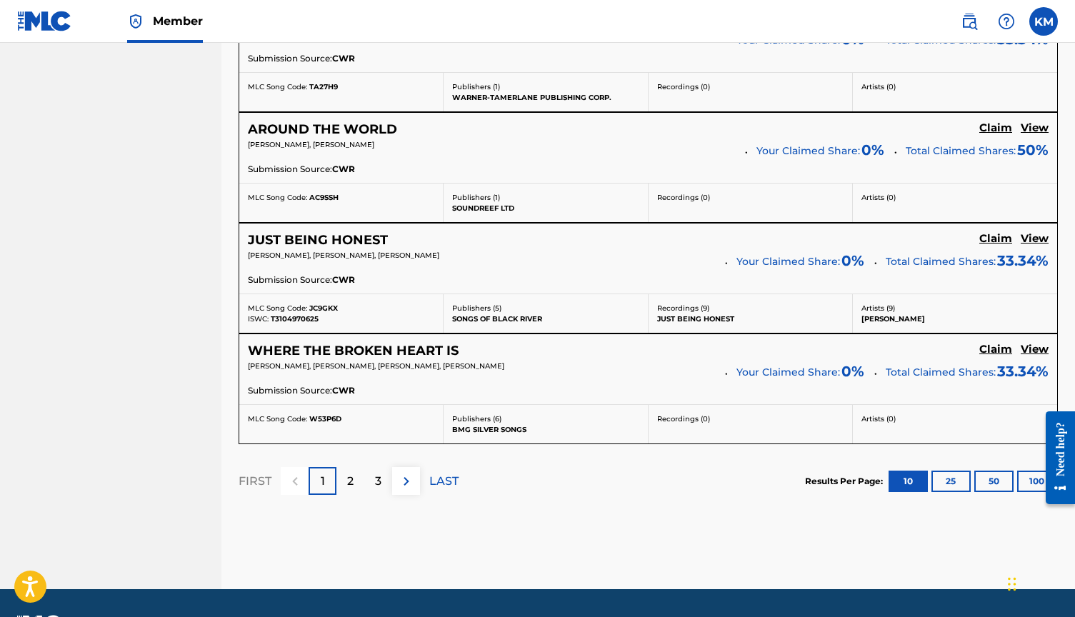
click at [351, 487] on div "2" at bounding box center [350, 481] width 28 height 28
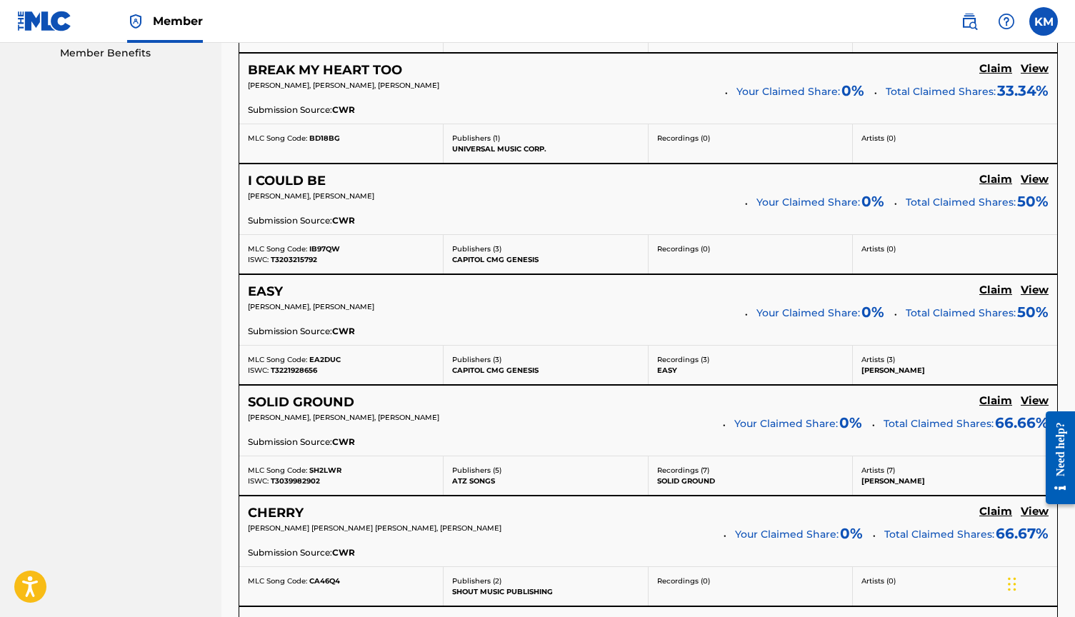
scroll to position [762, 0]
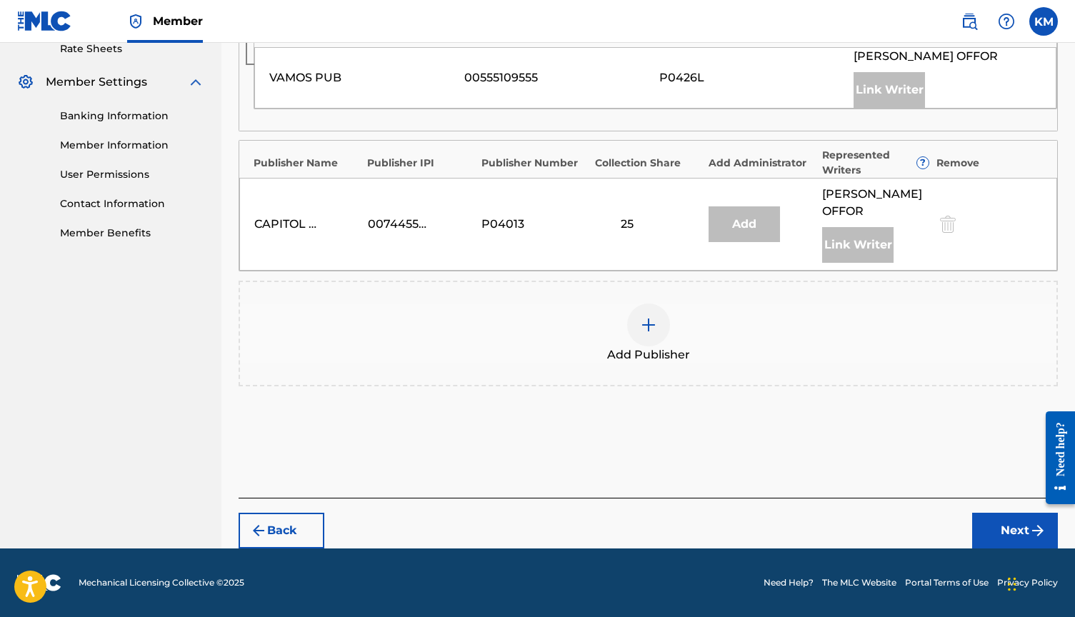
click at [651, 335] on div at bounding box center [648, 325] width 43 height 43
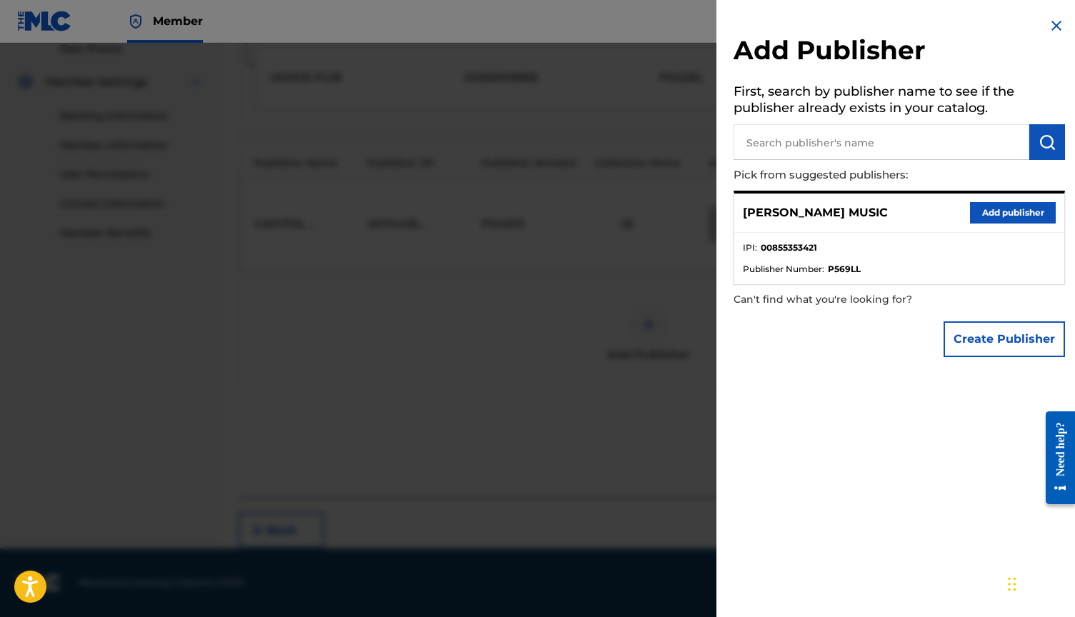
click at [1031, 218] on button "Add publisher" at bounding box center [1013, 212] width 86 height 21
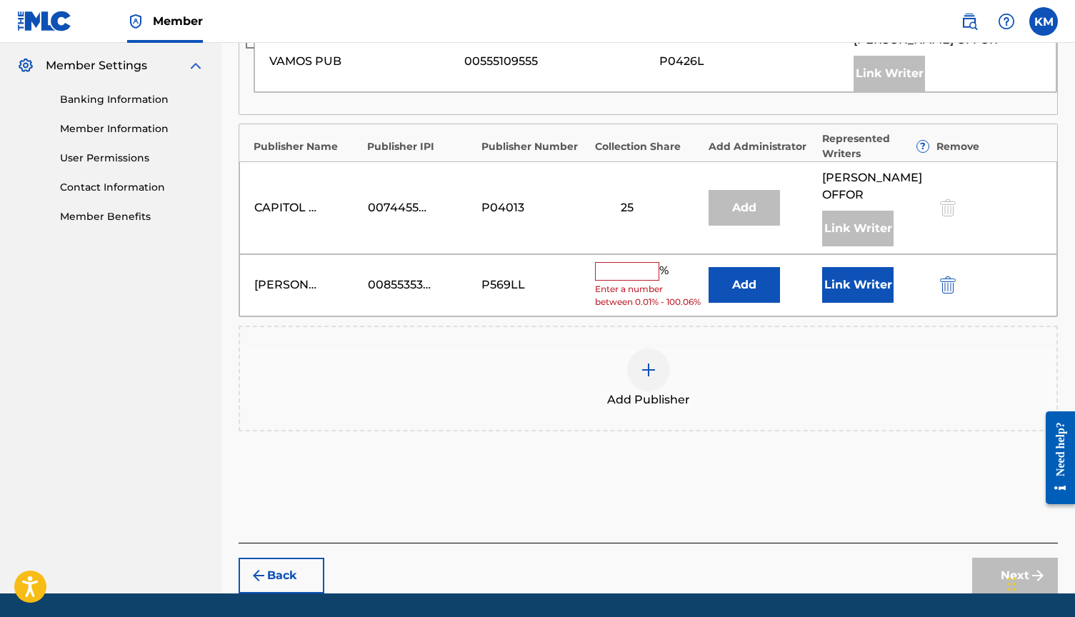
click at [627, 281] on input "text" at bounding box center [627, 271] width 64 height 19
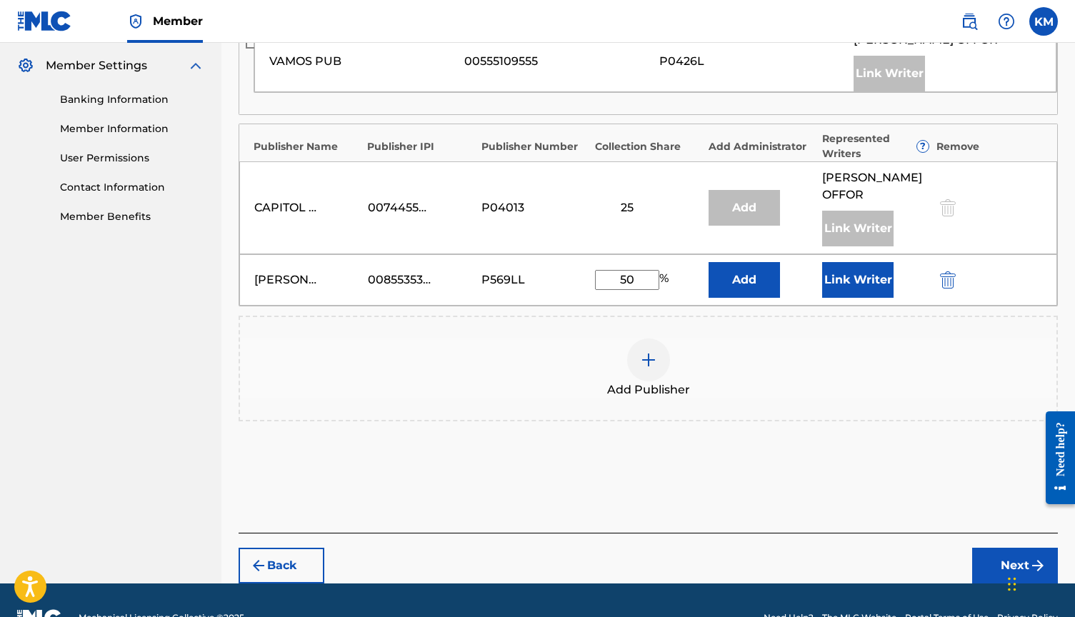
type input "50"
click at [841, 293] on button "Link Writer" at bounding box center [857, 280] width 71 height 36
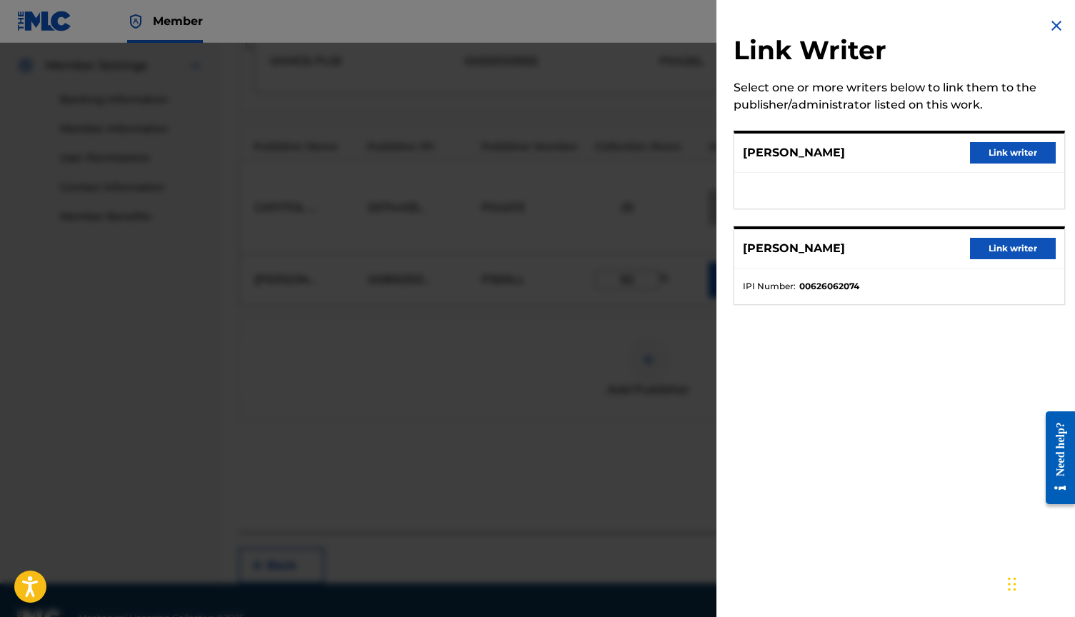
click at [986, 147] on button "Link writer" at bounding box center [1013, 152] width 86 height 21
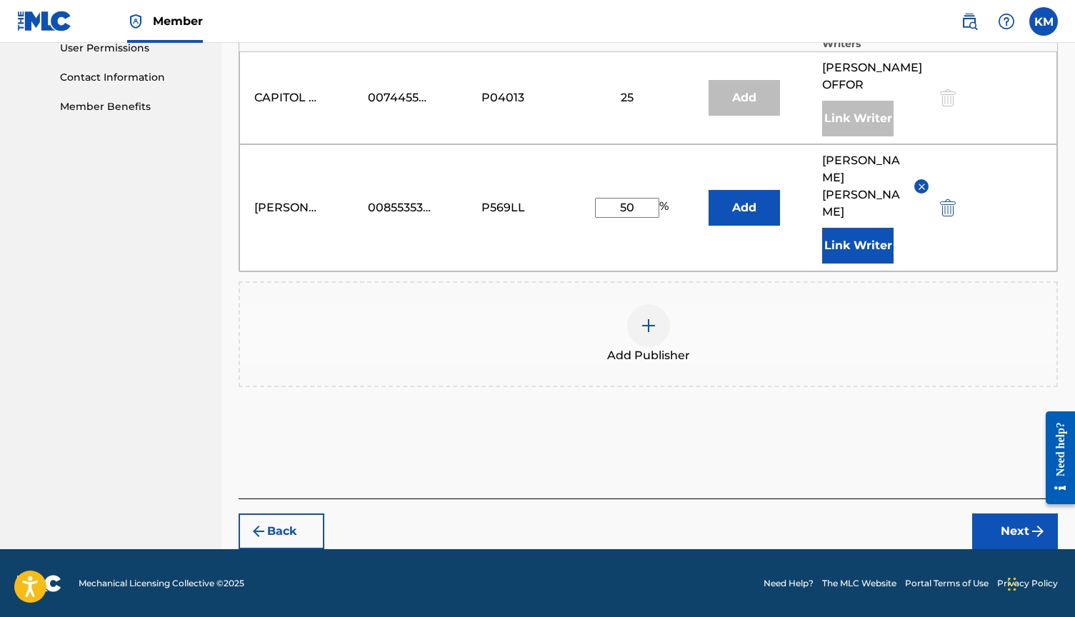
click at [1012, 539] on button "Next" at bounding box center [1015, 531] width 86 height 36
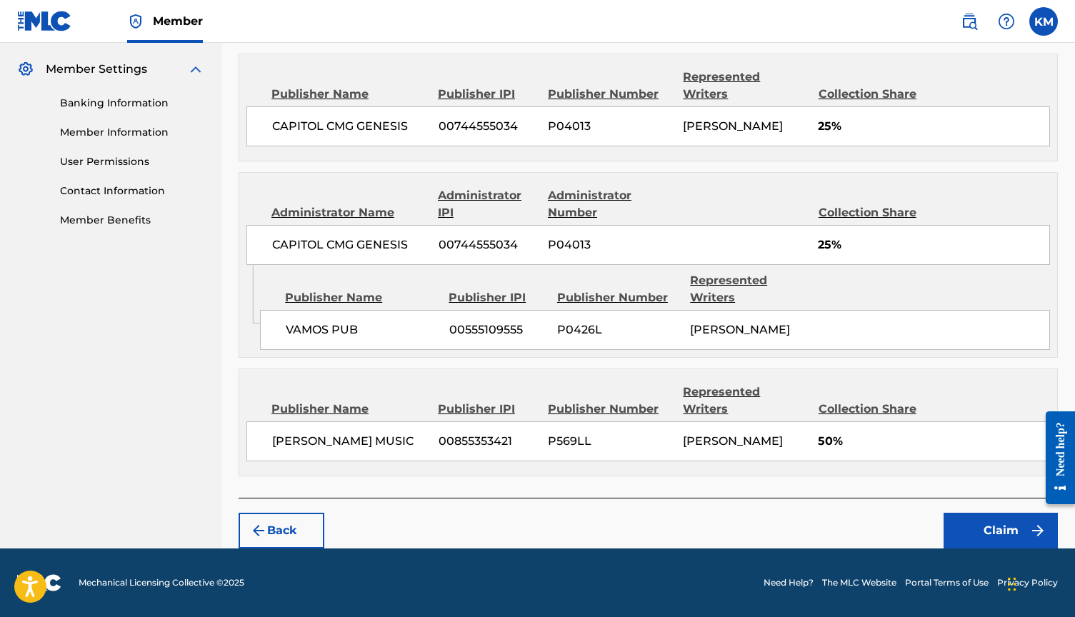
scroll to position [568, 0]
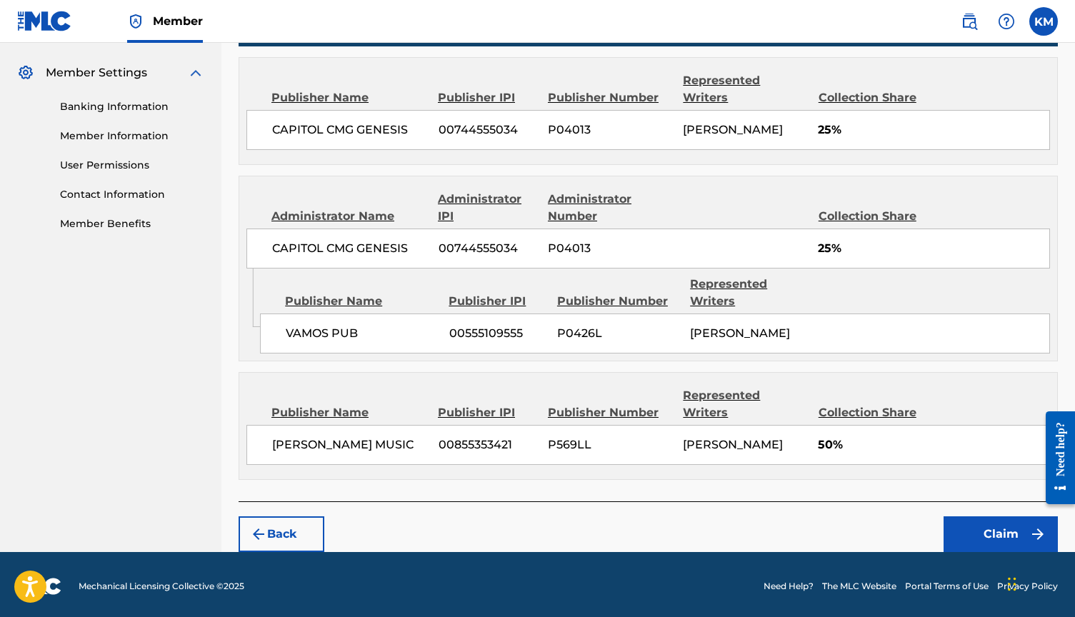
click at [1011, 534] on button "Claim" at bounding box center [1000, 534] width 114 height 36
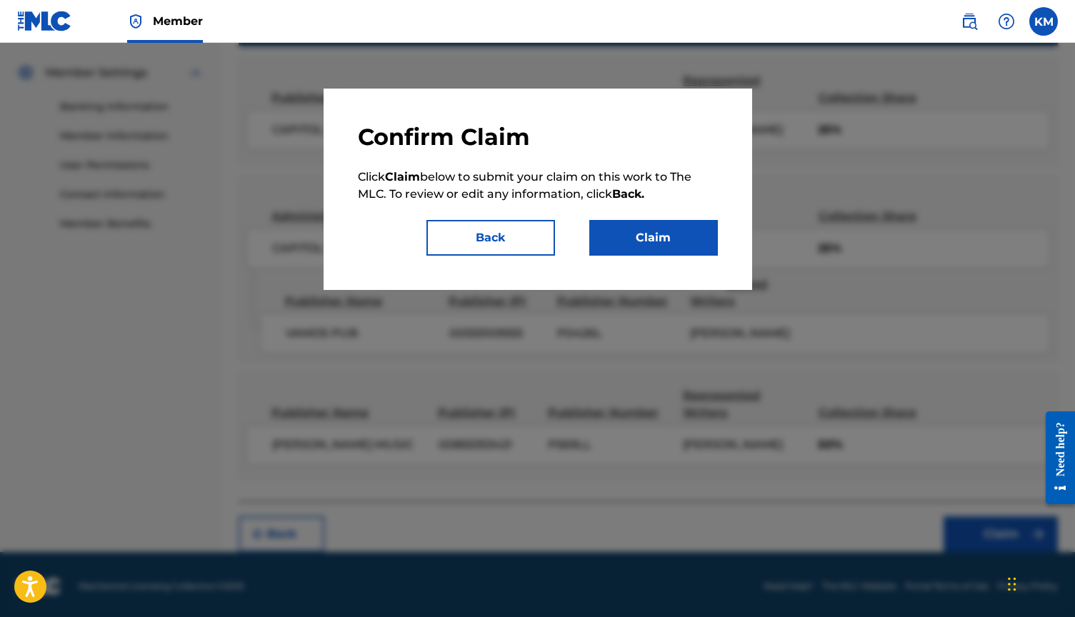
click at [686, 216] on div "Confirm Claim Click Claim below to submit your claim on this work to The MLC. T…" at bounding box center [538, 189] width 360 height 133
click at [680, 239] on button "Claim" at bounding box center [653, 238] width 129 height 36
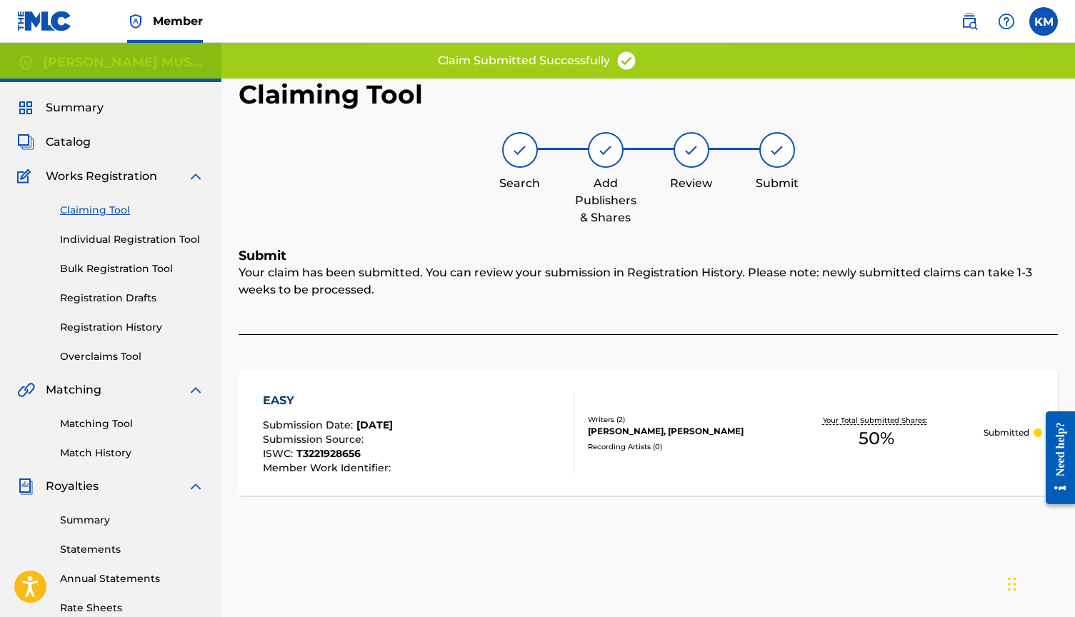
scroll to position [0, 0]
click at [105, 209] on link "Claiming Tool" at bounding box center [132, 210] width 144 height 15
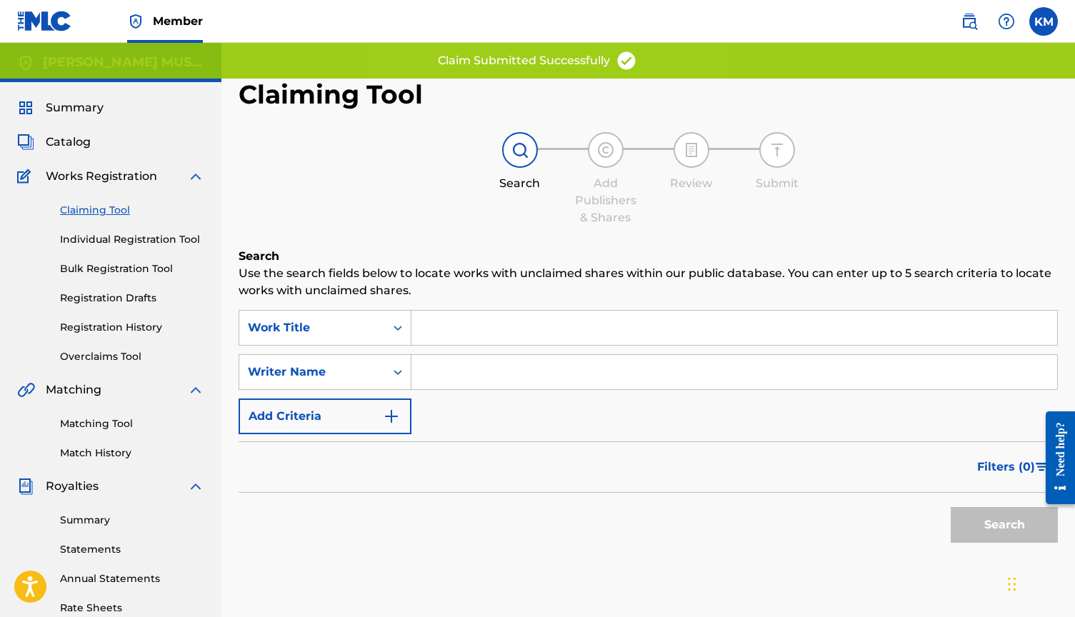
click at [471, 361] on input "Search Form" at bounding box center [734, 372] width 646 height 34
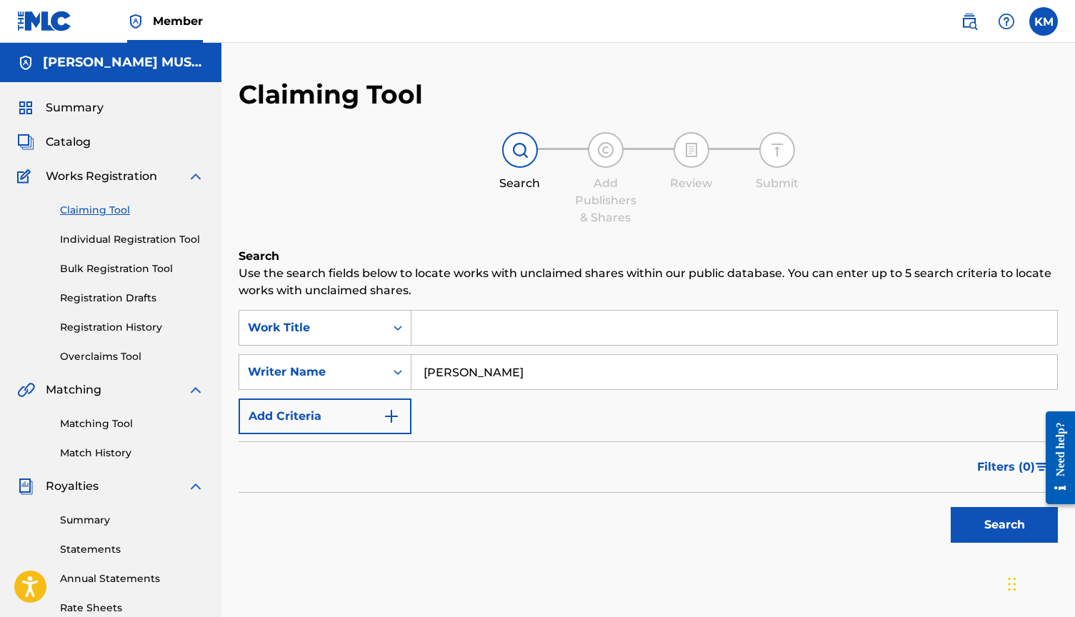
type input "[PERSON_NAME]"
click at [965, 508] on button "Search" at bounding box center [1004, 525] width 107 height 36
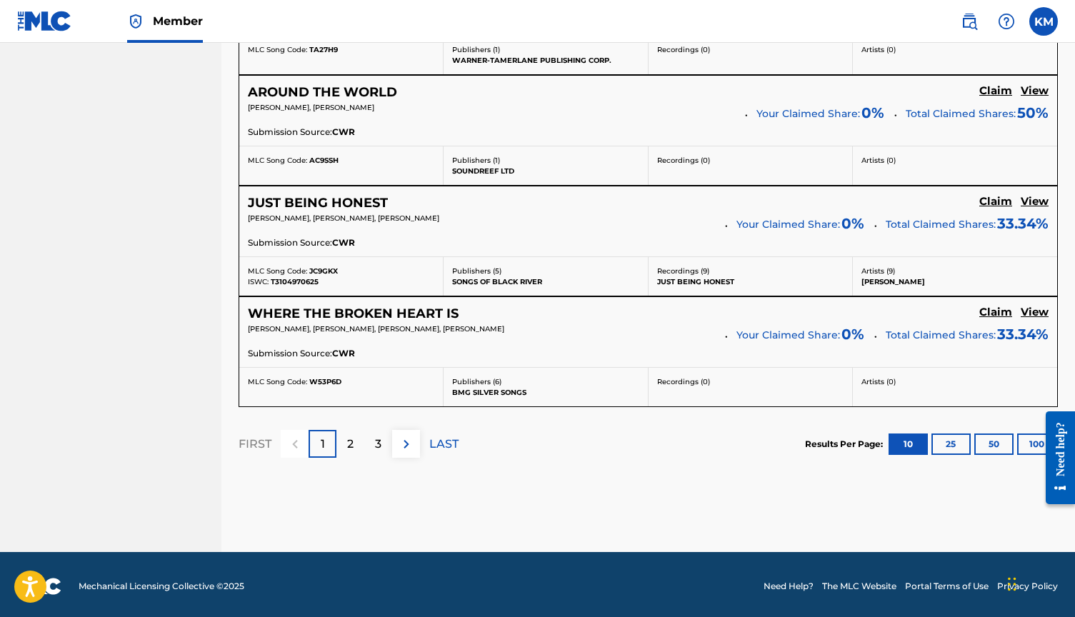
click at [352, 443] on p "2" at bounding box center [350, 444] width 6 height 17
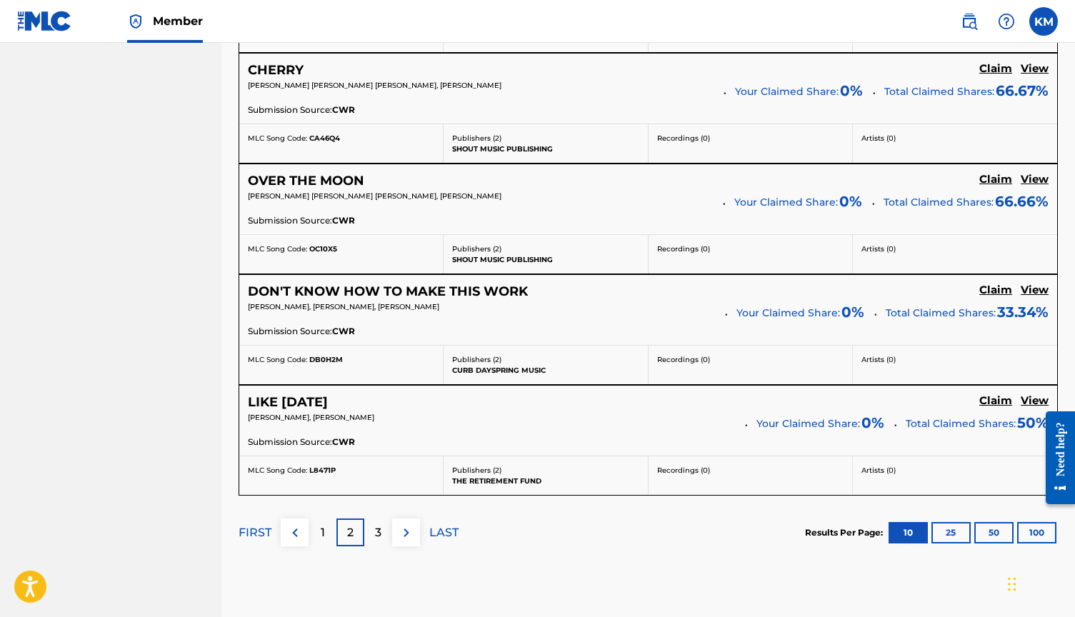
scroll to position [1203, 0]
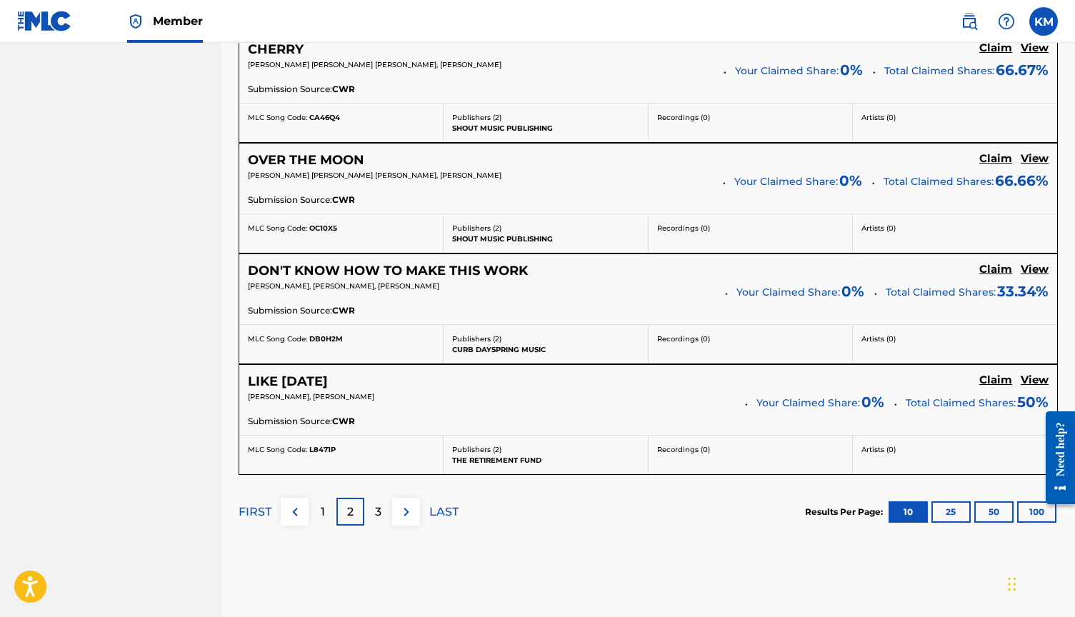
click at [373, 516] on div "3" at bounding box center [378, 512] width 28 height 28
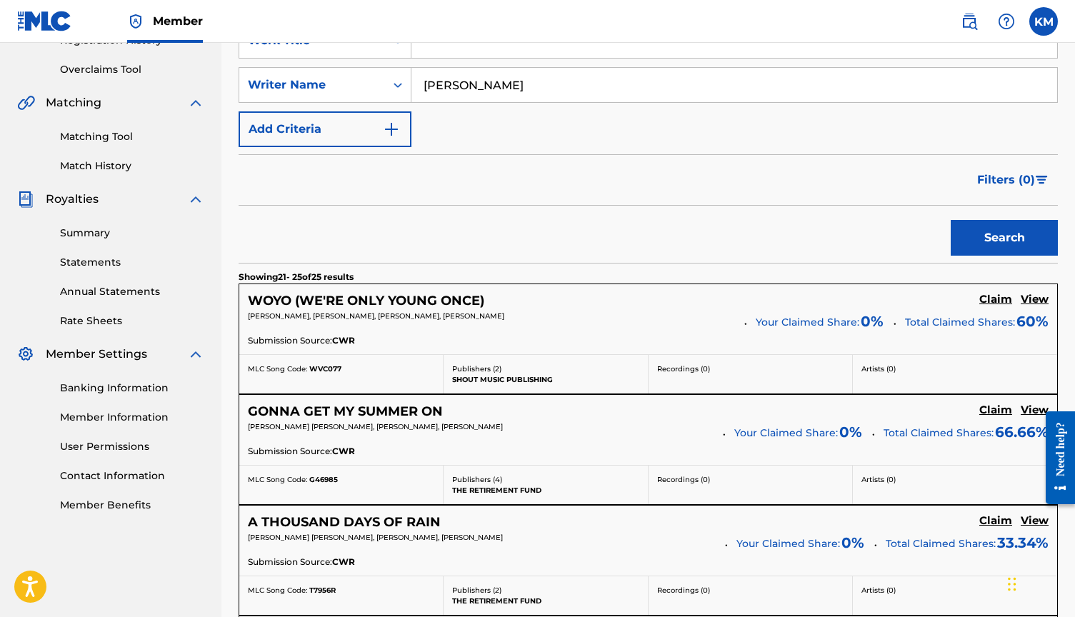
scroll to position [324, 0]
